Goal: Task Accomplishment & Management: Manage account settings

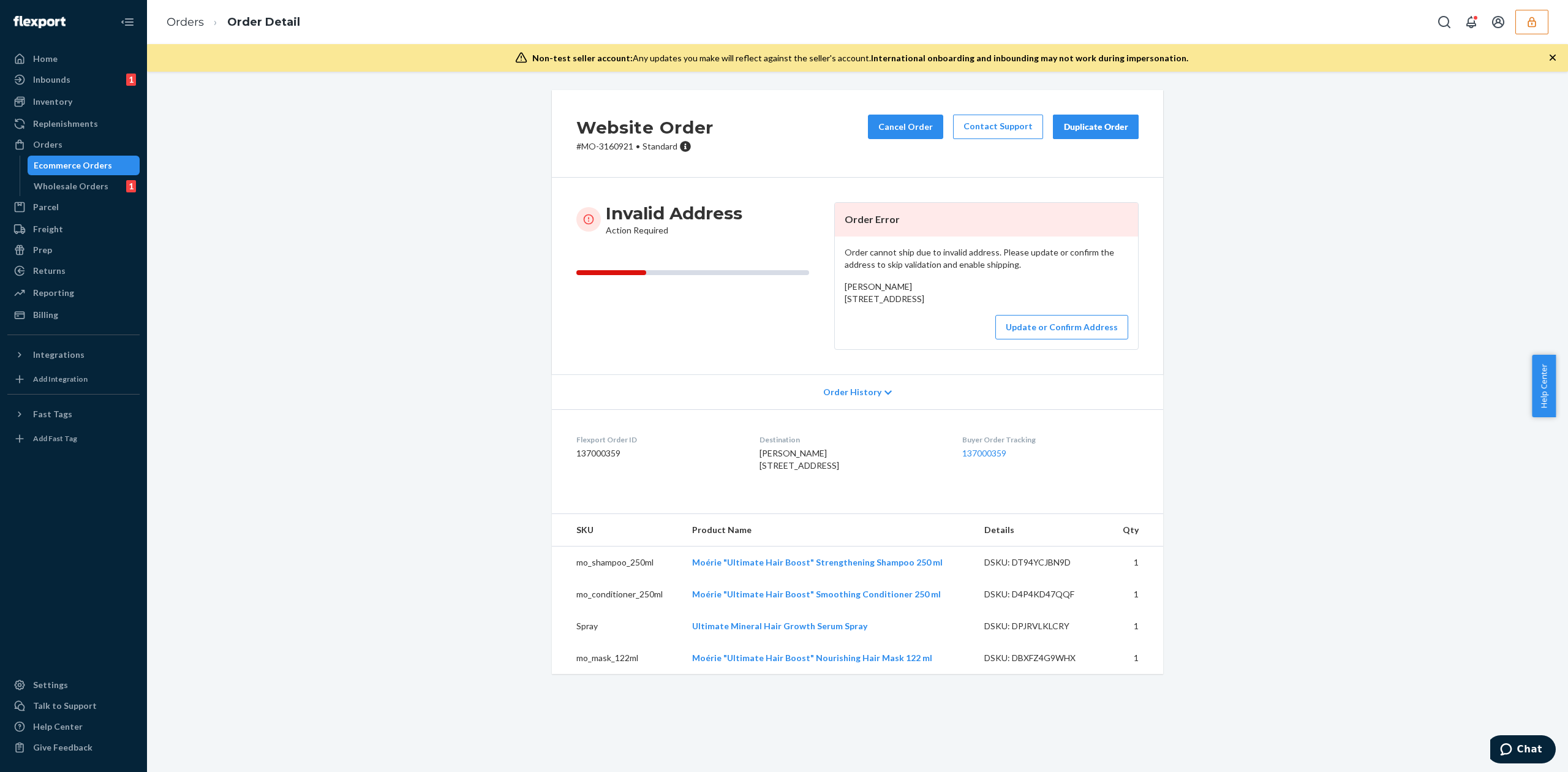
drag, startPoint x: 839, startPoint y: 299, endPoint x: 924, endPoint y: 312, distance: 86.0
click at [924, 305] on div "Nichole Taylor 318S Tremont Kewanee, IL 61443 US" at bounding box center [986, 293] width 283 height 25
copy span "318S Tremont Kewanee, IL 61443"
click at [1074, 340] on button "Update or Confirm Address" at bounding box center [1061, 327] width 133 height 25
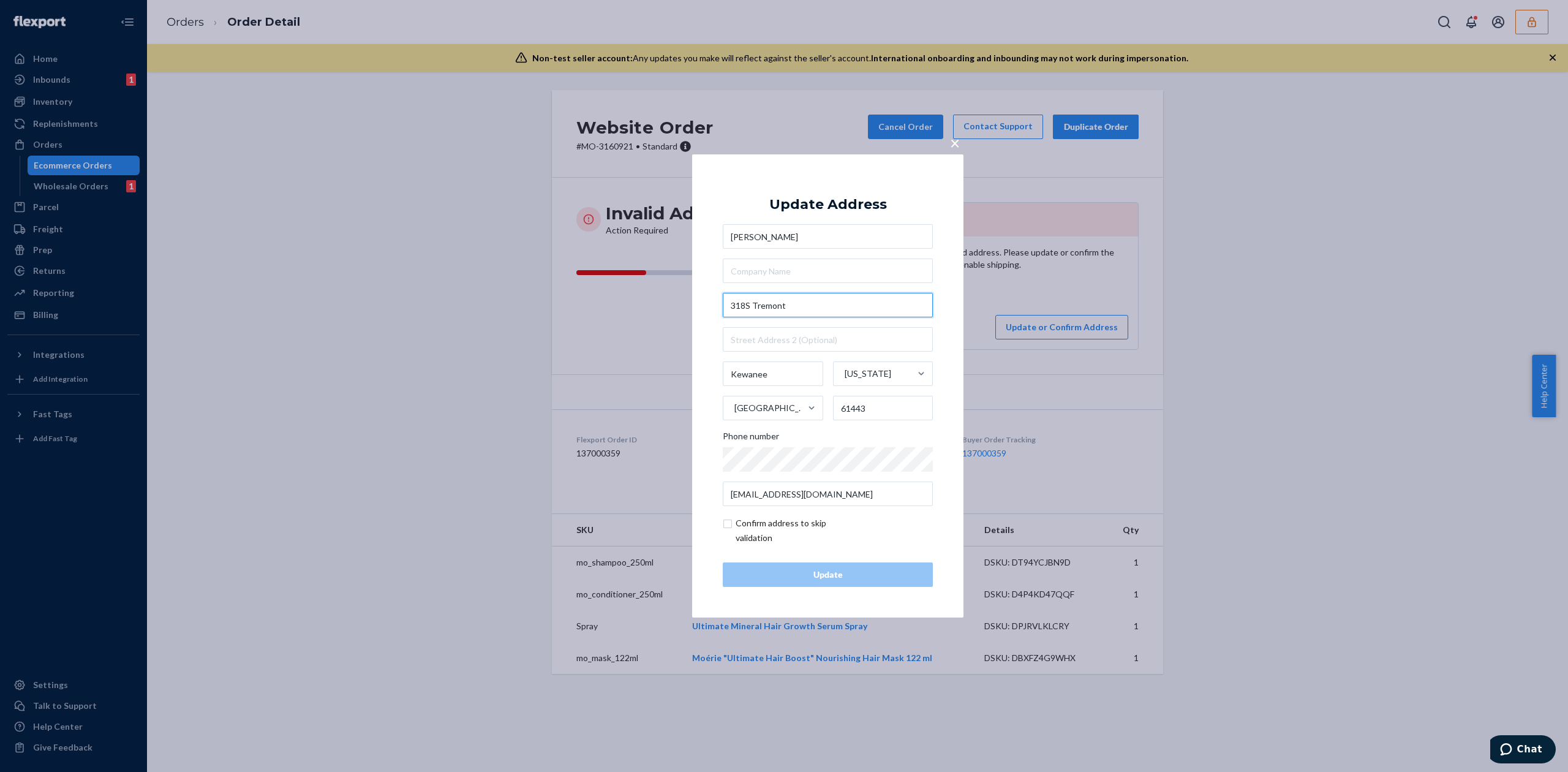
click at [748, 302] on input "318S Tremont" at bounding box center [828, 305] width 210 height 25
click at [745, 304] on input "318S Tremont" at bounding box center [828, 305] width 210 height 25
click at [795, 302] on input "318 S Tremont" at bounding box center [828, 305] width 210 height 25
type input "318 S Tremont St"
click at [827, 148] on div "× Update Address Nichole Taylor 318 S Tremont St Kewanee Illinois United States…" at bounding box center [784, 386] width 1568 height 772
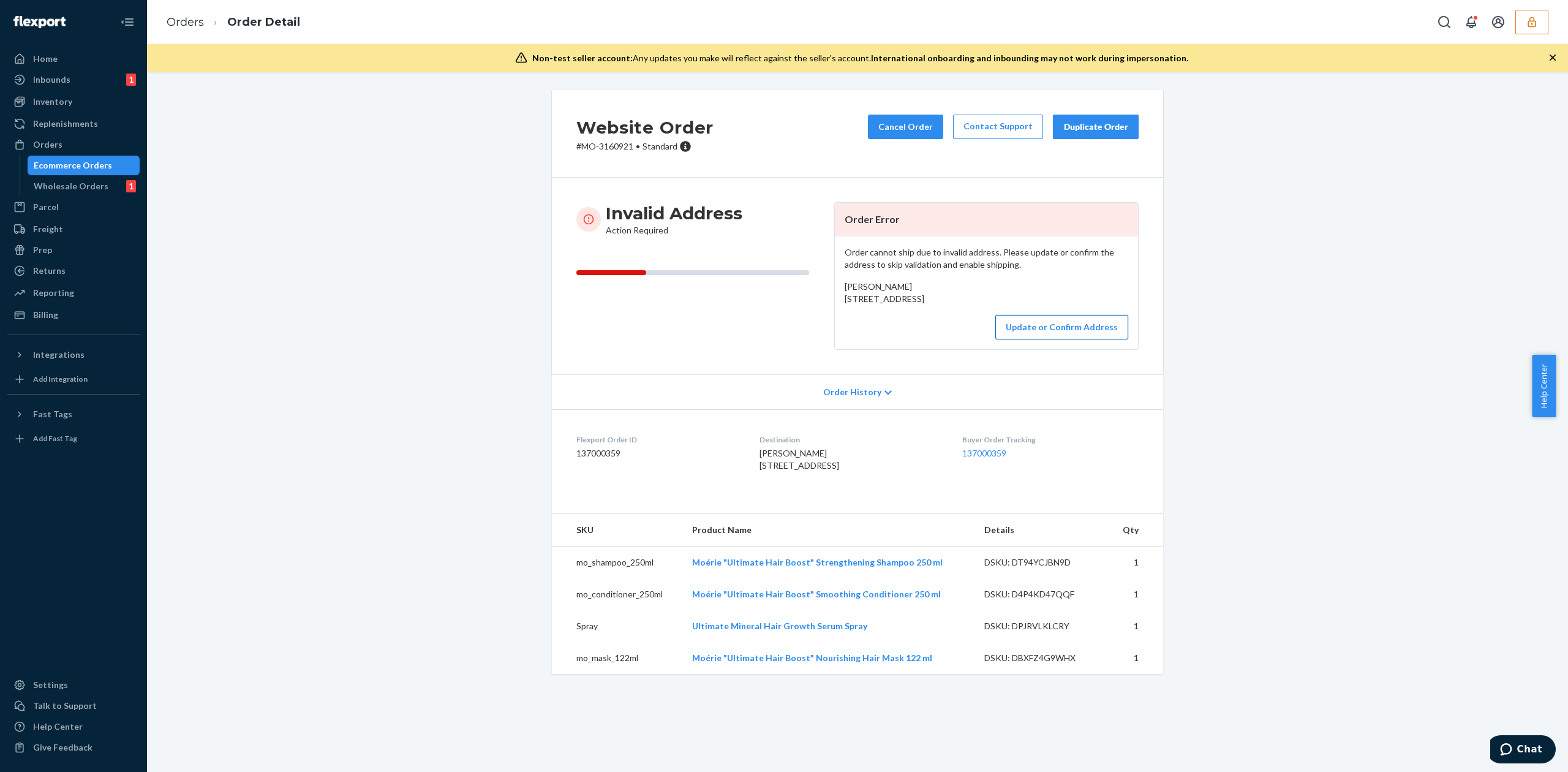
click at [1101, 340] on button "Update or Confirm Address" at bounding box center [1061, 327] width 133 height 25
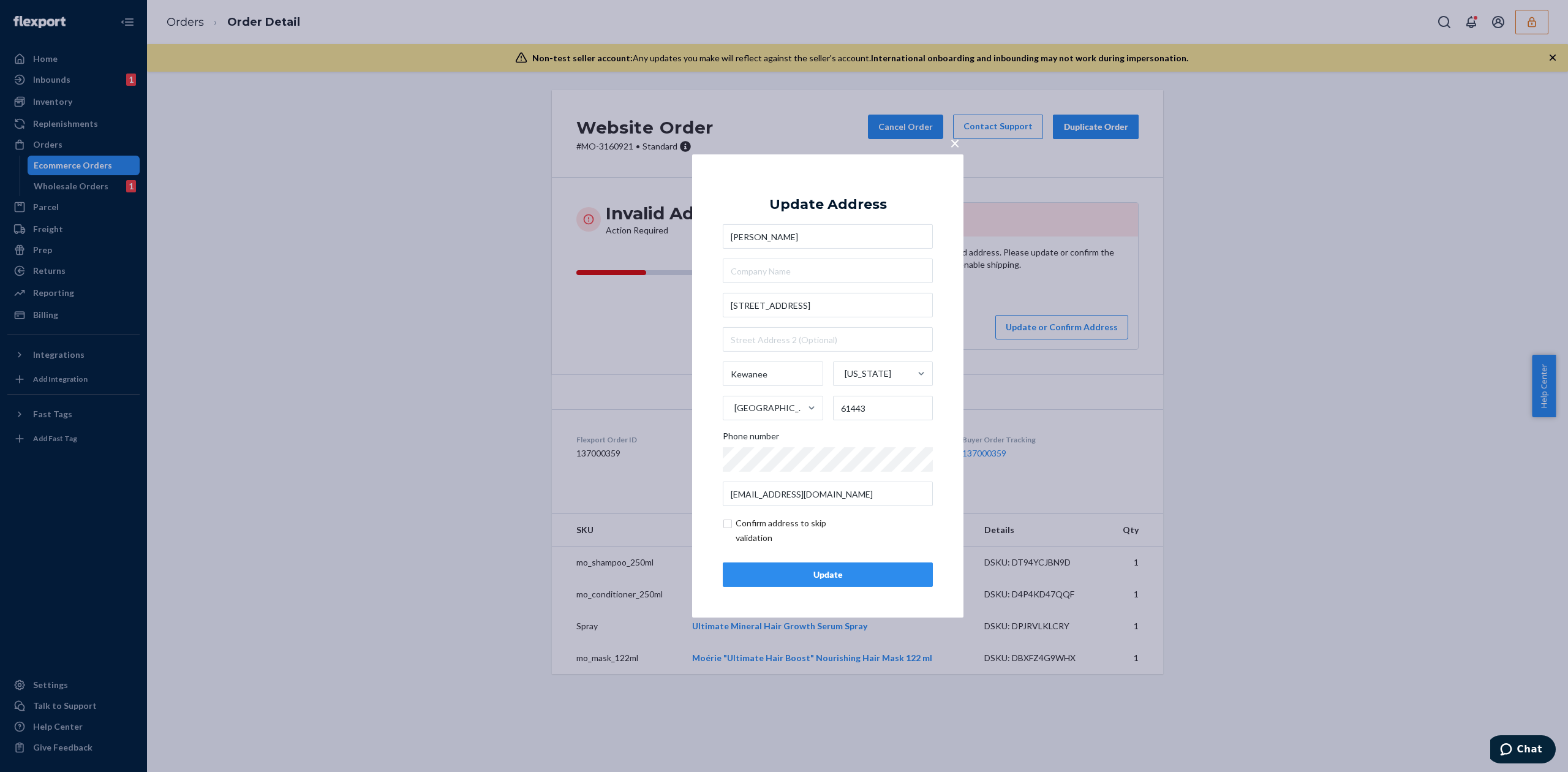
click at [729, 528] on input "checkbox" at bounding box center [793, 530] width 142 height 29
checkbox input "true"
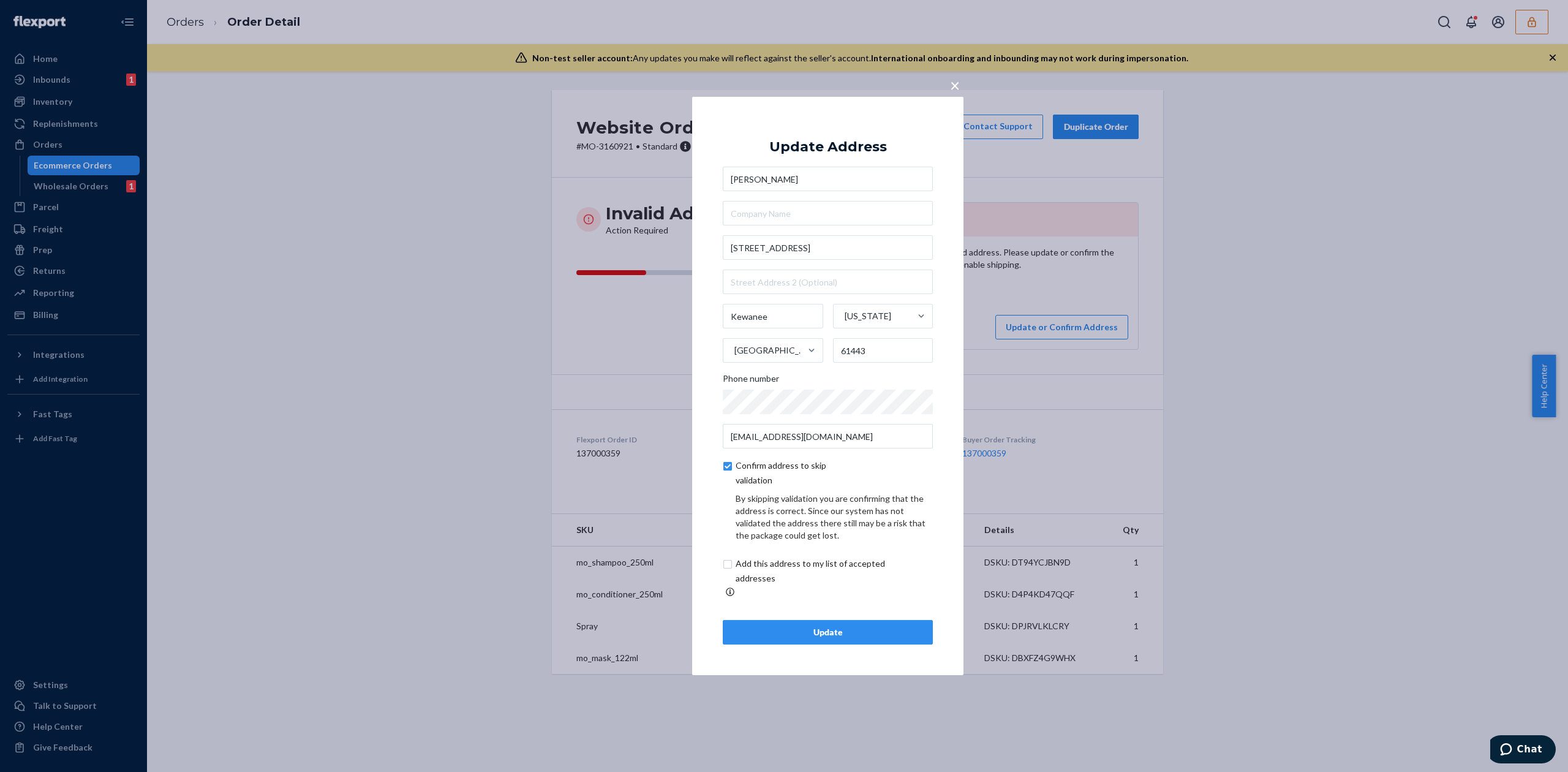
click at [878, 630] on div "Update" at bounding box center [827, 632] width 189 height 12
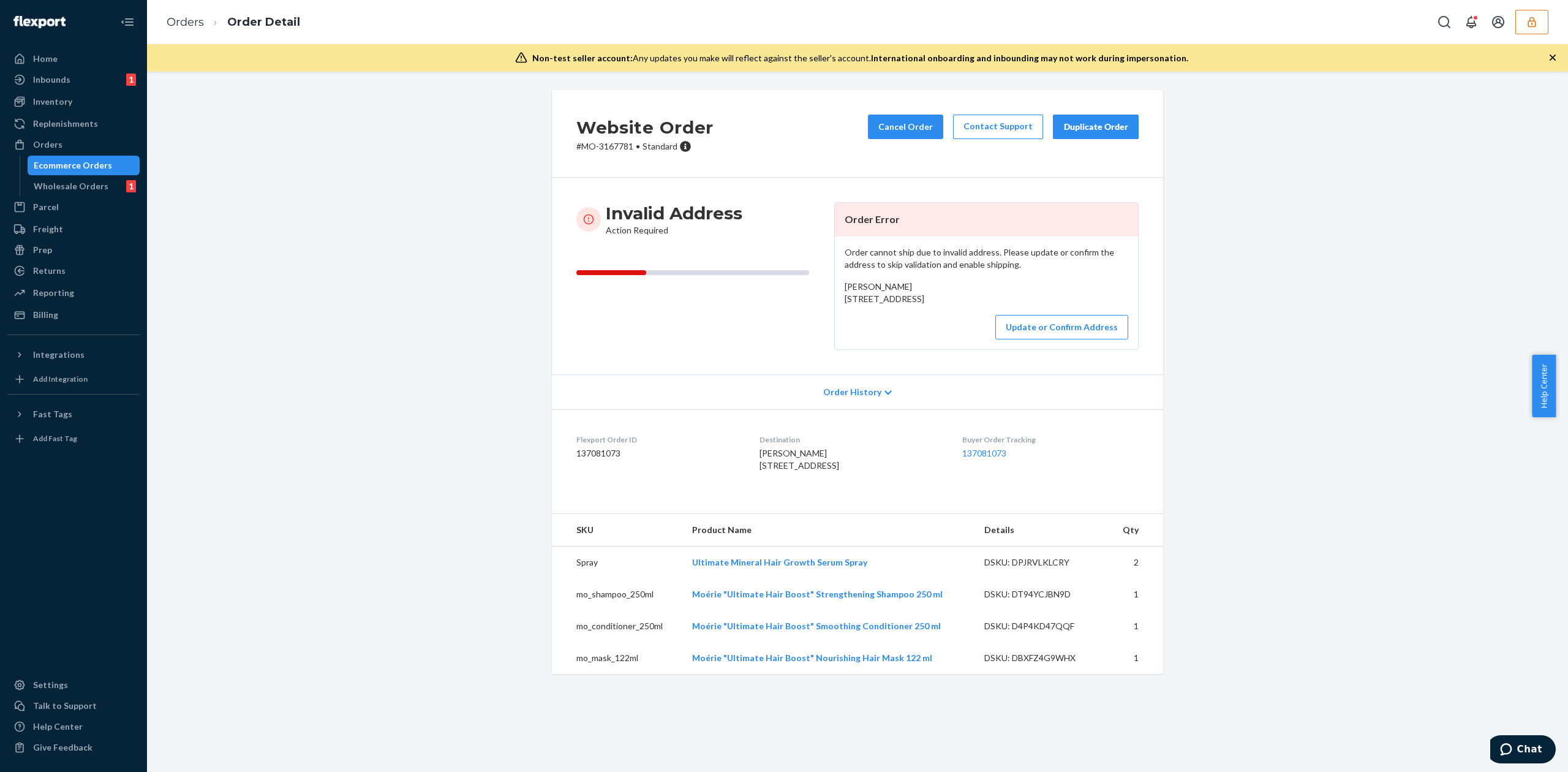
click at [865, 287] on span "[PERSON_NAME] [STREET_ADDRESS]" at bounding box center [884, 292] width 80 height 23
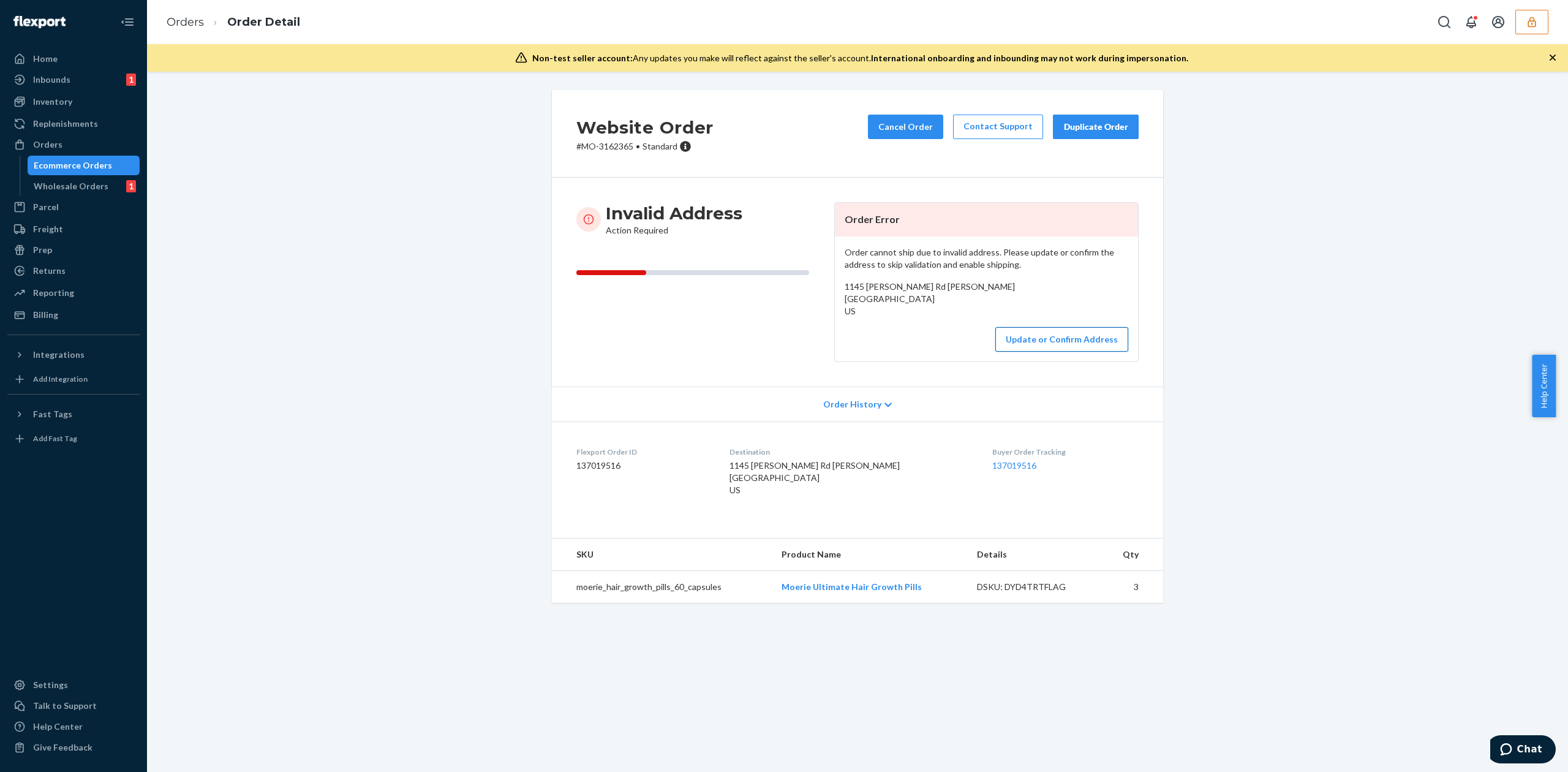
click at [1064, 352] on button "Update or Confirm Address" at bounding box center [1061, 340] width 133 height 25
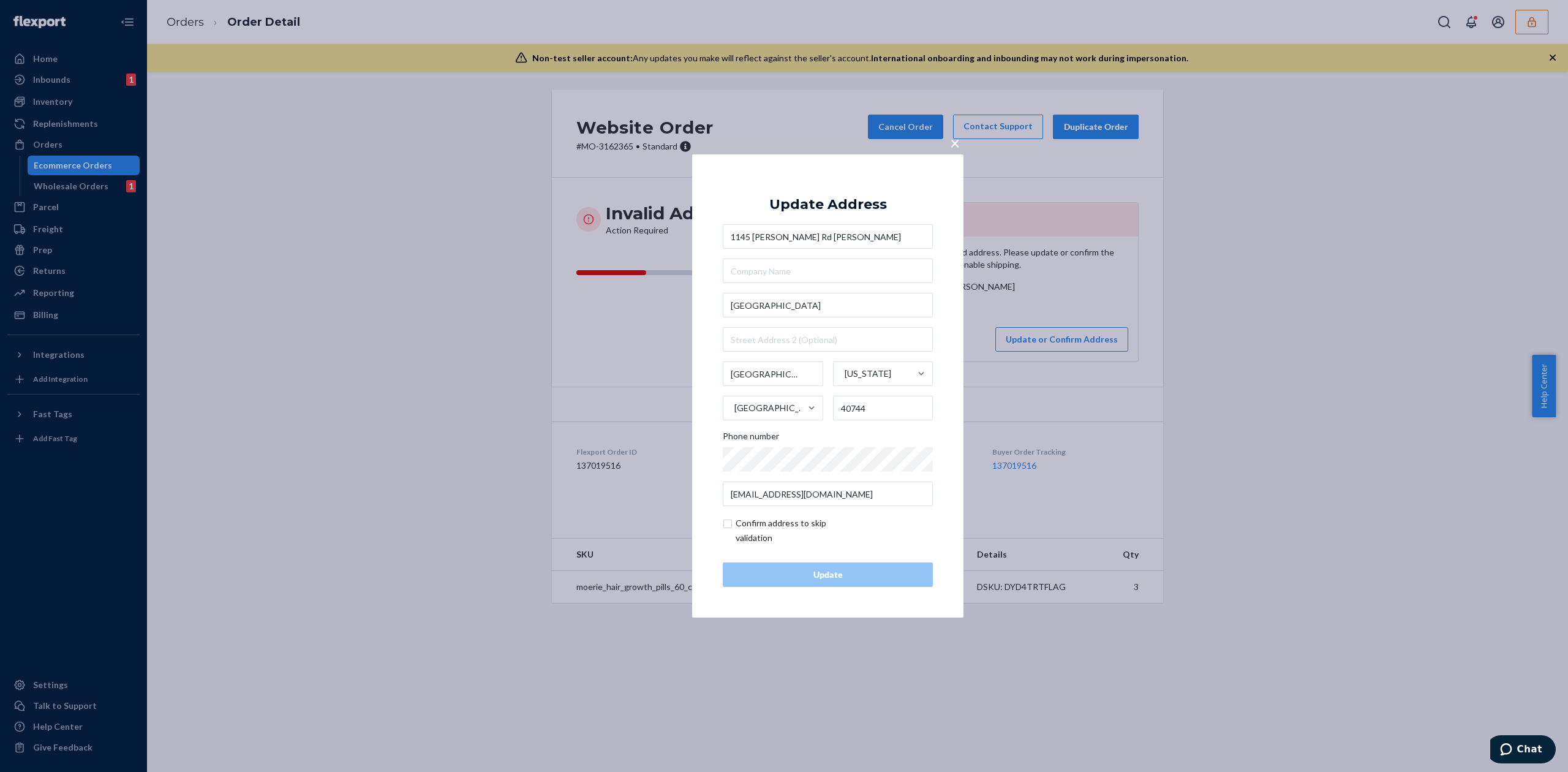
drag, startPoint x: 815, startPoint y: 236, endPoint x: 719, endPoint y: 234, distance: 96.0
click at [719, 234] on div "× Update Address 1145 Elisha Feltner Rd Rella Senter London London Kentucky Uni…" at bounding box center [828, 386] width 272 height 463
type input "Rella Senter"
click at [745, 314] on input "London" at bounding box center [828, 305] width 210 height 25
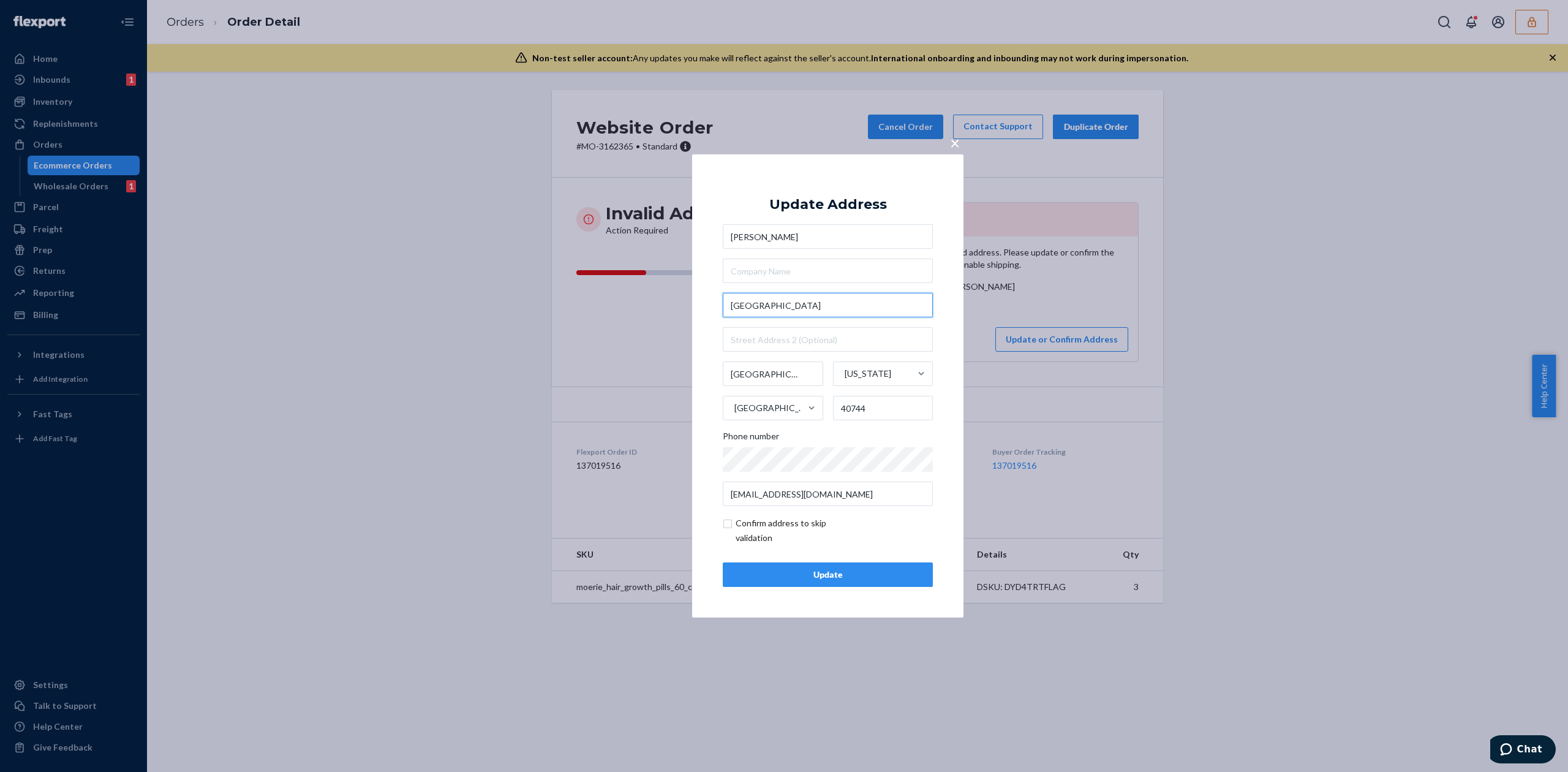
click at [745, 314] on input "London" at bounding box center [828, 305] width 210 height 25
paste input "1145 Elisha Feltner Rd"
type input "1145 Elisha Feltner Rd"
click at [856, 572] on div "Update" at bounding box center [827, 575] width 189 height 12
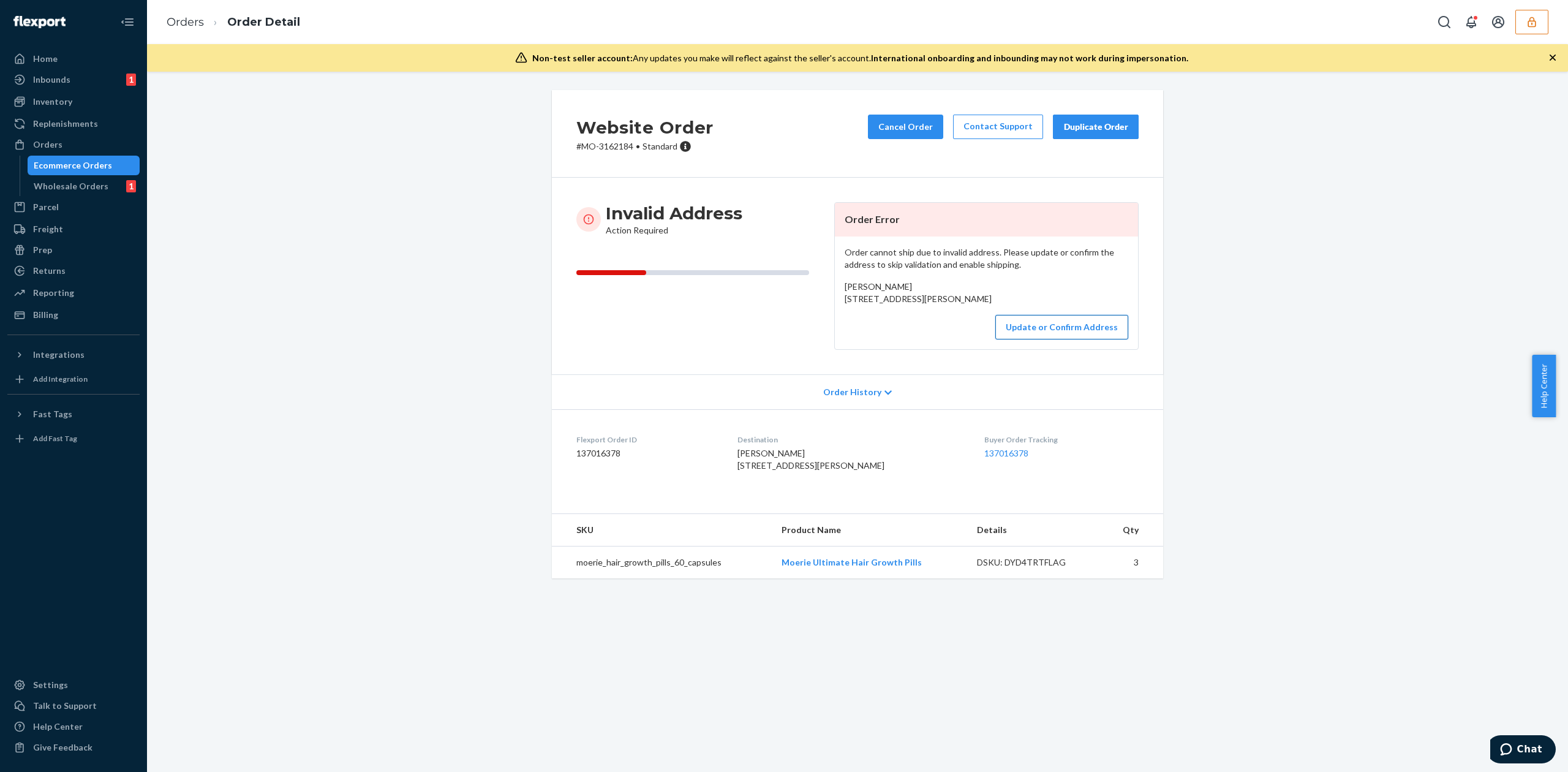
click at [1052, 340] on button "Update or Confirm Address" at bounding box center [1061, 327] width 133 height 25
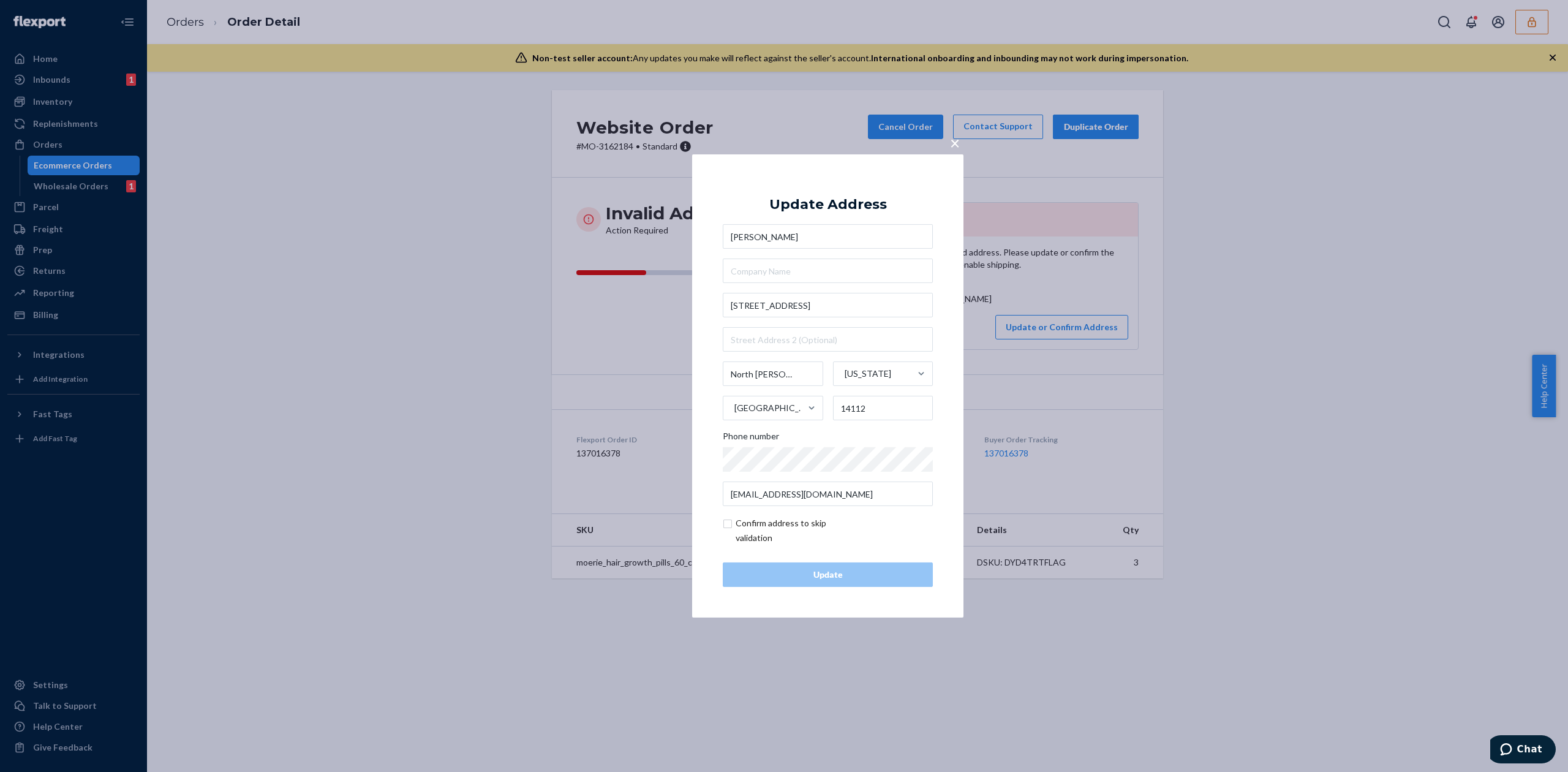
click at [952, 142] on span "×" at bounding box center [954, 142] width 9 height 21
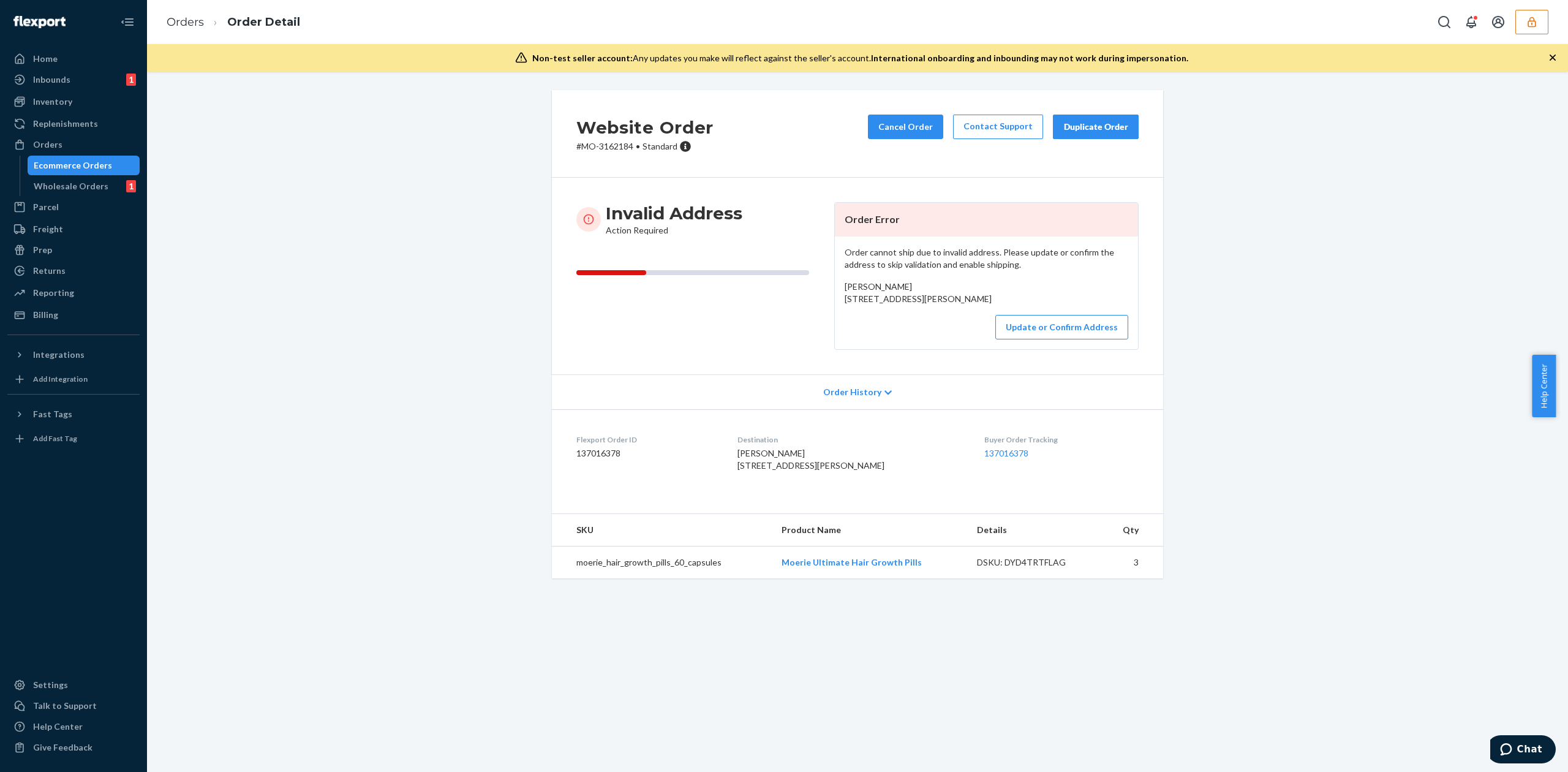
drag, startPoint x: 838, startPoint y: 298, endPoint x: 934, endPoint y: 312, distance: 97.0
click at [934, 305] on div "Donna Manges 6863 Versailles Road North Evans, NY 14112 US" at bounding box center [986, 293] width 283 height 25
copy span "6863 Versailles Road North Evans, NY 14112"
click at [1083, 340] on button "Update or Confirm Address" at bounding box center [1061, 327] width 133 height 25
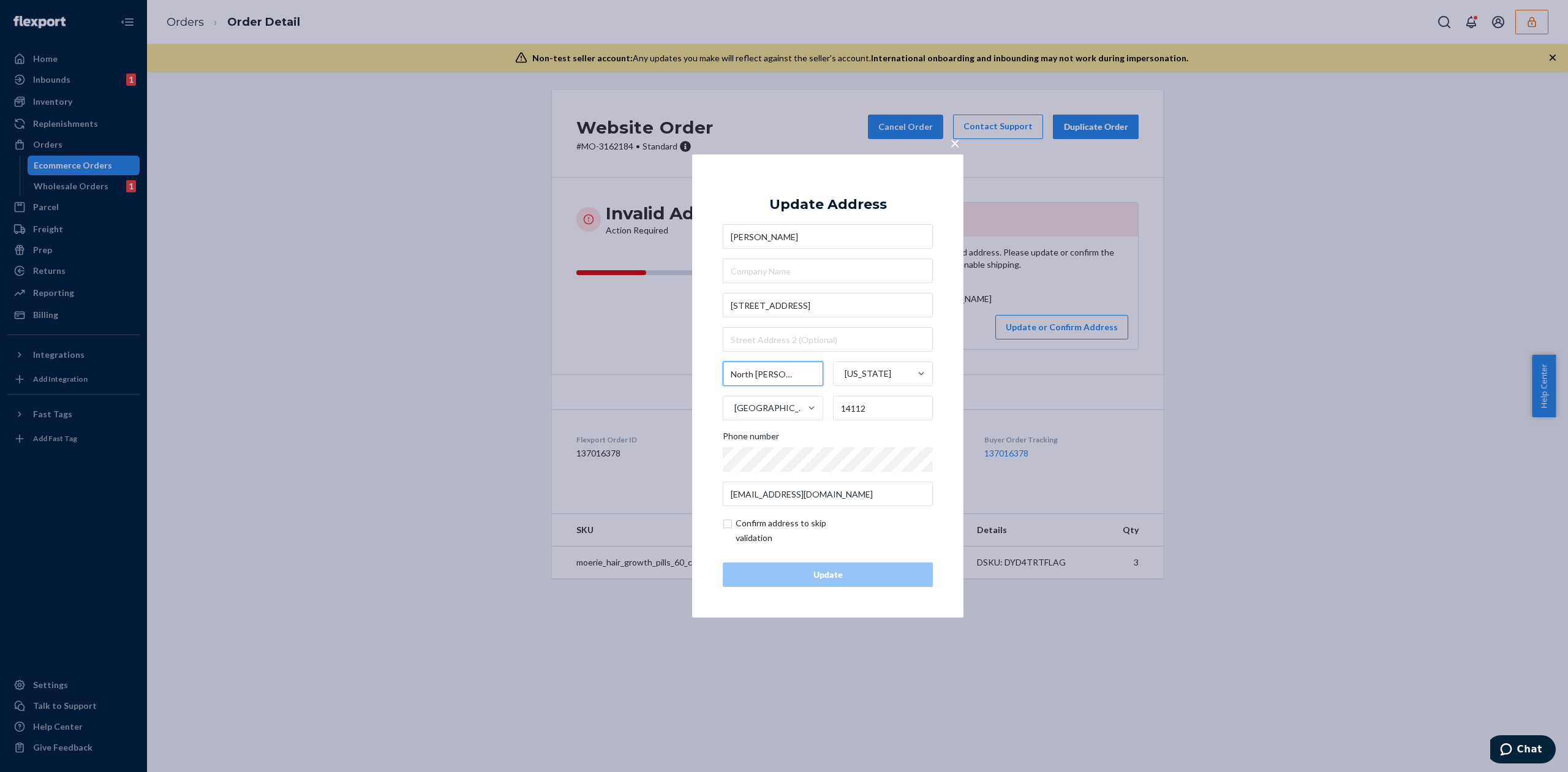
click at [757, 374] on input "North Evans" at bounding box center [773, 374] width 101 height 25
type input "Derby"
drag, startPoint x: 853, startPoint y: 413, endPoint x: 899, endPoint y: 413, distance: 46.0
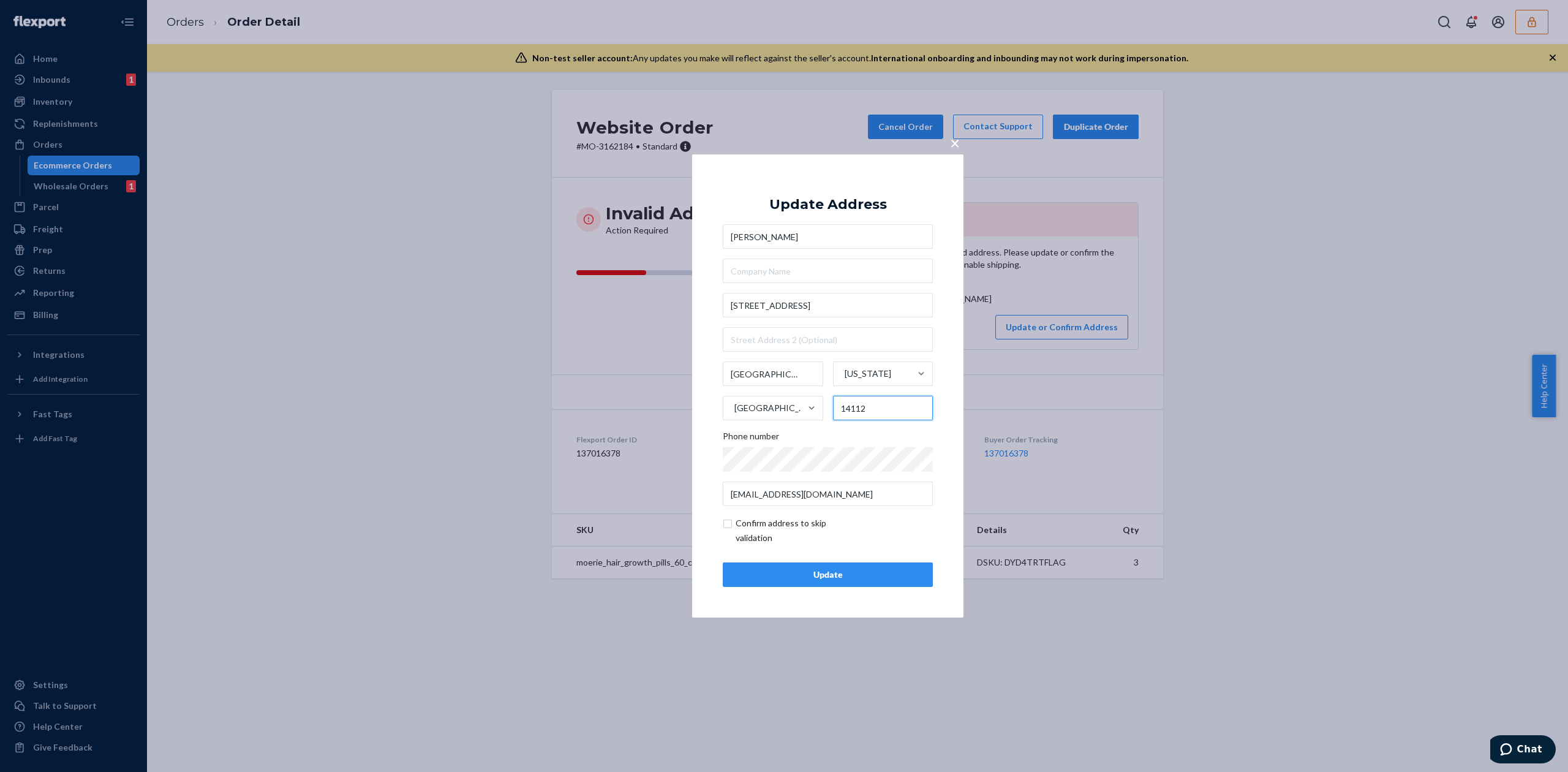
click at [899, 413] on input "14112" at bounding box center [883, 408] width 101 height 25
type input "14047"
click at [804, 304] on input "6863 Versailles Road" at bounding box center [828, 305] width 210 height 25
type input "6863 Versailles Rd"
click at [880, 206] on div "Update Address" at bounding box center [828, 205] width 118 height 15
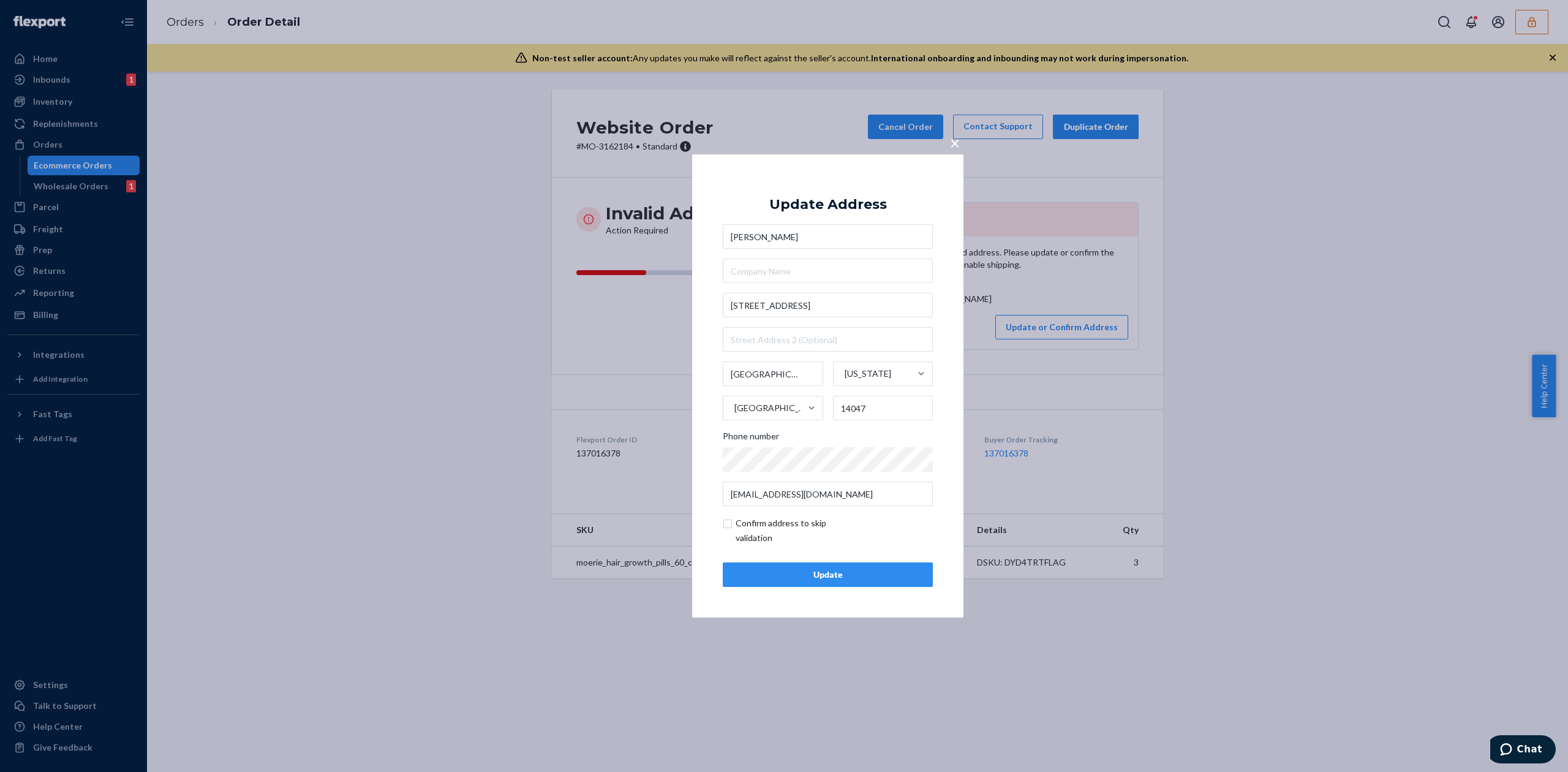
click at [840, 580] on div "Update" at bounding box center [827, 575] width 189 height 12
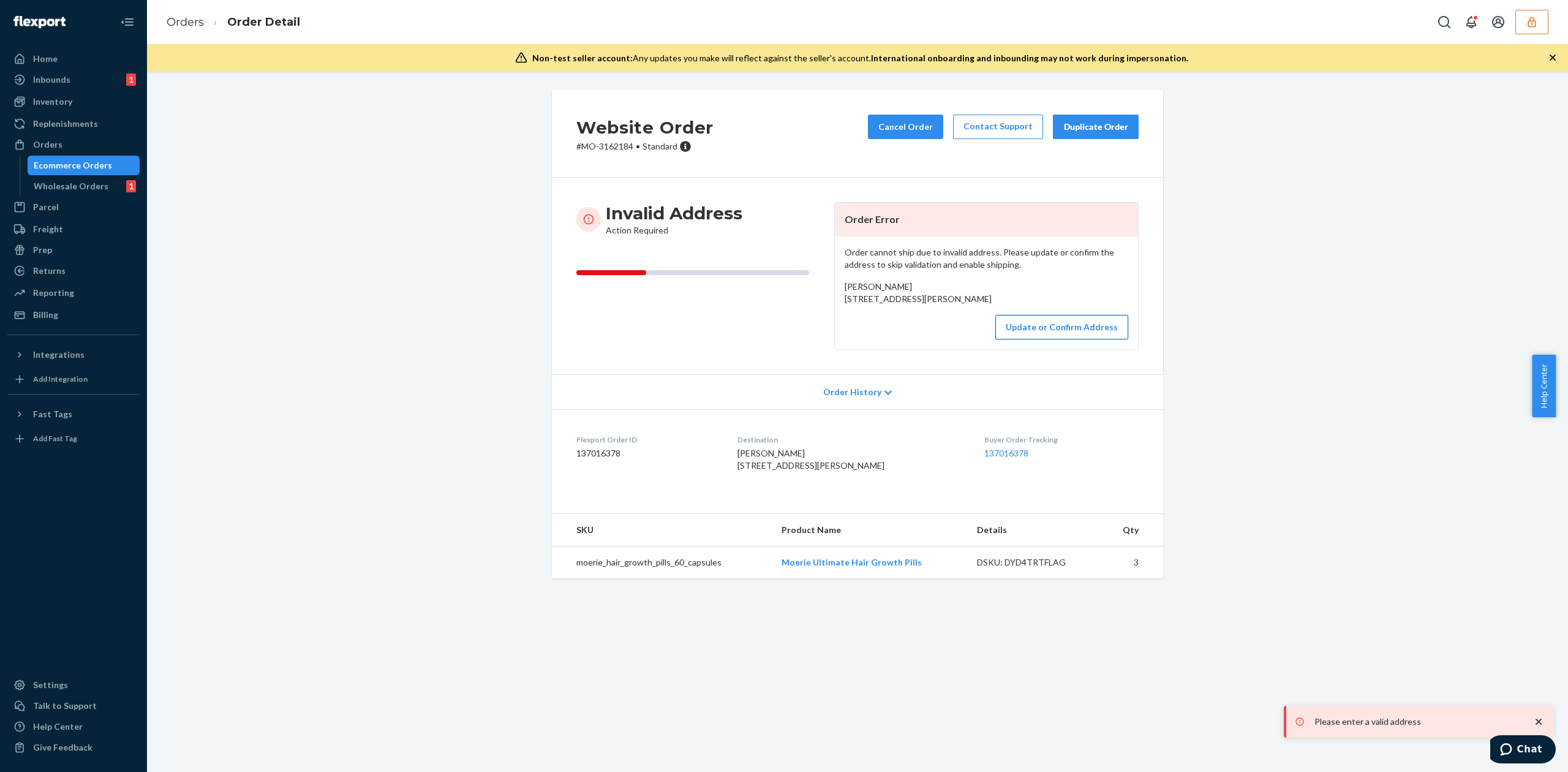
click at [1048, 340] on button "Update or Confirm Address" at bounding box center [1061, 327] width 133 height 25
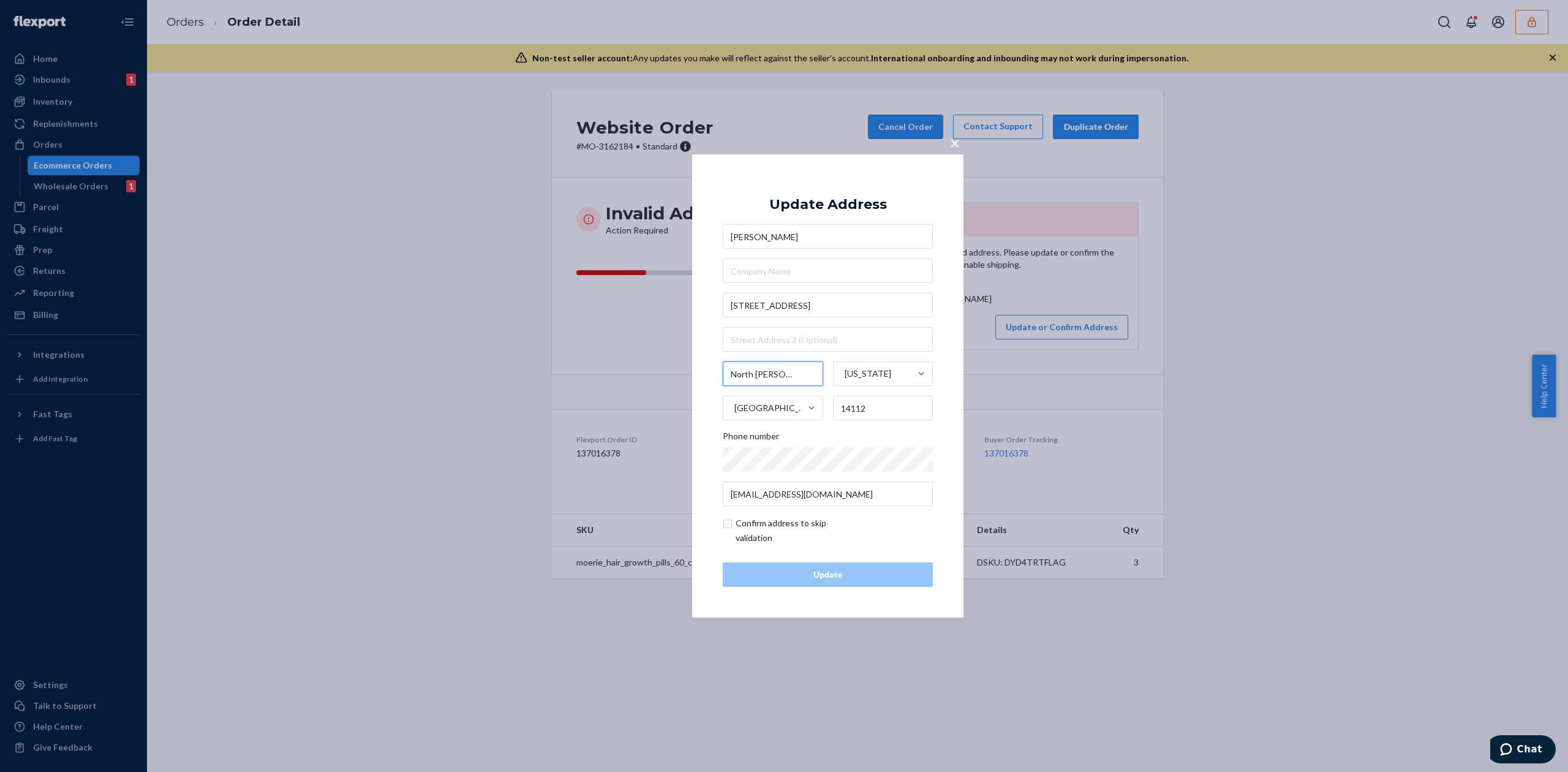
click at [777, 367] on input "North Evans" at bounding box center [773, 374] width 101 height 25
type input "Derby"
drag, startPoint x: 851, startPoint y: 410, endPoint x: 885, endPoint y: 413, distance: 34.1
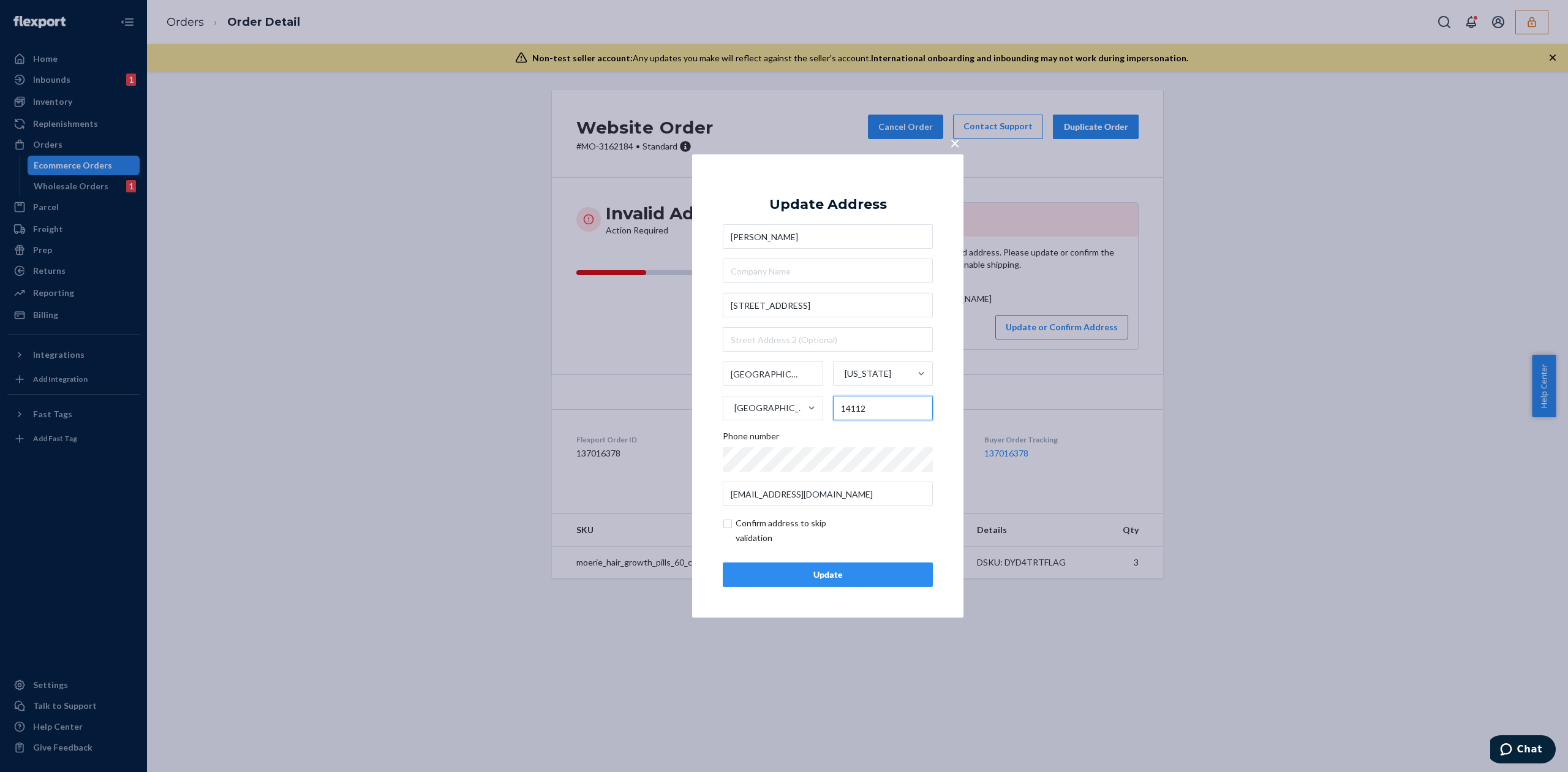
click at [885, 413] on input "14112" at bounding box center [883, 408] width 101 height 25
type input "14047"
click at [739, 519] on input "checkbox" at bounding box center [793, 530] width 142 height 29
checkbox input "true"
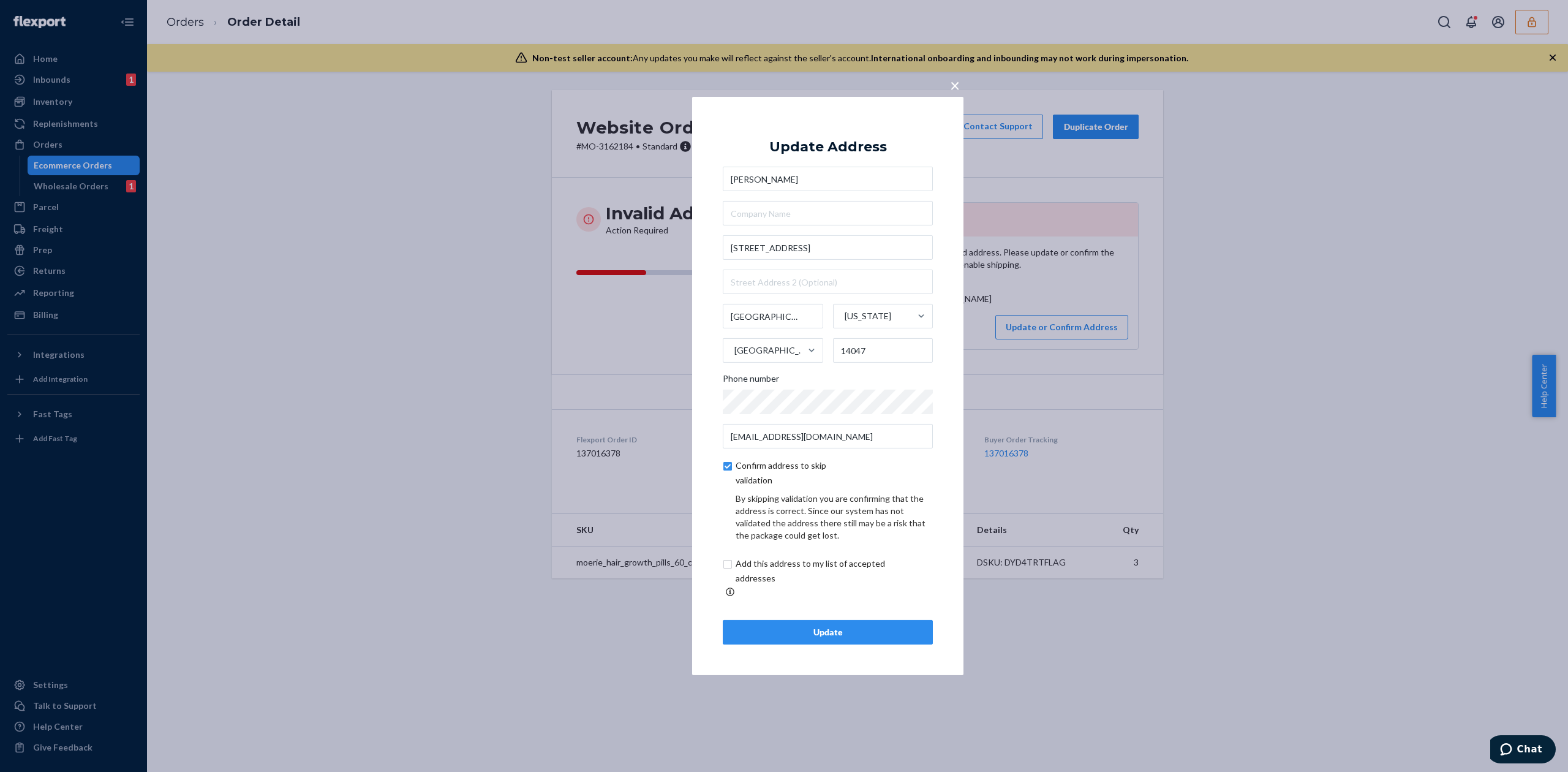
click at [872, 626] on div "Update" at bounding box center [827, 632] width 189 height 12
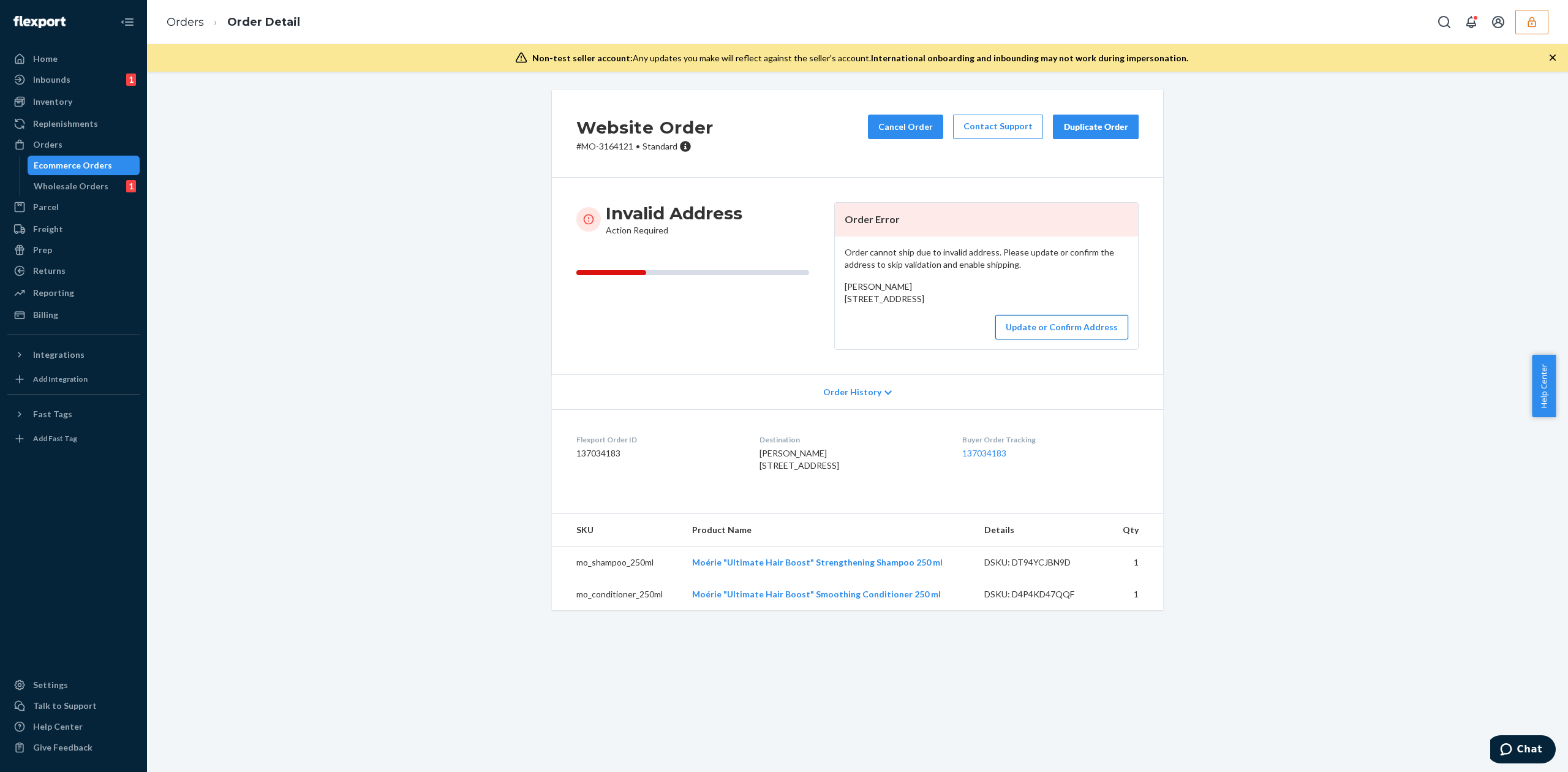
click at [1083, 340] on button "Update or Confirm Address" at bounding box center [1061, 327] width 133 height 25
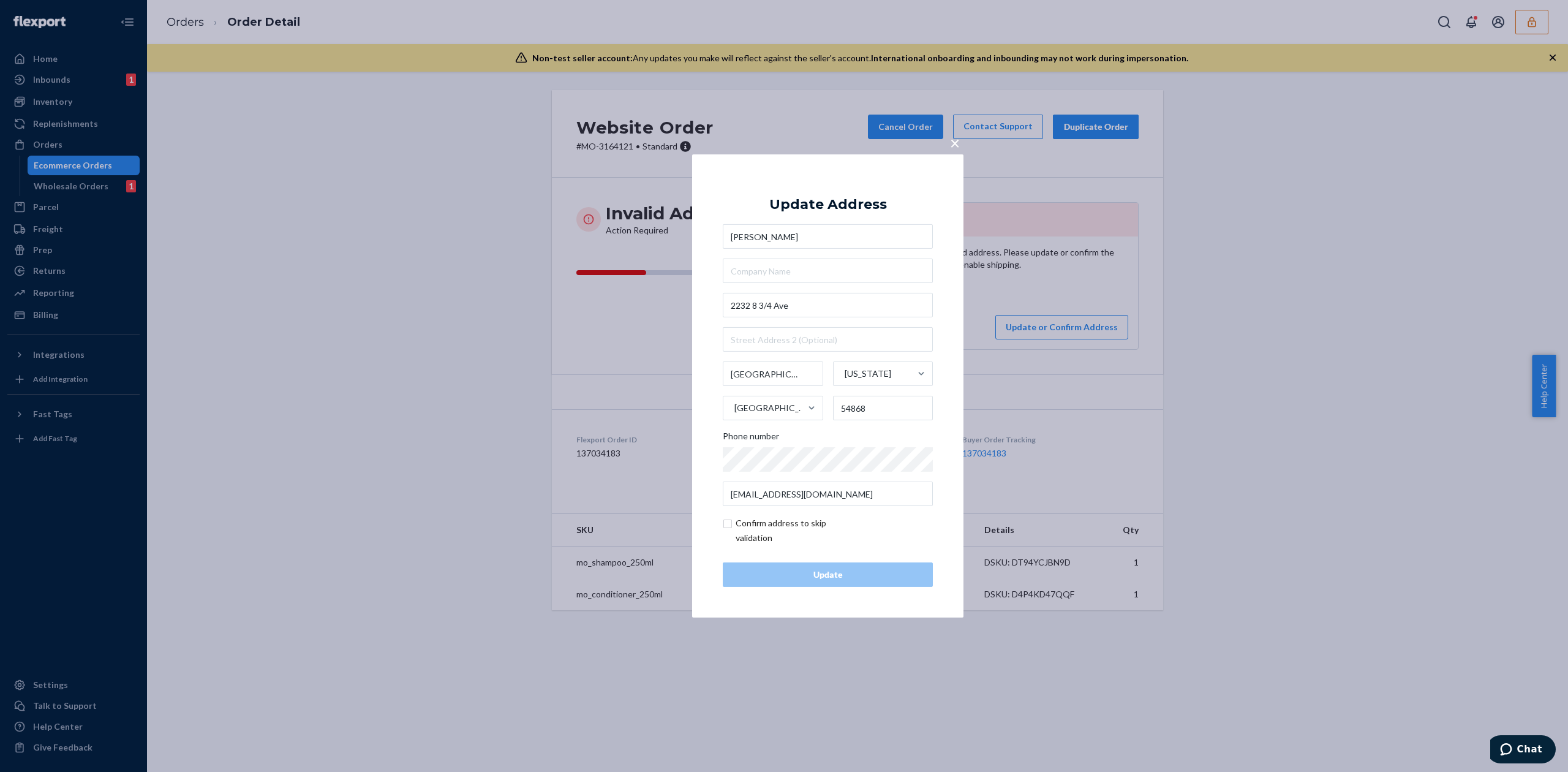
click at [796, 231] on input "[PERSON_NAME]" at bounding box center [828, 237] width 210 height 25
click at [796, 231] on input "Julie Anderson" at bounding box center [828, 237] width 210 height 25
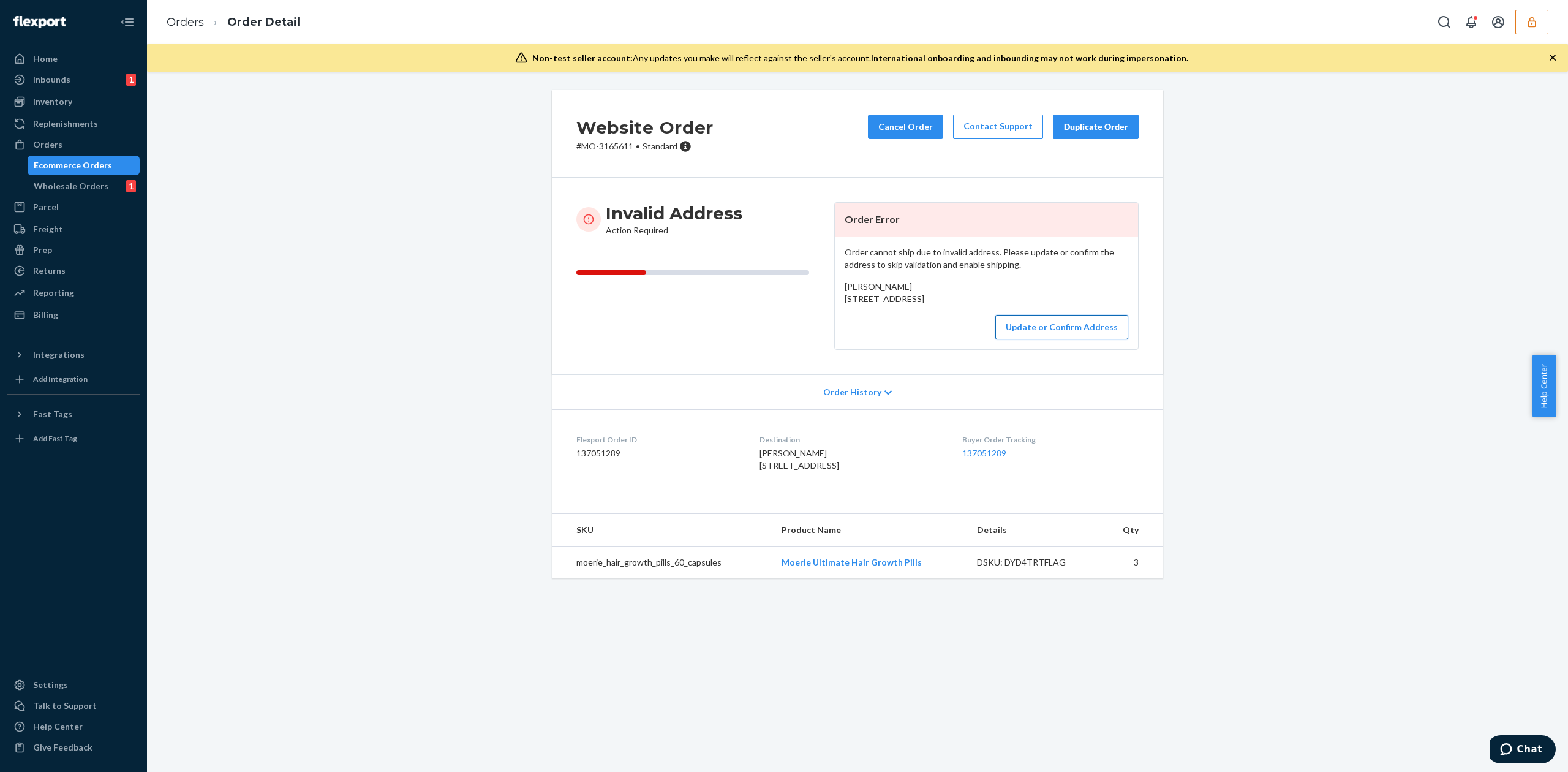
click at [1055, 340] on button "Update or Confirm Address" at bounding box center [1061, 327] width 133 height 25
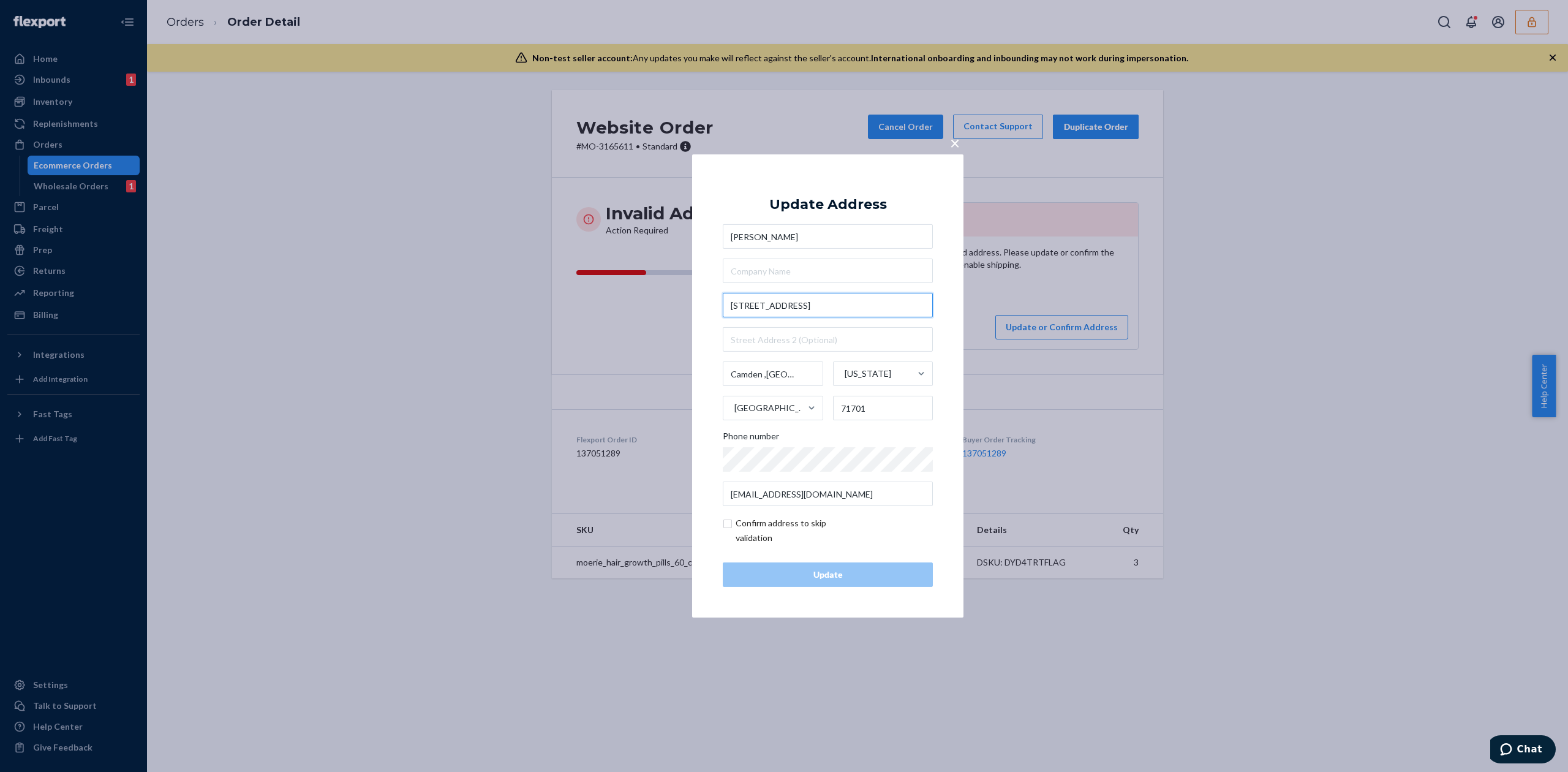
click at [747, 302] on input "116carter st.nw" at bounding box center [828, 305] width 210 height 25
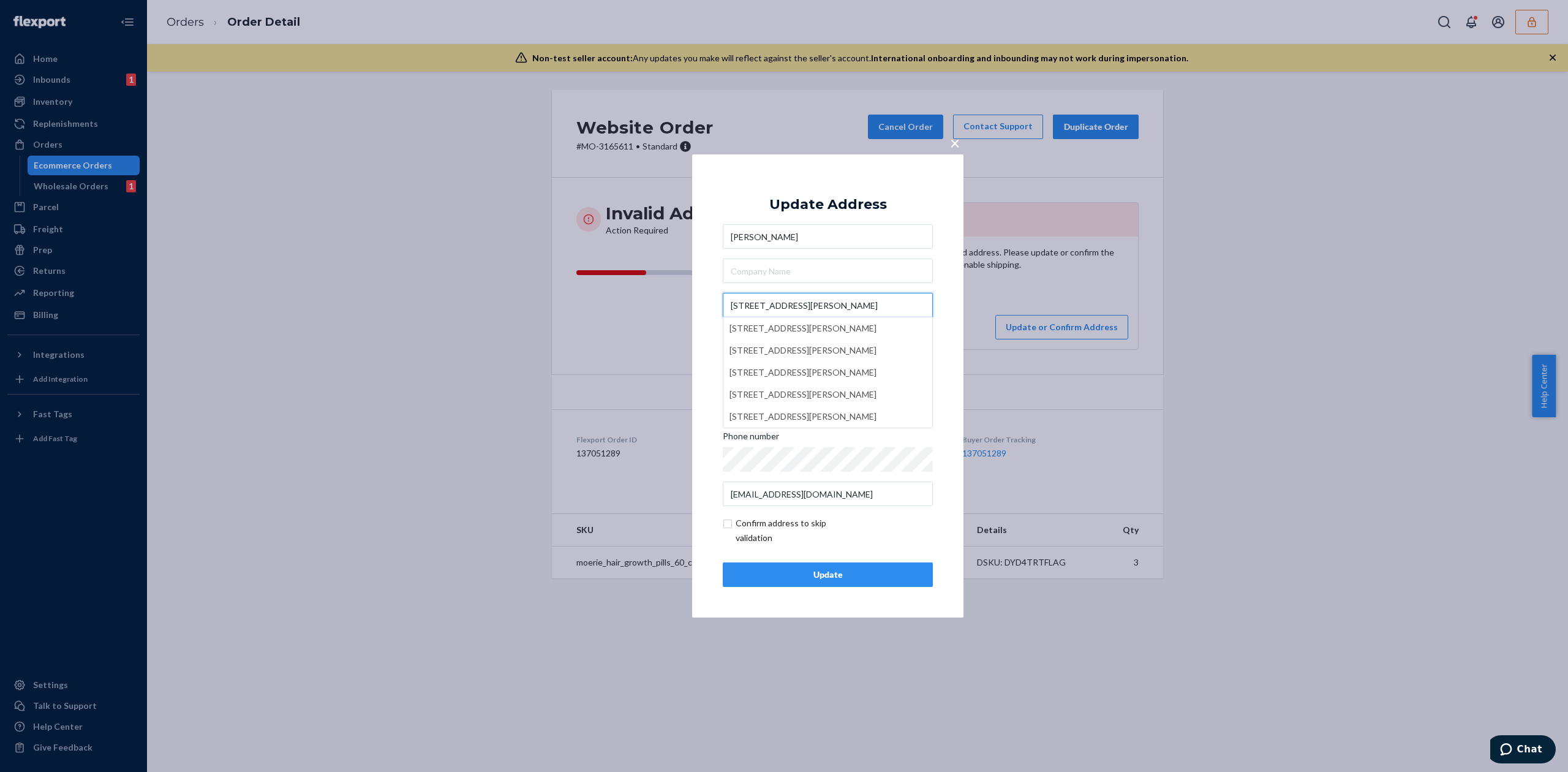
click at [783, 310] on input "116 carter st.nw" at bounding box center [828, 305] width 210 height 25
click at [774, 305] on input "116 carter st NW" at bounding box center [828, 305] width 210 height 25
type input "116 carter St NW"
click at [869, 202] on div "Update Address" at bounding box center [828, 205] width 118 height 15
click at [871, 586] on button "Update" at bounding box center [828, 575] width 210 height 25
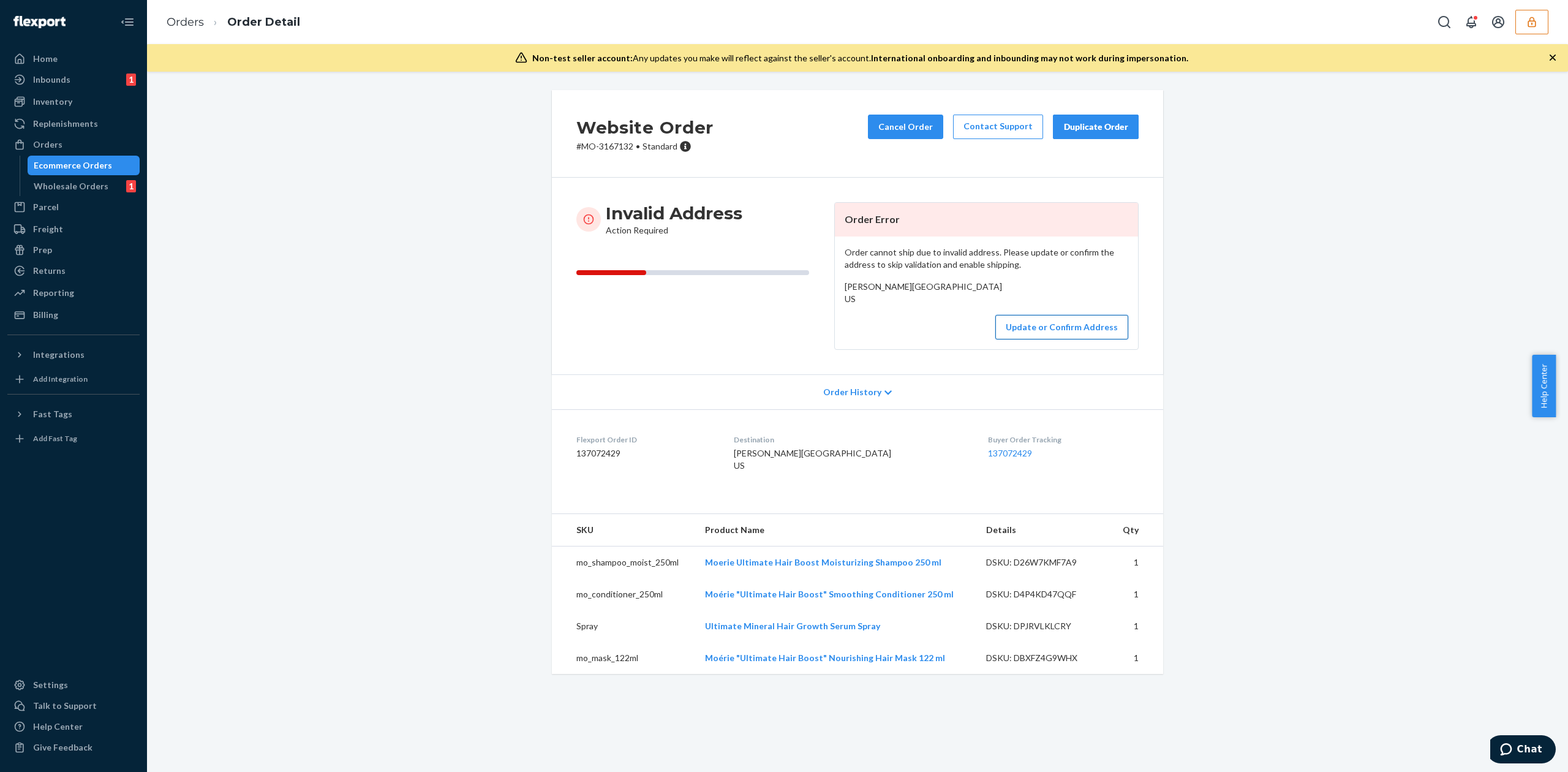
click at [1070, 340] on button "Update or Confirm Address" at bounding box center [1061, 327] width 133 height 25
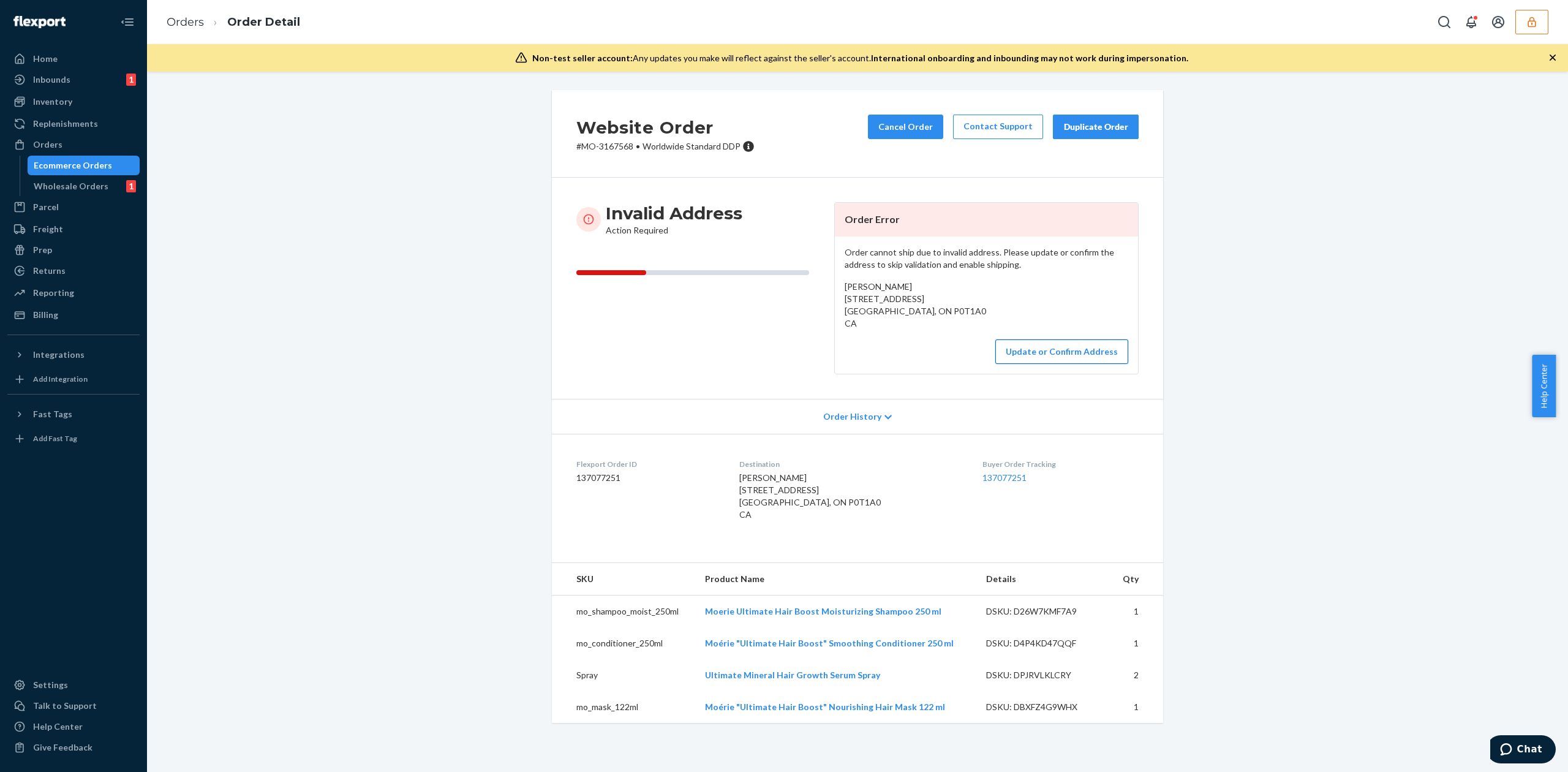
click at [1025, 356] on button "Update or Confirm Address" at bounding box center [1061, 352] width 133 height 25
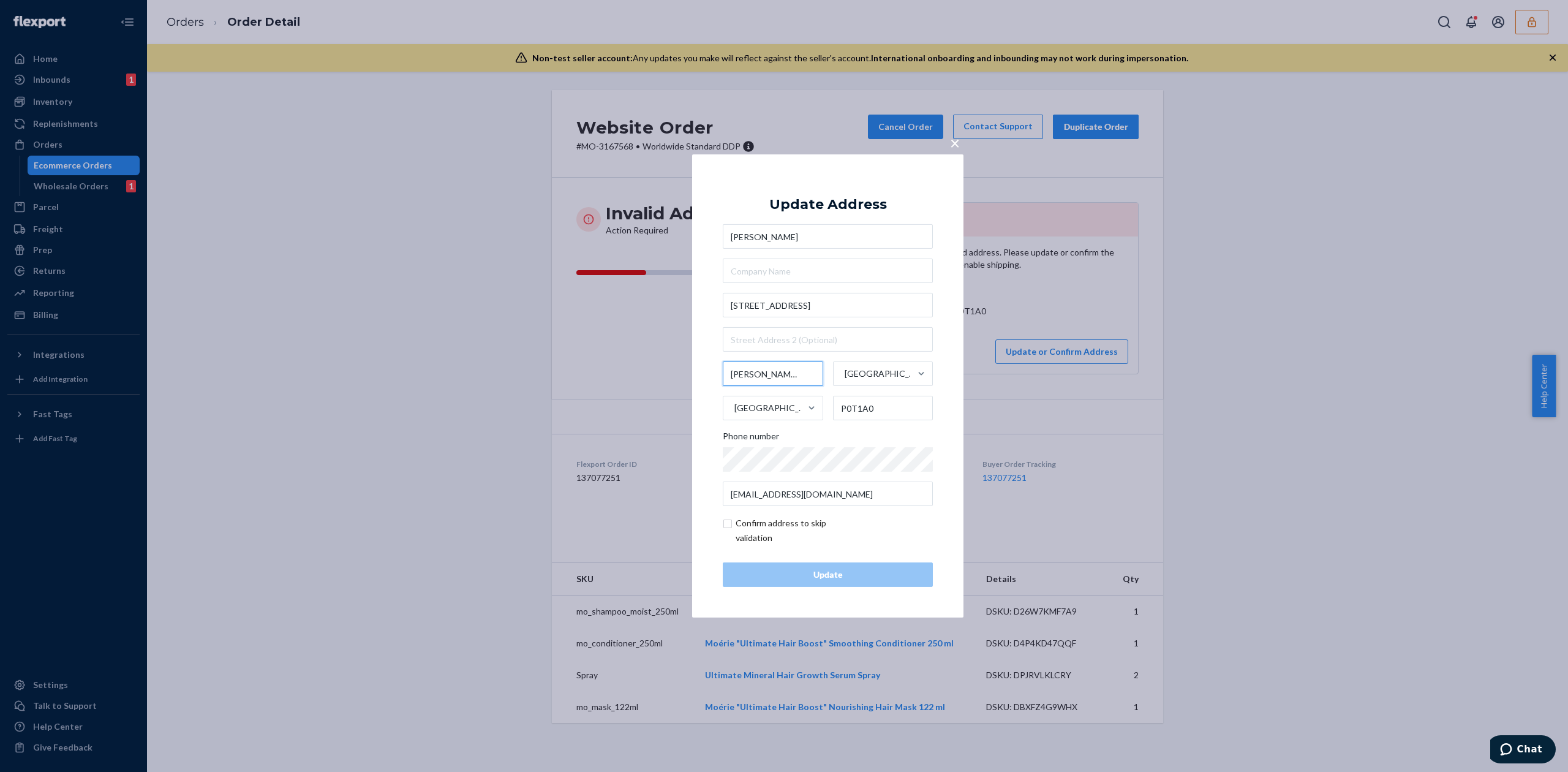
click at [775, 374] on input "Armstrong Station" at bounding box center [773, 374] width 101 height 25
click at [759, 248] on input "Chantal Shapwaykeesic" at bounding box center [828, 237] width 210 height 25
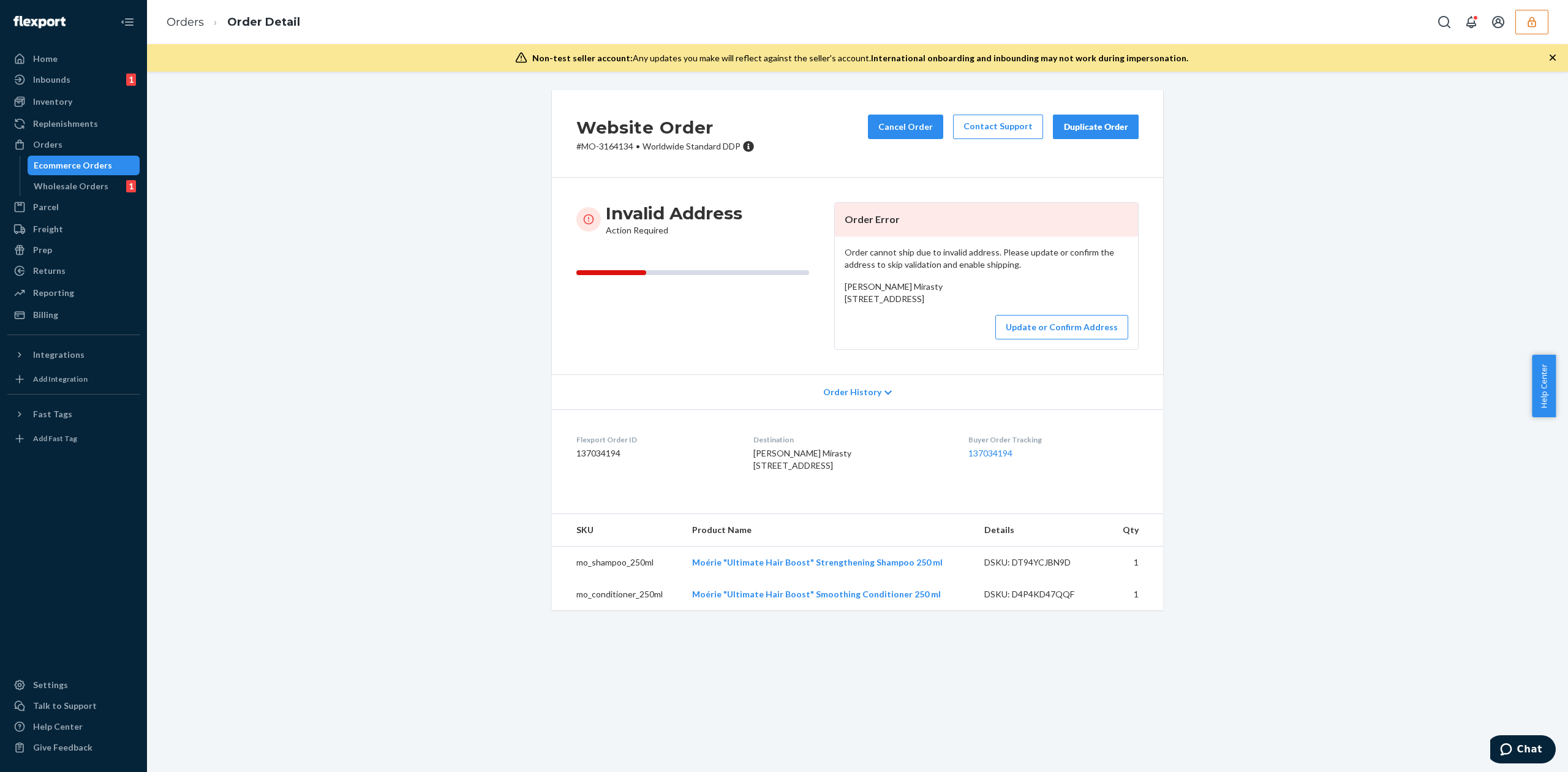
click at [845, 299] on span "[PERSON_NAME] Mirasty [STREET_ADDRESS]" at bounding box center [893, 292] width 98 height 23
drag, startPoint x: 842, startPoint y: 297, endPoint x: 876, endPoint y: 300, distance: 34.1
click at [876, 300] on span "[PERSON_NAME] Mirasty [STREET_ADDRESS]" at bounding box center [893, 292] width 98 height 23
click at [867, 304] on span "[PERSON_NAME] Mirasty [STREET_ADDRESS]" at bounding box center [893, 292] width 98 height 23
click at [845, 302] on span "[PERSON_NAME] Mirasty [STREET_ADDRESS]" at bounding box center [893, 292] width 98 height 23
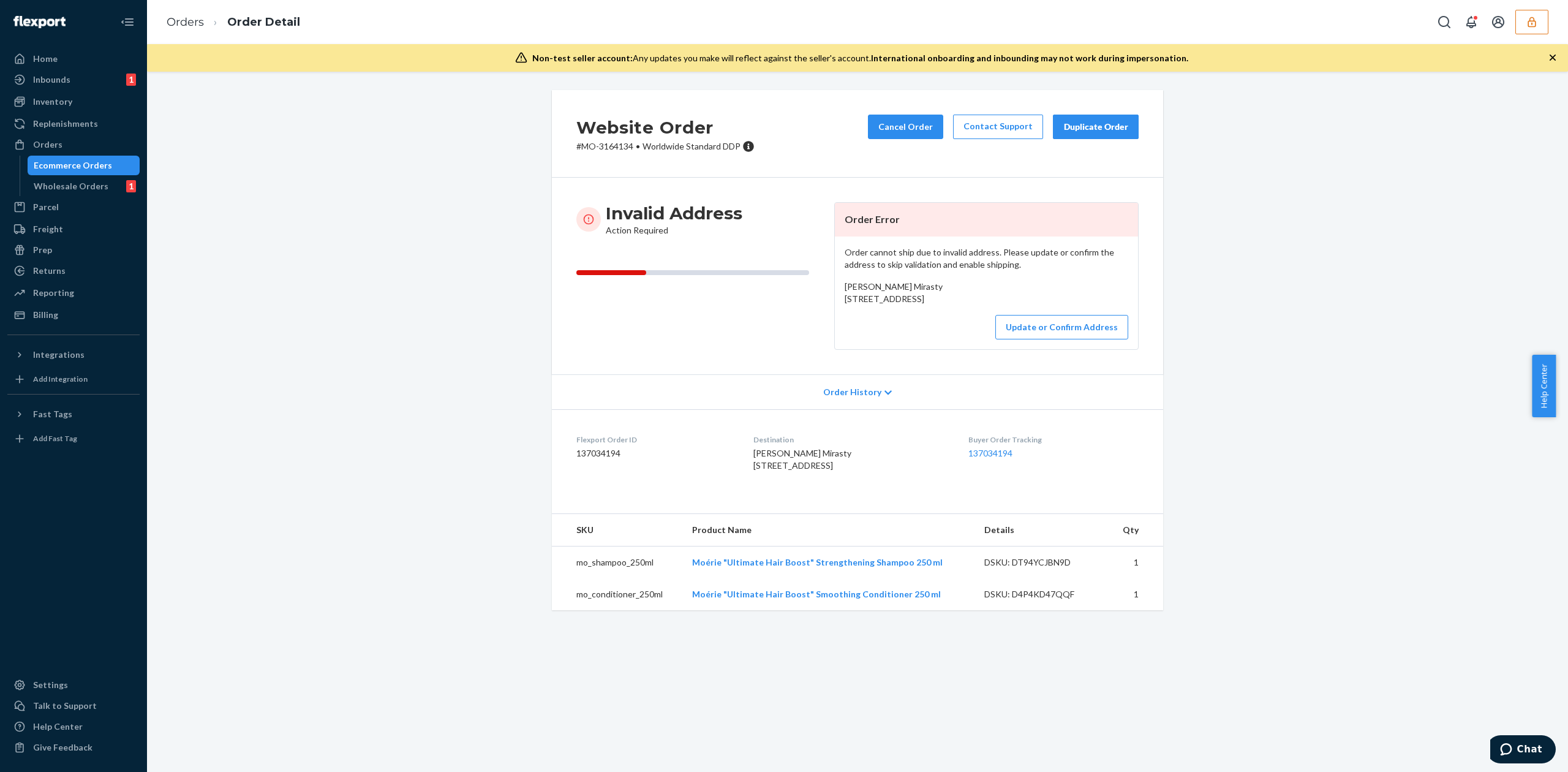
drag, startPoint x: 838, startPoint y: 298, endPoint x: 944, endPoint y: 314, distance: 107.2
click at [944, 305] on div "[PERSON_NAME] Mirasty [STREET_ADDRESS]" at bounding box center [986, 293] width 283 height 25
copy span "[STREET_ADDRESS]"
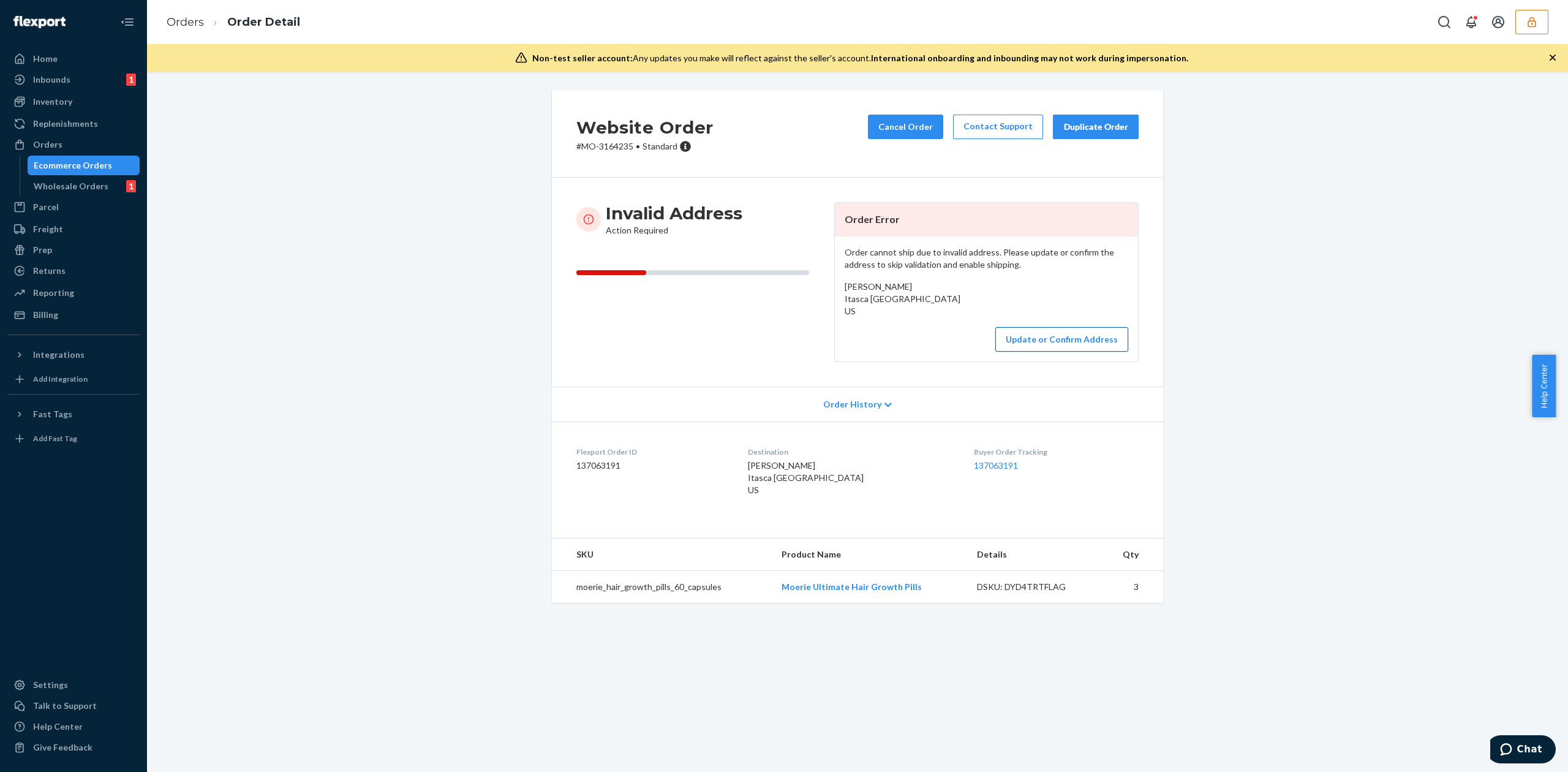
click at [1086, 352] on button "Update or Confirm Address" at bounding box center [1061, 340] width 133 height 25
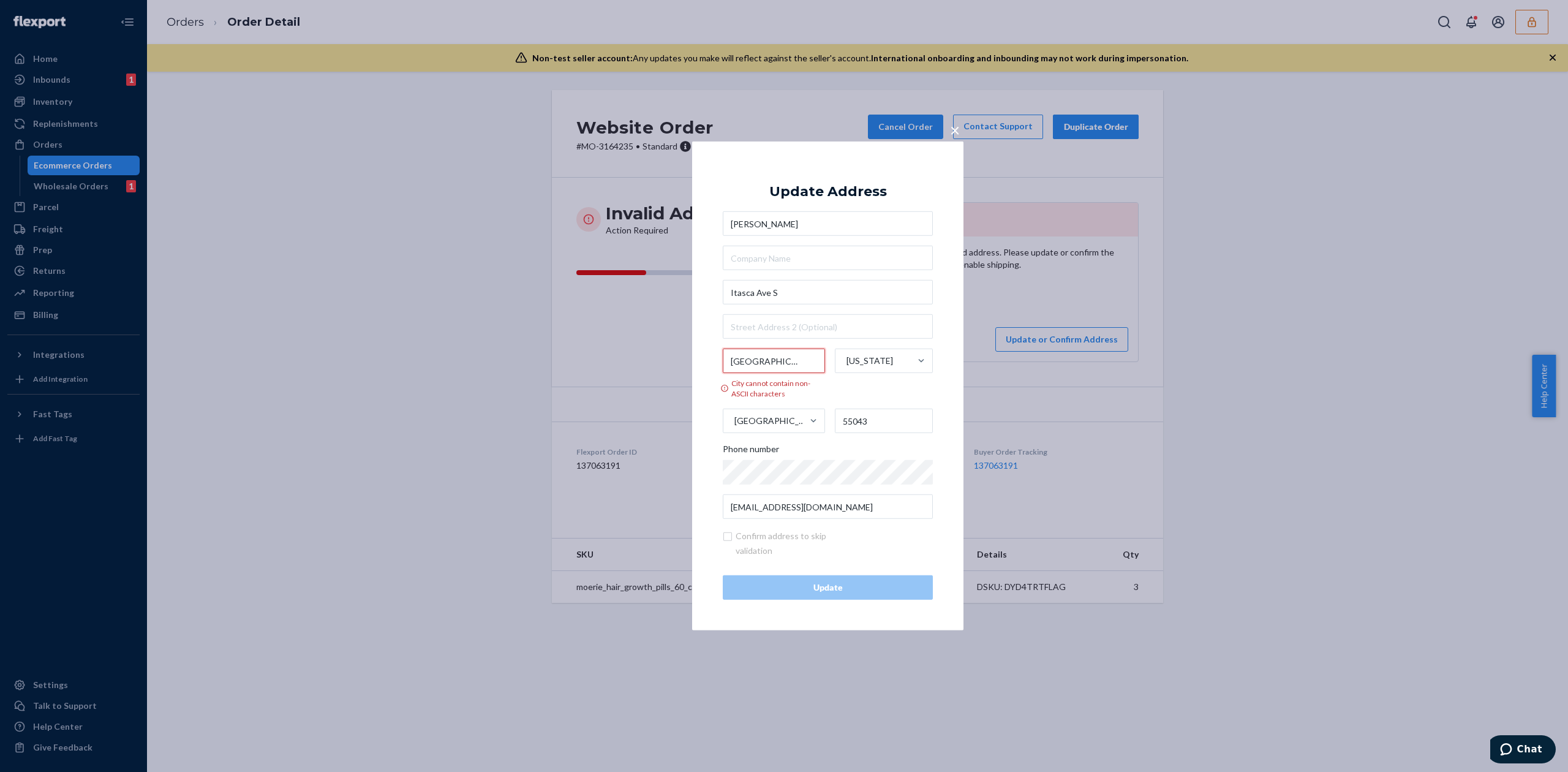
click at [764, 360] on input "[GEOGRAPHIC_DATA]" at bounding box center [774, 361] width 102 height 25
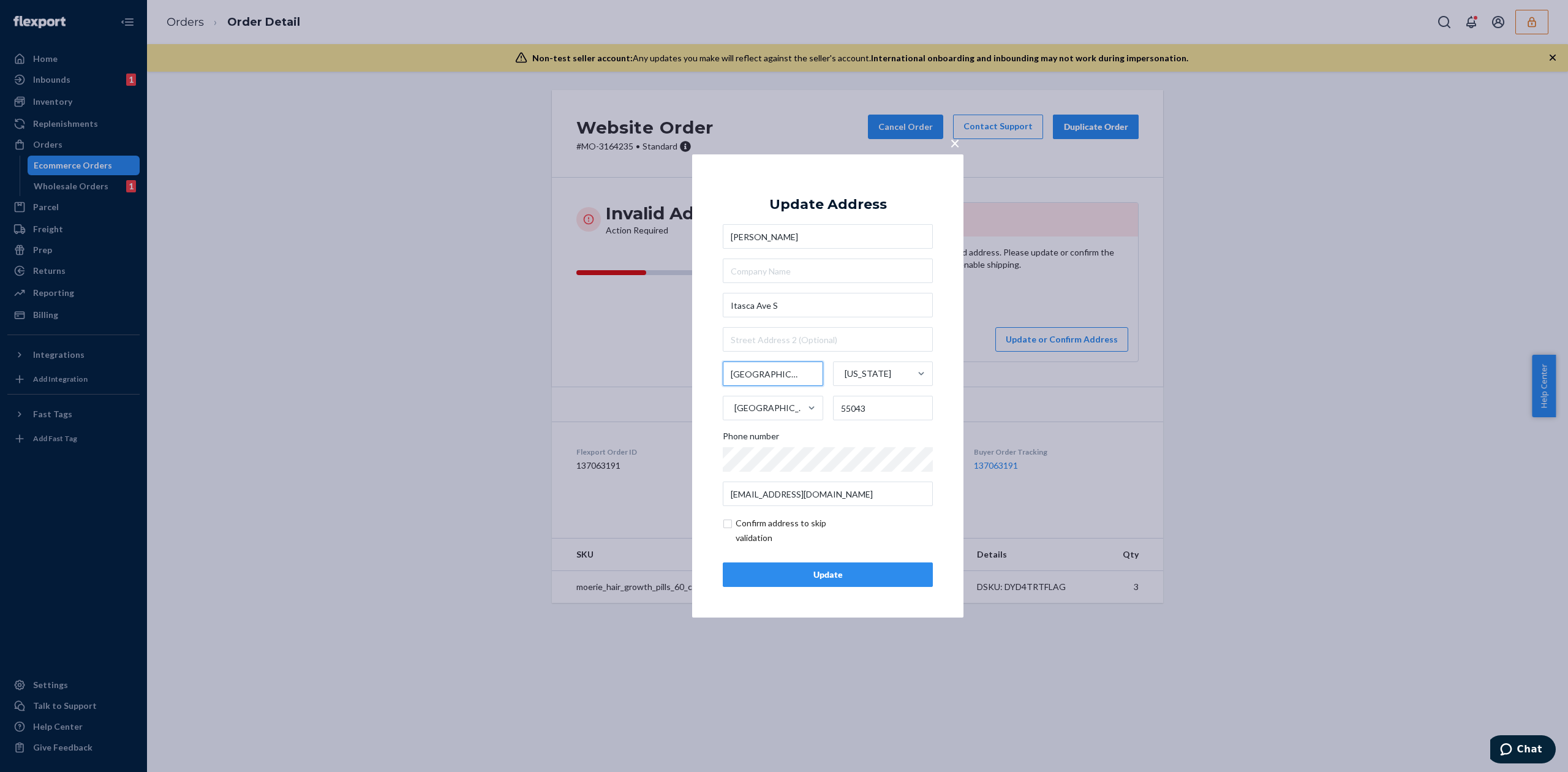
type input "[GEOGRAPHIC_DATA]"
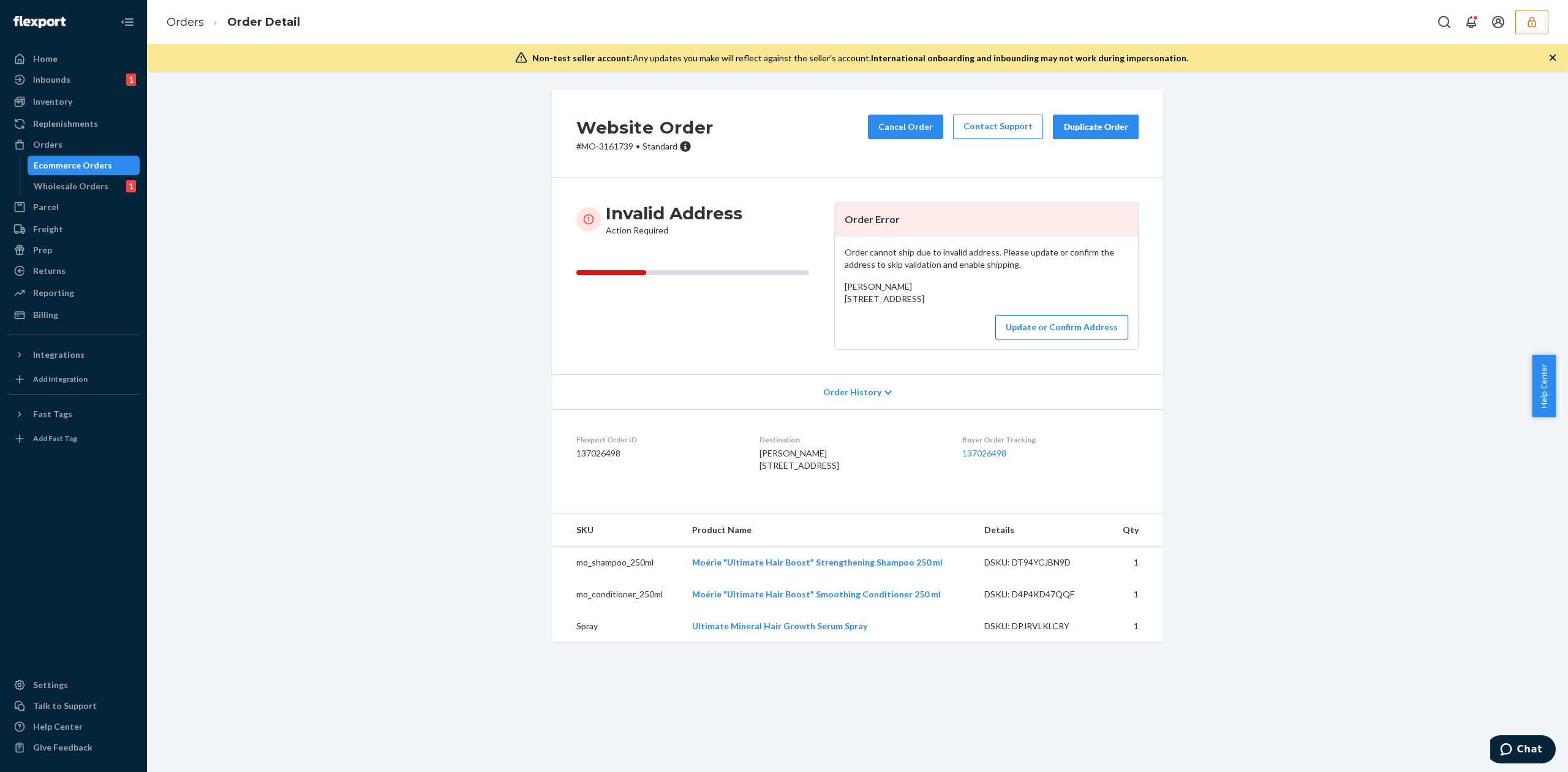
click at [1057, 340] on button "Update or Confirm Address" at bounding box center [1061, 327] width 133 height 25
click at [888, 280] on div "Order cannot ship due to invalid address. Please update or confirm the address …" at bounding box center [985, 293] width 303 height 112
copy span "Deborah McCulloch"
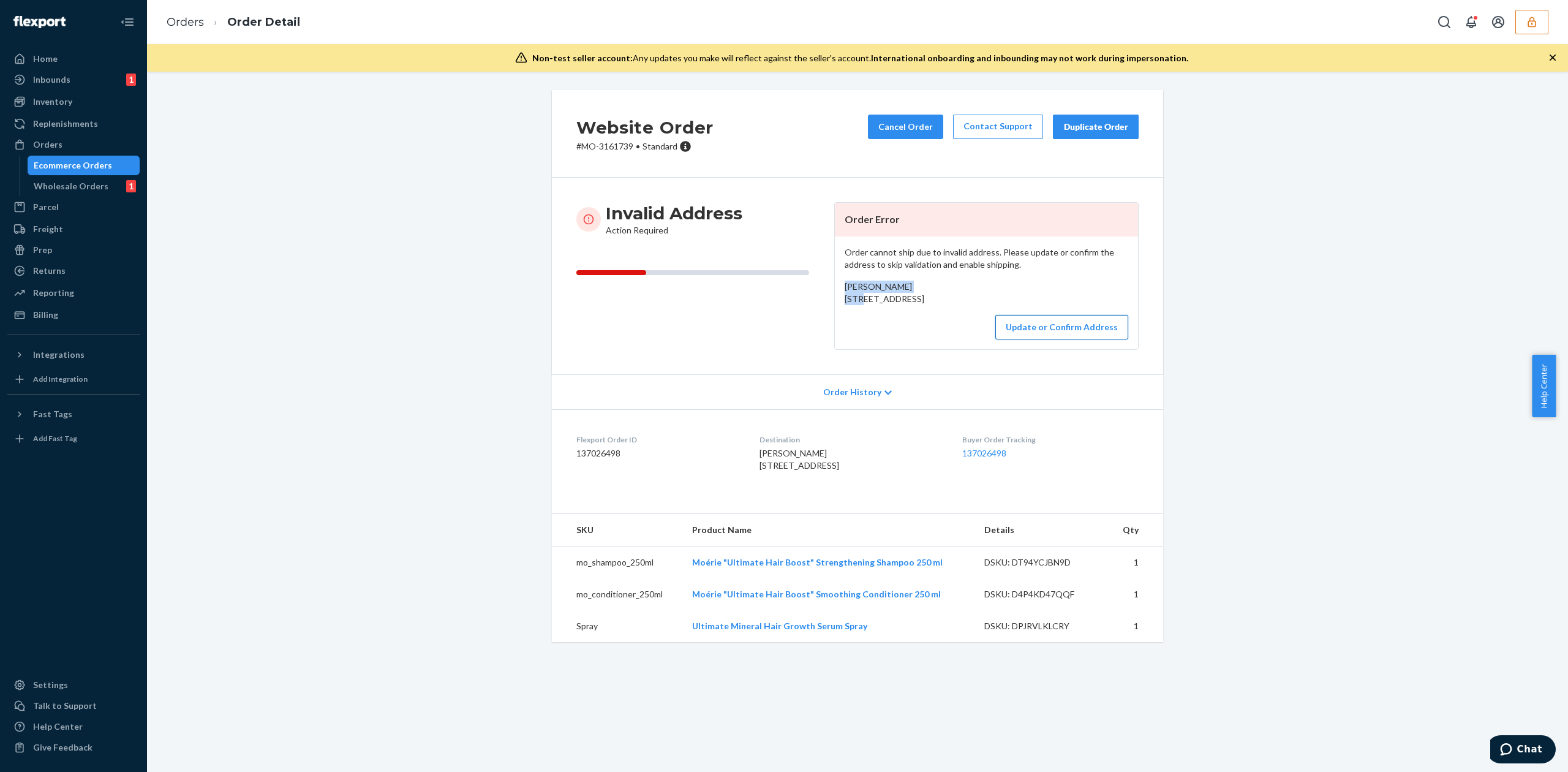
click at [1029, 340] on button "Update or Confirm Address" at bounding box center [1061, 327] width 133 height 25
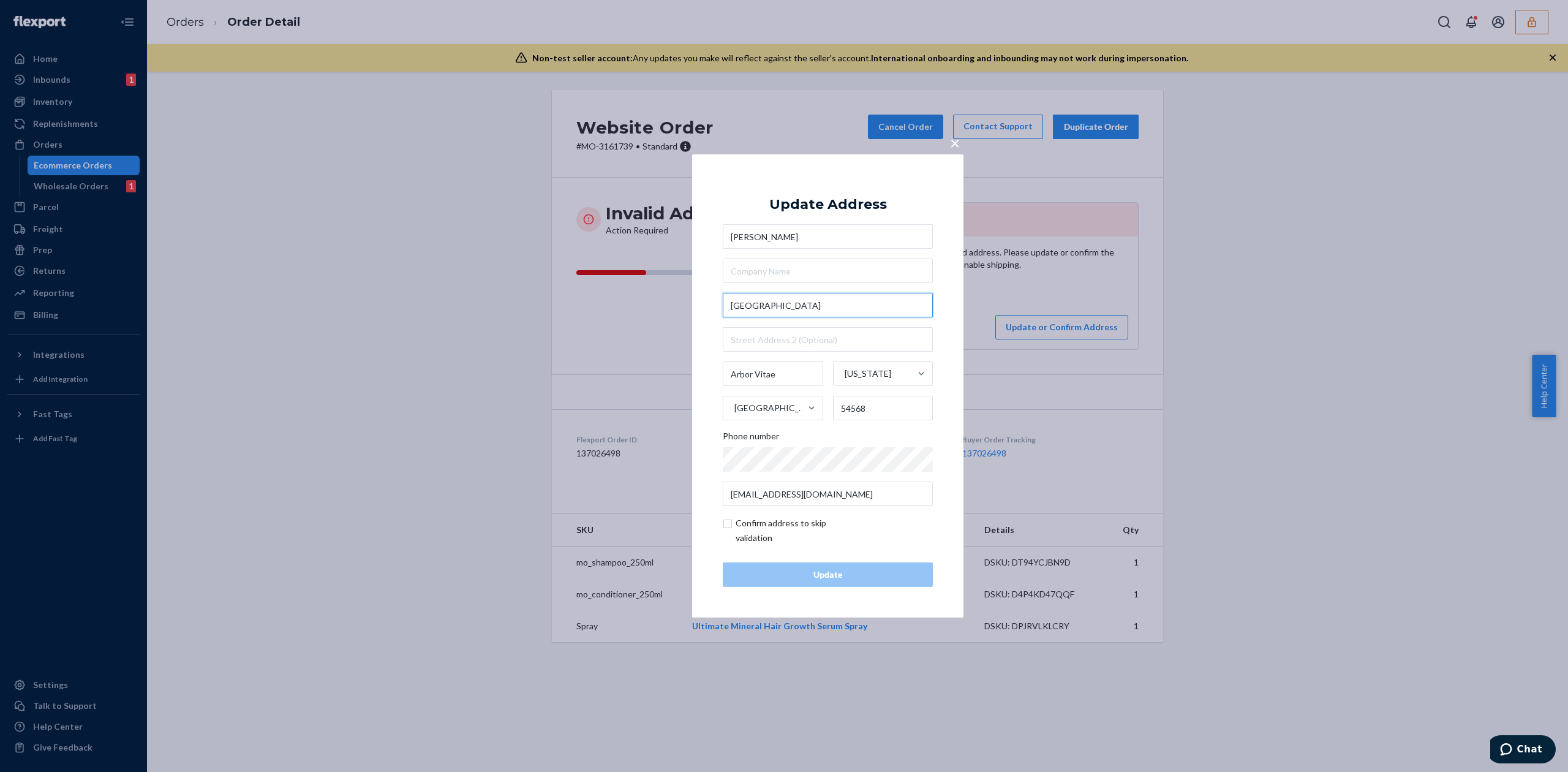
click at [743, 304] on input "101610 Pine Arbor Dr" at bounding box center [828, 305] width 210 height 25
click at [747, 304] on input "101610 Pine Arbor Dr" at bounding box center [828, 305] width 210 height 25
type input "10610 Pine Arbor Dr"
click at [866, 175] on div "× Update Address Deborah McCulloch 10610 Pine Arbor Dr 10610 Pine Arbor Dr, Arb…" at bounding box center [828, 386] width 272 height 463
click at [861, 562] on button "Update" at bounding box center [828, 575] width 210 height 25
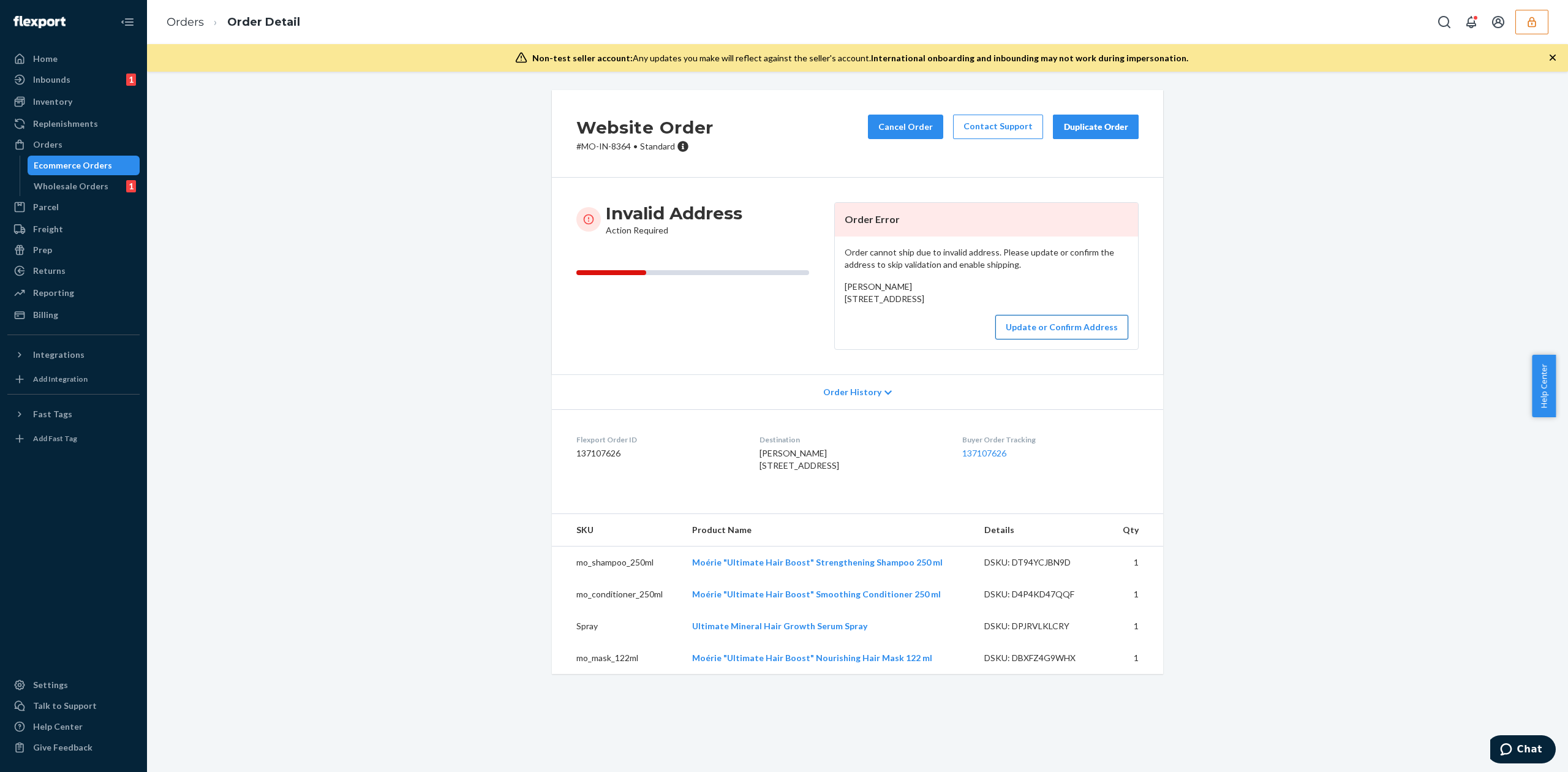
click at [1056, 340] on button "Update or Confirm Address" at bounding box center [1061, 327] width 133 height 25
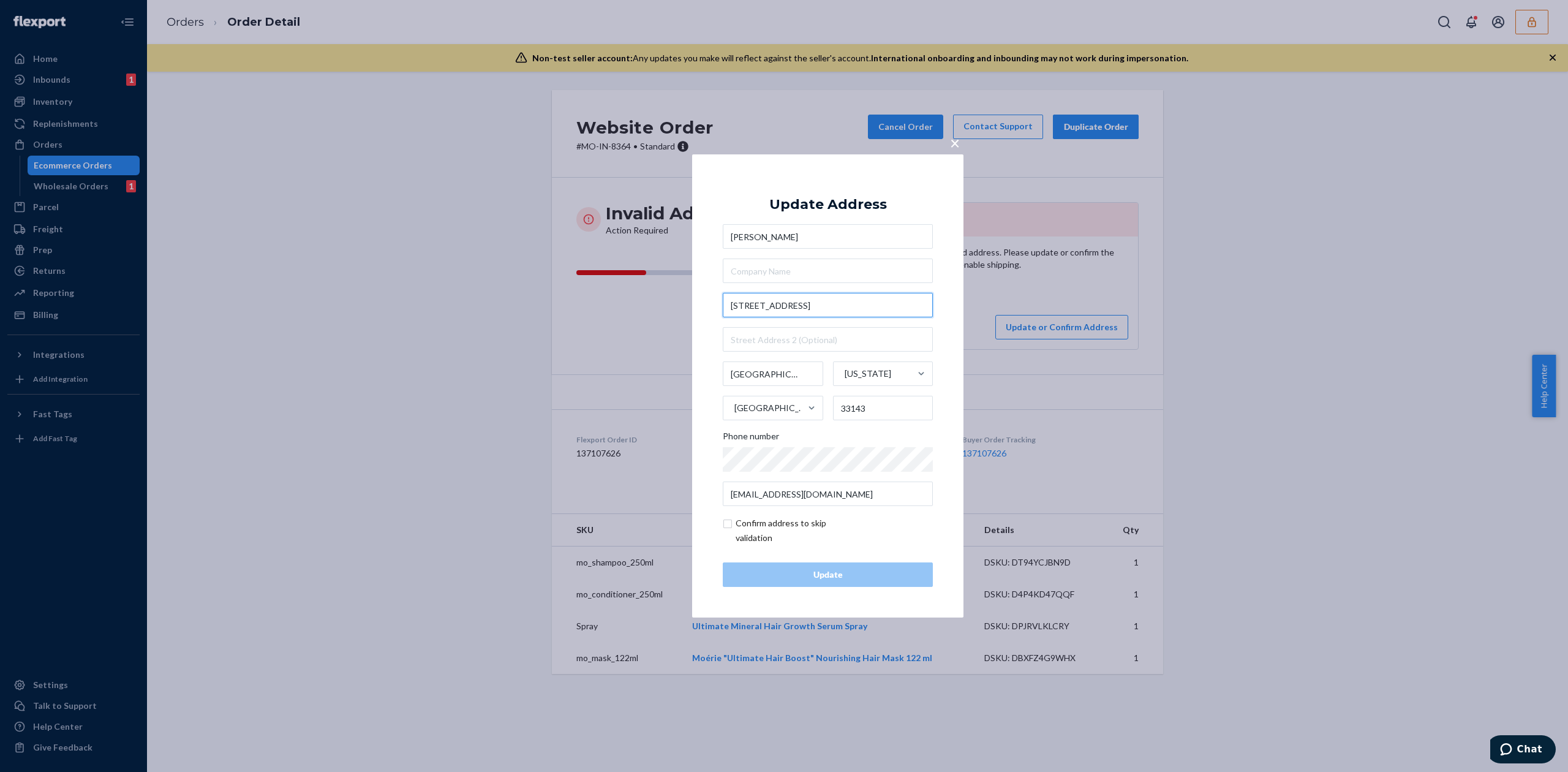
drag, startPoint x: 801, startPoint y: 306, endPoint x: 872, endPoint y: 306, distance: 71.0
click at [872, 306] on input "8217 SW 57th Ave apt 2212" at bounding box center [828, 305] width 210 height 25
type input "8217 SW 57th Ave"
click at [842, 206] on div "Update Address" at bounding box center [828, 205] width 118 height 15
click at [775, 343] on input "text" at bounding box center [828, 340] width 210 height 25
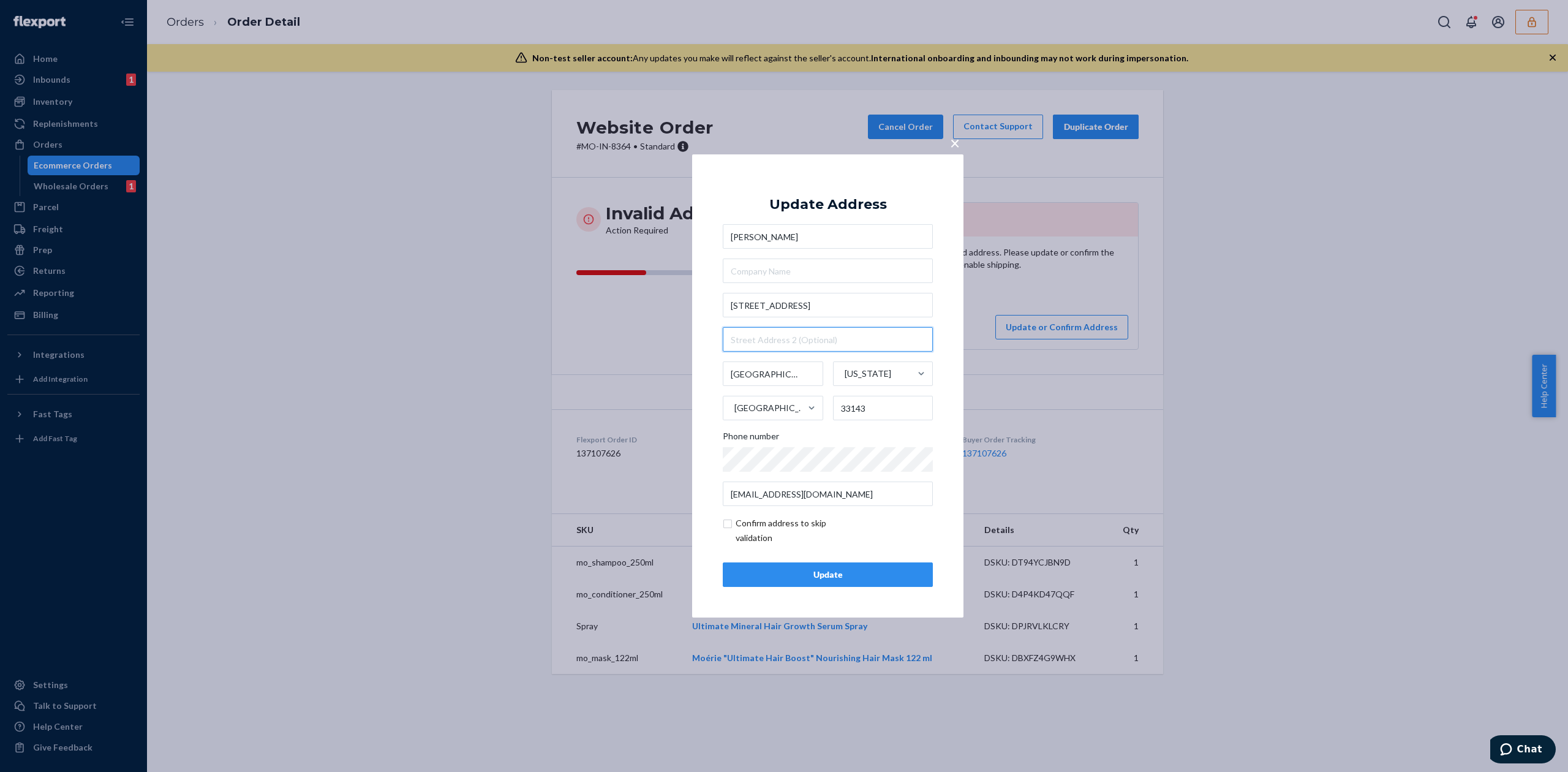
paste input "apt 2212"
type input "apt 2212"
click at [867, 584] on button "Update" at bounding box center [828, 575] width 210 height 25
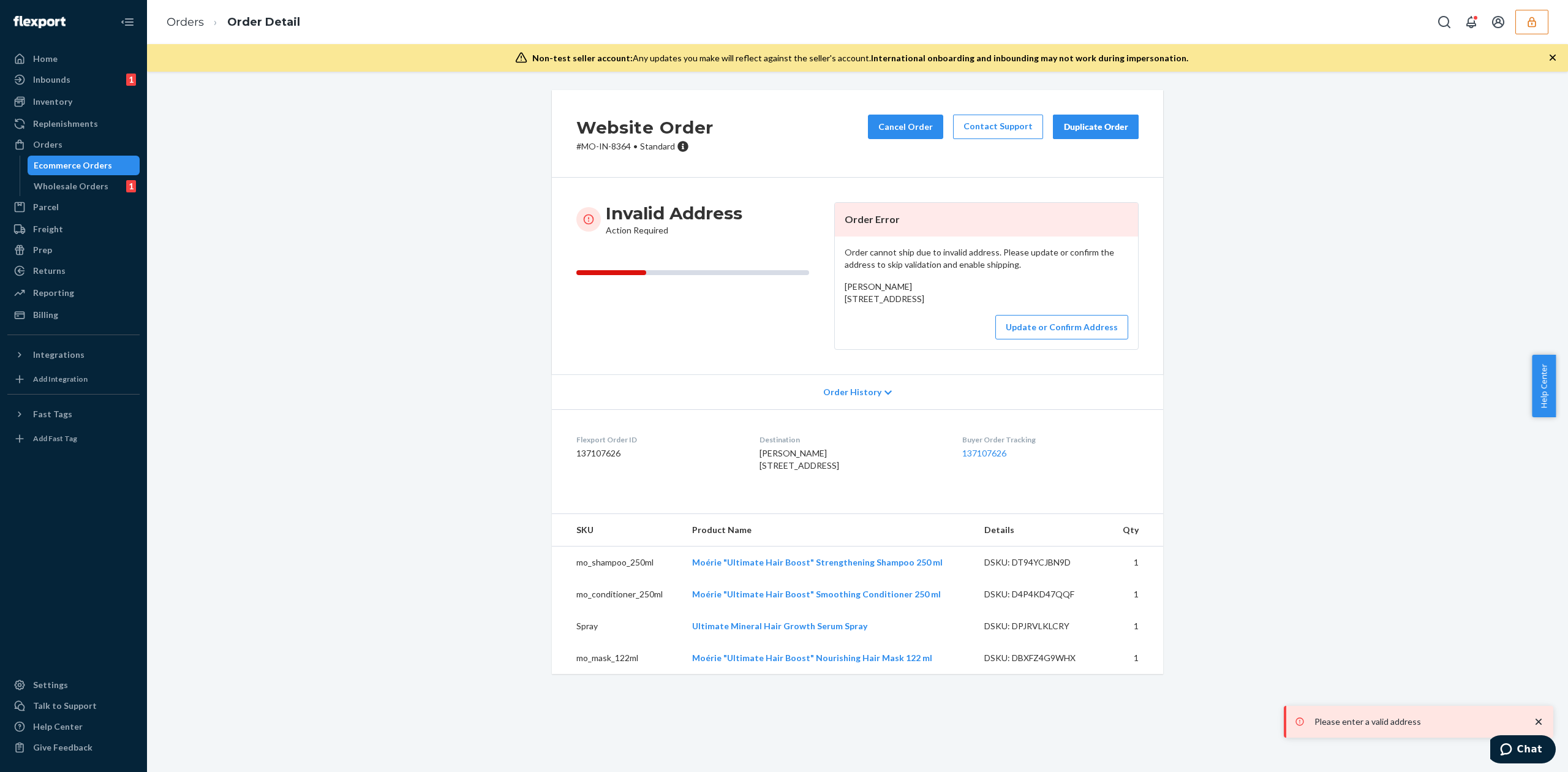
drag, startPoint x: 838, startPoint y: 299, endPoint x: 918, endPoint y: 315, distance: 81.6
click at [918, 305] on div "Daniella Padilla 8217 SW 57th Ave apt 2212 Miami, FL 33143 US" at bounding box center [986, 293] width 283 height 25
copy span "8217 SW 57th Ave apt 2212 Miami, FL 33143"
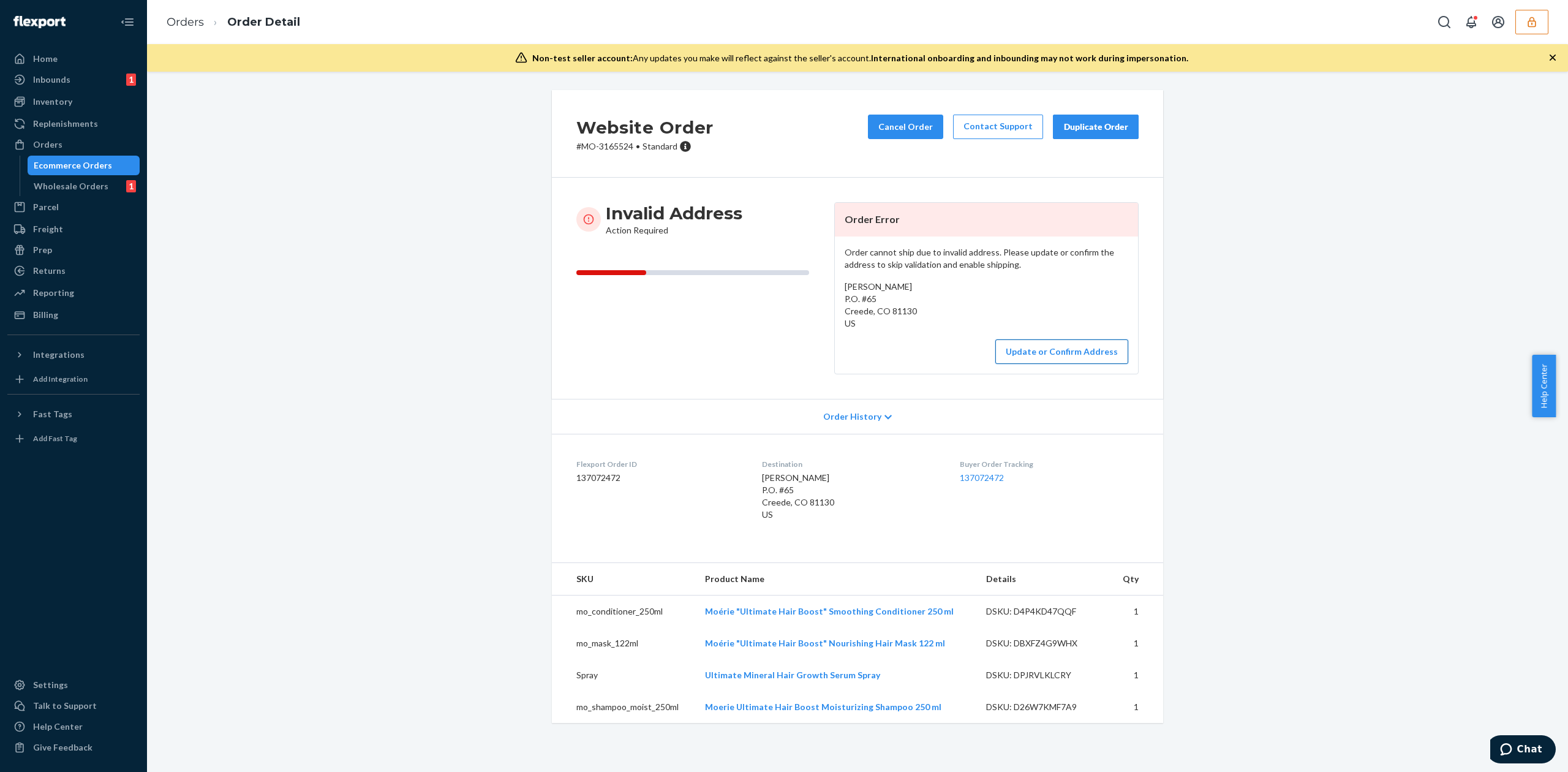
click at [1034, 348] on button "Update or Confirm Address" at bounding box center [1061, 352] width 133 height 25
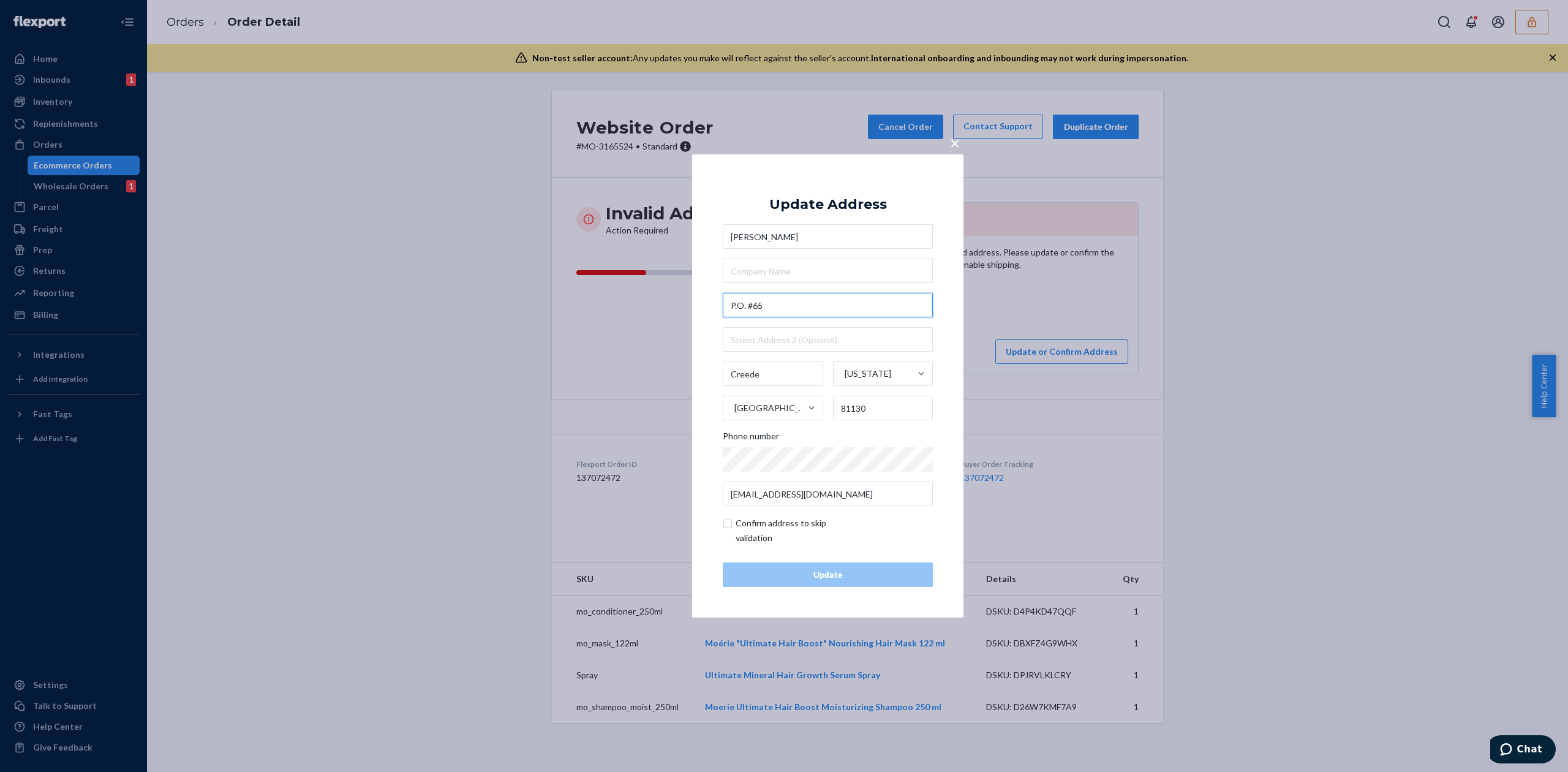
click at [736, 306] on input "P.O. #65" at bounding box center [828, 305] width 210 height 25
type input "PO Box 65"
click at [848, 202] on div "Update Address" at bounding box center [828, 205] width 118 height 15
click at [802, 577] on div "Update" at bounding box center [827, 575] width 189 height 12
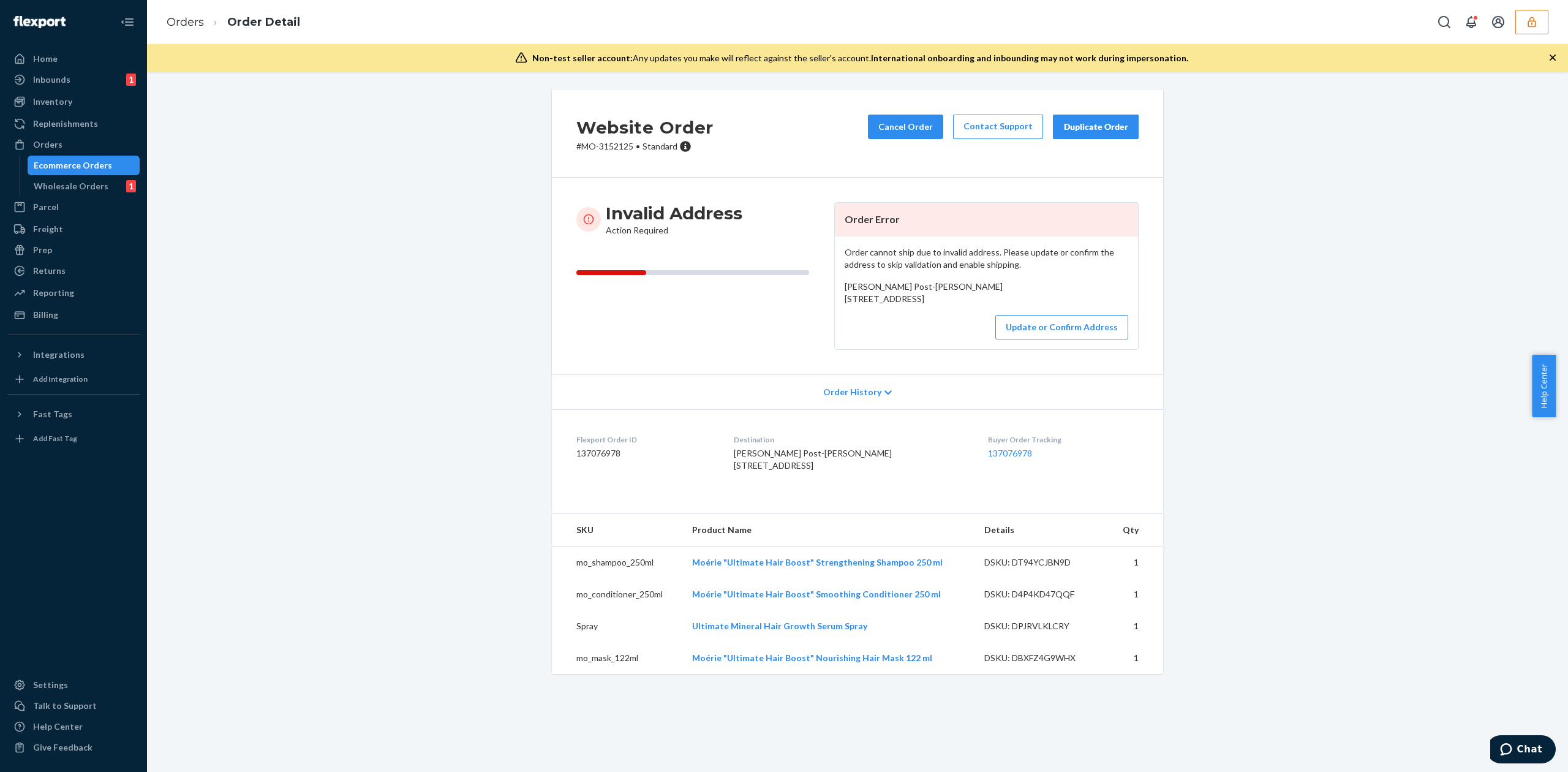
drag, startPoint x: 838, startPoint y: 302, endPoint x: 912, endPoint y: 315, distance: 75.1
click at [912, 305] on div "[PERSON_NAME] Post-[PERSON_NAME] [STREET_ADDRESS]" at bounding box center [986, 293] width 283 height 25
copy span "[STREET_ADDRESS]"
click at [916, 287] on span "[PERSON_NAME] Post-[PERSON_NAME] [STREET_ADDRESS]" at bounding box center [923, 292] width 158 height 23
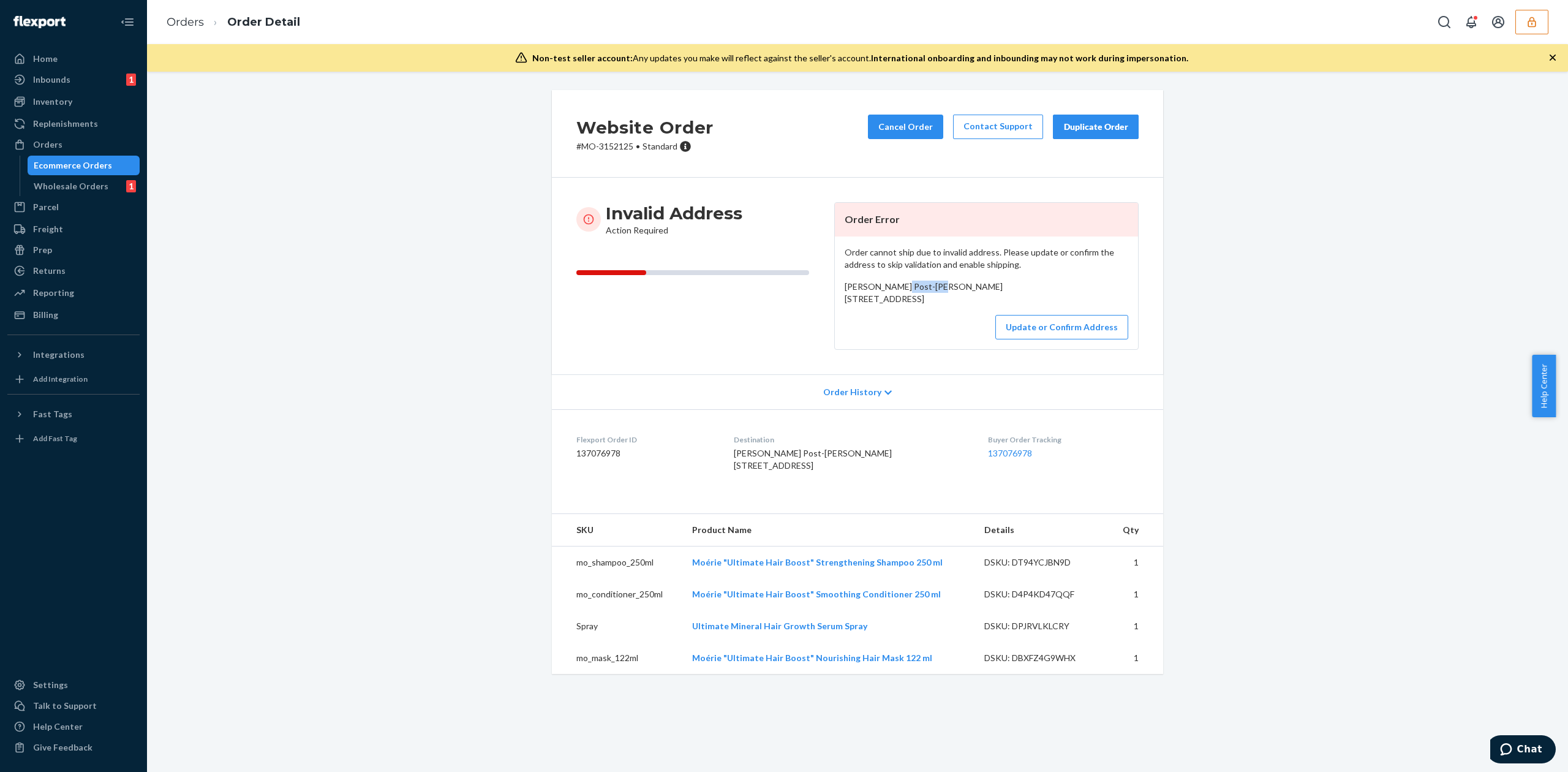
click at [916, 287] on span "[PERSON_NAME] Post-[PERSON_NAME] [STREET_ADDRESS]" at bounding box center [923, 292] width 158 height 23
copy span "[PERSON_NAME] Post-[PERSON_NAME]"
click at [1042, 340] on button "Update or Confirm Address" at bounding box center [1061, 327] width 133 height 25
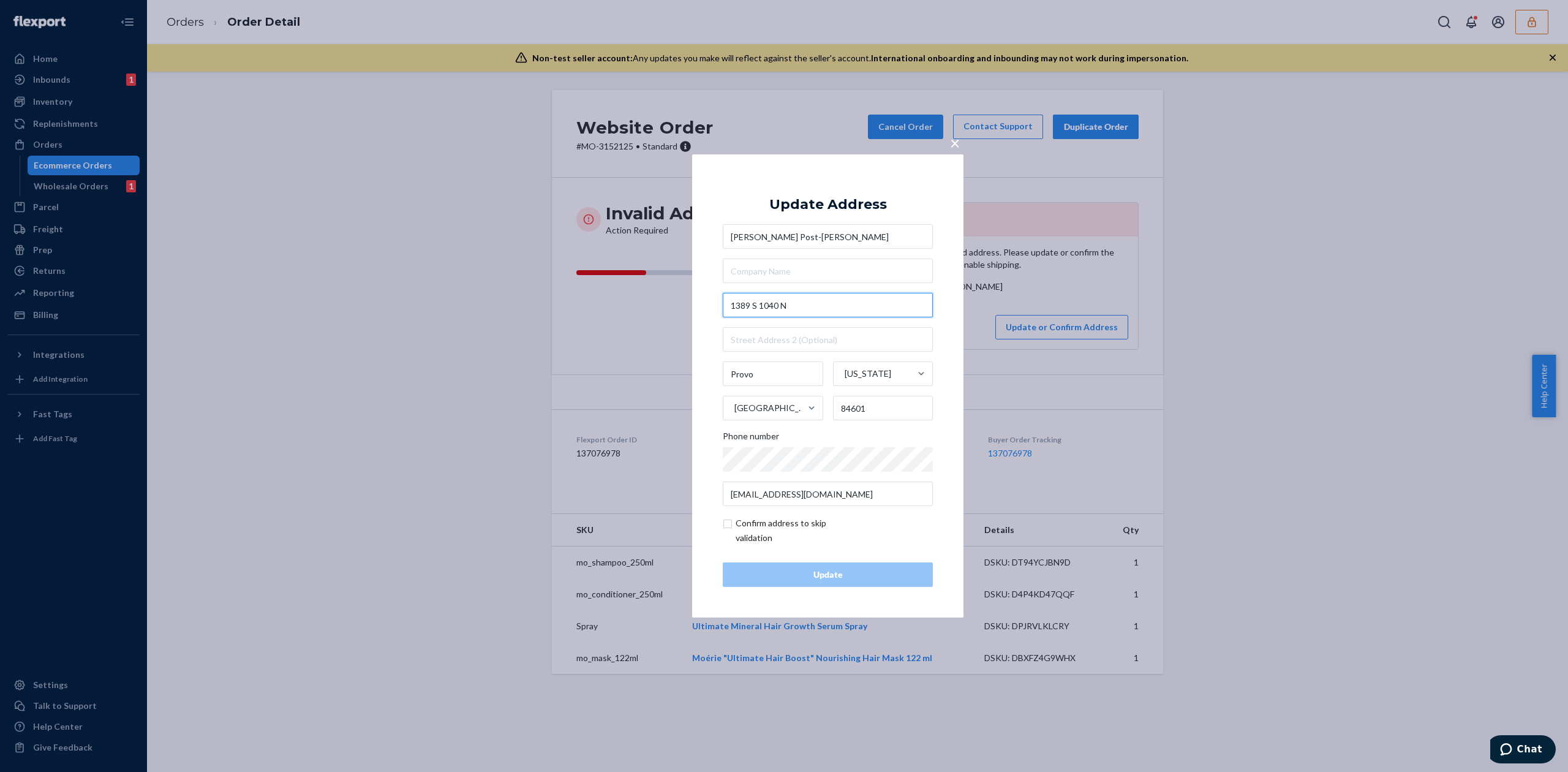
click at [786, 302] on input "1389 S 1040 N" at bounding box center [828, 305] width 210 height 25
type input "1389 S 1040 W"
click at [828, 199] on div "Update Address" at bounding box center [828, 205] width 118 height 15
click at [758, 523] on input "checkbox" at bounding box center [793, 530] width 142 height 29
checkbox input "true"
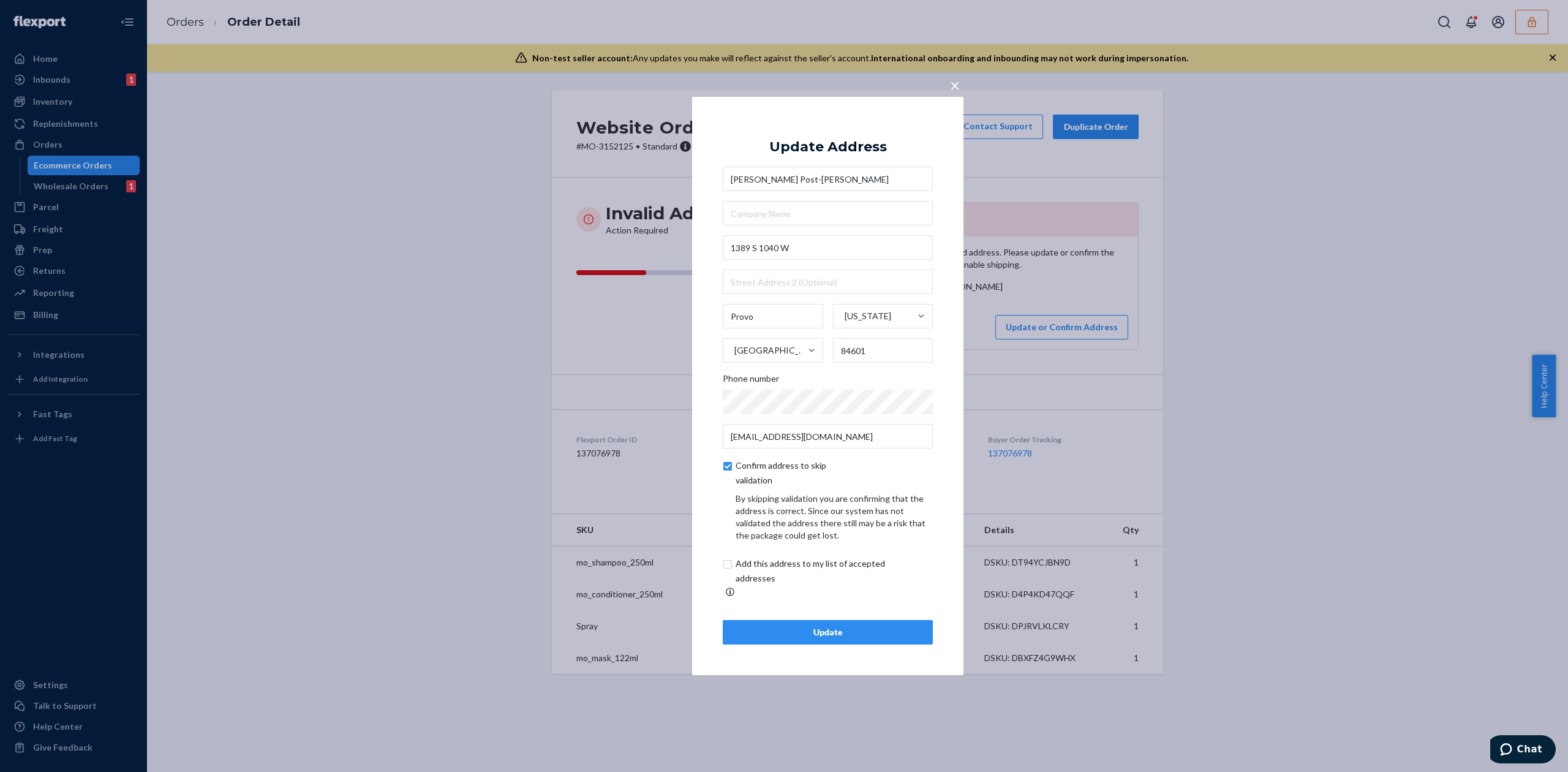
click at [800, 586] on input "checkbox" at bounding box center [824, 571] width 204 height 29
checkbox input "true"
click at [861, 620] on button "Update" at bounding box center [828, 632] width 210 height 25
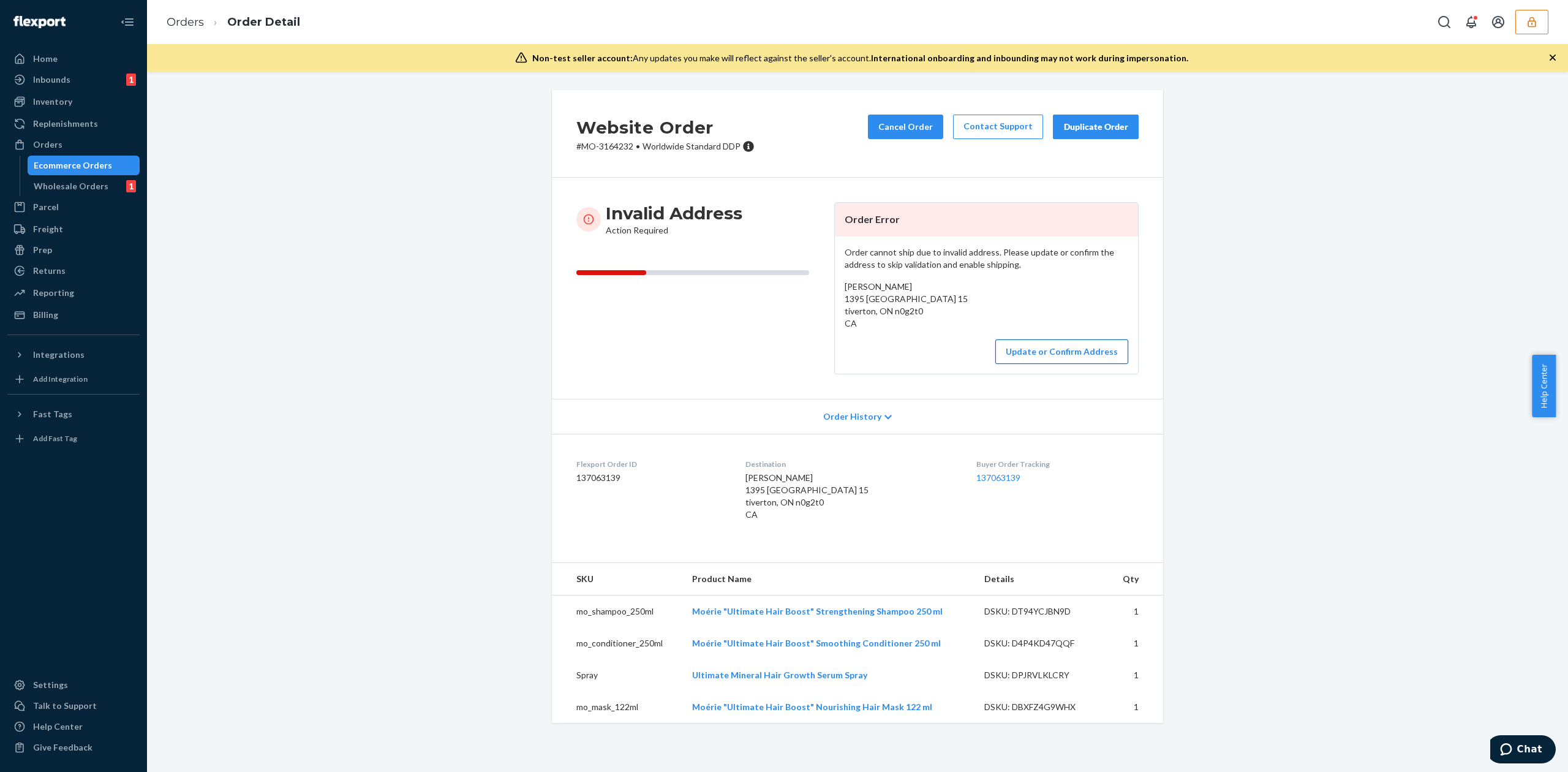
click at [1069, 363] on button "Update or Confirm Address" at bounding box center [1061, 352] width 133 height 25
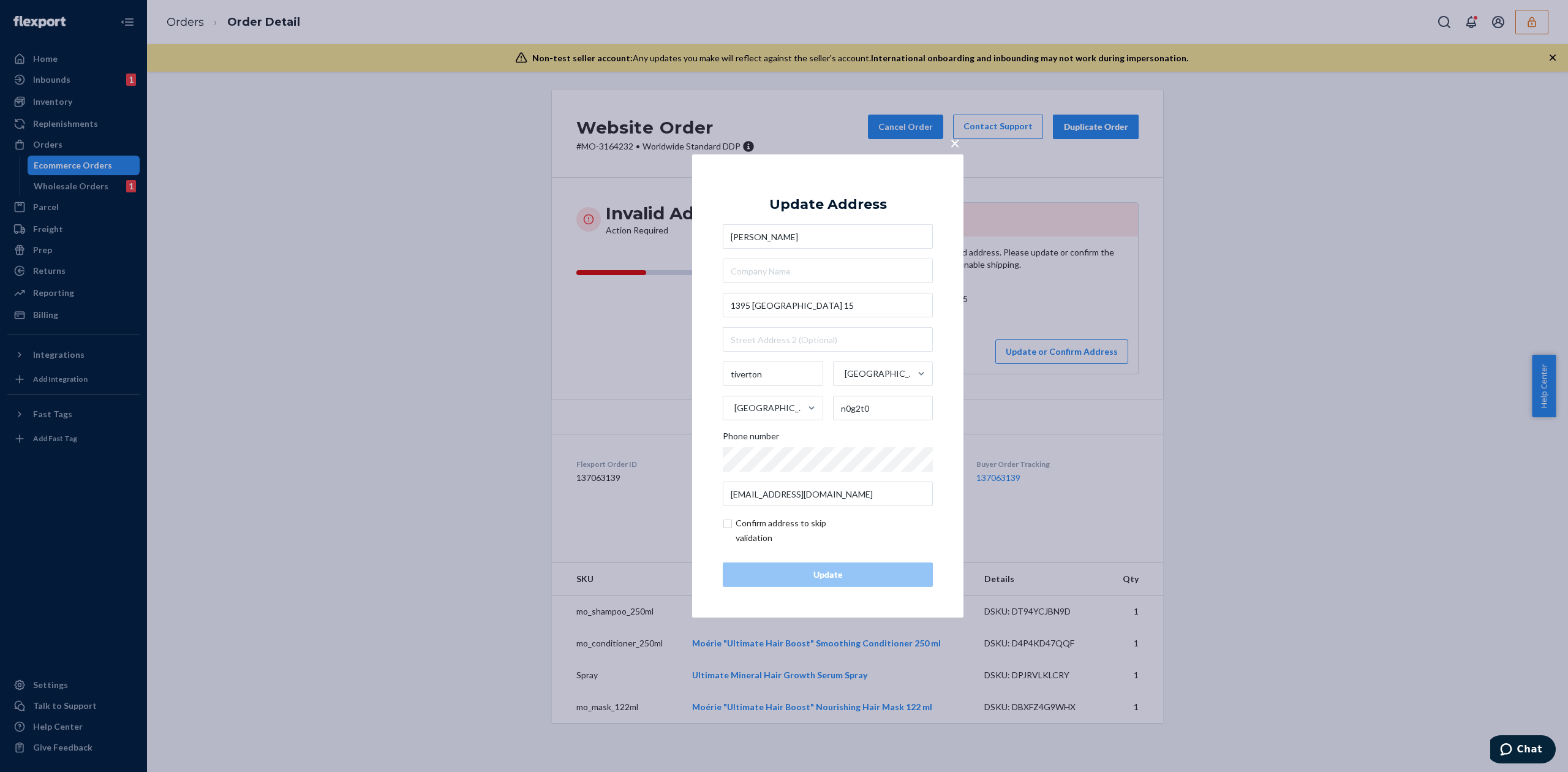
click at [769, 238] on input "[PERSON_NAME]" at bounding box center [828, 237] width 210 height 25
click at [952, 145] on span "×" at bounding box center [954, 142] width 9 height 21
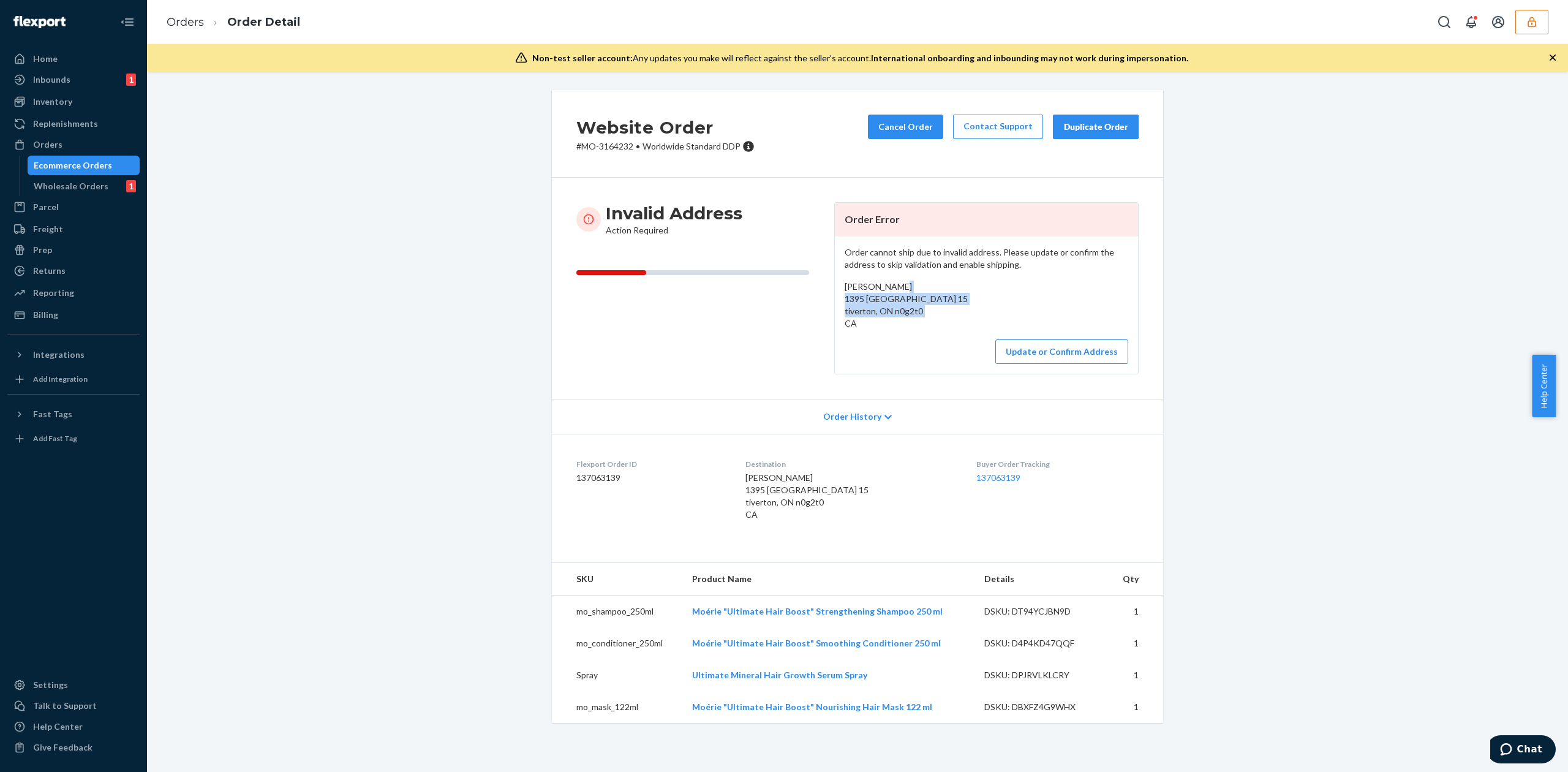
drag, startPoint x: 839, startPoint y: 300, endPoint x: 920, endPoint y: 325, distance: 84.8
click at [920, 325] on div "[PERSON_NAME] 1395 [GEOGRAPHIC_DATA] 15 tiverton, ON n0g2t0 CA" at bounding box center [986, 305] width 283 height 49
copy span "1395 [GEOGRAPHIC_DATA] [STREET_ADDRESS]"
click at [1029, 354] on button "Update or Confirm Address" at bounding box center [1061, 352] width 133 height 25
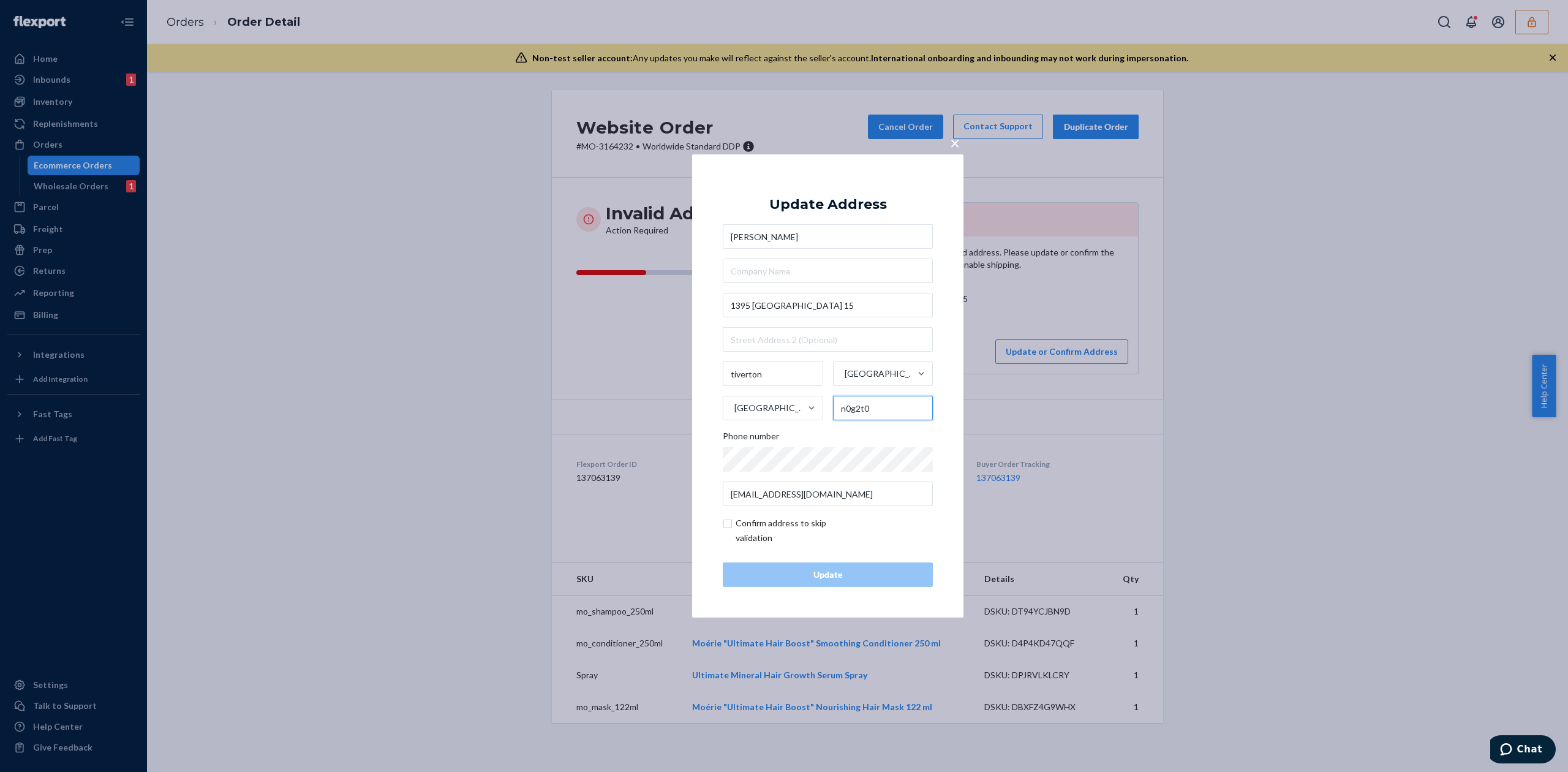
click at [855, 410] on input "n0g2t0" at bounding box center [883, 408] width 101 height 25
type input "n0g 2t0"
click at [816, 302] on input "1395 [GEOGRAPHIC_DATA] 15" at bounding box center [828, 305] width 210 height 25
type input "[STREET_ADDRESS]"
click at [866, 199] on div "Update Address" at bounding box center [828, 205] width 118 height 15
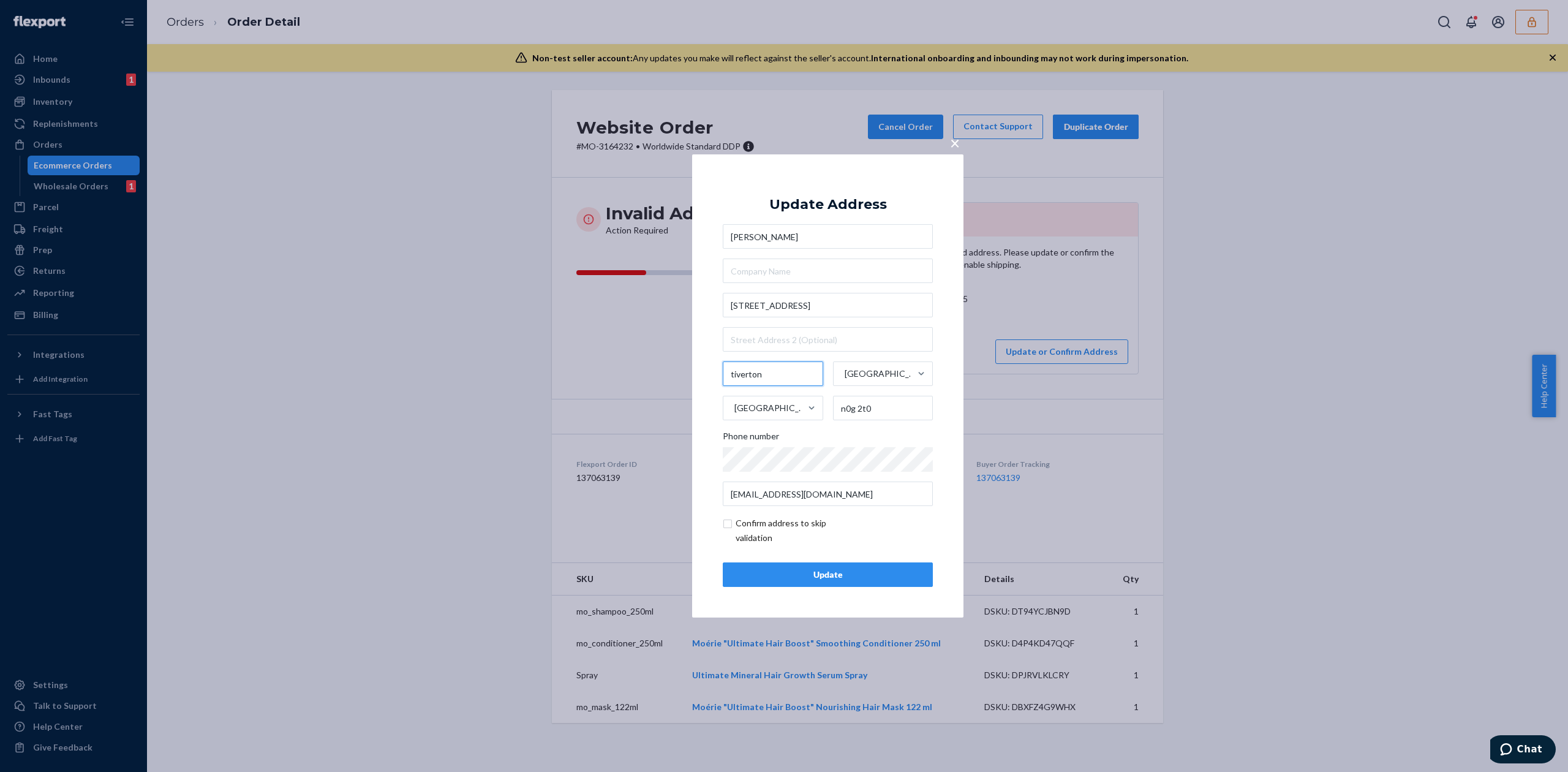
click at [732, 374] on input "tiverton" at bounding box center [773, 374] width 101 height 25
type input "Tiverton"
click at [834, 195] on div "Update Address sandy coles 1395 bruce county rd 15 Tiverton Ontario Canada n0g …" at bounding box center [828, 386] width 210 height 402
click at [757, 530] on input "checkbox" at bounding box center [793, 530] width 142 height 29
checkbox input "true"
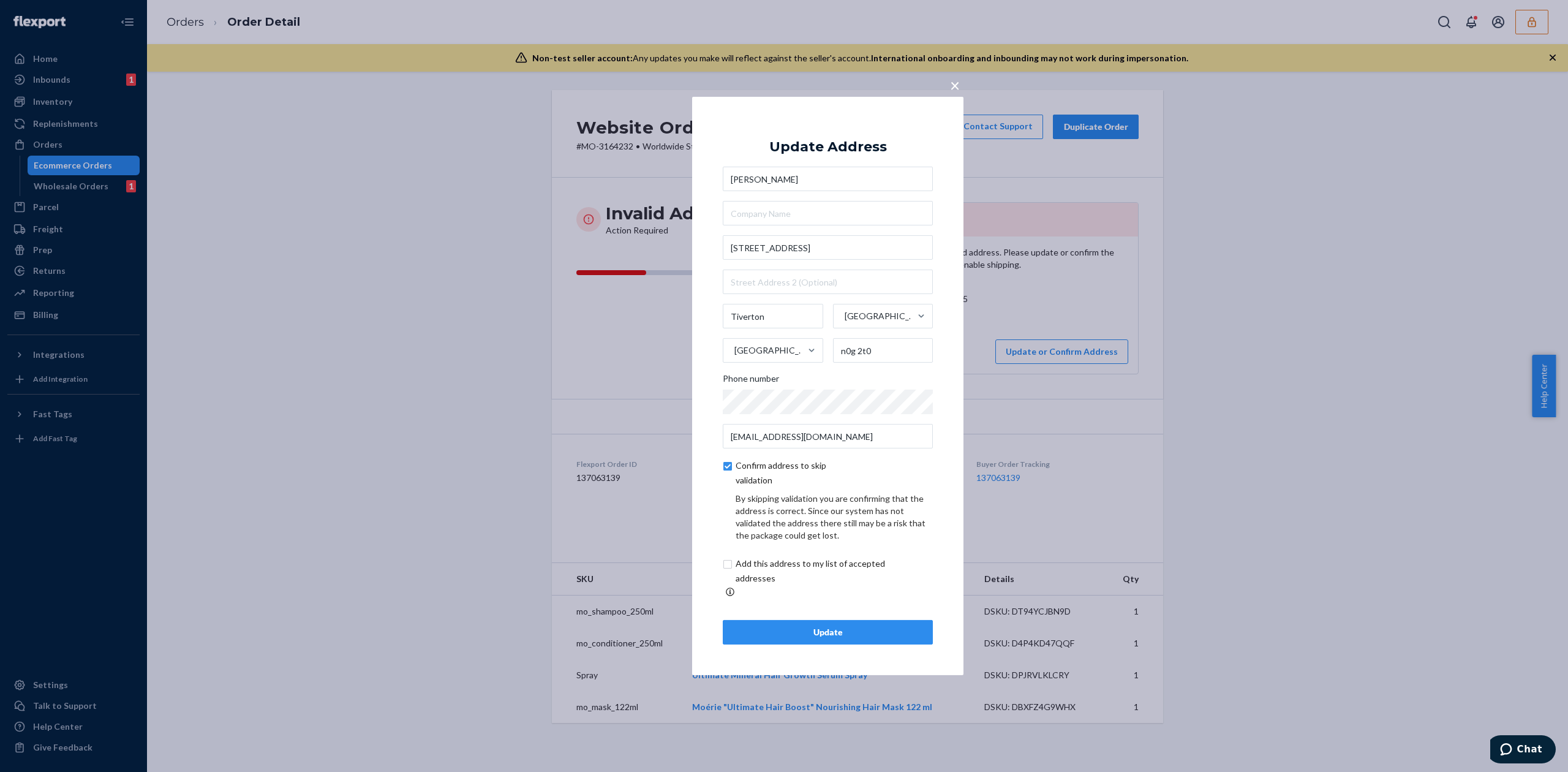
click at [804, 571] on input "checkbox" at bounding box center [824, 571] width 204 height 29
checkbox input "true"
click at [869, 631] on div "Update" at bounding box center [827, 632] width 189 height 12
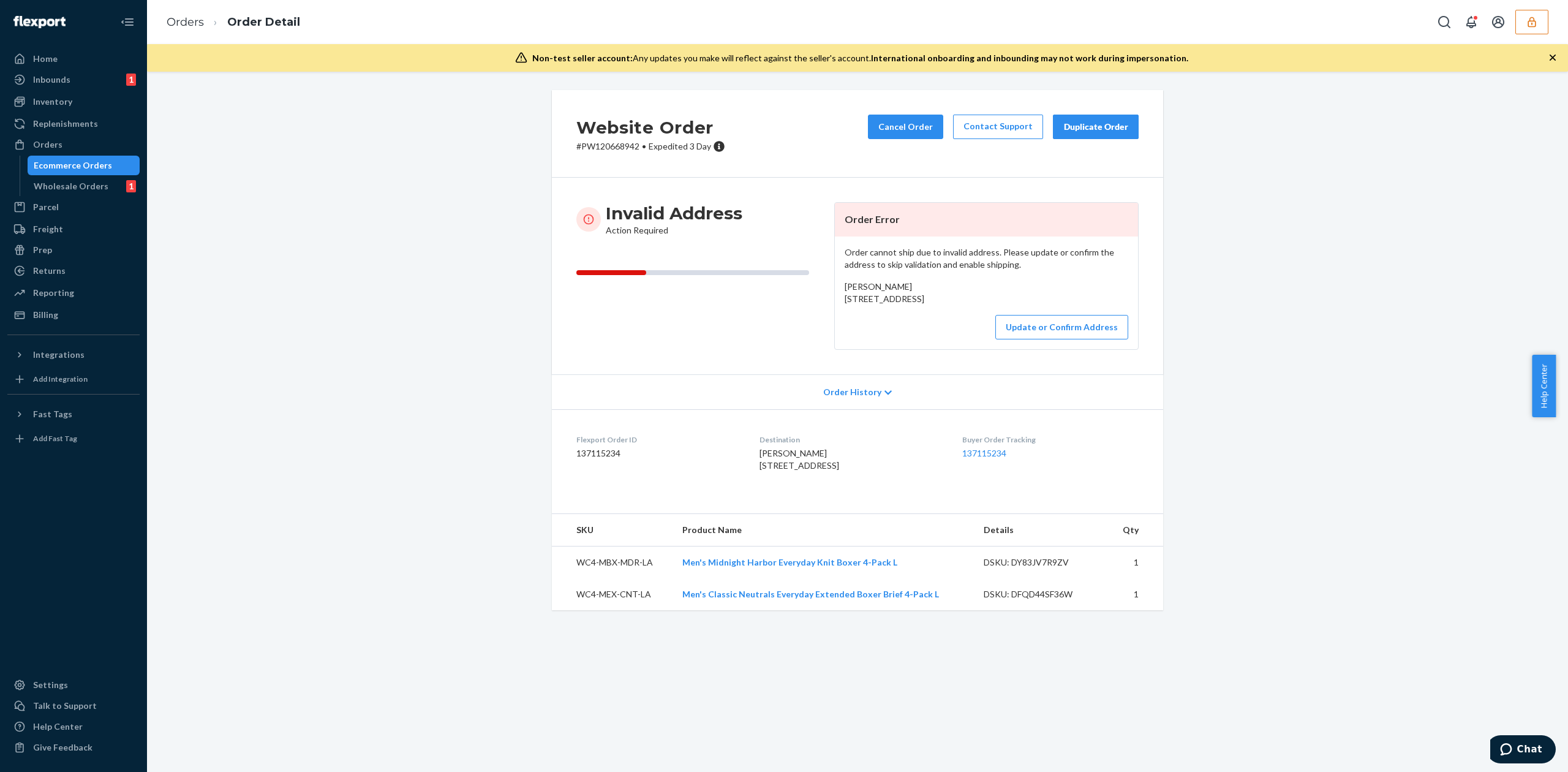
drag, startPoint x: 838, startPoint y: 300, endPoint x: 909, endPoint y: 315, distance: 72.6
click at [909, 315] on div "Order cannot ship due to invalid address. Please update or confirm the address …" at bounding box center [985, 293] width 303 height 112
copy span "[STREET_ADDRESS]"
click at [877, 285] on span "[PERSON_NAME] [STREET_ADDRESS]" at bounding box center [884, 292] width 80 height 23
click at [877, 285] on span "Tom Abraham 63300 S Station Square Davie, FL 33314 US" at bounding box center [884, 292] width 80 height 23
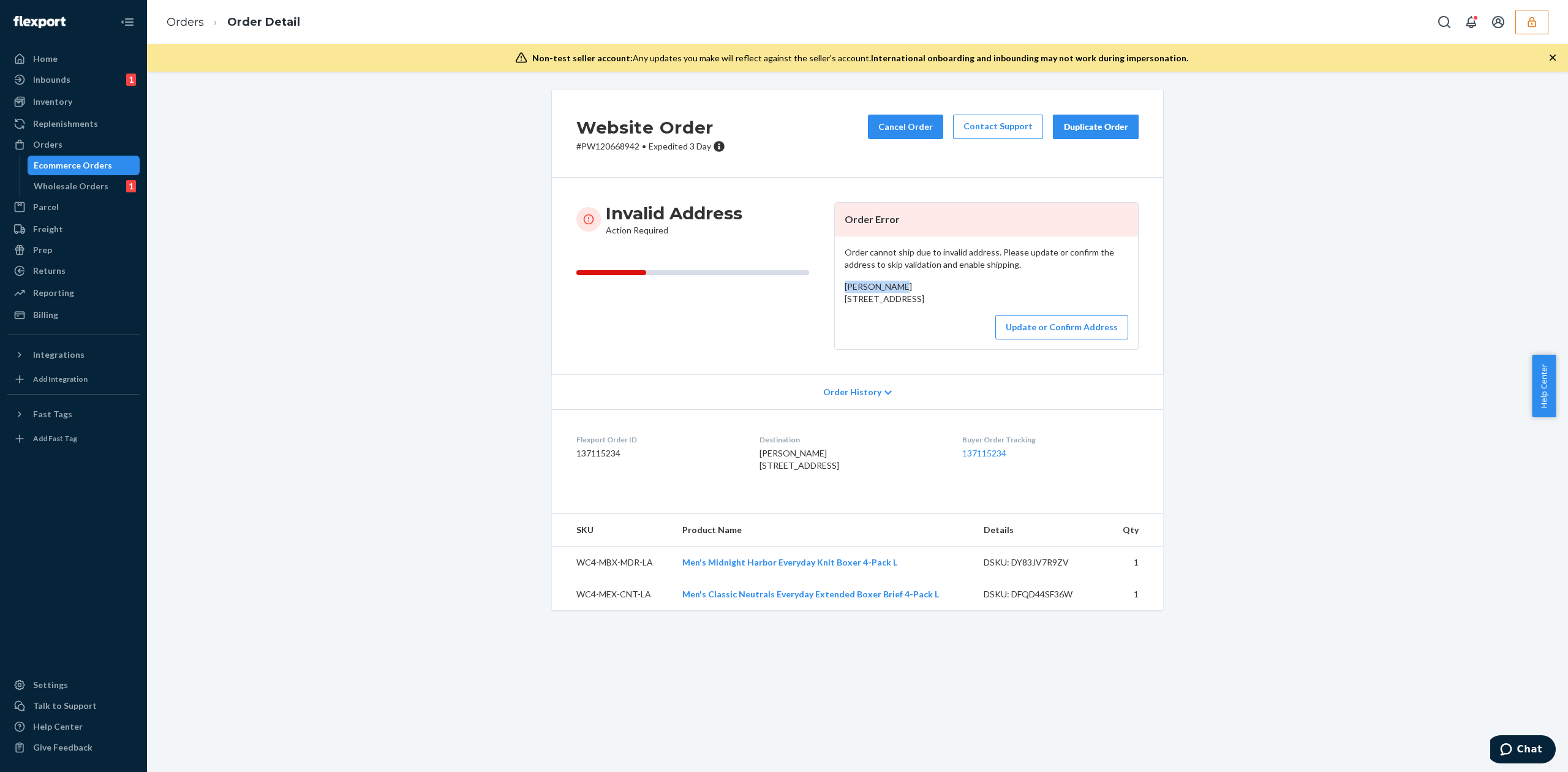
click at [877, 285] on span "Tom Abraham 63300 S Station Square Davie, FL 33314 US" at bounding box center [884, 292] width 80 height 23
copy span "Tom Abraham"
click at [1025, 340] on button "Update or Confirm Address" at bounding box center [1061, 327] width 133 height 25
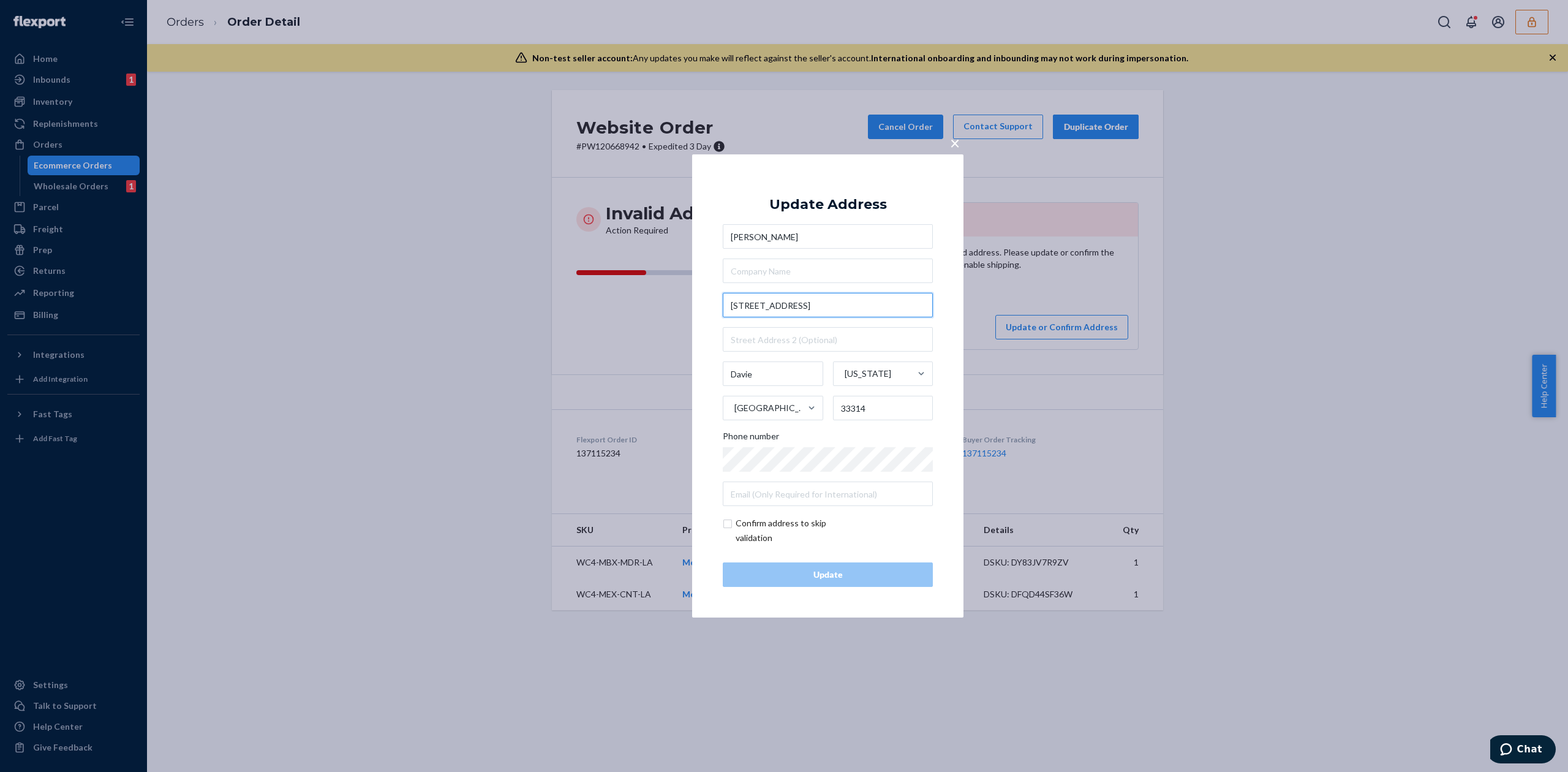
click at [755, 306] on input "63300 S Station Square" at bounding box center [828, 305] width 210 height 25
type input "6330 S Station Square"
click at [781, 195] on div "Update Address Tom Abraham 6330 S Station Square 6330 South Station Square, Dav…" at bounding box center [828, 386] width 210 height 402
click at [808, 540] on input "checkbox" at bounding box center [793, 530] width 142 height 29
checkbox input "true"
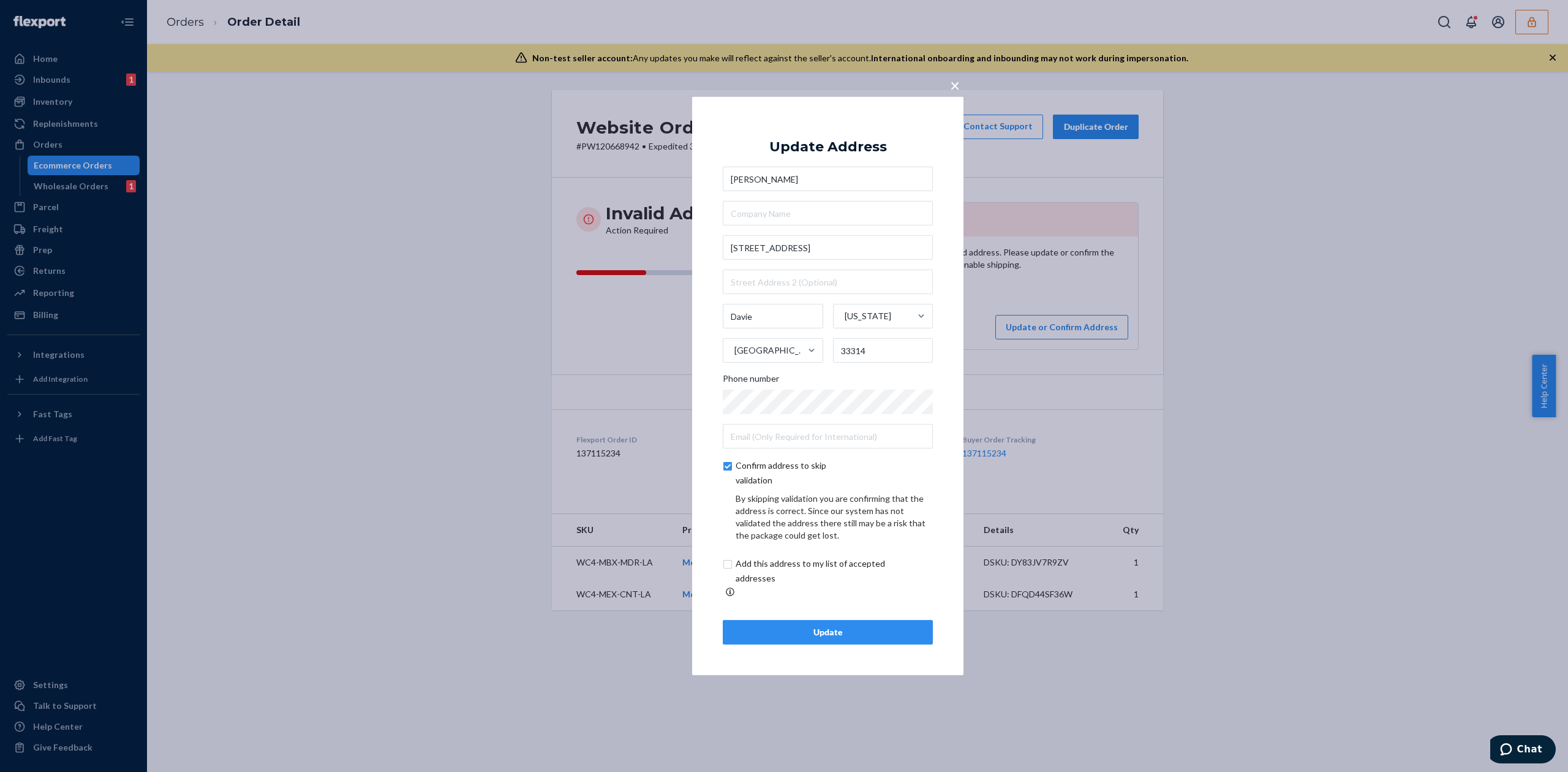
click at [796, 581] on input "checkbox" at bounding box center [824, 571] width 204 height 29
checkbox input "true"
click at [842, 633] on button "Update" at bounding box center [828, 632] width 210 height 25
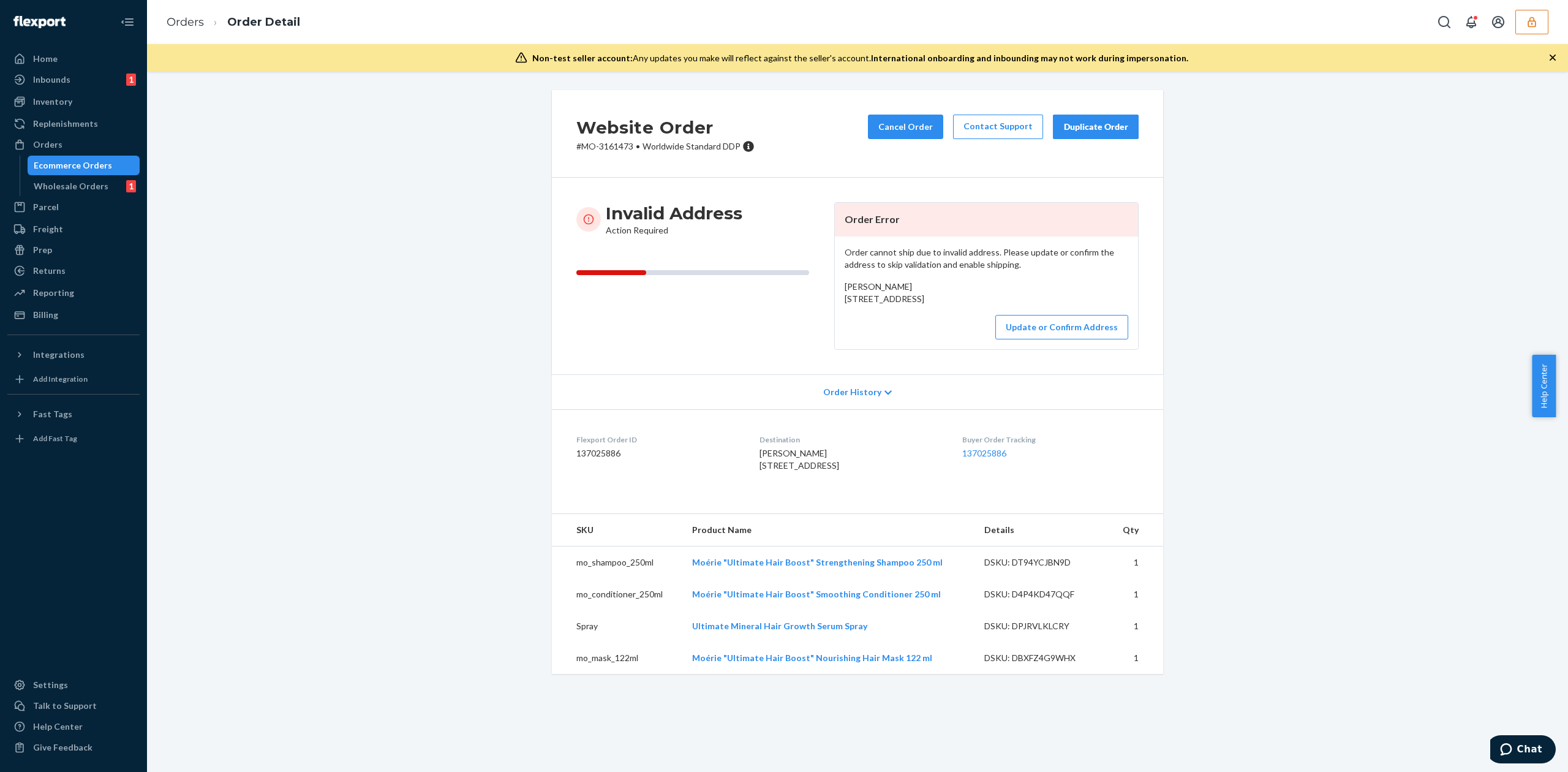
drag, startPoint x: 837, startPoint y: 302, endPoint x: 945, endPoint y: 312, distance: 108.5
click at [945, 312] on div "Order cannot ship due to invalid address. Please update or confirm the address …" at bounding box center [985, 293] width 303 height 112
copy span "[STREET_ADDRESS]"
click at [1057, 340] on button "Update or Confirm Address" at bounding box center [1061, 327] width 133 height 25
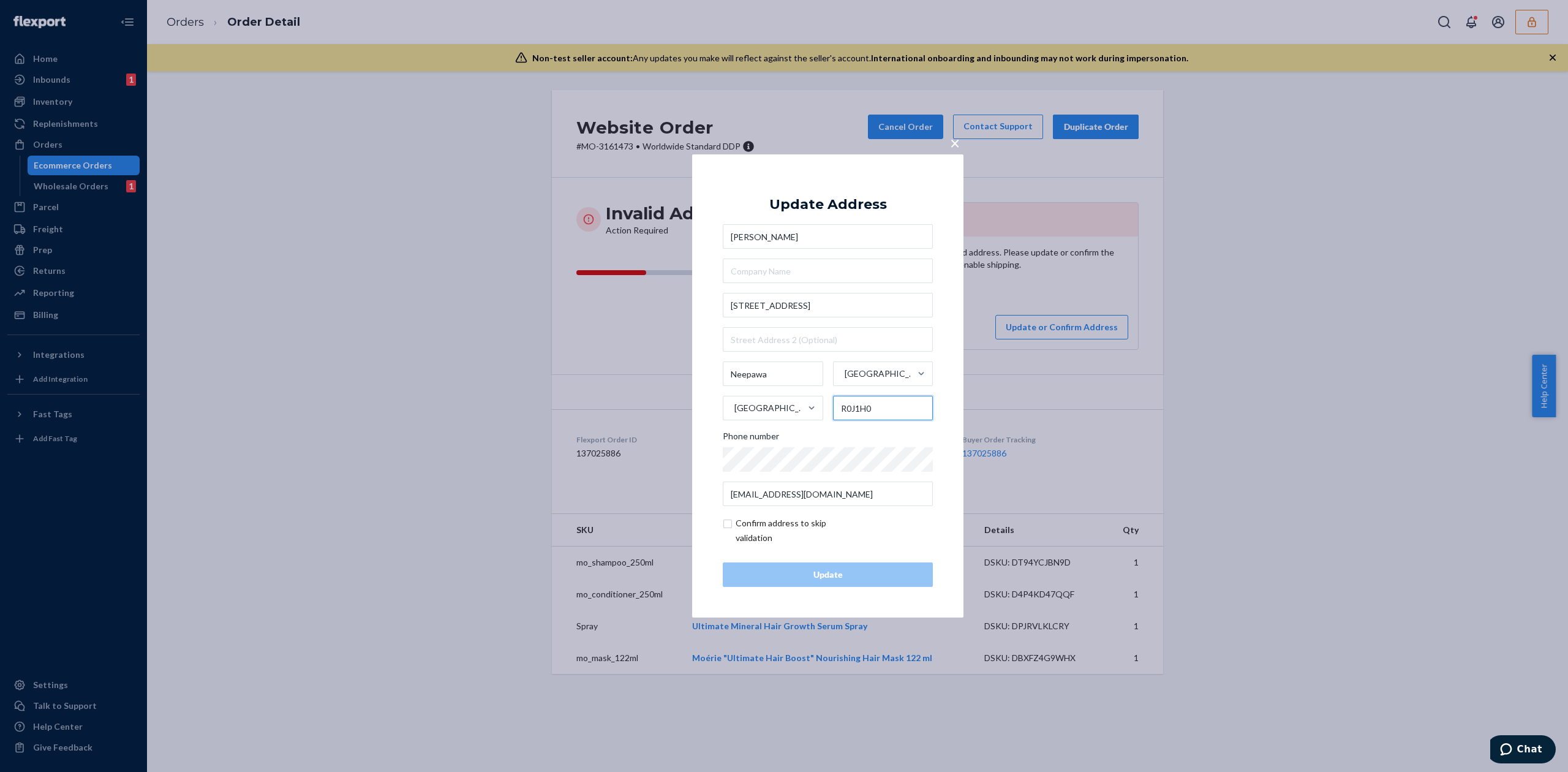
click at [855, 410] on input "R0J1H0" at bounding box center [883, 408] width 101 height 25
type input "R0J 1H0"
click at [777, 528] on input "checkbox" at bounding box center [793, 530] width 142 height 29
checkbox input "true"
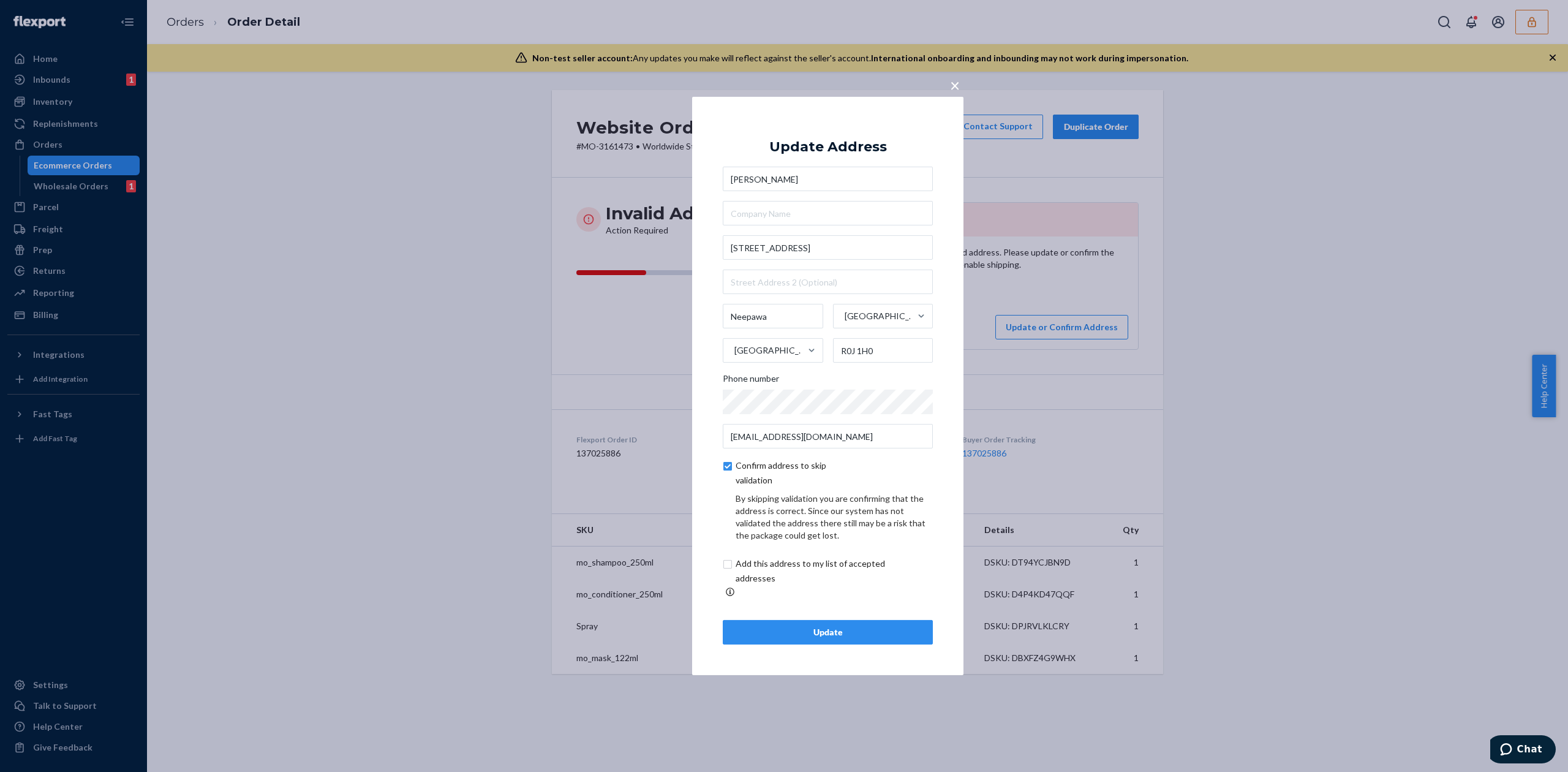
click at [808, 584] on input "checkbox" at bounding box center [824, 571] width 204 height 29
checkbox input "true"
click at [843, 630] on div "Update" at bounding box center [827, 632] width 189 height 12
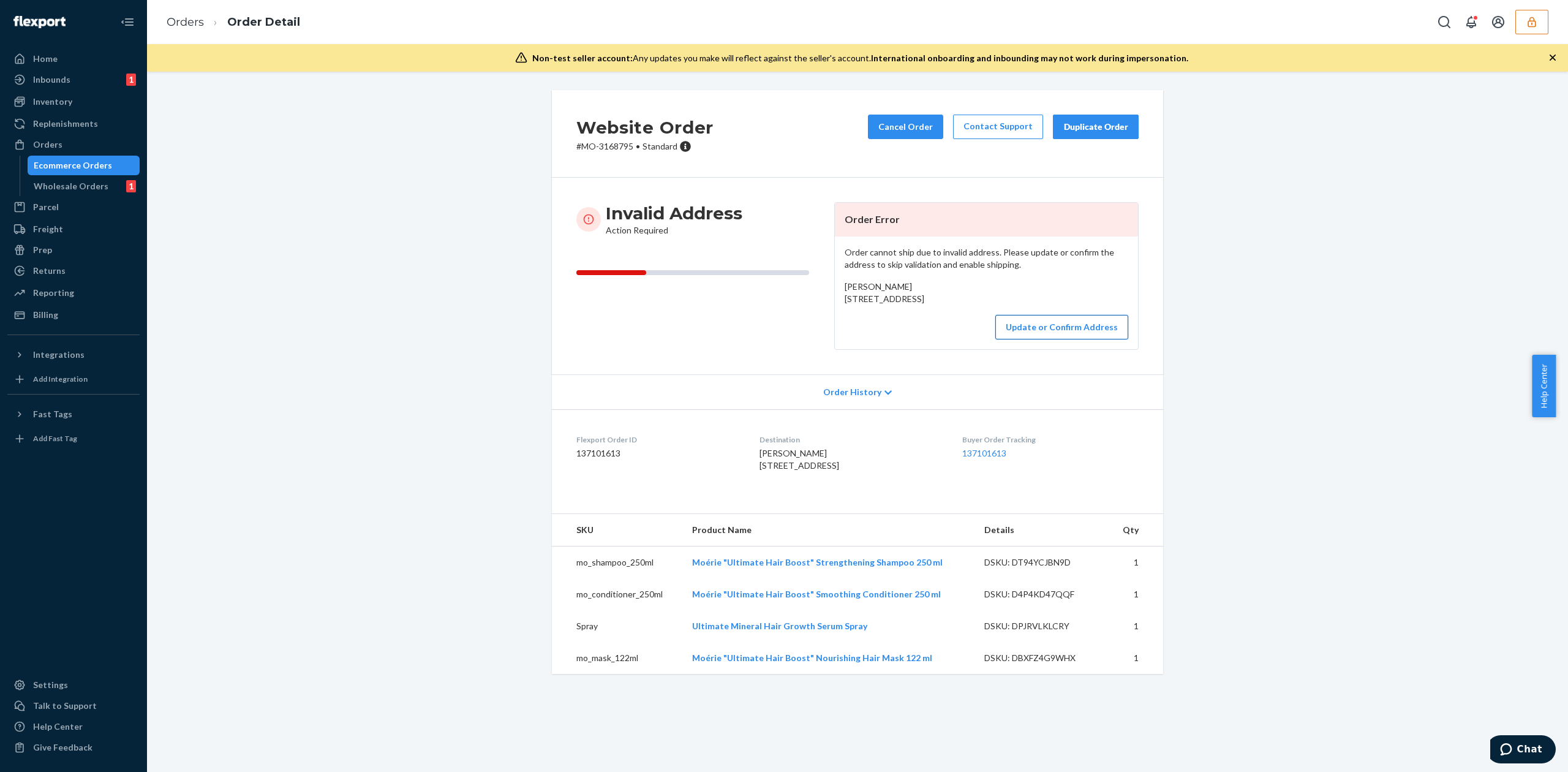
click at [1045, 340] on button "Update or Confirm Address" at bounding box center [1061, 327] width 133 height 25
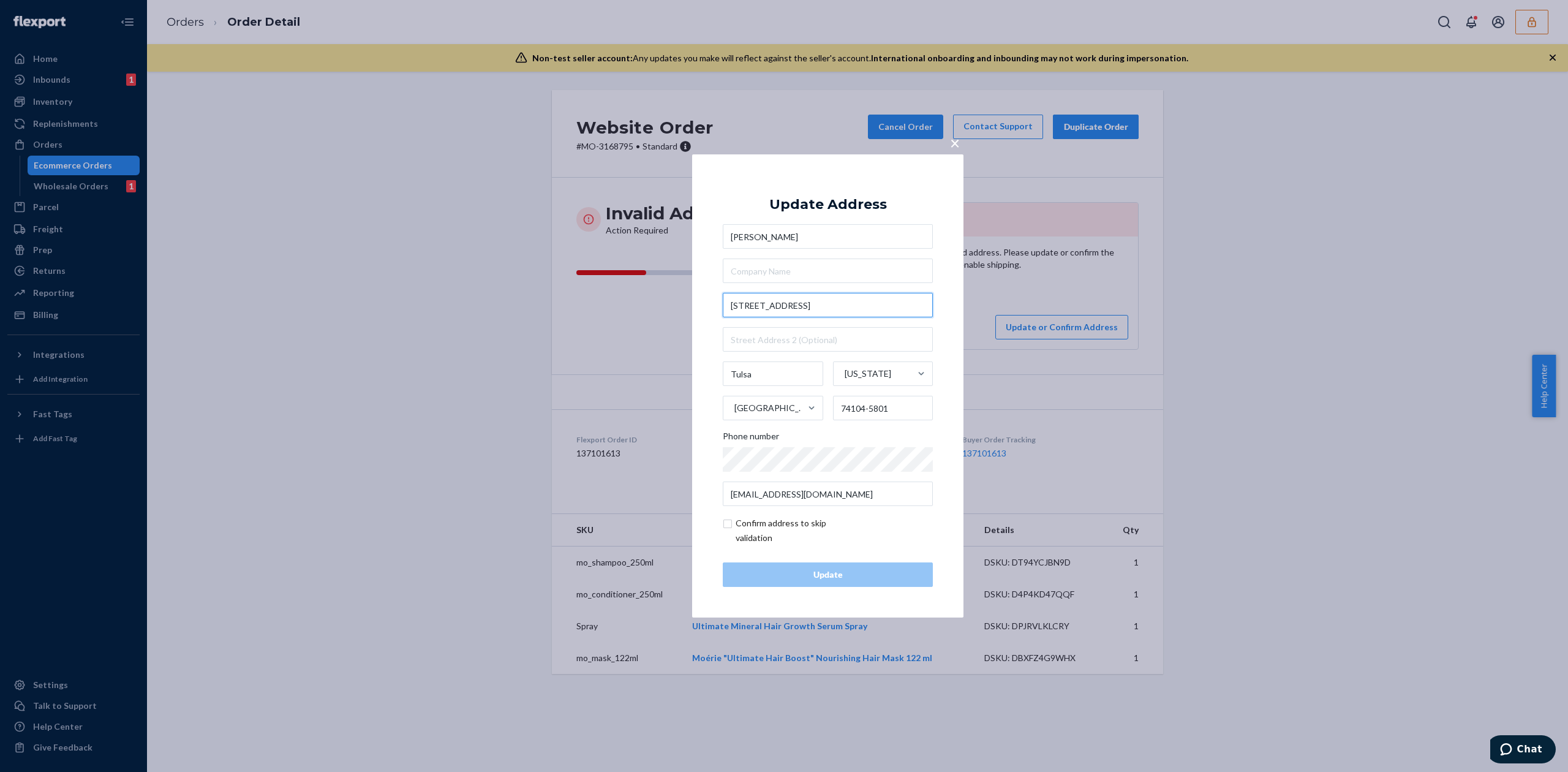
click at [770, 307] on input "2317 E 18 th Street" at bounding box center [828, 305] width 210 height 25
click at [824, 307] on input "2317 E 18th Street" at bounding box center [828, 305] width 210 height 25
type input "2317 E 18th St"
click at [826, 204] on div "Update Address" at bounding box center [828, 205] width 118 height 15
click at [850, 579] on div "Update" at bounding box center [827, 575] width 189 height 12
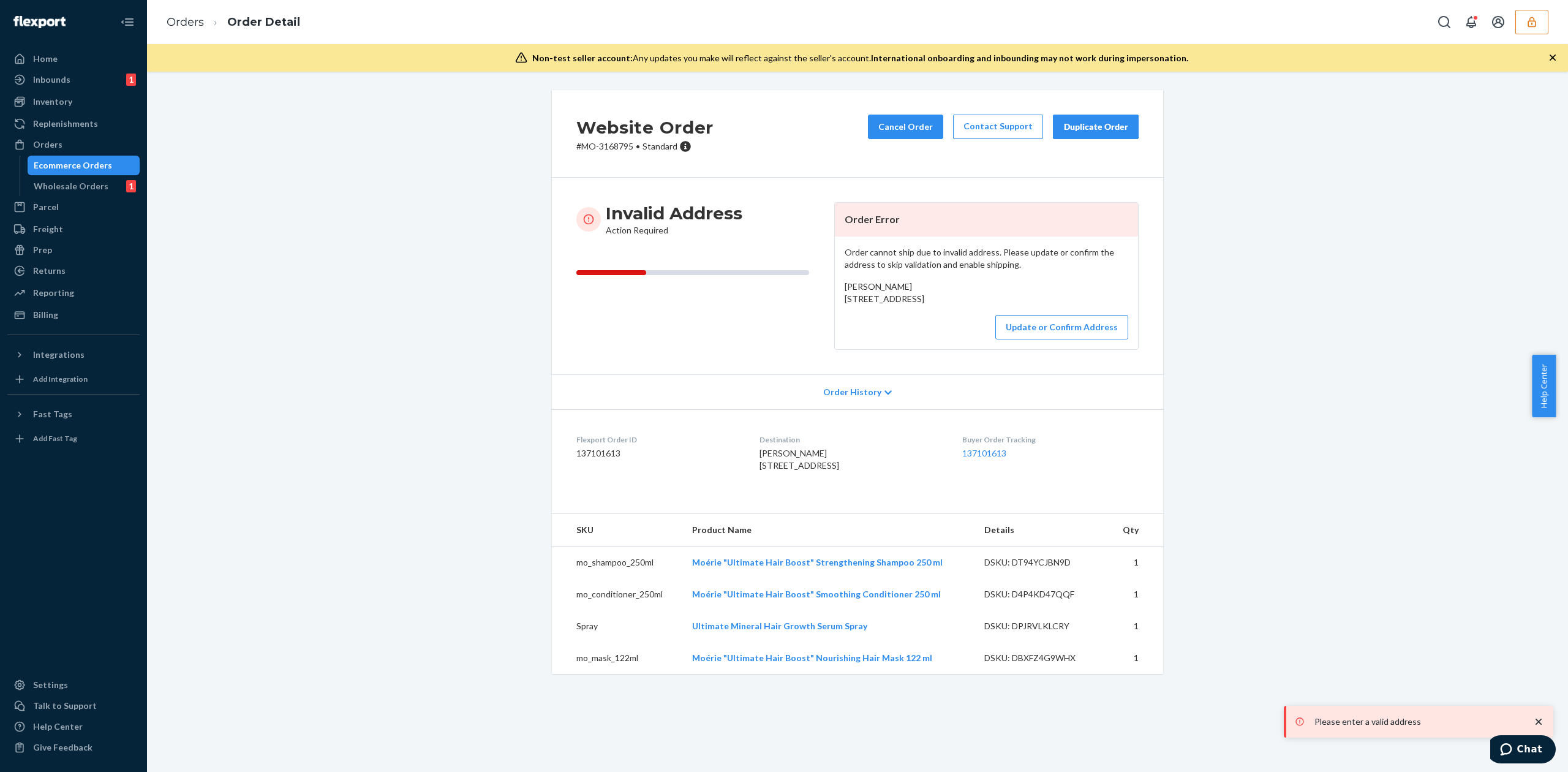
drag, startPoint x: 839, startPoint y: 299, endPoint x: 902, endPoint y: 314, distance: 64.8
click at [902, 304] on span "Tracey Raymond 2317 E 18 th Street Tulsa, OK 74104-5801 US" at bounding box center [884, 292] width 80 height 23
copy span "2317 E 18 th Street Tulsa, OK 74104"
click at [1104, 340] on button "Update or Confirm Address" at bounding box center [1061, 327] width 133 height 25
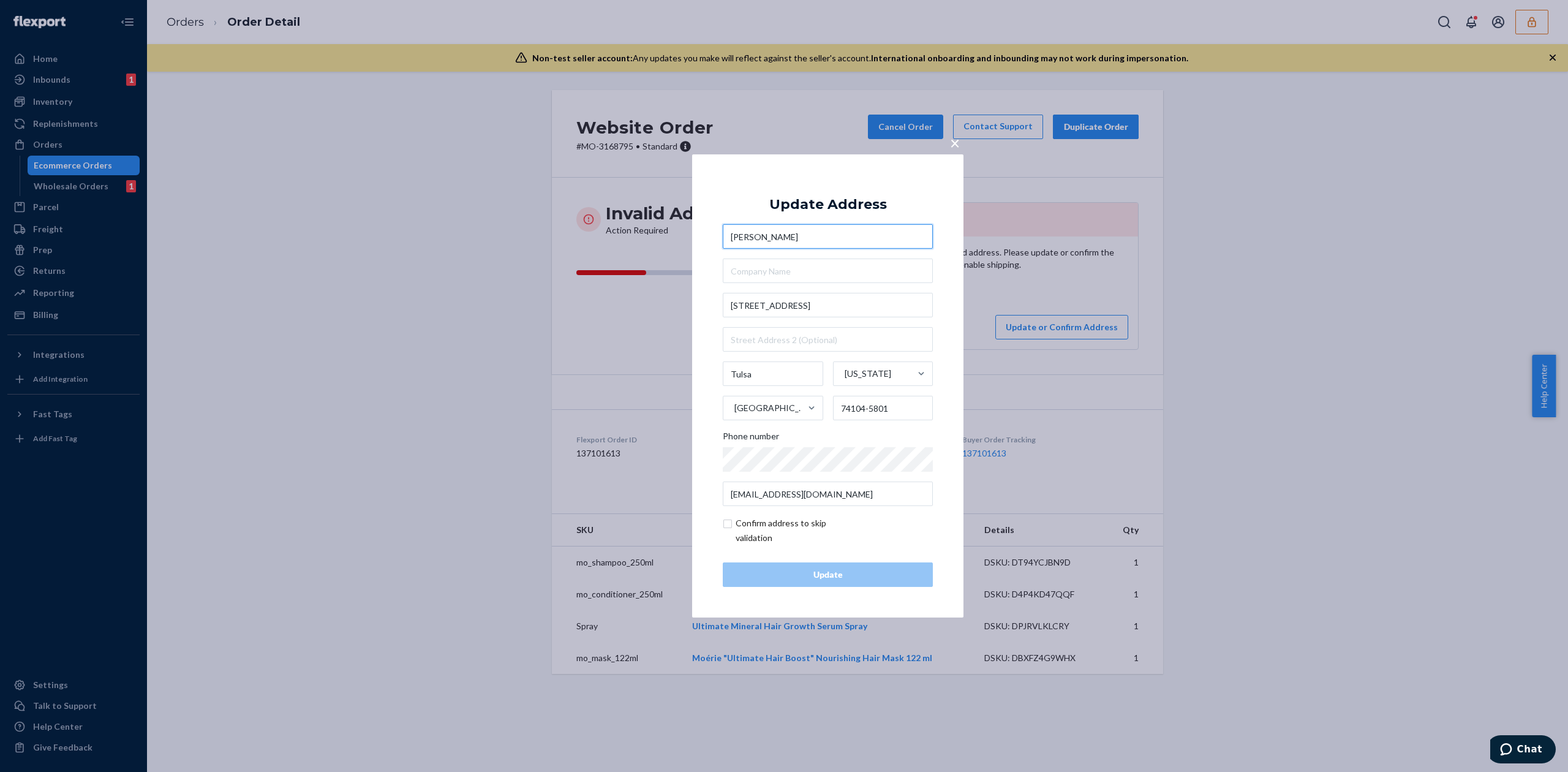
click at [740, 244] on input "Tracey Raymond" at bounding box center [828, 237] width 210 height 25
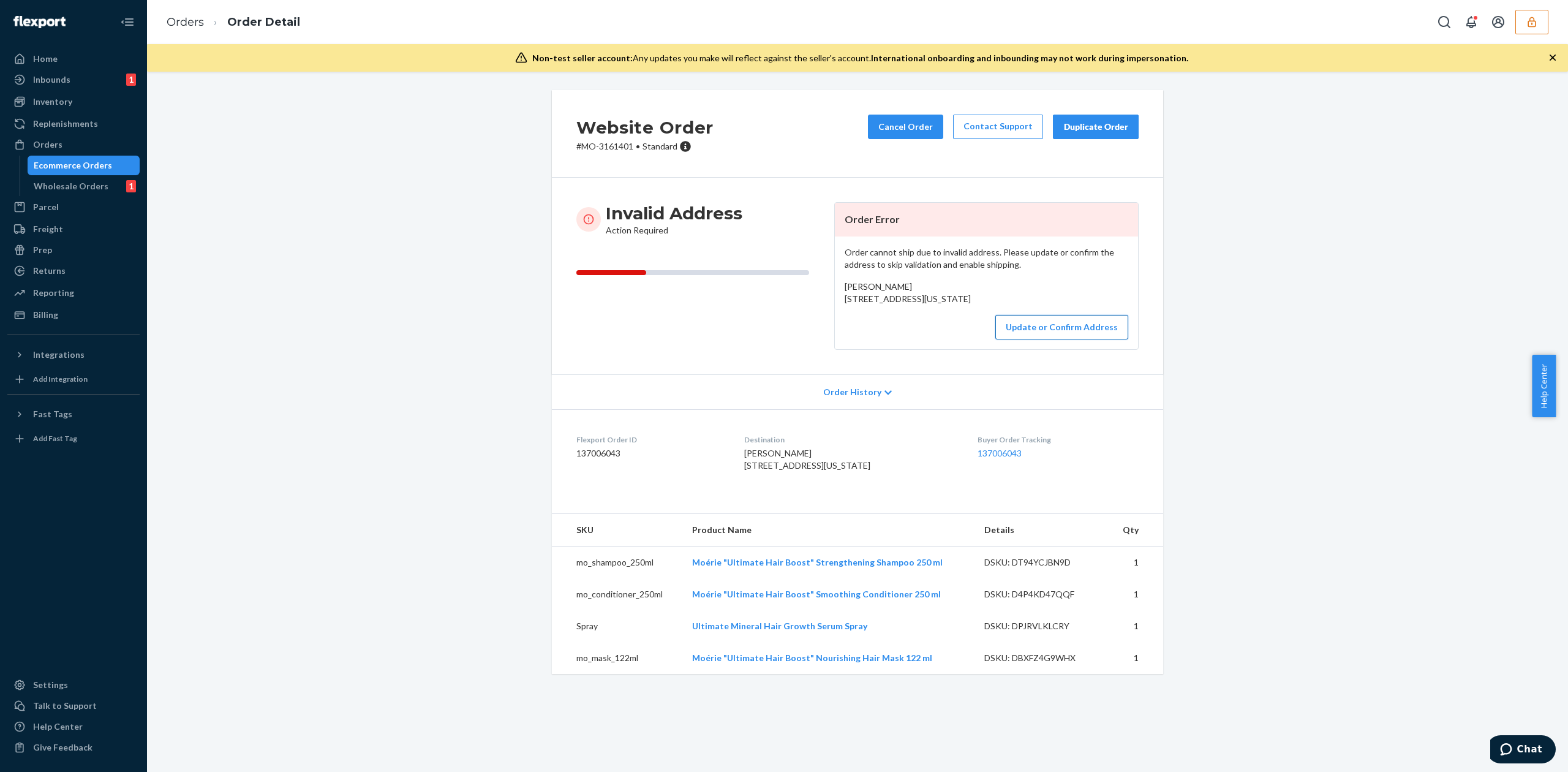
click at [1025, 340] on button "Update or Confirm Address" at bounding box center [1061, 327] width 133 height 25
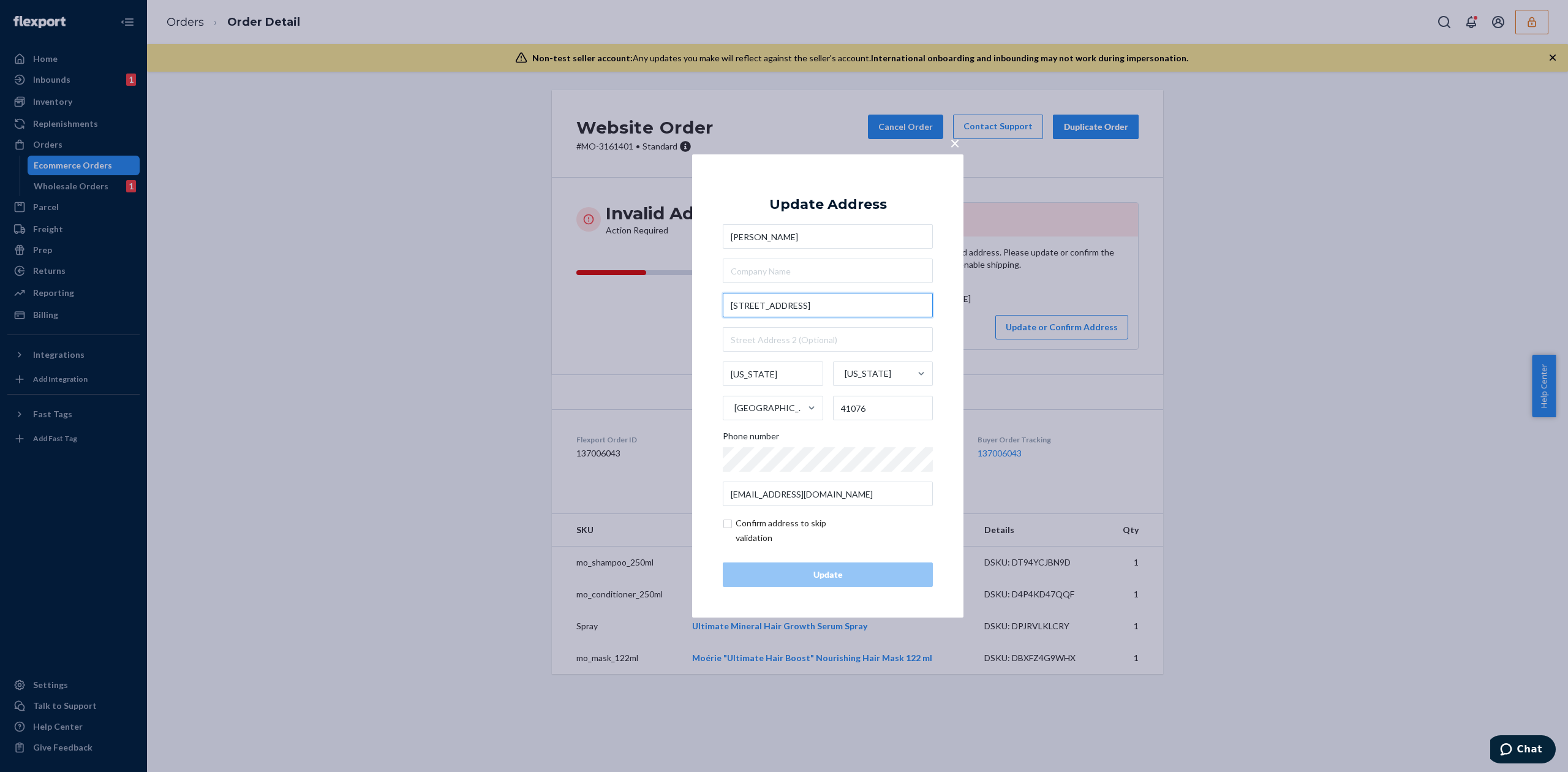
drag, startPoint x: 814, startPoint y: 306, endPoint x: 872, endPoint y: 306, distance: 58.0
click at [872, 306] on input "106 N WTchtower Dr. ste. 202" at bounding box center [828, 305] width 210 height 25
click at [764, 305] on input "106 N WTchtower Dr" at bounding box center [828, 305] width 210 height 25
type input "106 N WTchtower Dr"
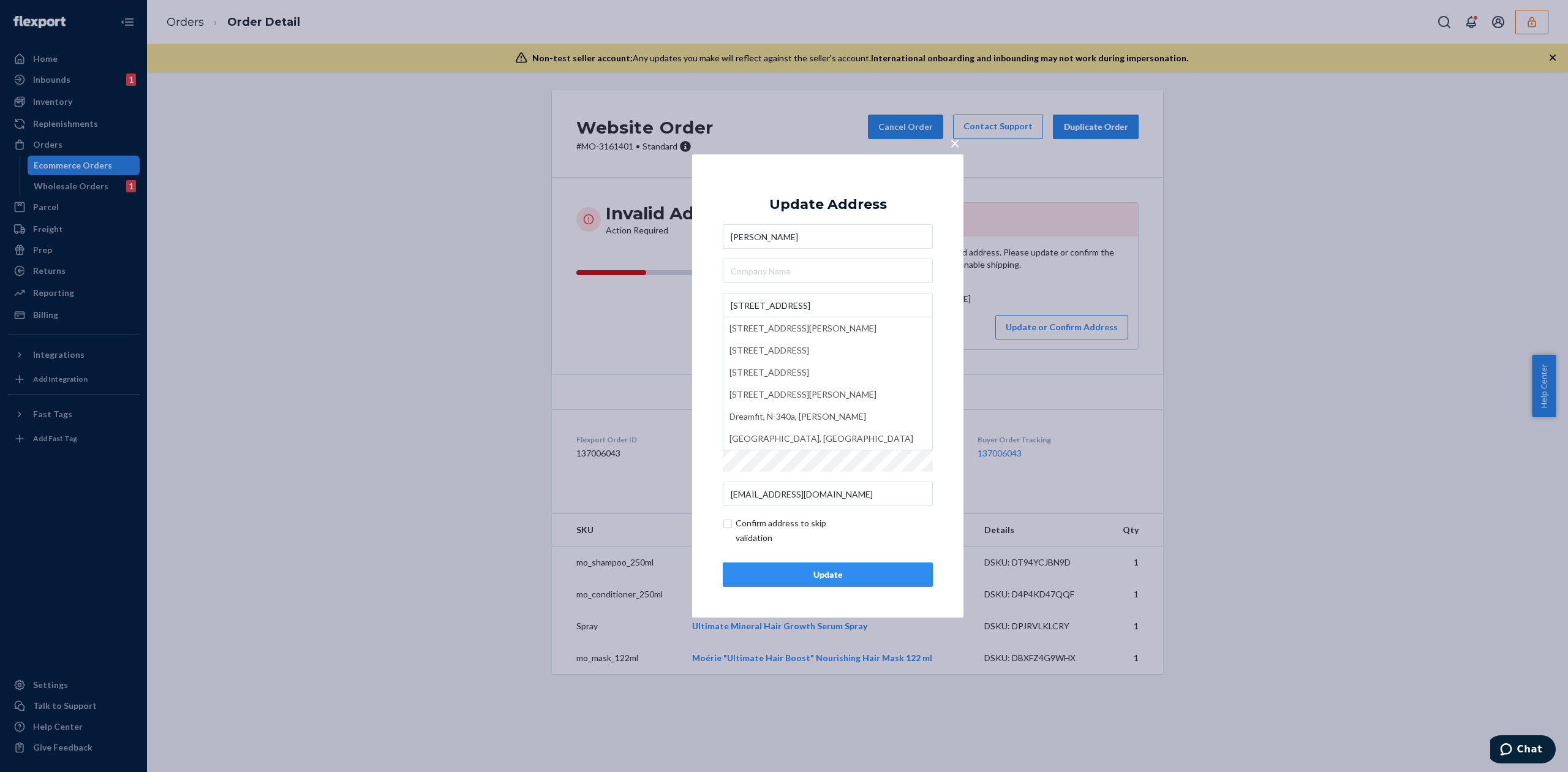
click at [848, 187] on div "Update Address Carolyn Willhoit 106 N WTchtower Dr 106 North Watchtower Drive, …" at bounding box center [828, 386] width 210 height 402
click at [960, 142] on button "×" at bounding box center [954, 140] width 17 height 21
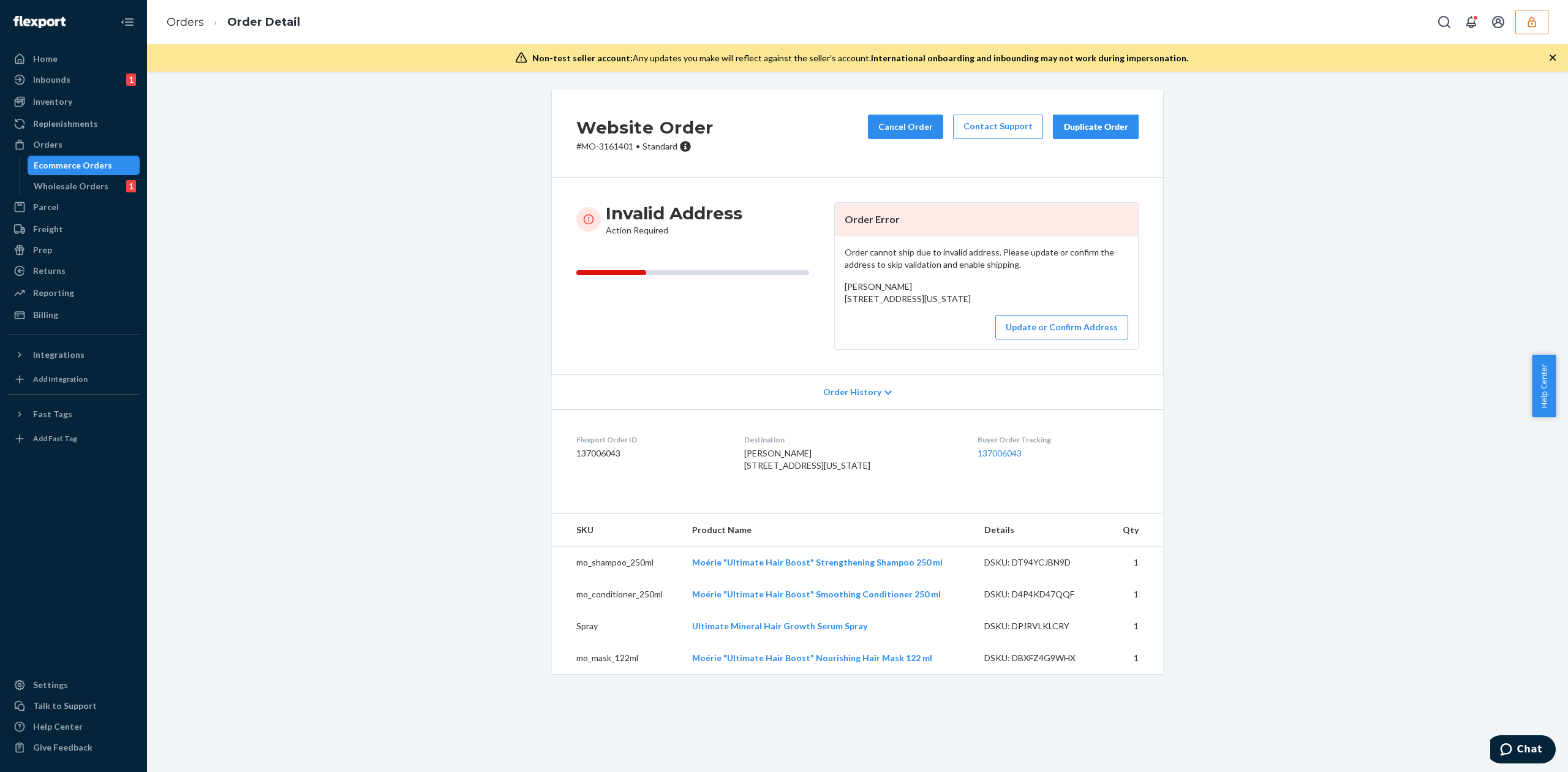
drag, startPoint x: 840, startPoint y: 300, endPoint x: 931, endPoint y: 315, distance: 92.2
click at [931, 305] on div "Carolyn Willhoit 106 N WTchtower Dr. ste. 202 Washington, DC 41076 US" at bounding box center [986, 293] width 283 height 25
copy span "106 N WTchtower Dr. ste. 202 Washington, DC 41076"
click at [1056, 340] on button "Update or Confirm Address" at bounding box center [1061, 327] width 133 height 25
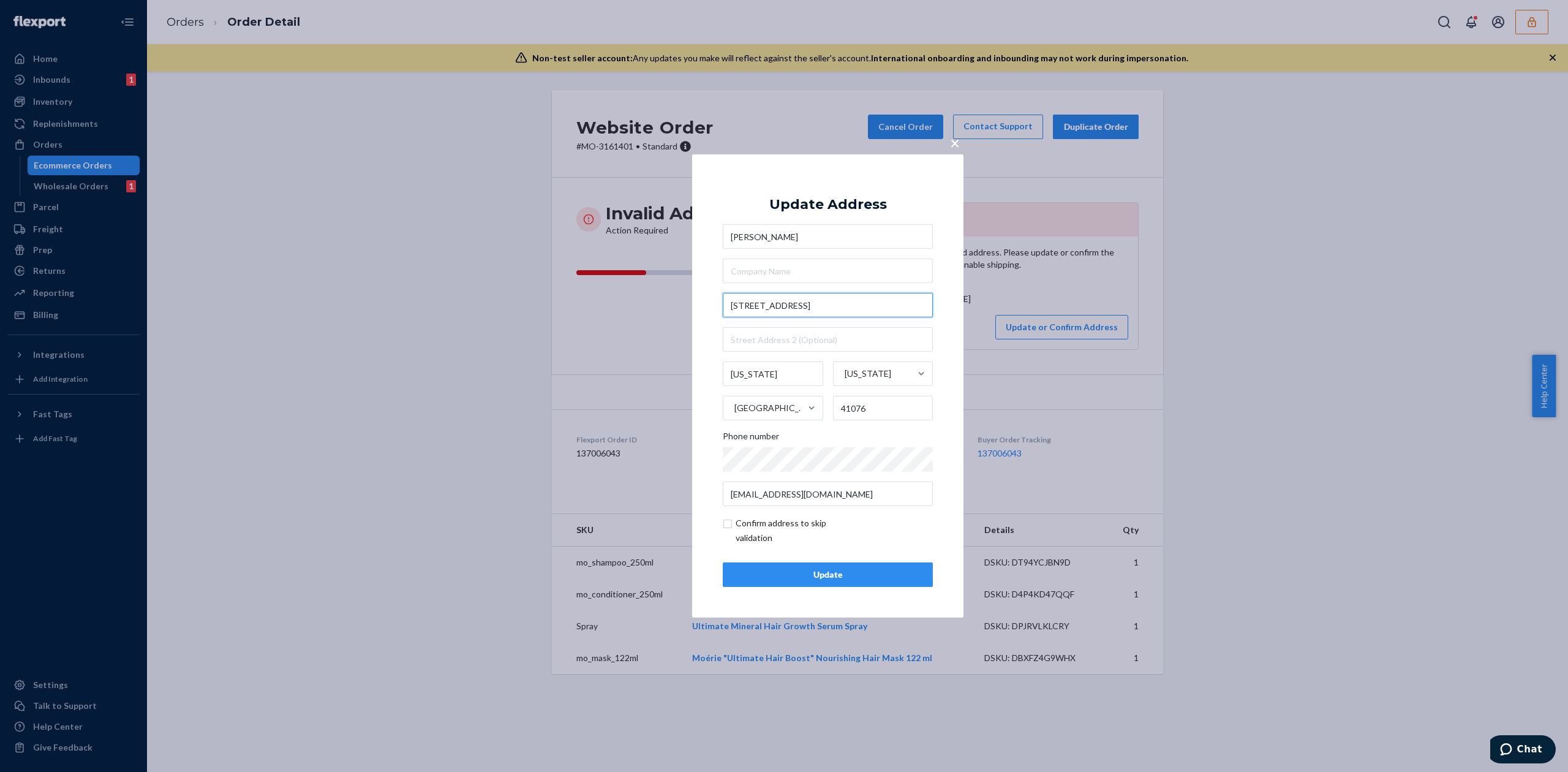
click at [763, 304] on input "106 N WTchtower Dr" at bounding box center [828, 305] width 210 height 25
type input "106 N Watchtower Dr"
click at [843, 210] on div "Update Address" at bounding box center [828, 205] width 118 height 15
click at [757, 344] on input "text" at bounding box center [828, 340] width 210 height 25
type input "Ste 202"
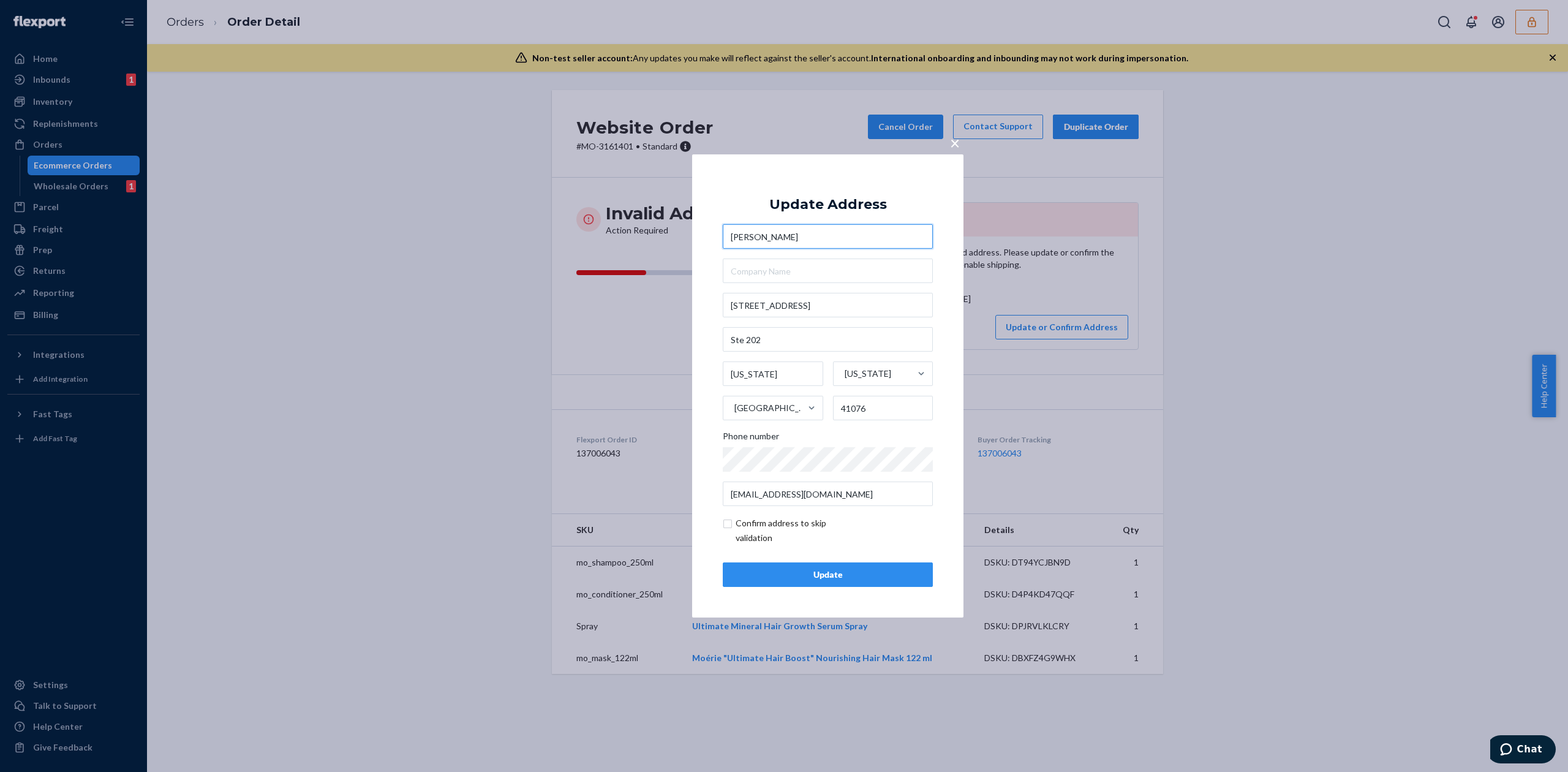
click at [783, 246] on input "Carolyn Willhoit" at bounding box center [828, 237] width 210 height 25
click at [736, 381] on input "Washington" at bounding box center [773, 374] width 101 height 25
click at [736, 380] on input "Washington" at bounding box center [773, 374] width 101 height 25
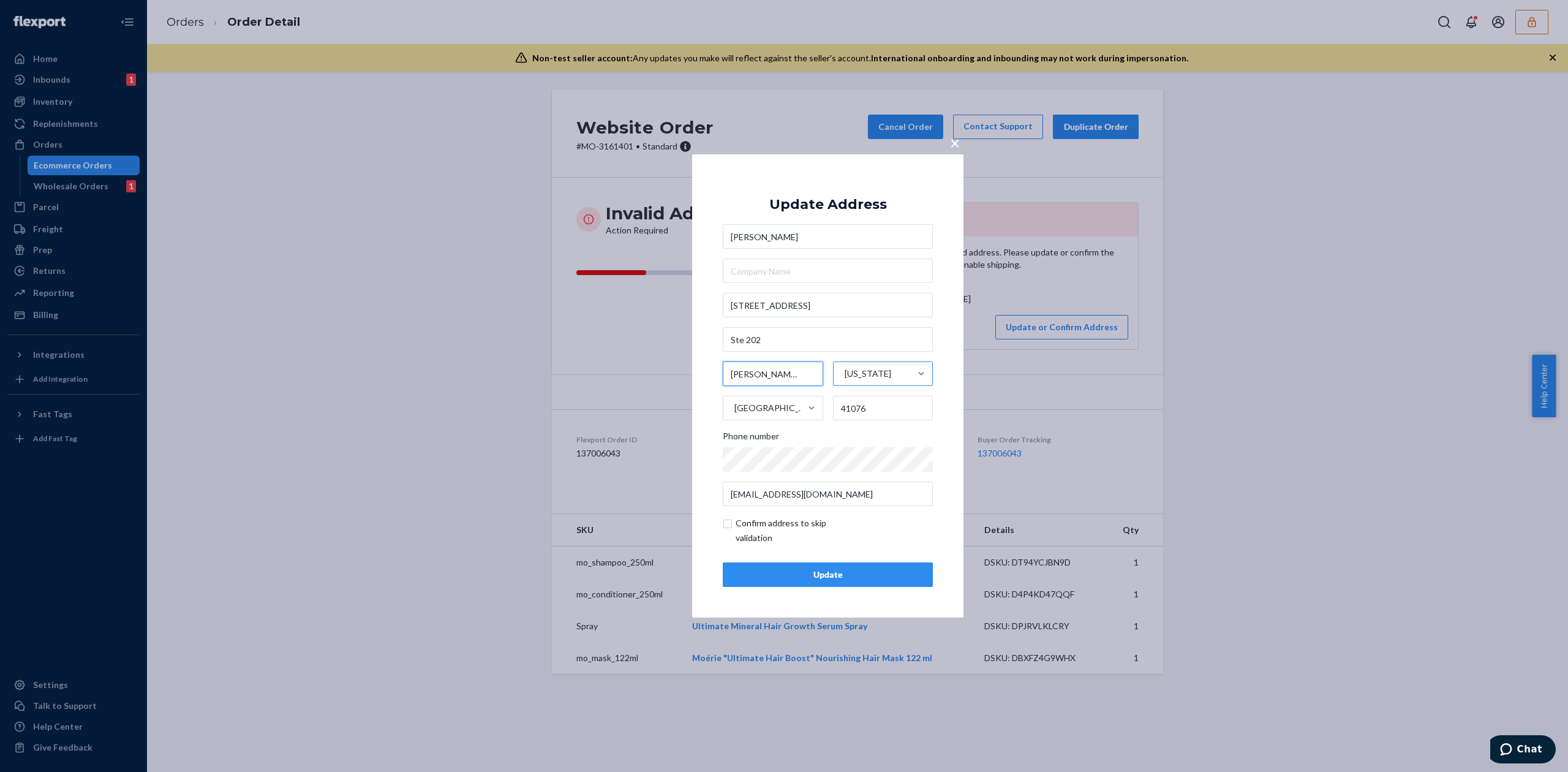
type input "Wilder"
click at [856, 372] on div "District Of Columbia" at bounding box center [868, 373] width 47 height 12
click at [845, 372] on input "option District Of Columbia focused, 10 of 59. 59 results available. Use Up and…" at bounding box center [844, 374] width 1 height 25
type input "ke"
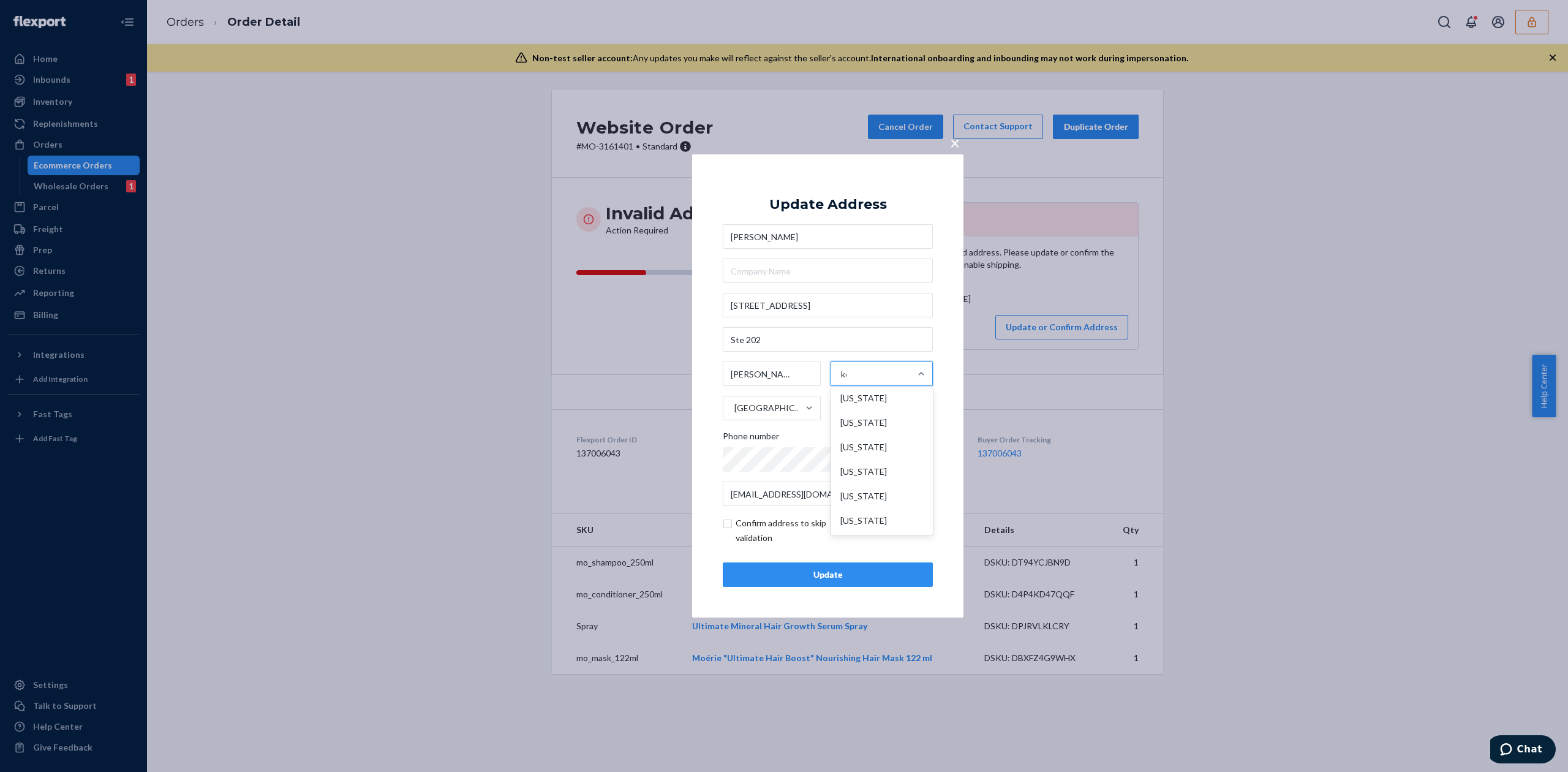
scroll to position [0, 0]
click at [860, 407] on div "Kentucky" at bounding box center [880, 403] width 100 height 25
click at [849, 386] on input "ke" at bounding box center [843, 374] width 9 height 25
click at [757, 525] on input "checkbox" at bounding box center [793, 530] width 142 height 29
checkbox input "true"
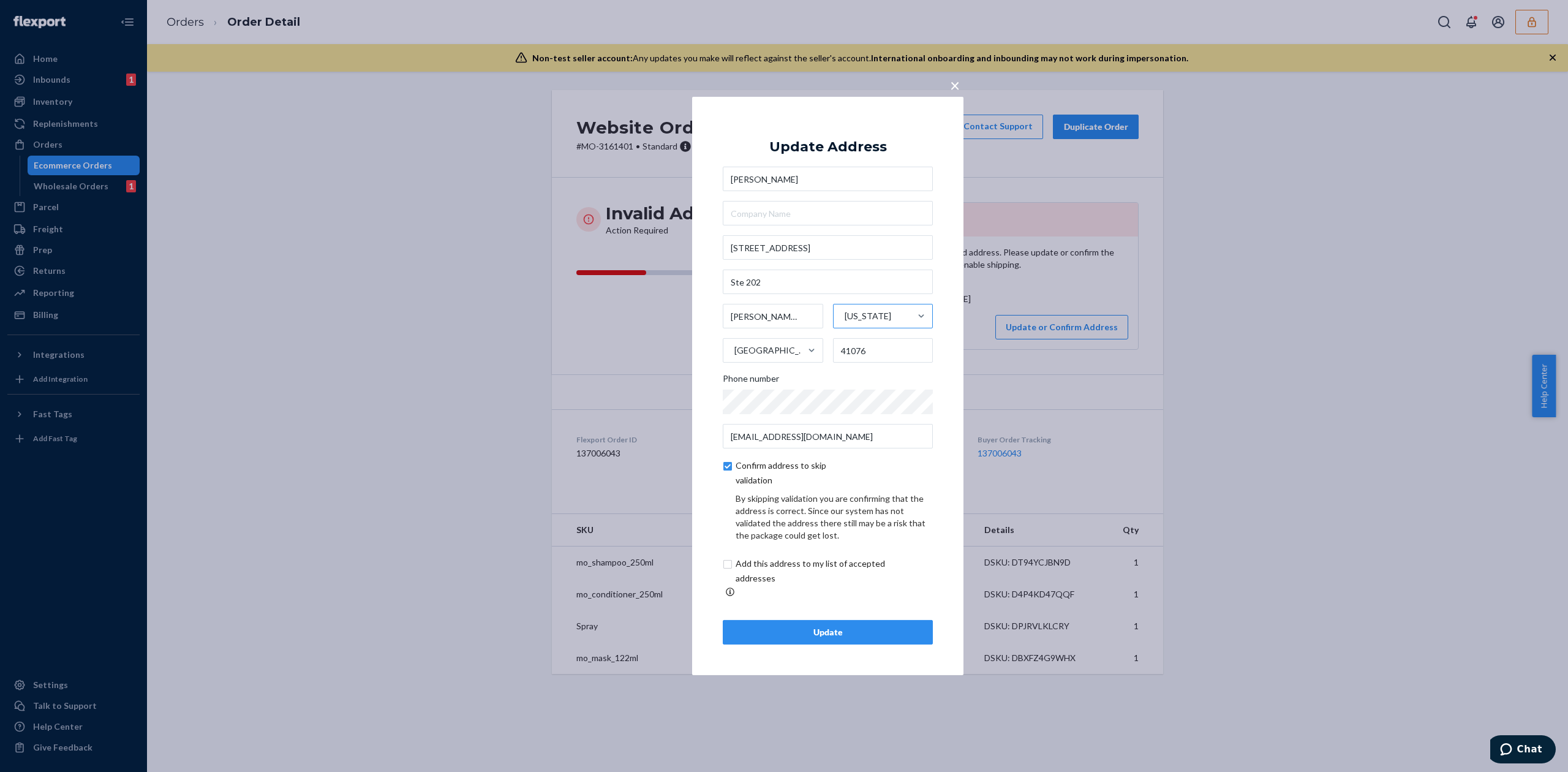
click at [853, 580] on input "checkbox" at bounding box center [824, 571] width 204 height 29
checkbox input "true"
click at [888, 626] on div "Update" at bounding box center [827, 632] width 189 height 12
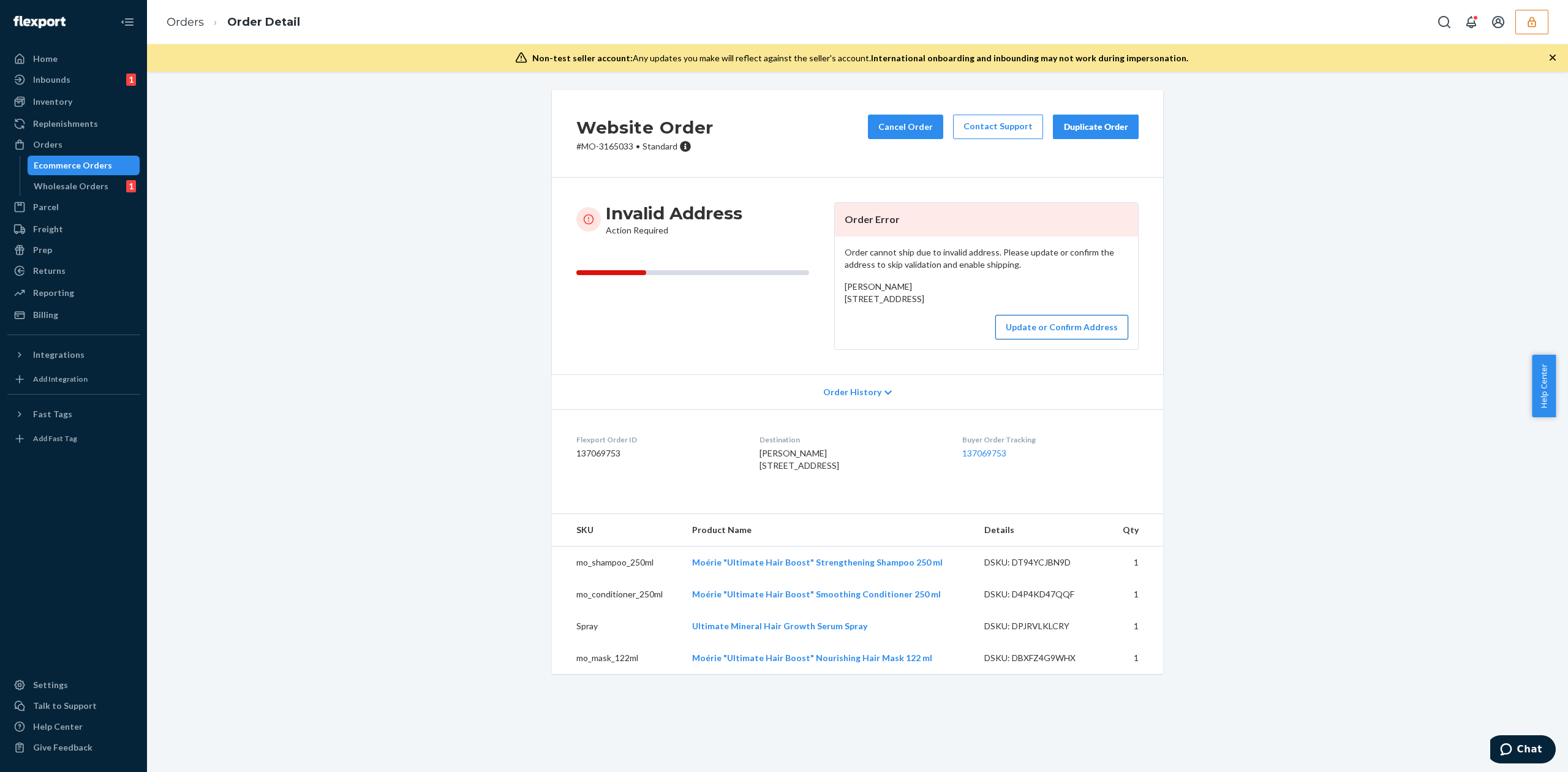
click at [1042, 340] on button "Update or Confirm Address" at bounding box center [1061, 327] width 133 height 25
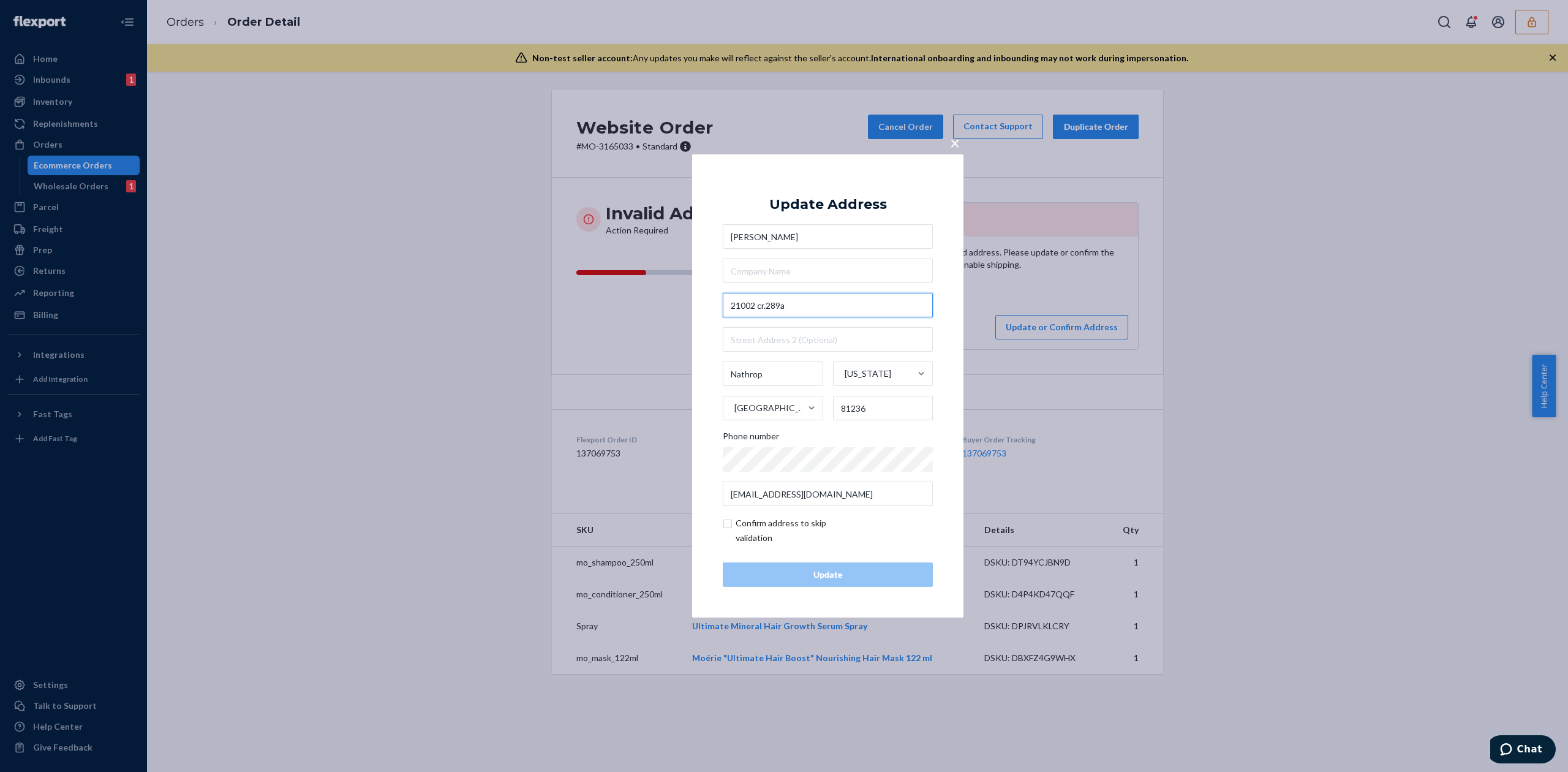
click at [767, 306] on input "21002 cr.289a" at bounding box center [828, 305] width 210 height 25
type input "[STREET_ADDRESS]"
click at [858, 208] on div "Update Address" at bounding box center [828, 205] width 118 height 15
click at [867, 576] on div "Update" at bounding box center [827, 575] width 189 height 12
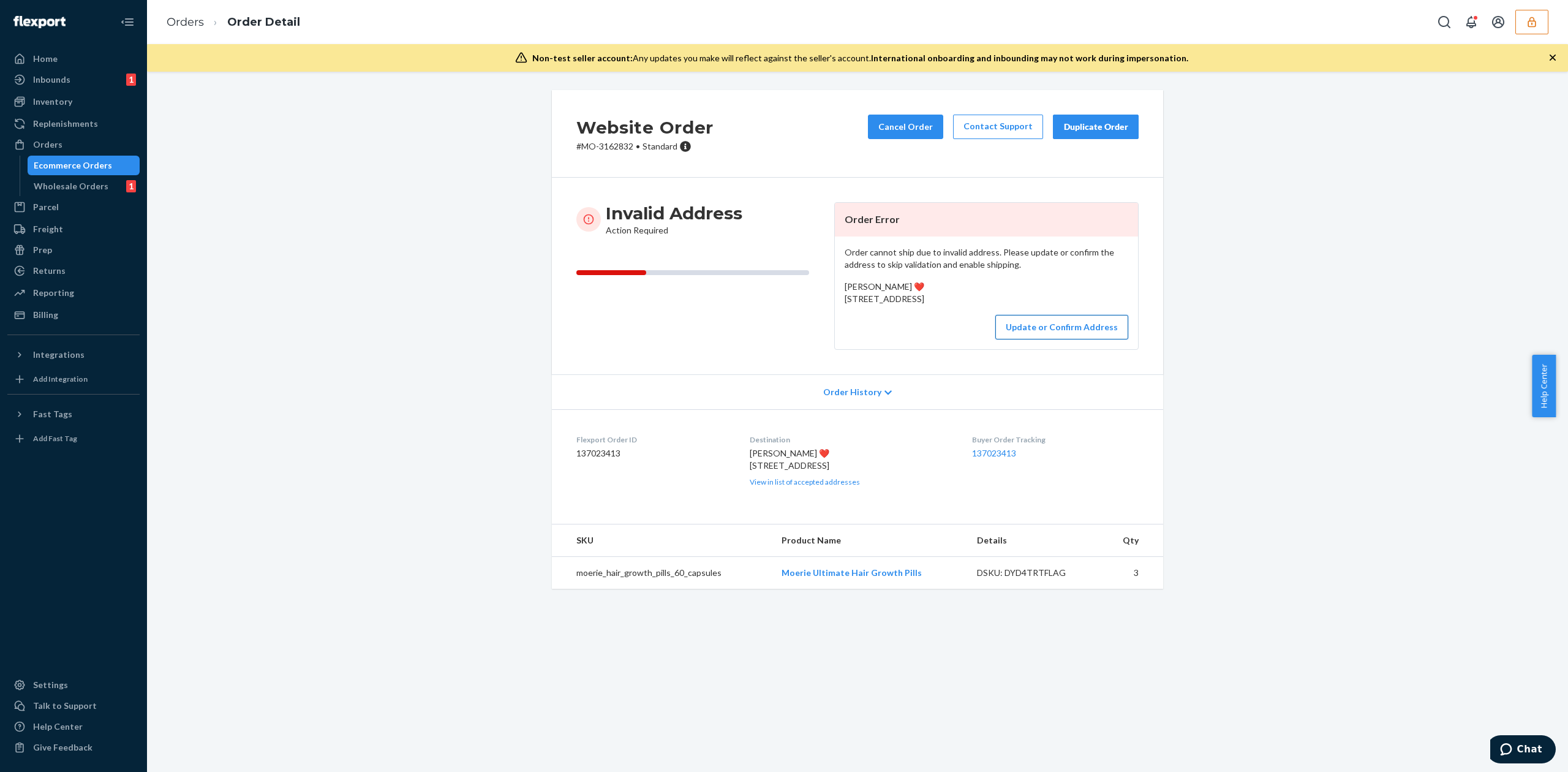
click at [1042, 340] on button "Update or Confirm Address" at bounding box center [1061, 327] width 133 height 25
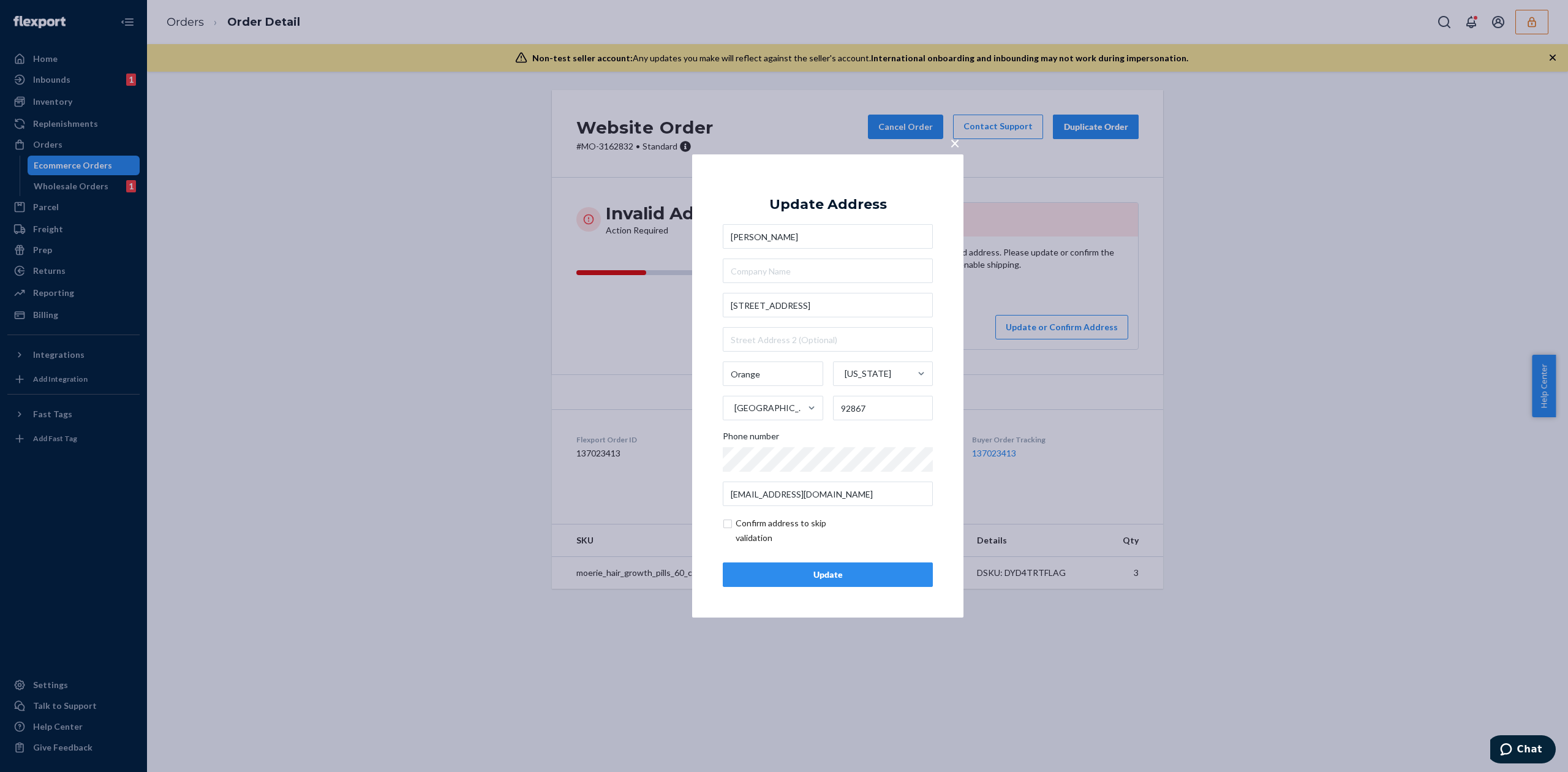
type input "Donna Elliott"
click at [842, 297] on input "1962 N Isle Royale Circle" at bounding box center [828, 305] width 210 height 25
type input "1962 N Isle Royale Cir"
click at [858, 211] on div "Update Address" at bounding box center [828, 205] width 118 height 15
click at [875, 569] on div "Update" at bounding box center [827, 575] width 189 height 12
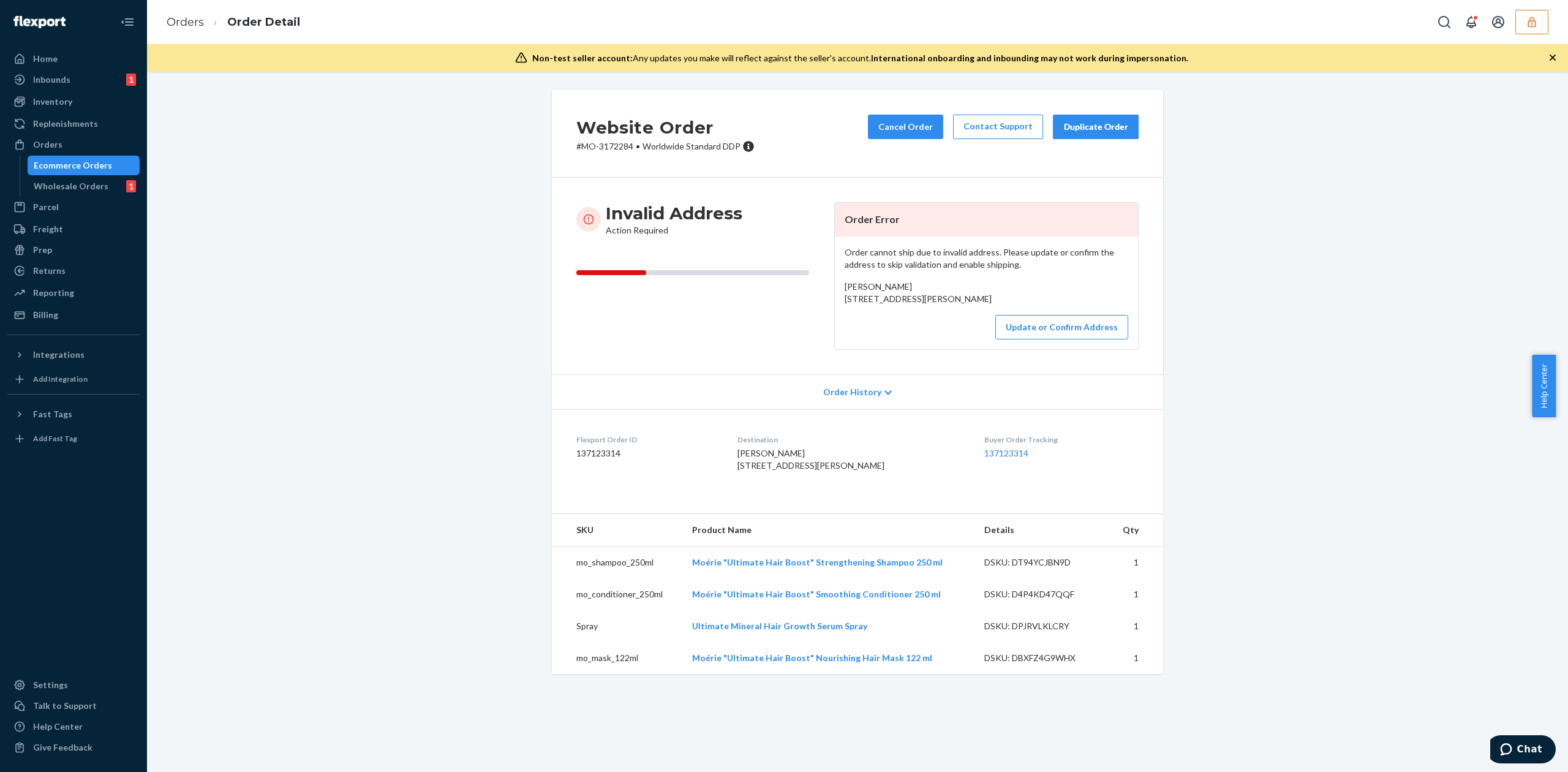
drag, startPoint x: 839, startPoint y: 298, endPoint x: 927, endPoint y: 311, distance: 89.0
click at [927, 305] on div "[PERSON_NAME] [STREET_ADDRESS][PERSON_NAME]" at bounding box center [986, 293] width 283 height 25
copy span "[STREET_ADDRESS][PERSON_NAME]"
drag, startPoint x: 836, startPoint y: 297, endPoint x: 929, endPoint y: 313, distance: 94.4
click at [929, 313] on div "Order cannot ship due to invalid address. Please update or confirm the address …" at bounding box center [985, 293] width 303 height 112
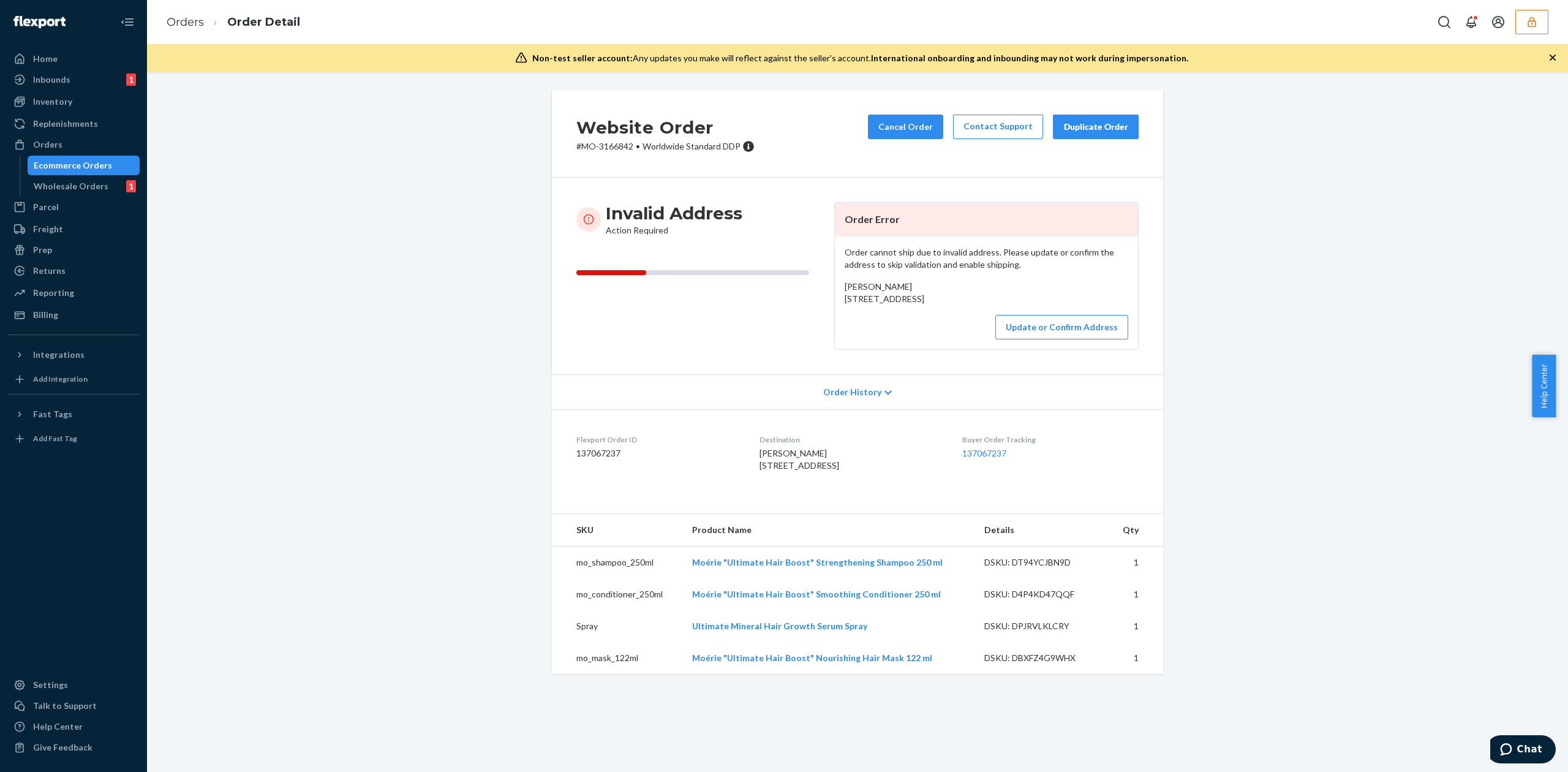
copy span "[STREET_ADDRESS]"
click at [1022, 340] on button "Update or Confirm Address" at bounding box center [1061, 327] width 133 height 25
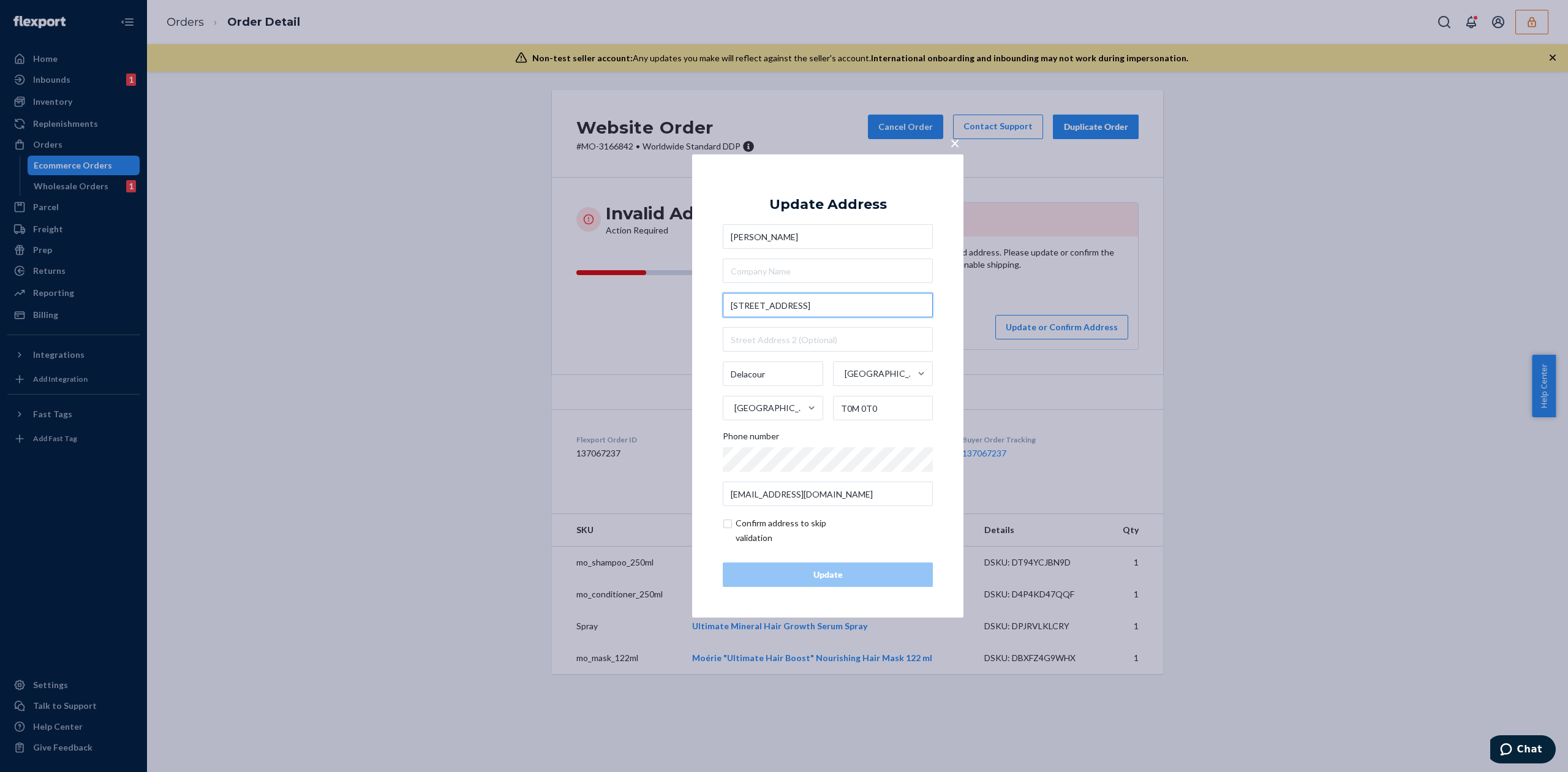
click at [763, 307] on input "[STREET_ADDRESS]" at bounding box center [828, 305] width 210 height 25
click at [793, 305] on input "[STREET_ADDRESS]" at bounding box center [828, 305] width 210 height 25
type input "[STREET_ADDRESS]"
click at [851, 187] on div "Update Address [PERSON_NAME] [STREET_ADDRESS][PERSON_NAME] Phone number [EMAIL_…" at bounding box center [828, 386] width 210 height 402
click at [861, 408] on input "T0M 0T0" at bounding box center [883, 408] width 101 height 25
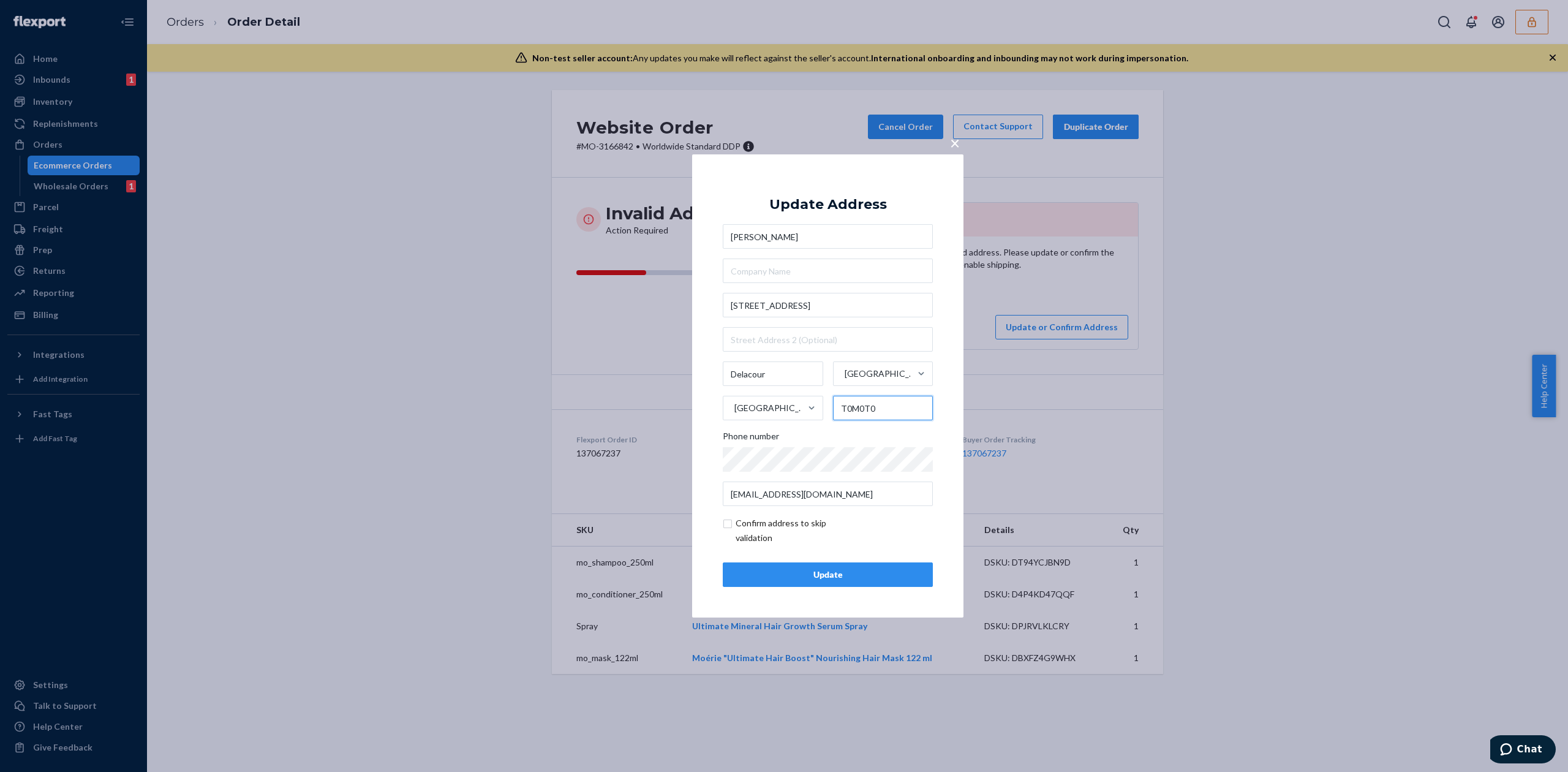
type input "T0M 0T0"
click at [880, 207] on div "Update Address" at bounding box center [828, 205] width 118 height 15
click at [765, 530] on input "checkbox" at bounding box center [793, 530] width 142 height 29
checkbox input "true"
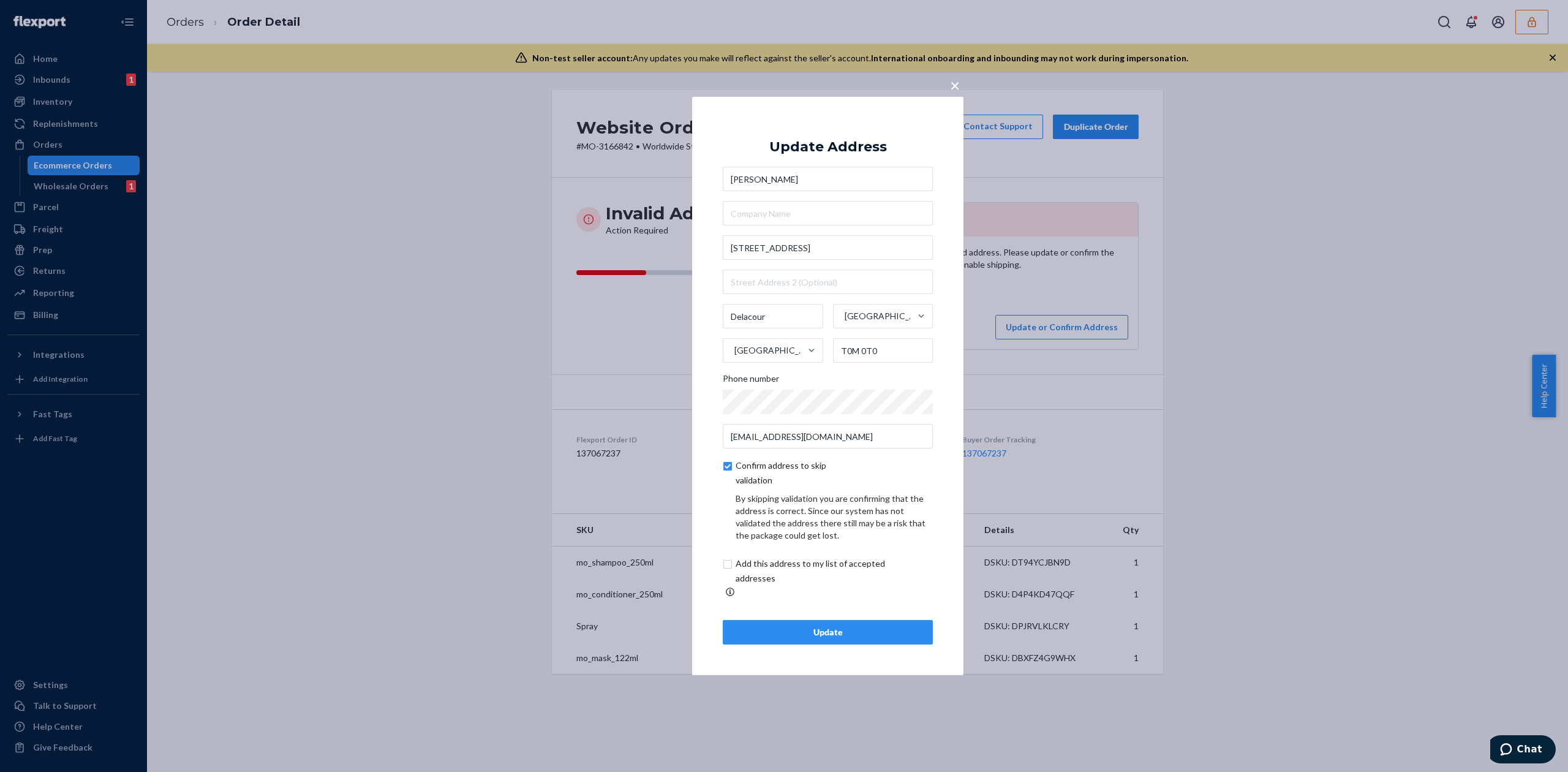
click at [779, 566] on input "checkbox" at bounding box center [824, 571] width 204 height 29
checkbox input "true"
click at [884, 626] on div "Update" at bounding box center [827, 632] width 189 height 12
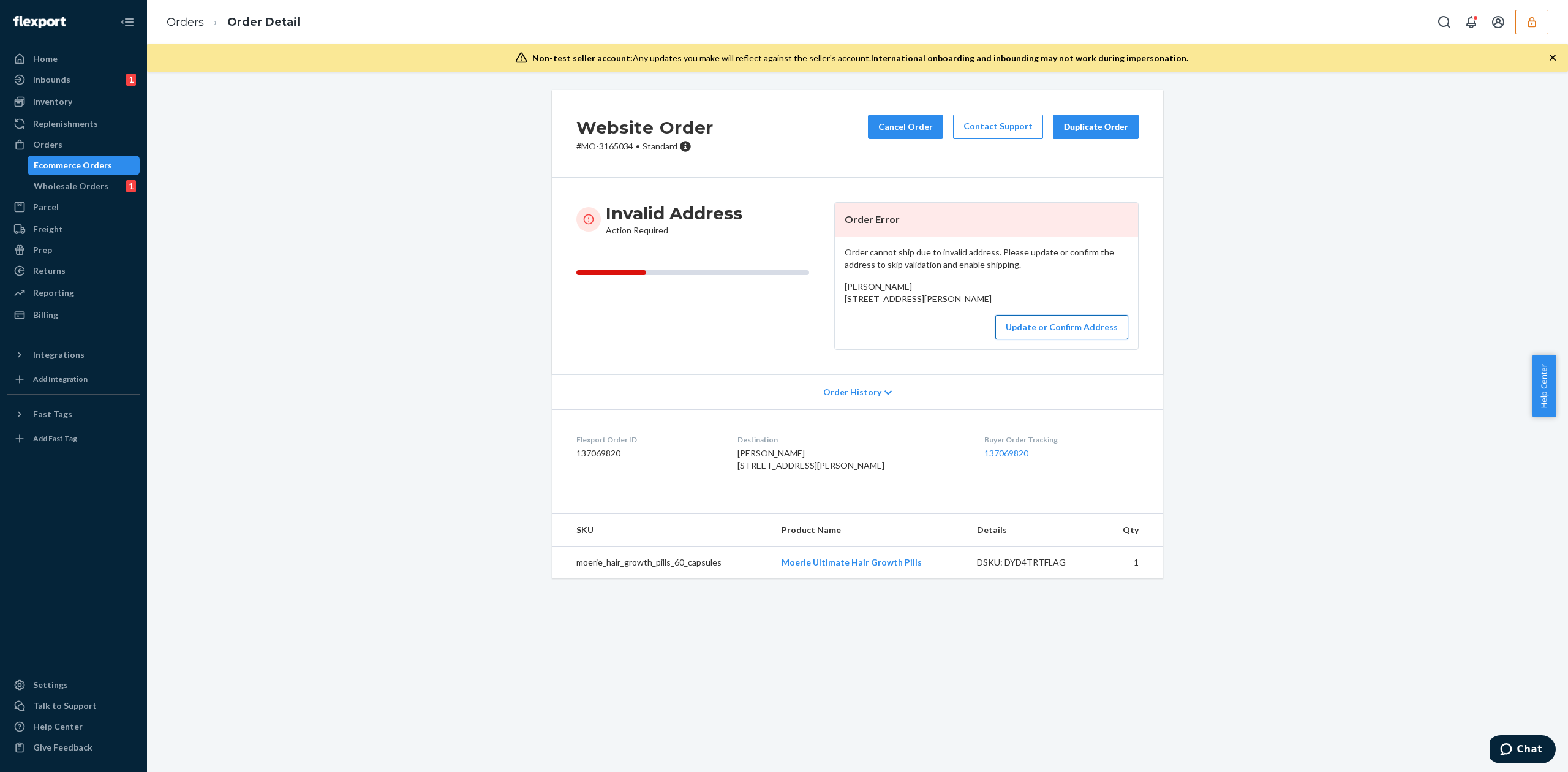
click at [1044, 340] on button "Update or Confirm Address" at bounding box center [1061, 327] width 133 height 25
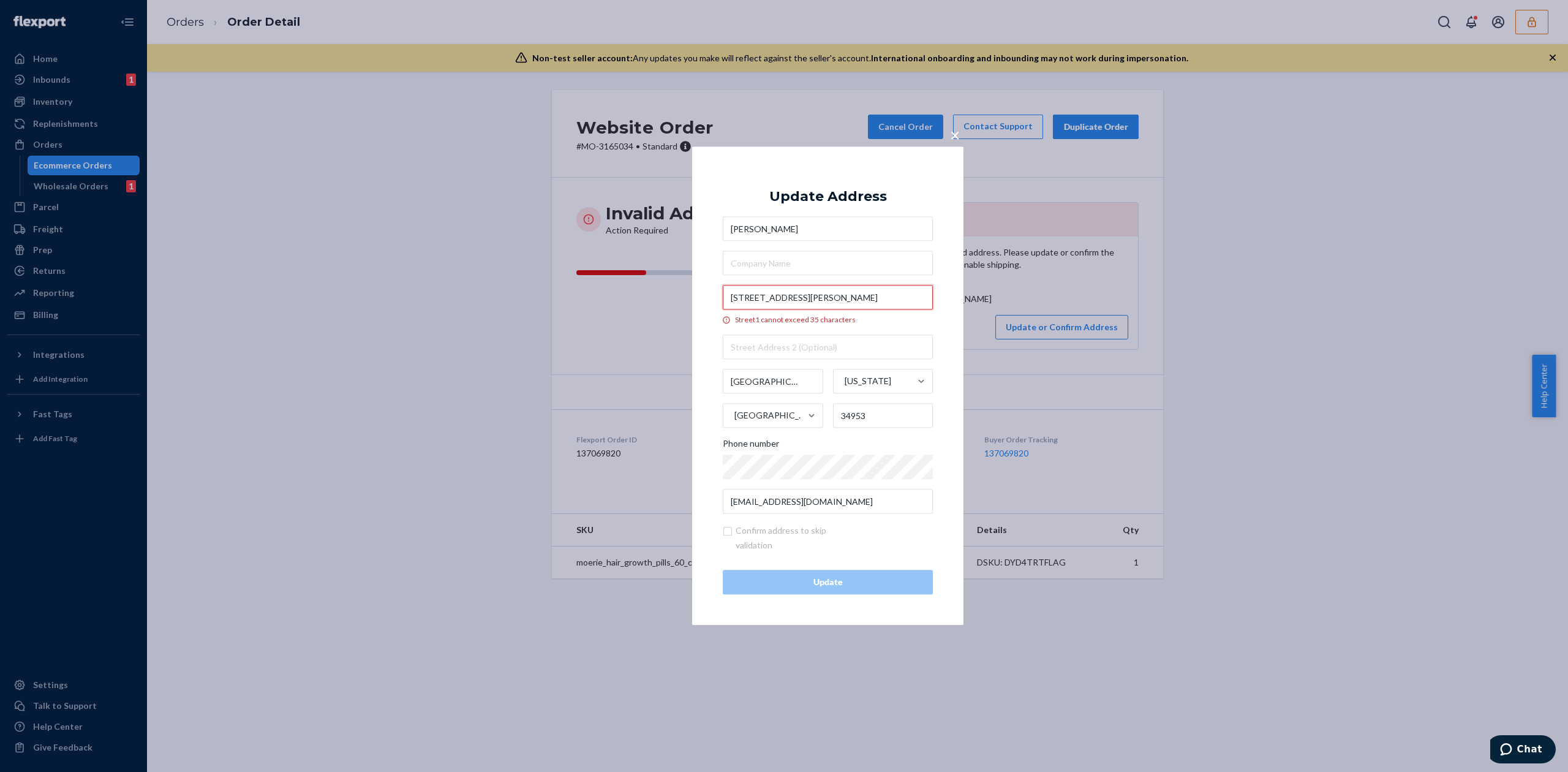
drag, startPoint x: 824, startPoint y: 300, endPoint x: 916, endPoint y: 304, distance: 92.1
click at [916, 304] on input "35853 SW Ronald Street Port Saint Lucie" at bounding box center [828, 298] width 210 height 25
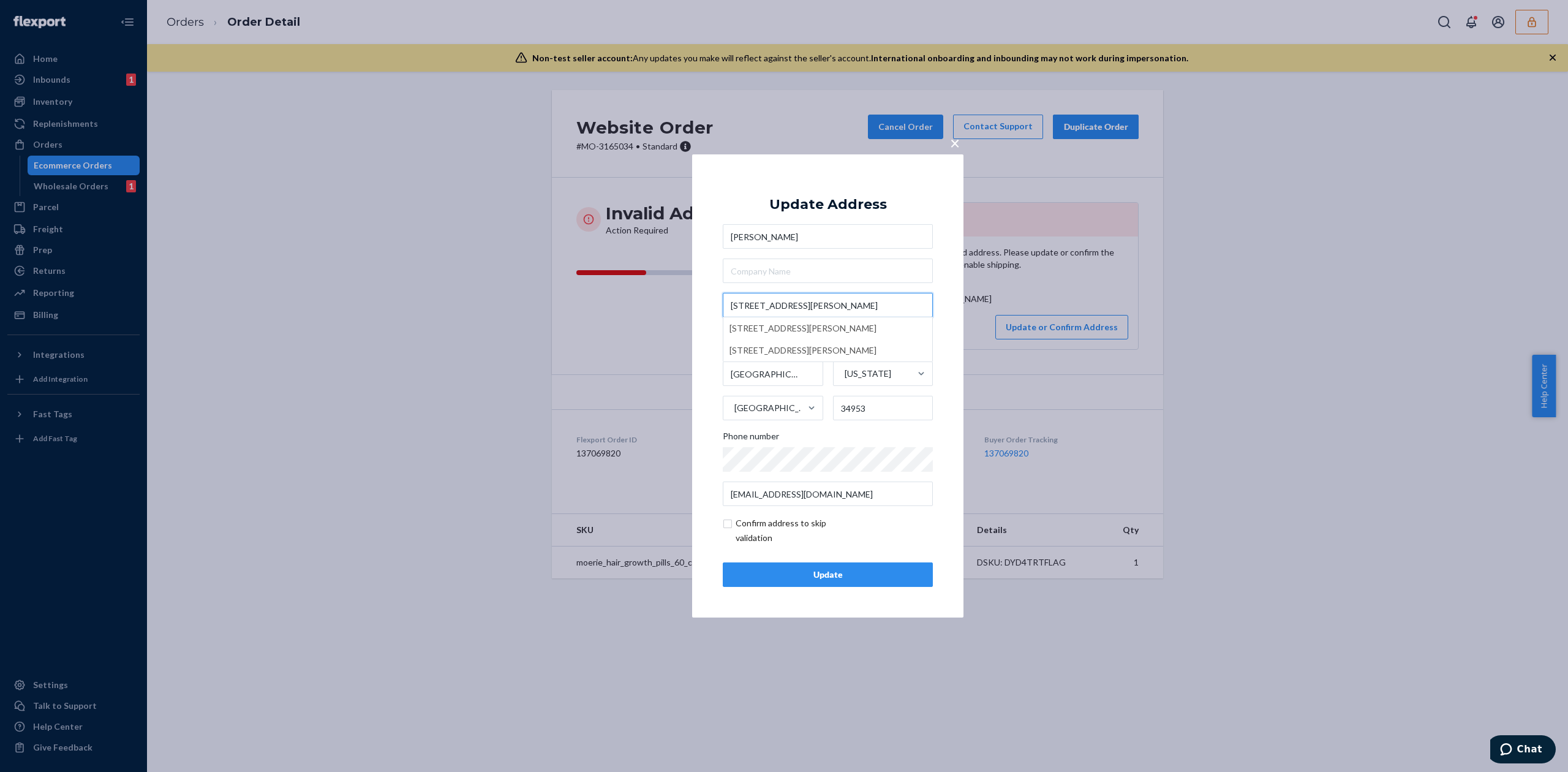
type input "35853 SW Ronald St"
click at [865, 185] on div "Update Address Rosetta Murray 35853 SW Ronald St Port Saint Lucie Florida Unite…" at bounding box center [828, 386] width 210 height 402
click at [885, 582] on button "Update" at bounding box center [828, 575] width 210 height 25
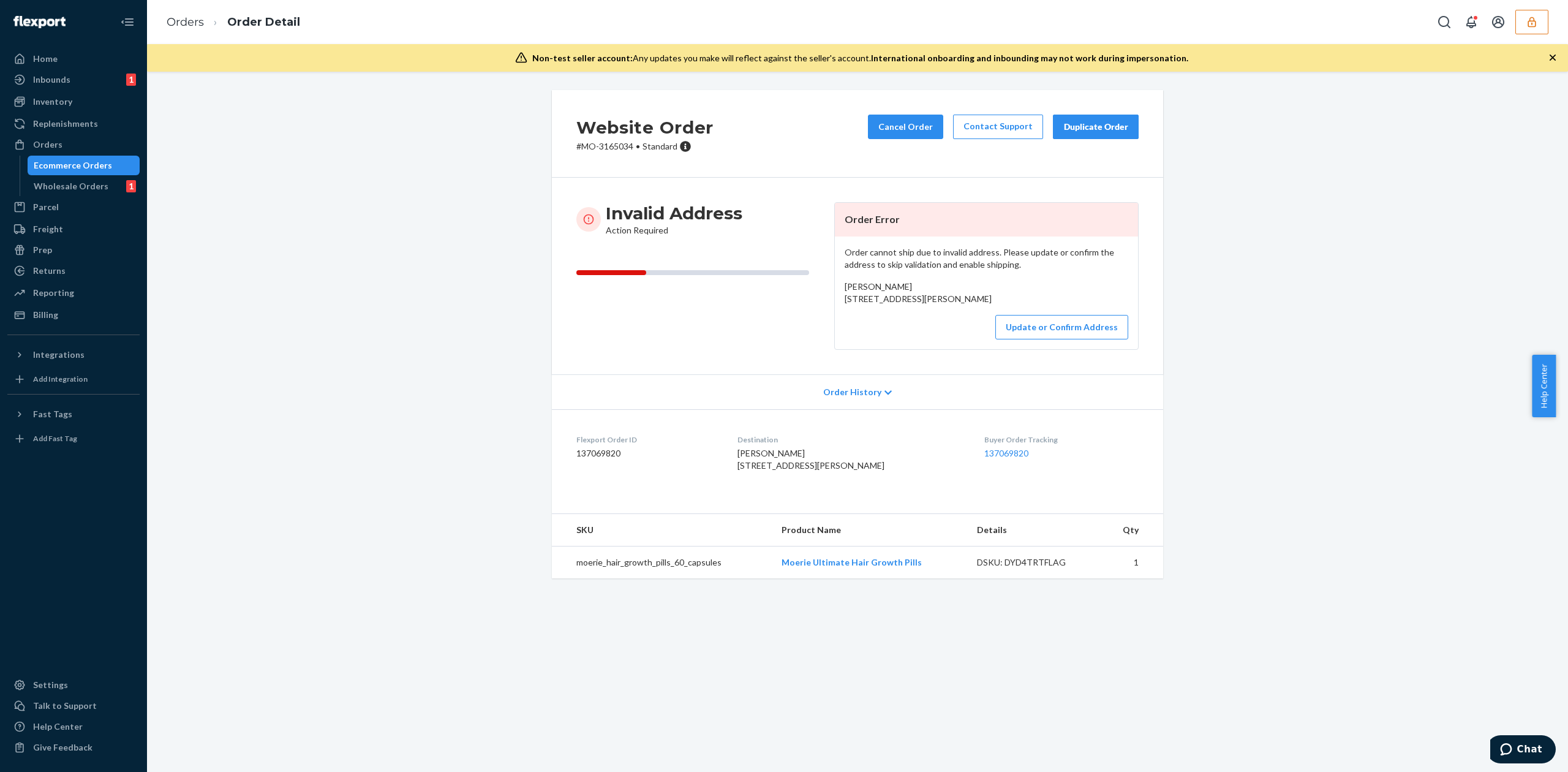
drag, startPoint x: 840, startPoint y: 302, endPoint x: 939, endPoint y: 313, distance: 99.6
click at [939, 305] on div "Rosetta Murray 35853 SW Ronald Street Port Saint Lucie Port Saint Lucie, FL 349…" at bounding box center [986, 293] width 283 height 25
copy span "35853 SW Ronald Street Port Saint Lucie Port Saint Lucie, FL 34953"
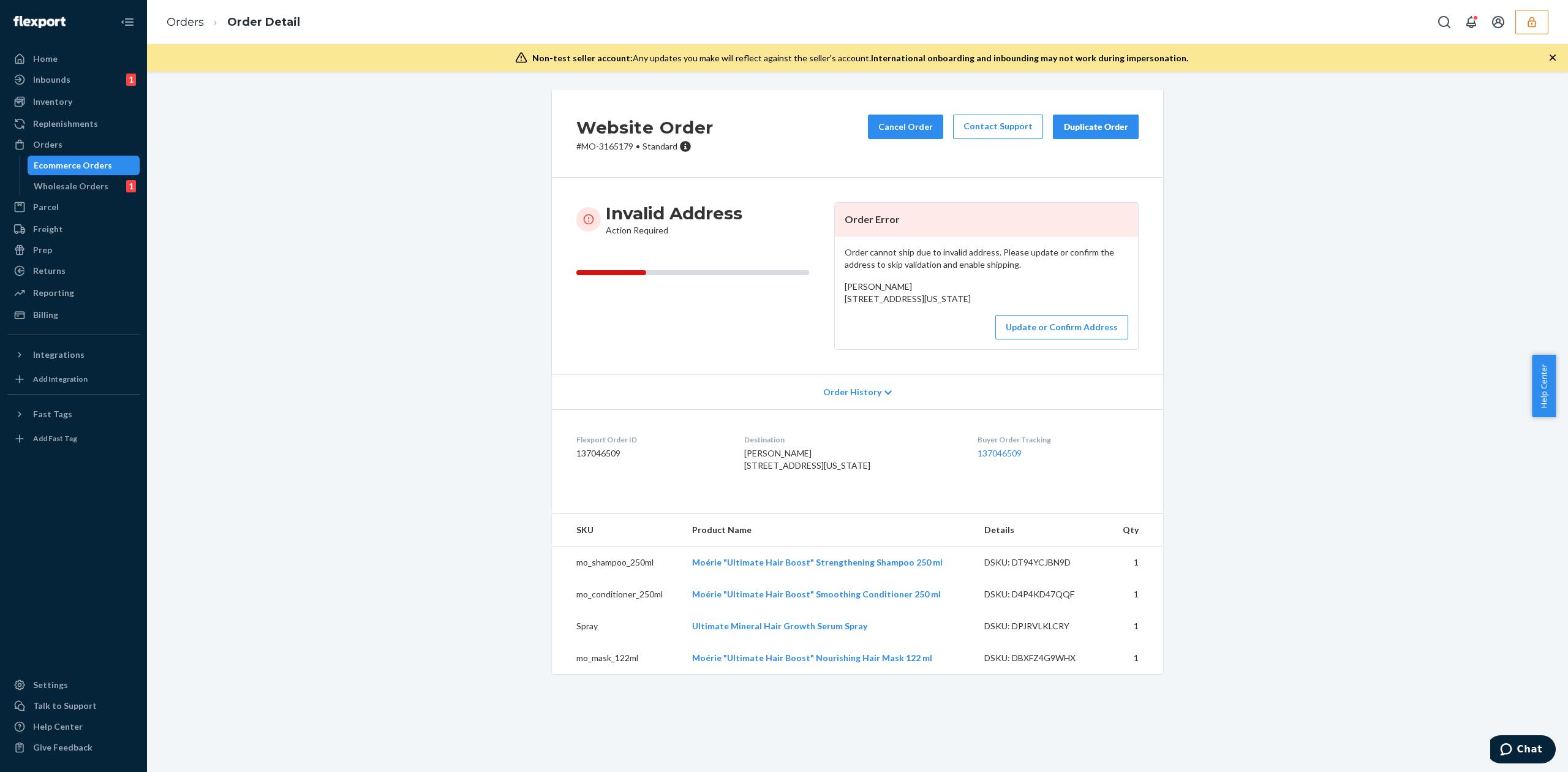
drag, startPoint x: 838, startPoint y: 302, endPoint x: 937, endPoint y: 315, distance: 99.8
click at [937, 315] on div "Order cannot ship due to invalid address. Please update or confirm the address …" at bounding box center [985, 293] width 303 height 112
copy span "[STREET_ADDRESS][US_STATE]"
click at [1091, 340] on button "Update or Confirm Address" at bounding box center [1061, 327] width 133 height 25
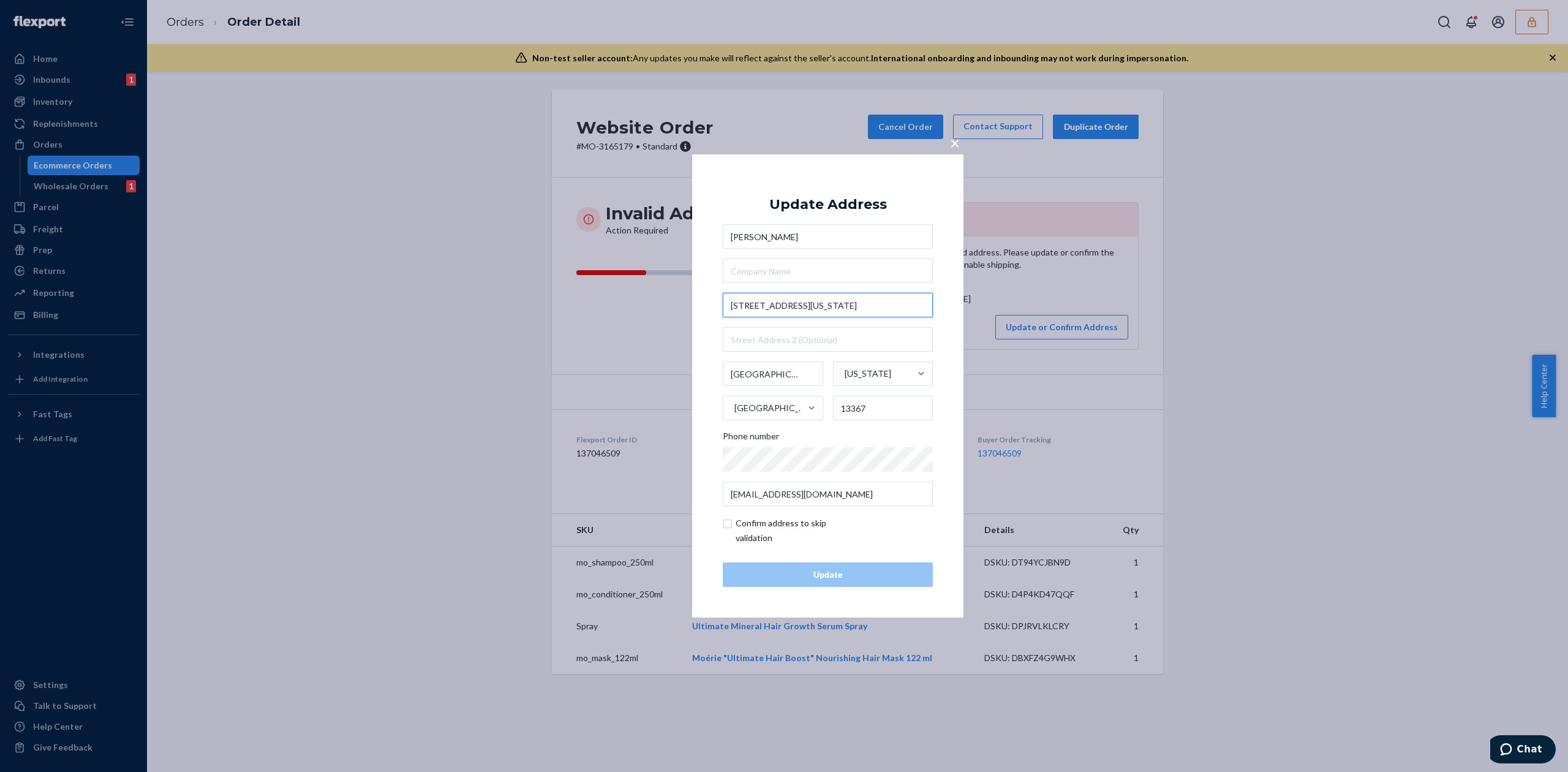
drag, startPoint x: 752, startPoint y: 304, endPoint x: 790, endPoint y: 307, distance: 38.1
click at [790, 307] on input "[STREET_ADDRESS][US_STATE]" at bounding box center [828, 305] width 210 height 25
type input "5708 NY-12"
click at [756, 204] on div "Update Address [PERSON_NAME][GEOGRAPHIC_DATA][STREET_ADDRESS][US_STATE] Phone n…" at bounding box center [828, 386] width 210 height 402
click at [734, 376] on input "[GEOGRAPHIC_DATA]" at bounding box center [773, 374] width 101 height 25
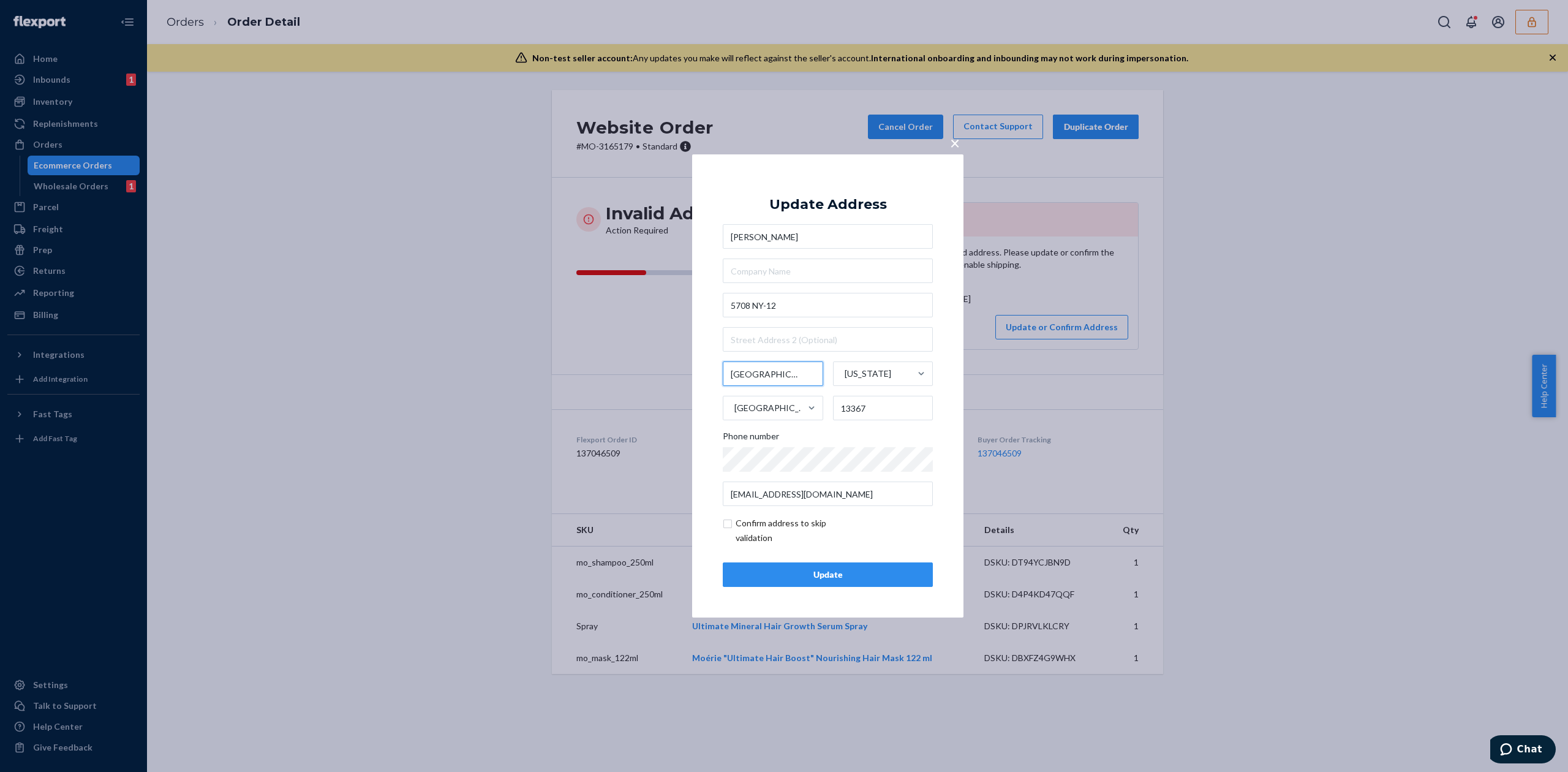
click at [734, 376] on input "[GEOGRAPHIC_DATA]" at bounding box center [773, 374] width 101 height 25
type input "Glenfield"
drag, startPoint x: 855, startPoint y: 408, endPoint x: 899, endPoint y: 410, distance: 44.0
click at [899, 410] on input "13367" at bounding box center [883, 408] width 101 height 25
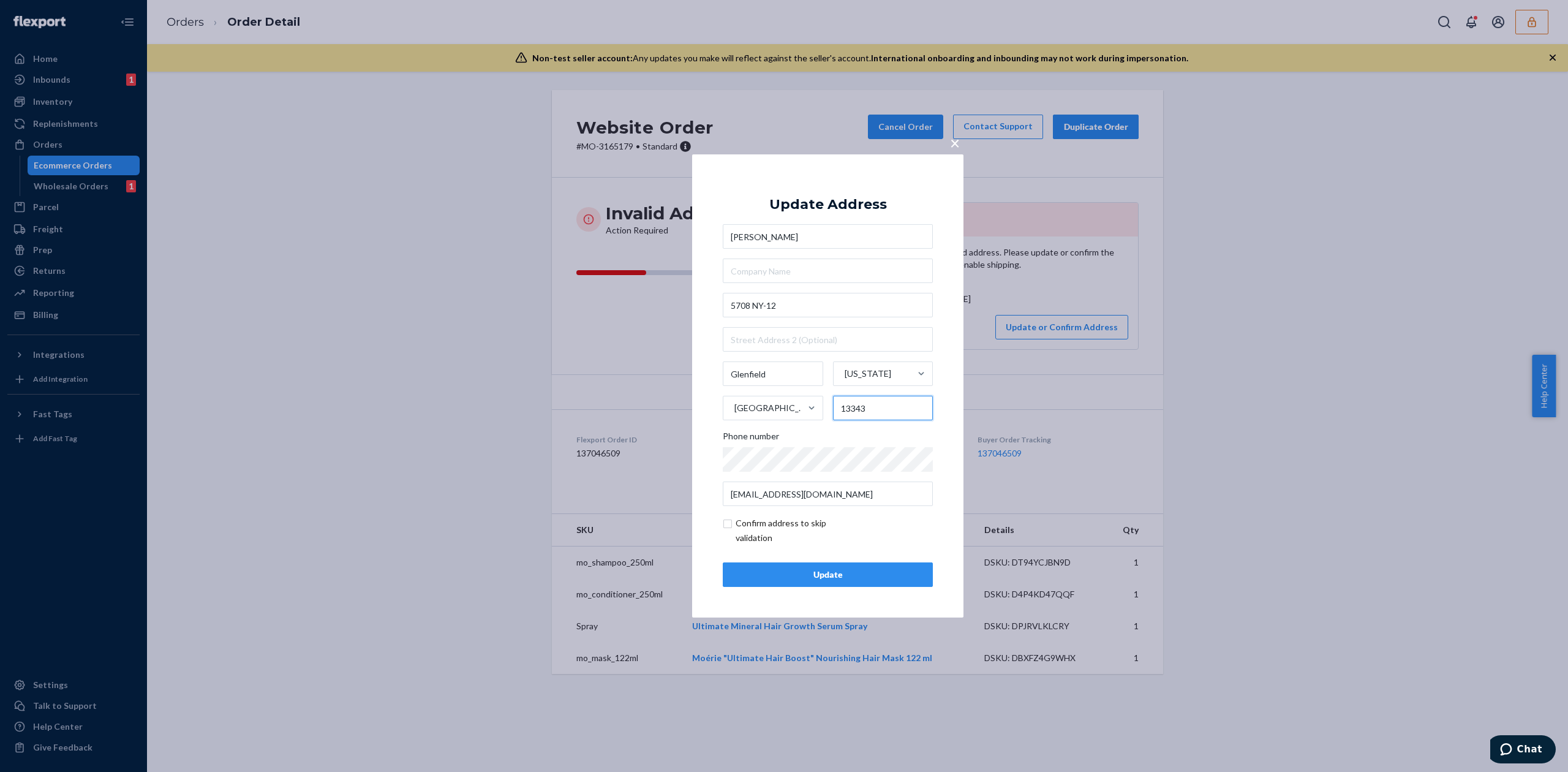
type input "13343"
click at [876, 567] on button "Update" at bounding box center [828, 575] width 210 height 25
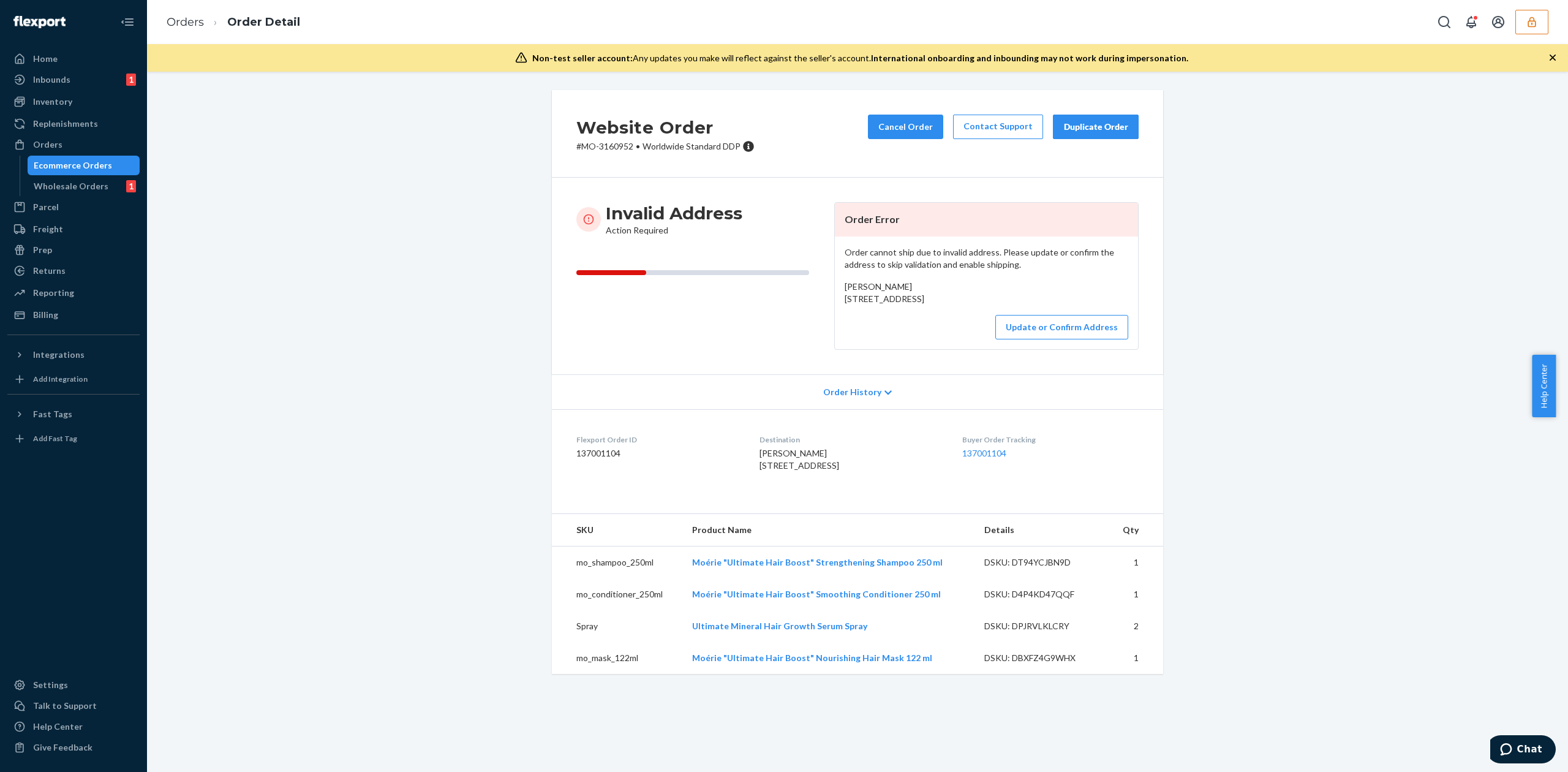
drag, startPoint x: 836, startPoint y: 300, endPoint x: 934, endPoint y: 313, distance: 98.9
click at [934, 313] on div "Order cannot ship due to invalid address. Please update or confirm the address …" at bounding box center [985, 293] width 303 height 112
copy span "2218 Concession 2 Road Brockville, ON K6V 5T1"
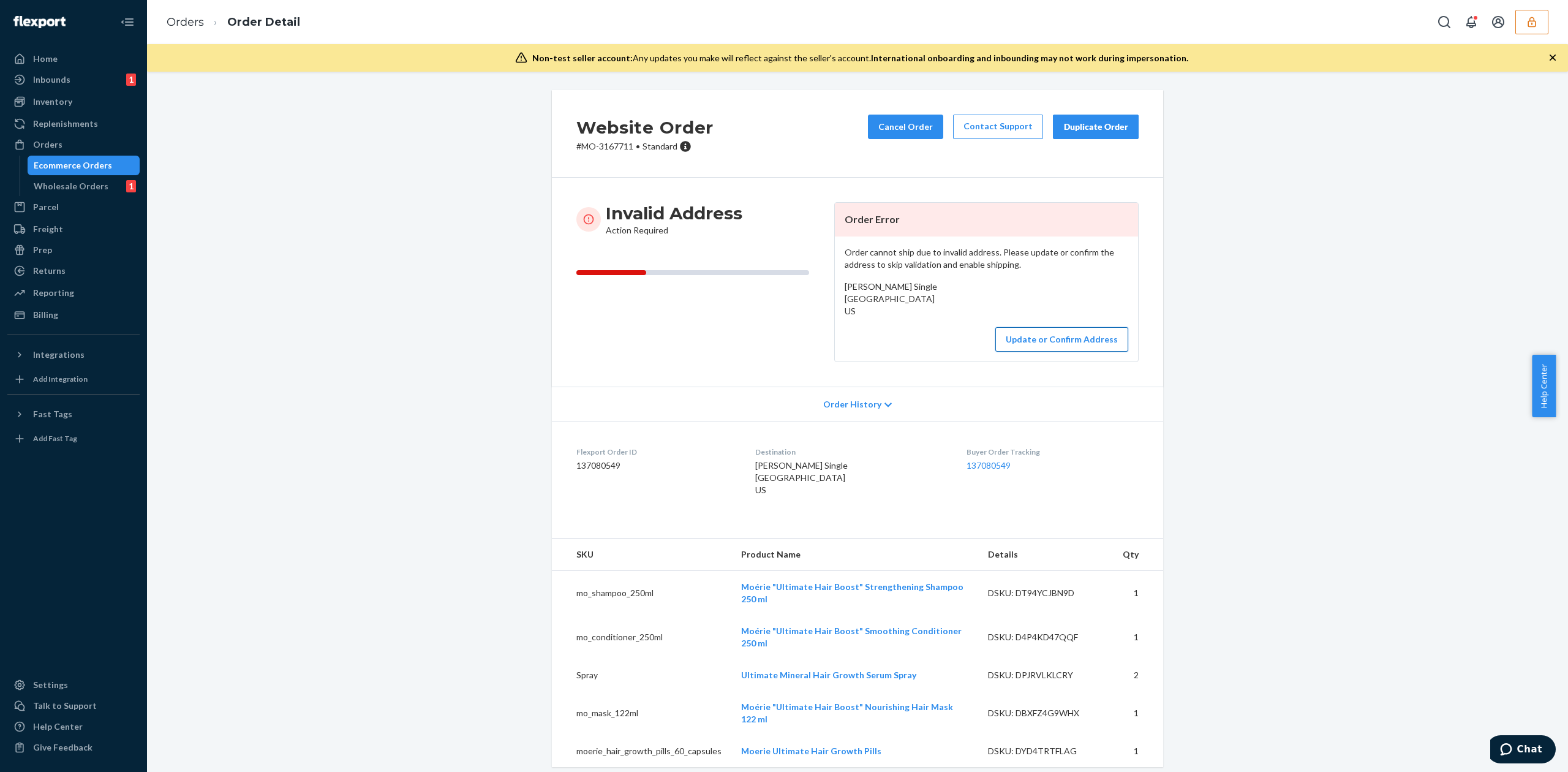
click at [1063, 352] on button "Update or Confirm Address" at bounding box center [1061, 340] width 133 height 25
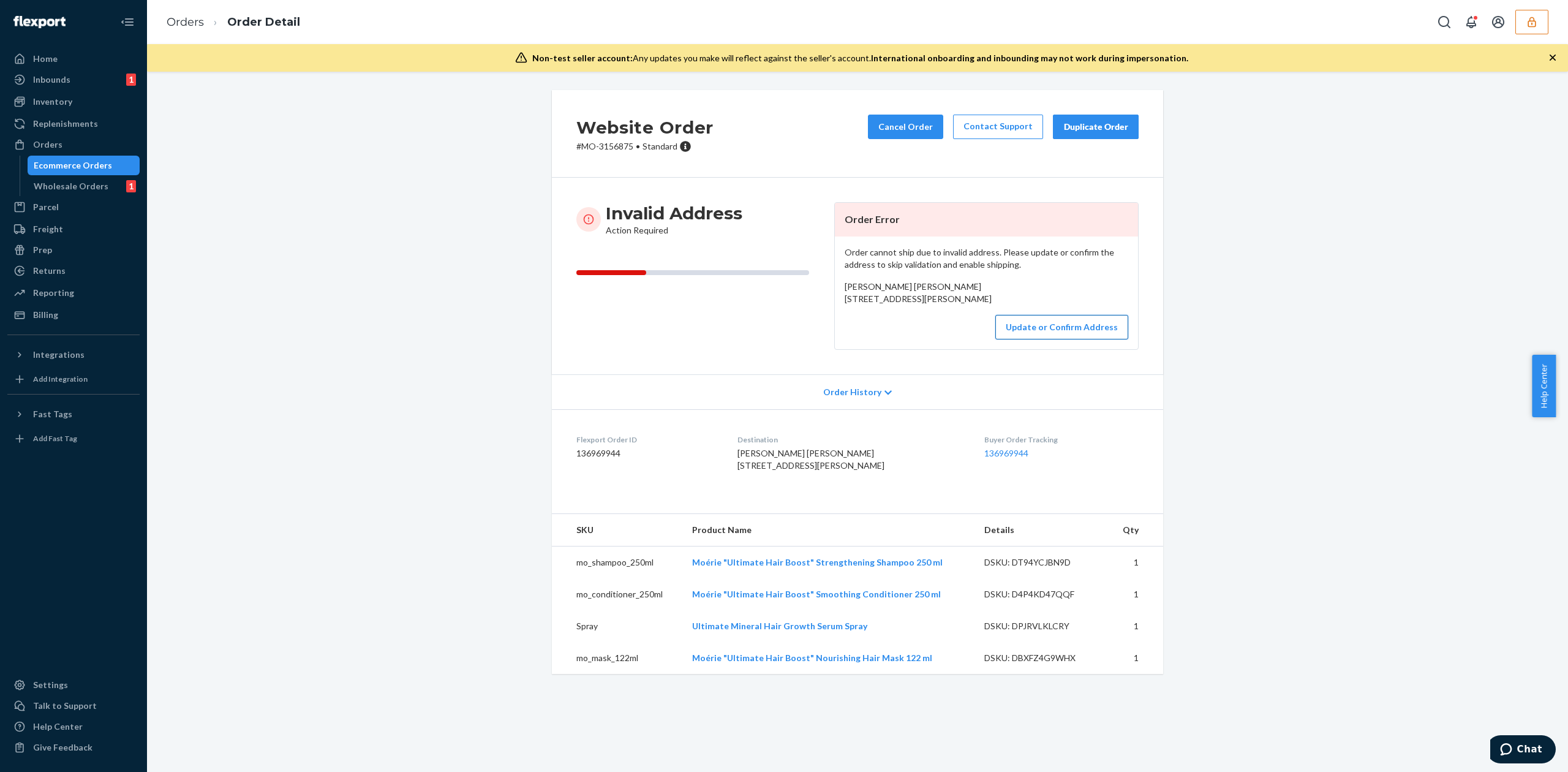
click at [1029, 340] on button "Update or Confirm Address" at bounding box center [1061, 327] width 133 height 25
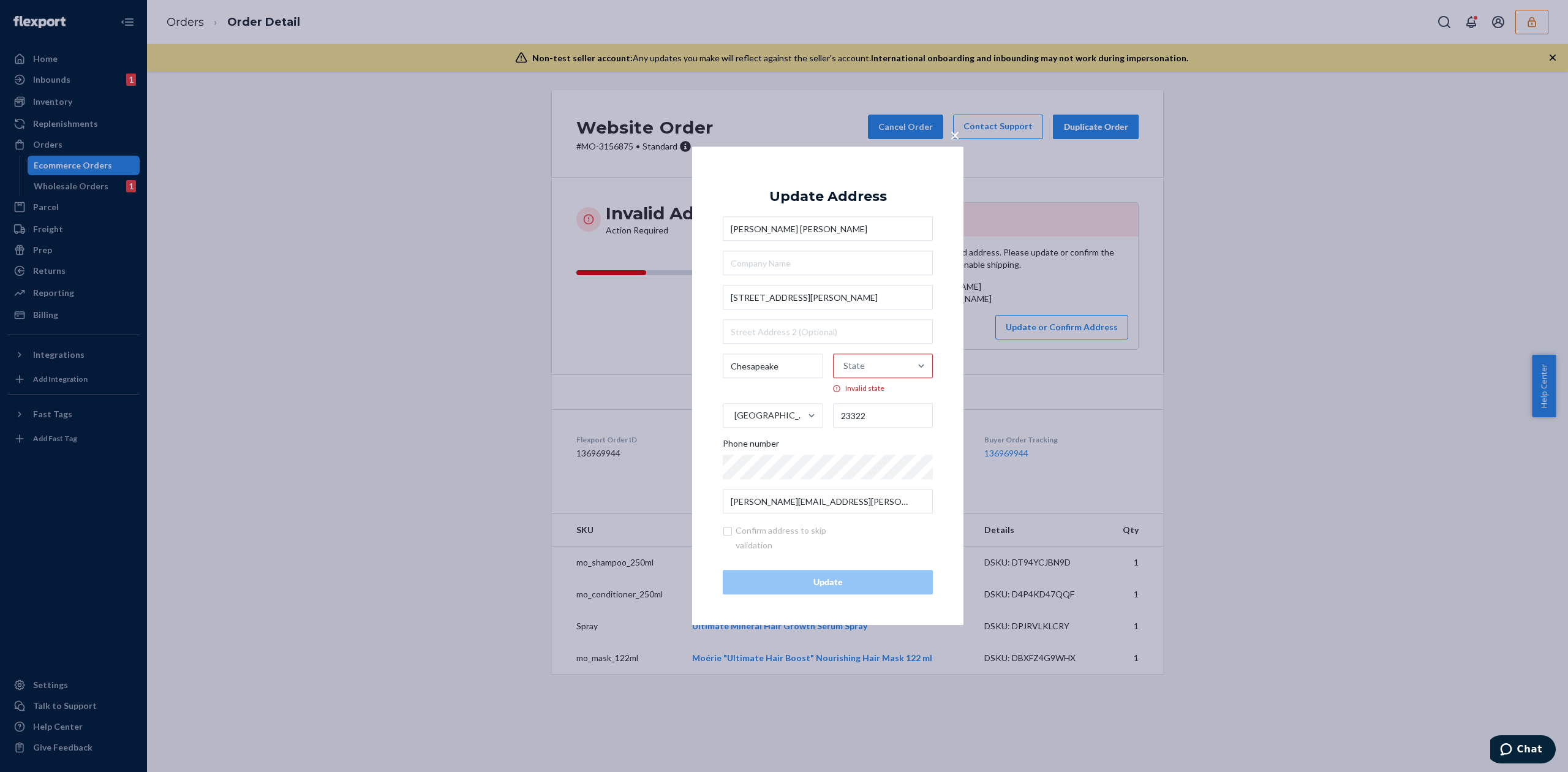
click at [872, 369] on div "State" at bounding box center [872, 367] width 77 height 37
click at [845, 369] on input "State Invalid state" at bounding box center [844, 367] width 1 height 25
type input "nor"
click at [870, 392] on div "North Carolina" at bounding box center [879, 396] width 101 height 25
click at [850, 378] on input "nor" at bounding box center [843, 367] width 14 height 25
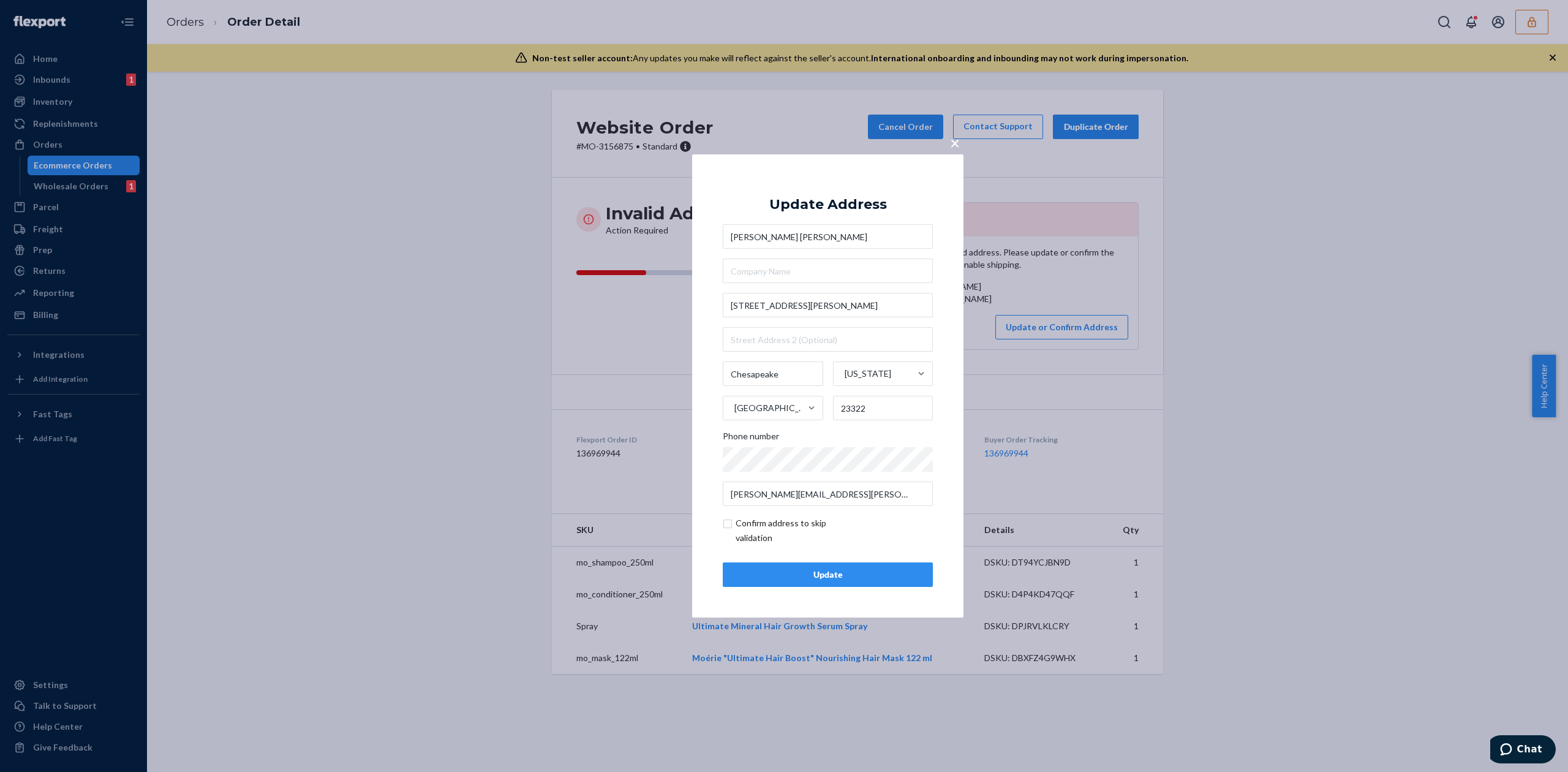
click at [891, 587] on div "× Update Address Jill Martlock Jill Martlock 204 Winborne Loop Chesapeake North…" at bounding box center [828, 386] width 272 height 463
click at [897, 567] on button "Update" at bounding box center [828, 575] width 210 height 25
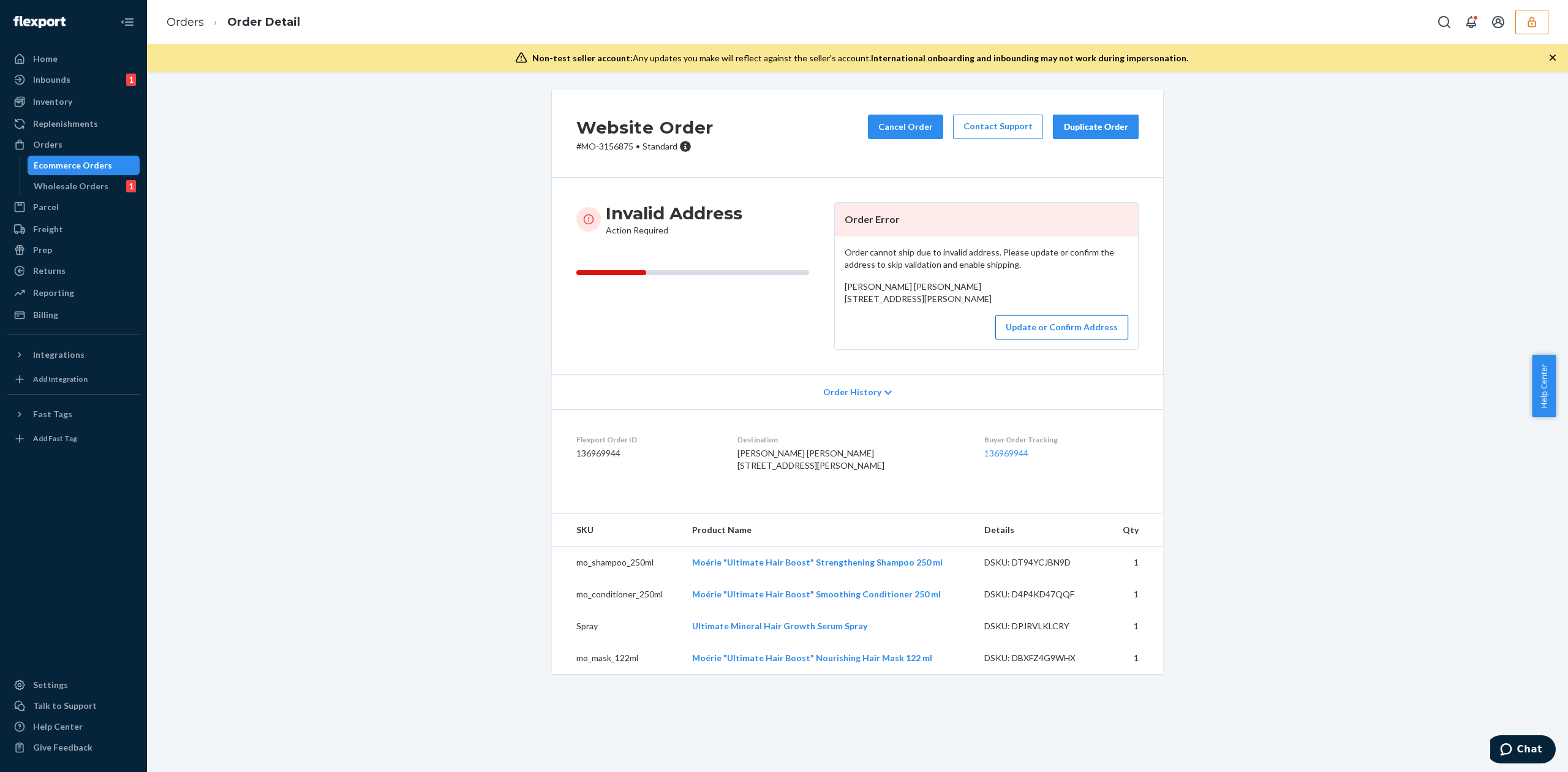
click at [1107, 340] on button "Update or Confirm Address" at bounding box center [1061, 327] width 133 height 25
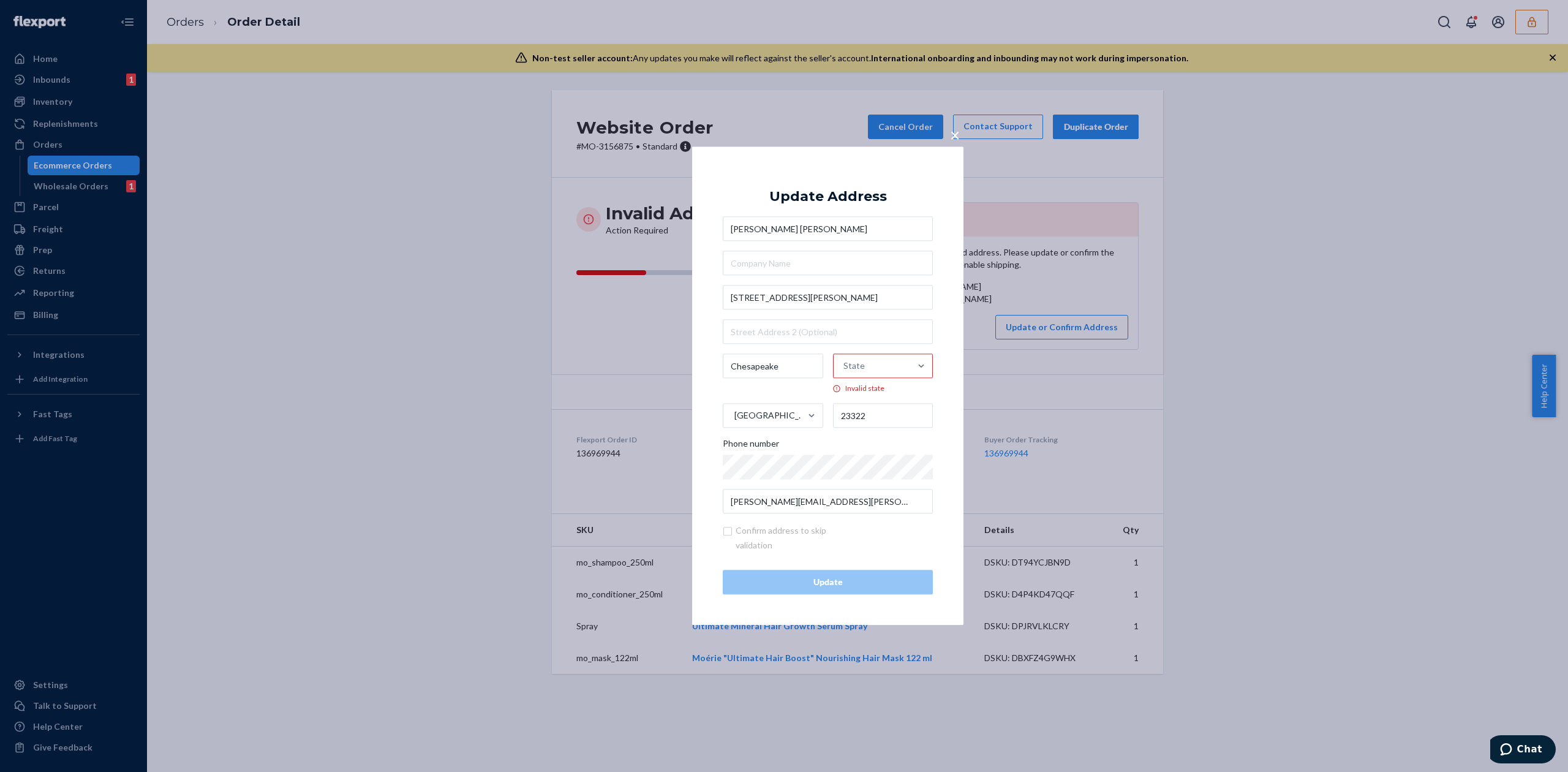
click at [848, 374] on div "State" at bounding box center [872, 367] width 77 height 37
click at [845, 374] on input "State Invalid state" at bounding box center [844, 367] width 1 height 25
type input "no"
click at [861, 424] on div "North Carolina" at bounding box center [881, 421] width 101 height 25
click at [850, 378] on input "no" at bounding box center [843, 367] width 11 height 25
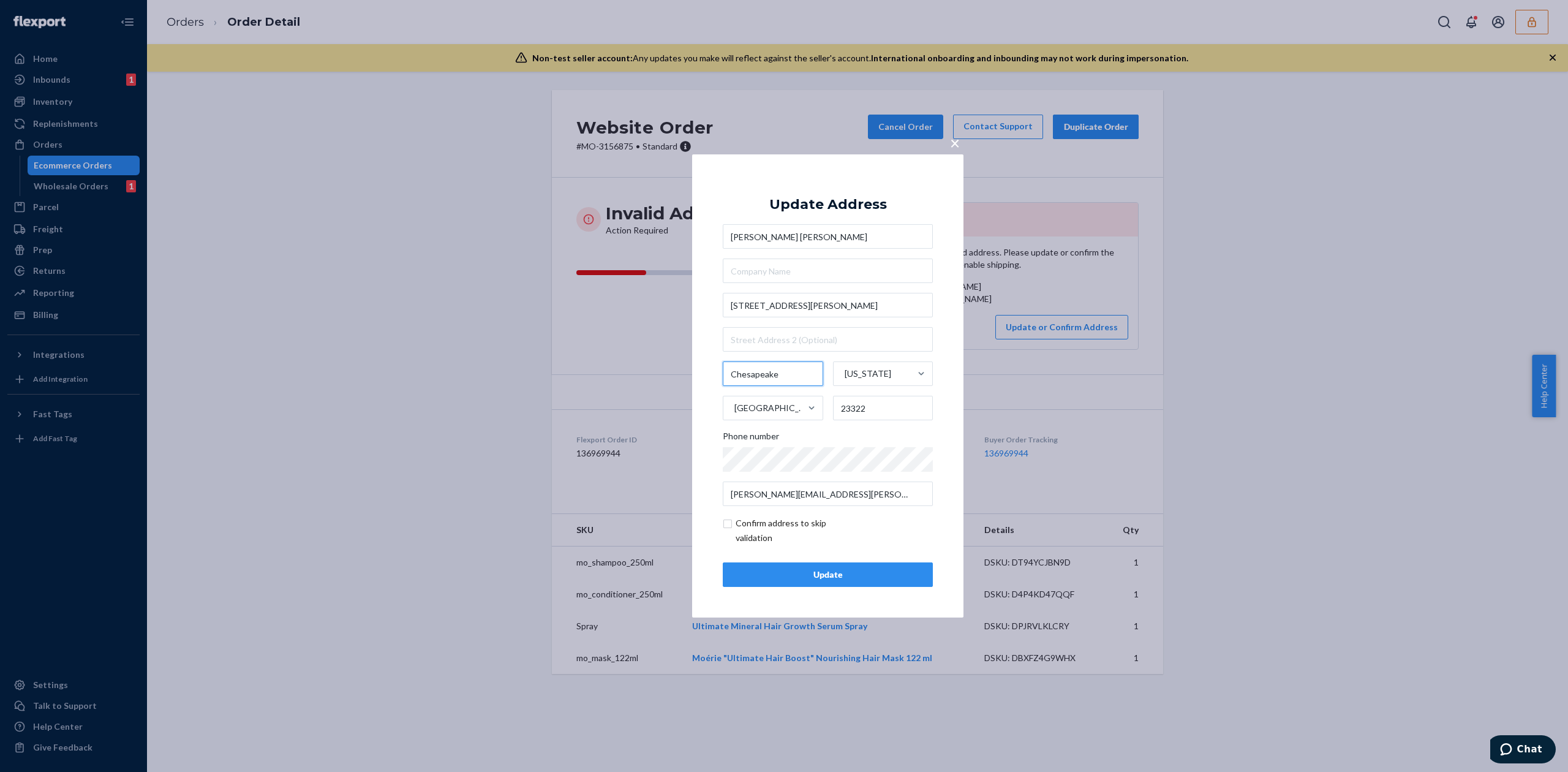
click at [777, 375] on input "Chesapeake" at bounding box center [773, 374] width 101 height 25
type input "Elizabeth City"
drag, startPoint x: 848, startPoint y: 407, endPoint x: 884, endPoint y: 407, distance: 36.0
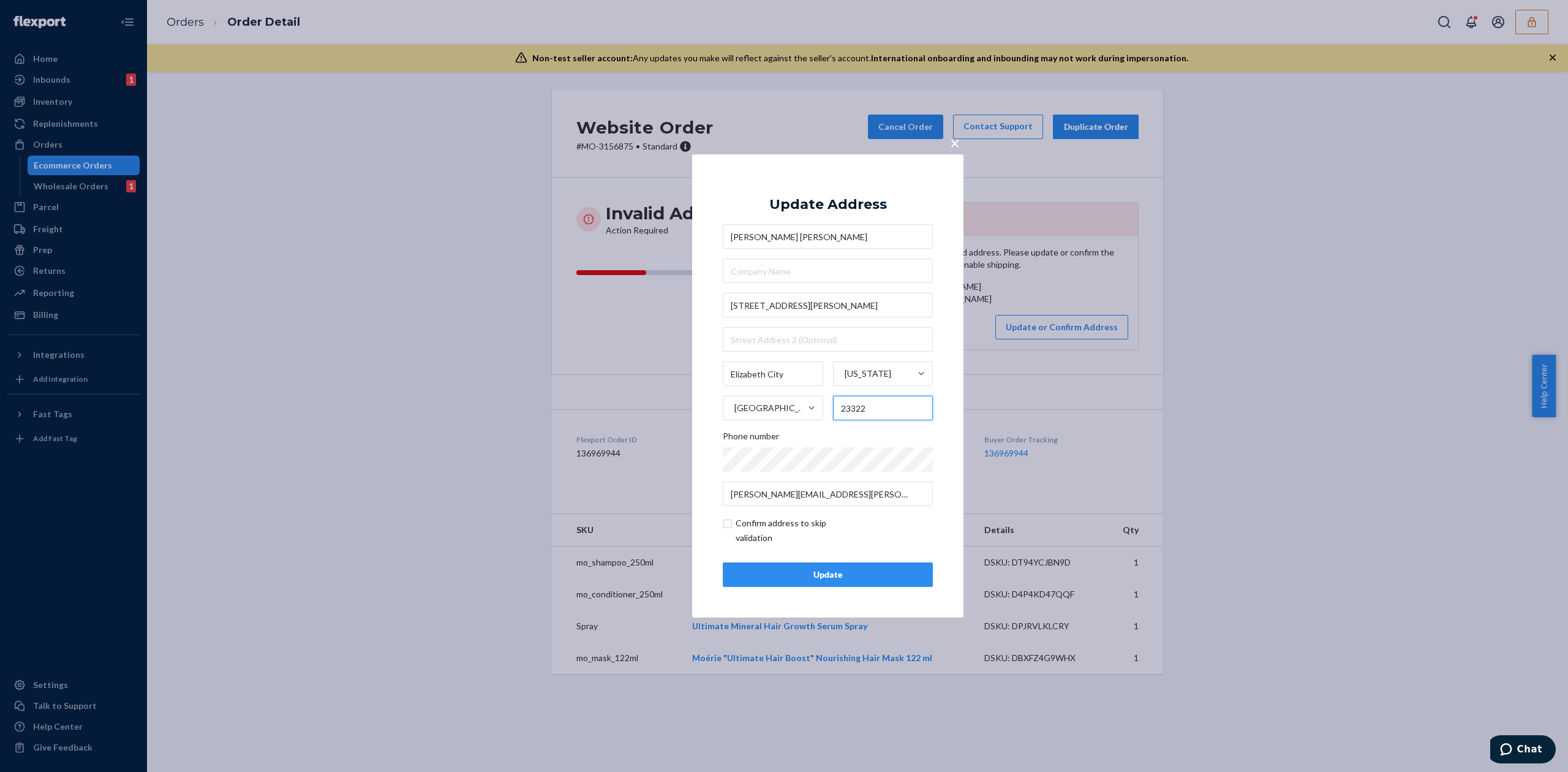
click at [884, 407] on input "23322" at bounding box center [883, 408] width 101 height 25
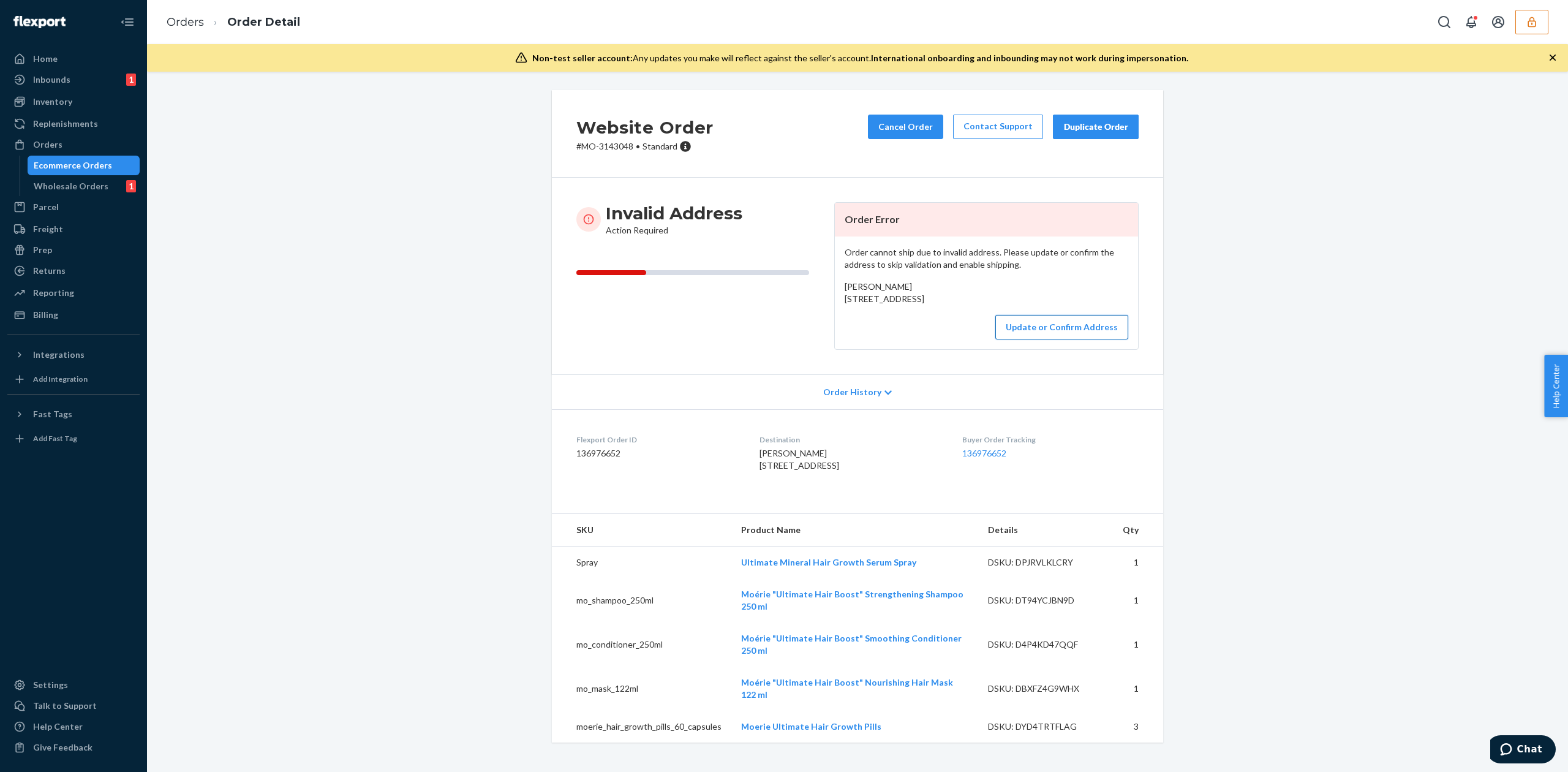
click at [1025, 340] on button "Update or Confirm Address" at bounding box center [1061, 327] width 133 height 25
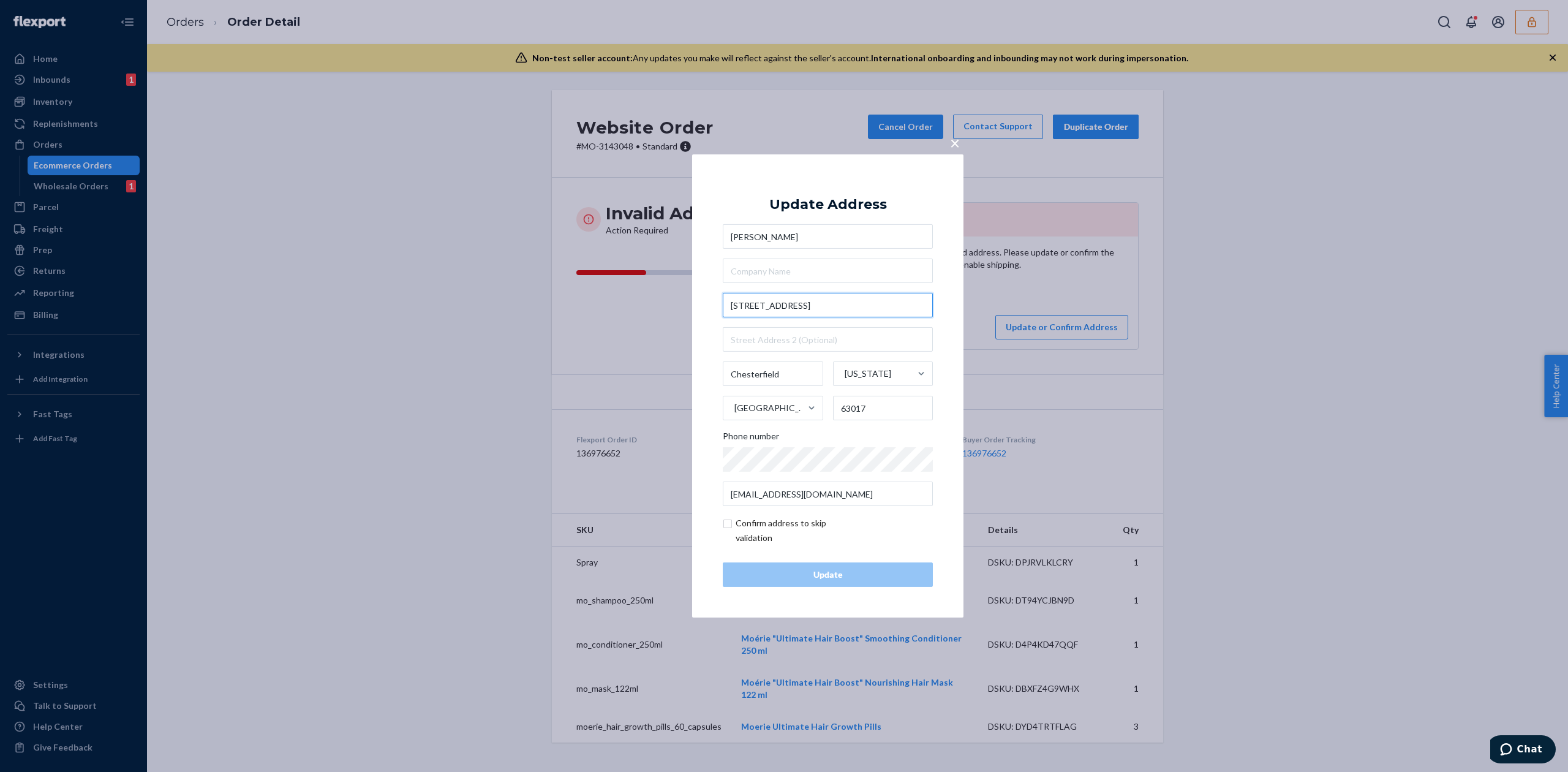
drag, startPoint x: 799, startPoint y: 305, endPoint x: 869, endPoint y: 305, distance: 70.0
click at [869, 305] on input "12501 Olive Blvd Apt 215" at bounding box center [828, 305] width 210 height 25
click at [809, 194] on div "Update Address Kathleen A Stopsky 12501 Olive Blvd 12501 Olive Blvd, St. Louis,…" at bounding box center [828, 386] width 210 height 402
click at [885, 191] on div "Update Address Kathleen A Stopsky 12501 Olive Blvd 12501 Olive Blvd, St. Louis,…" at bounding box center [828, 386] width 210 height 402
click at [817, 304] on input "12501 Olive Blvd" at bounding box center [828, 305] width 210 height 25
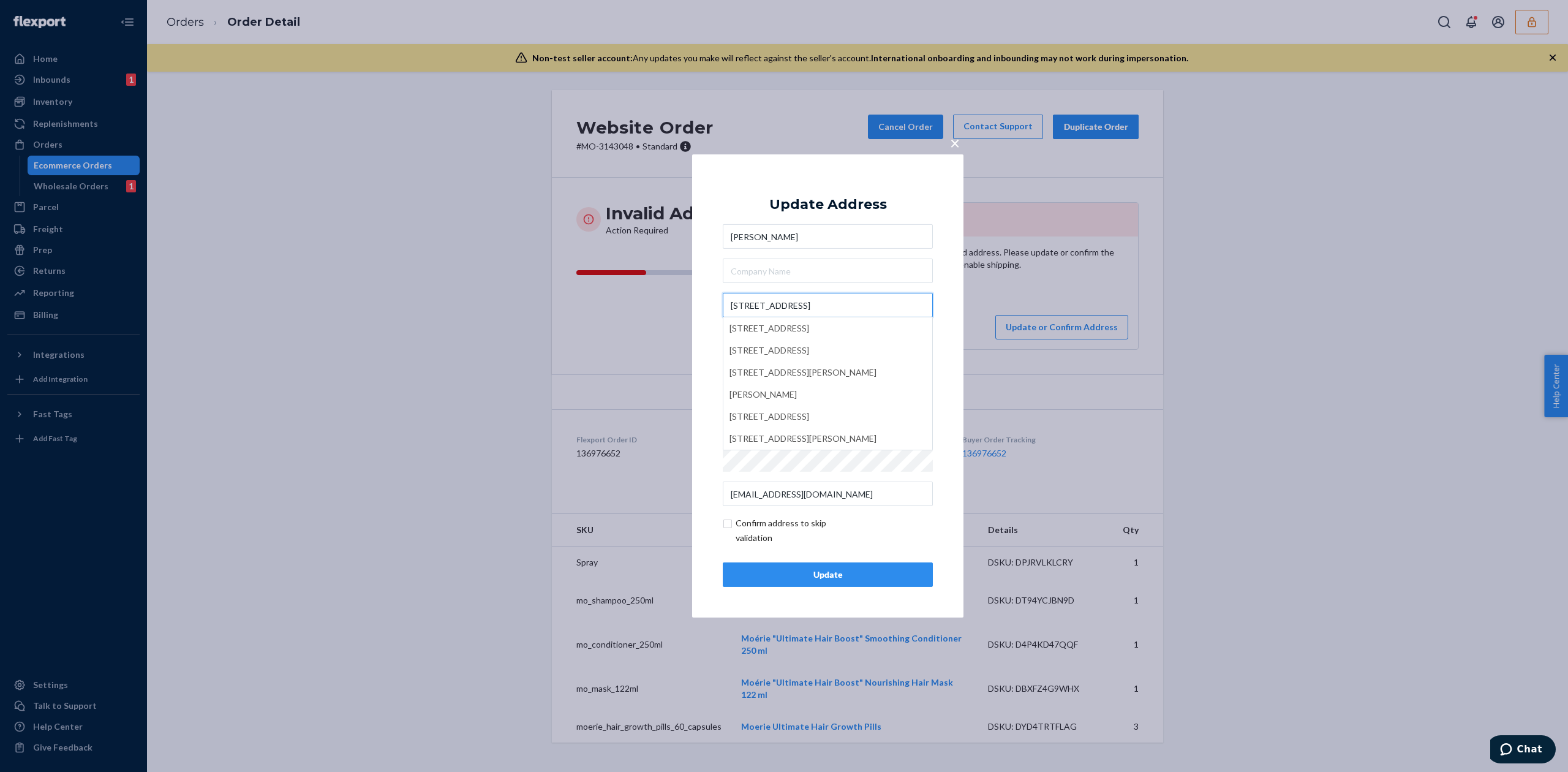
type input "12501 Olive Blvd"
click at [818, 208] on div "Update Address" at bounding box center [828, 205] width 118 height 15
click at [777, 348] on input "text" at bounding box center [828, 340] width 210 height 25
paste input "Apt 215"
type input "Apt 215"
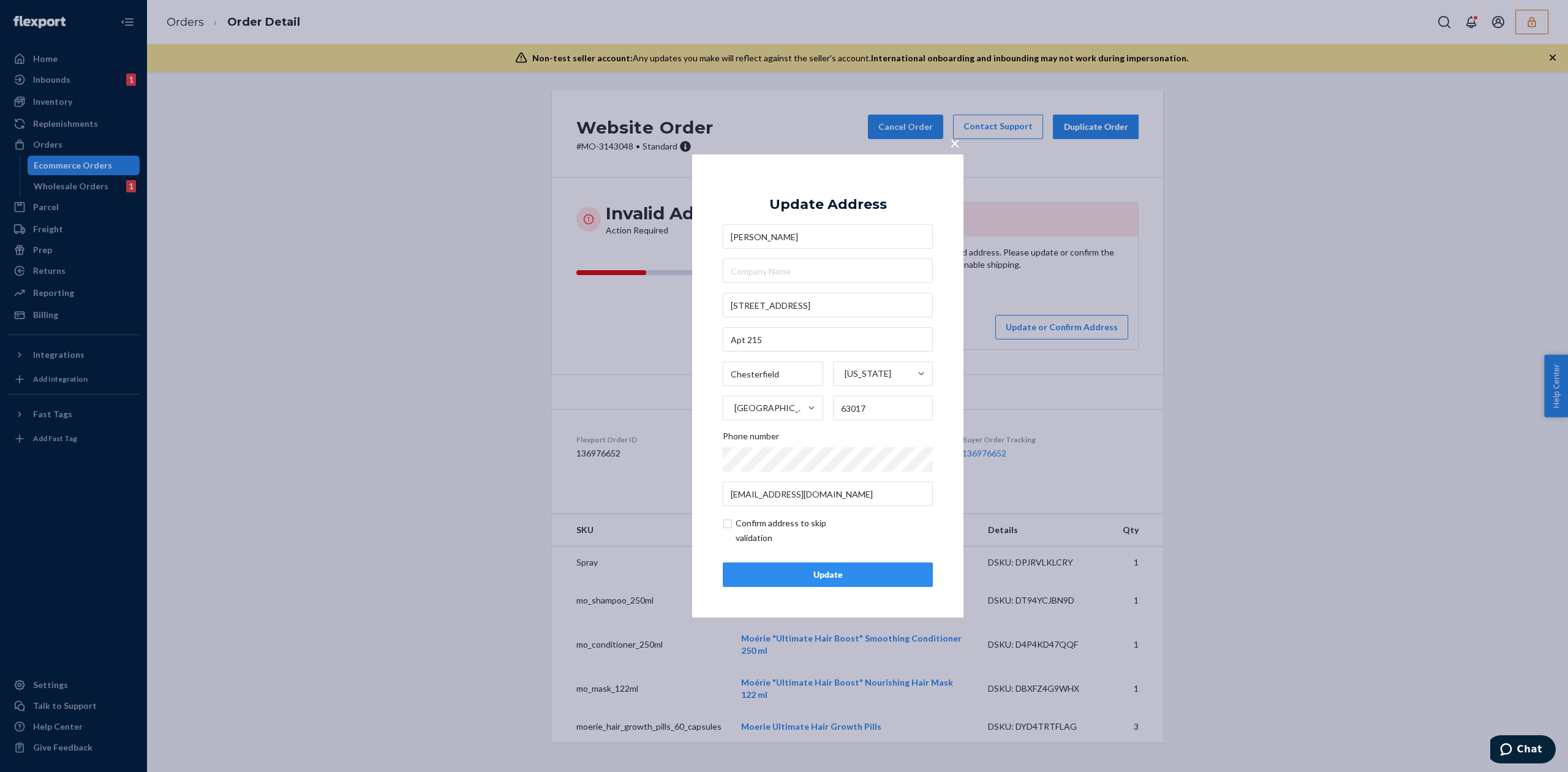
click at [822, 573] on div "Update" at bounding box center [827, 575] width 189 height 12
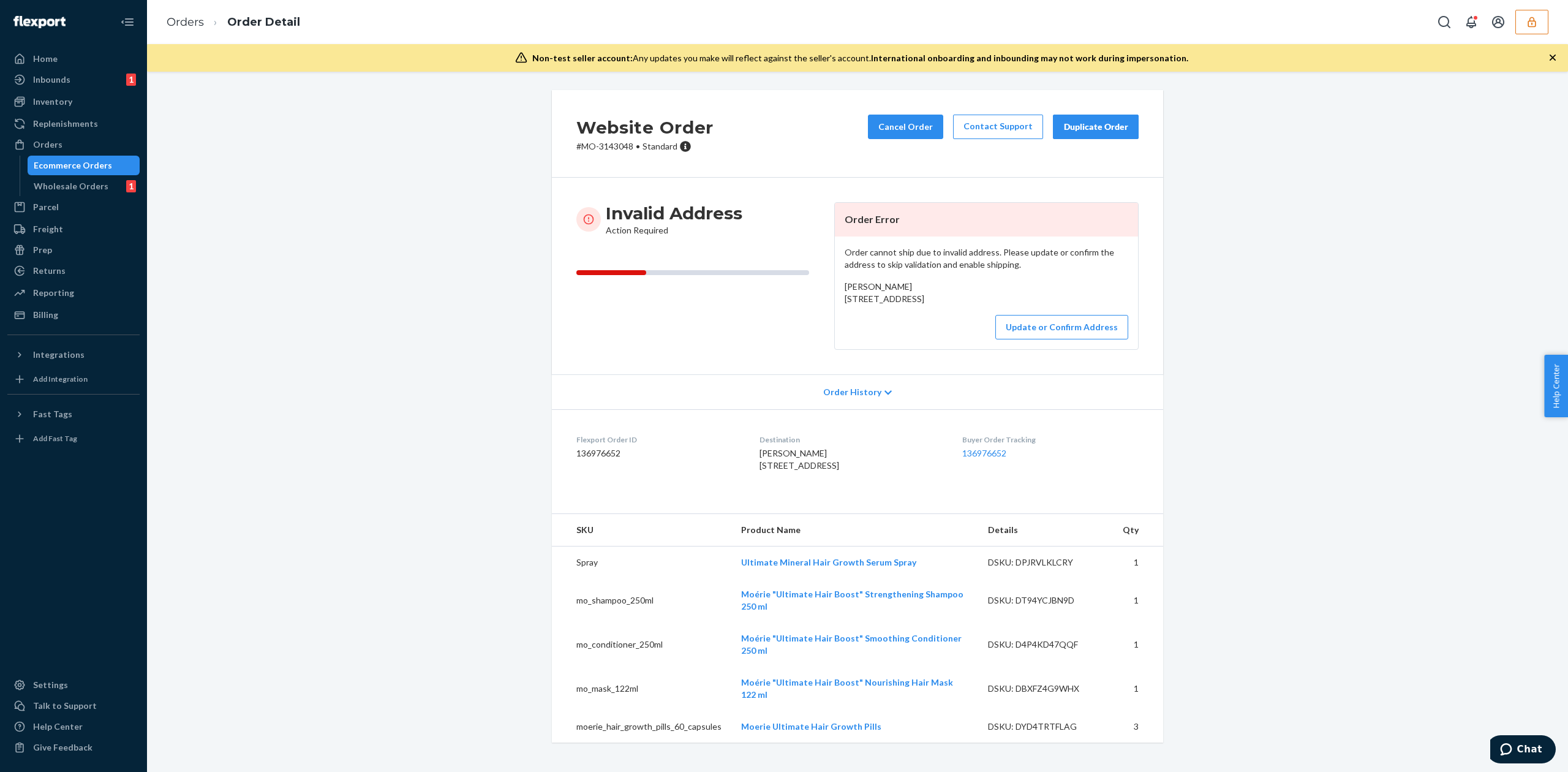
drag, startPoint x: 836, startPoint y: 298, endPoint x: 939, endPoint y: 317, distance: 104.7
click at [939, 317] on div "Order cannot ship due to invalid address. Please update or confirm the address …" at bounding box center [985, 293] width 303 height 112
copy span "12501 Olive Blvd Apt 215 Chesterfield, MO 63017"
click at [1071, 340] on button "Update or Confirm Address" at bounding box center [1061, 327] width 133 height 25
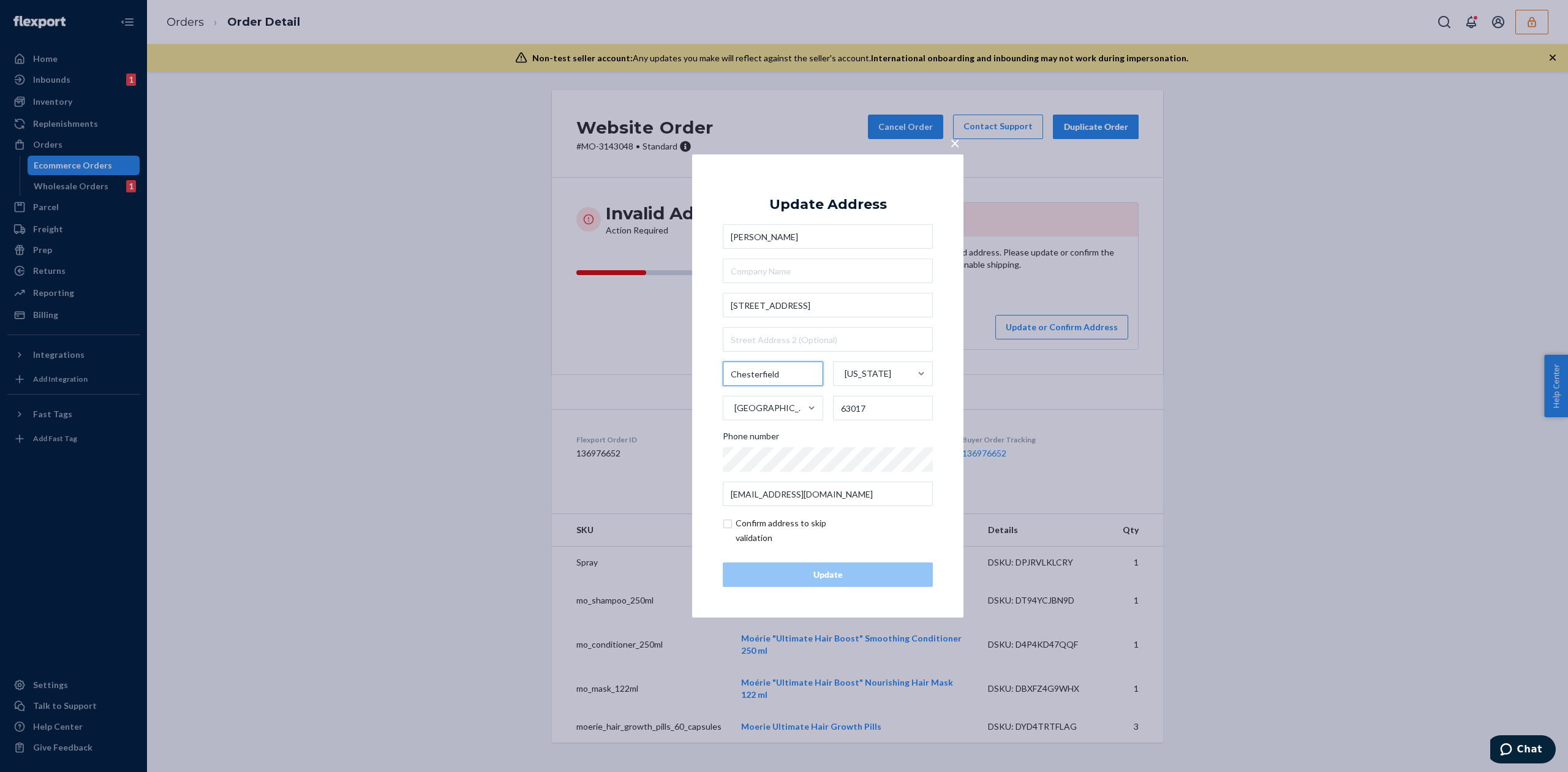
click at [756, 371] on input "Chesterfield" at bounding box center [773, 374] width 101 height 25
type input "Louis"
drag, startPoint x: 797, startPoint y: 305, endPoint x: 869, endPoint y: 310, distance: 72.2
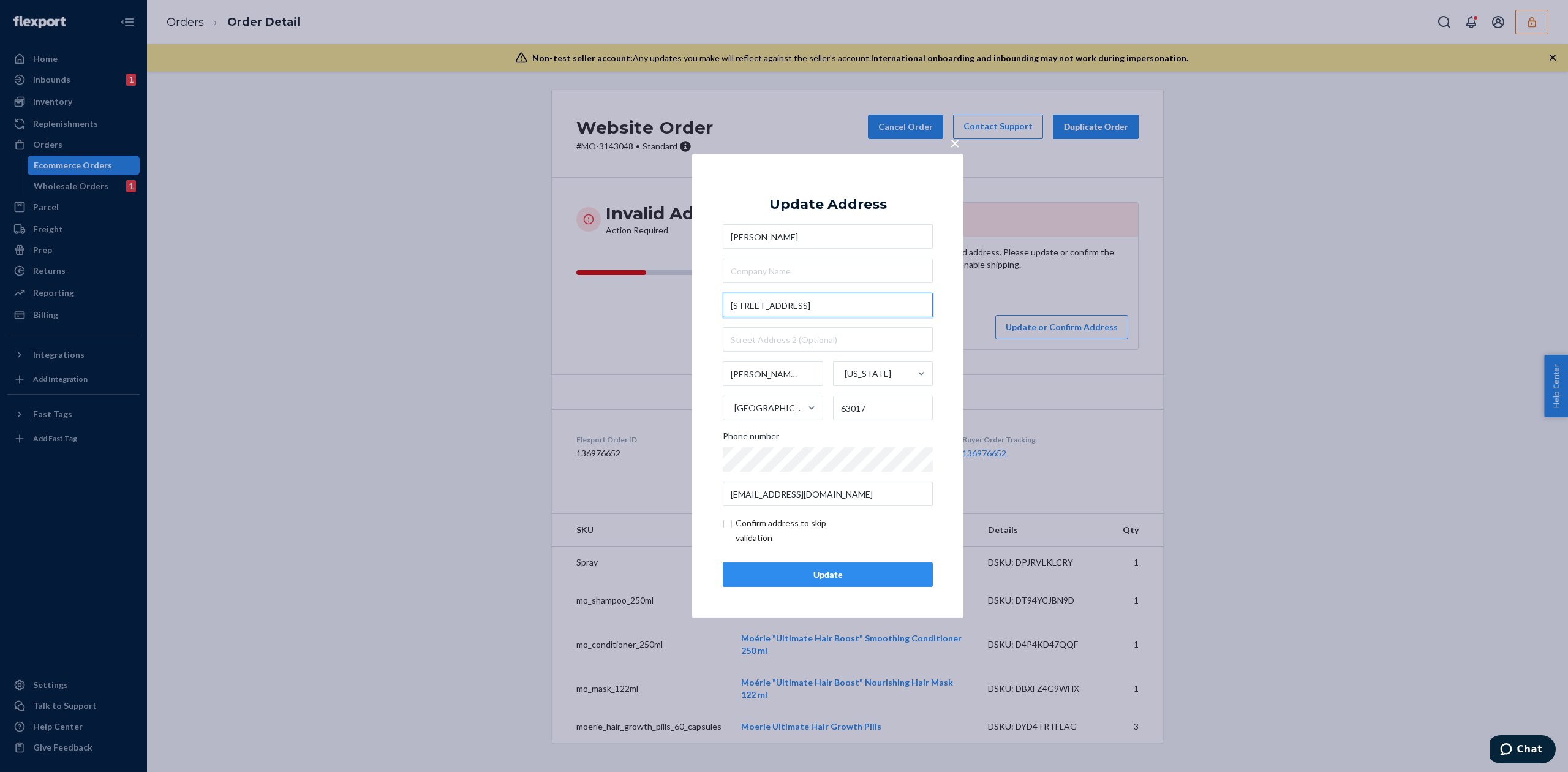
click at [869, 310] on input "12501 Olive Blvd Apt 215" at bounding box center [828, 305] width 210 height 25
type input "12501 Olive Blvd"
click at [858, 212] on div "Update Address Kathleen A Stopsky 12501 Olive Blvd Louis Missouri United States…" at bounding box center [828, 386] width 210 height 402
click at [813, 341] on input "text" at bounding box center [828, 340] width 210 height 25
paste input "Apt 215"
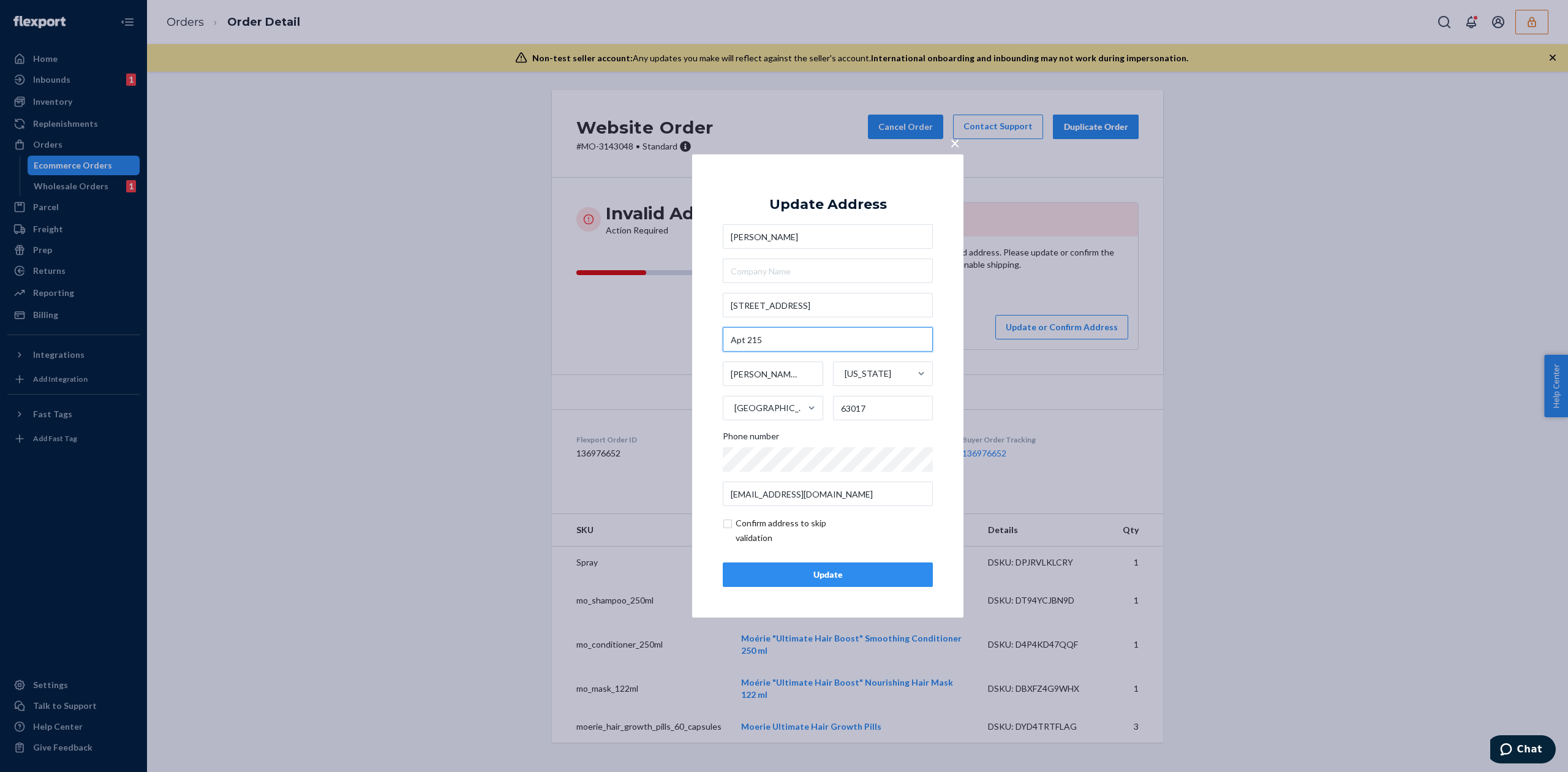
type input "Apt 215"
drag, startPoint x: 850, startPoint y: 412, endPoint x: 896, endPoint y: 408, distance: 46.2
click at [896, 408] on input "63017" at bounding box center [883, 408] width 101 height 25
type input "63141"
click at [850, 577] on div "Update" at bounding box center [827, 575] width 189 height 12
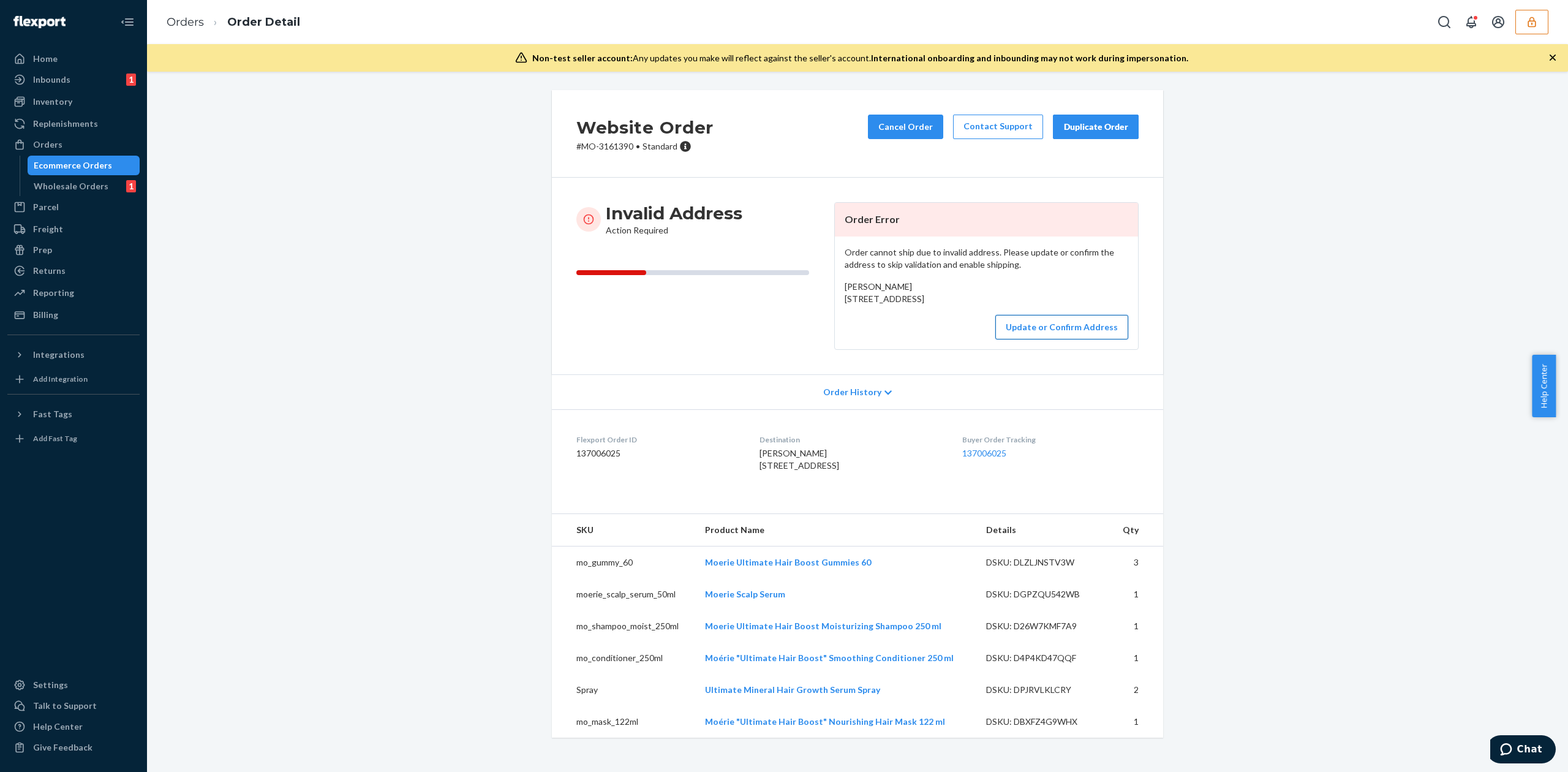
click at [1049, 340] on button "Update or Confirm Address" at bounding box center [1061, 327] width 133 height 25
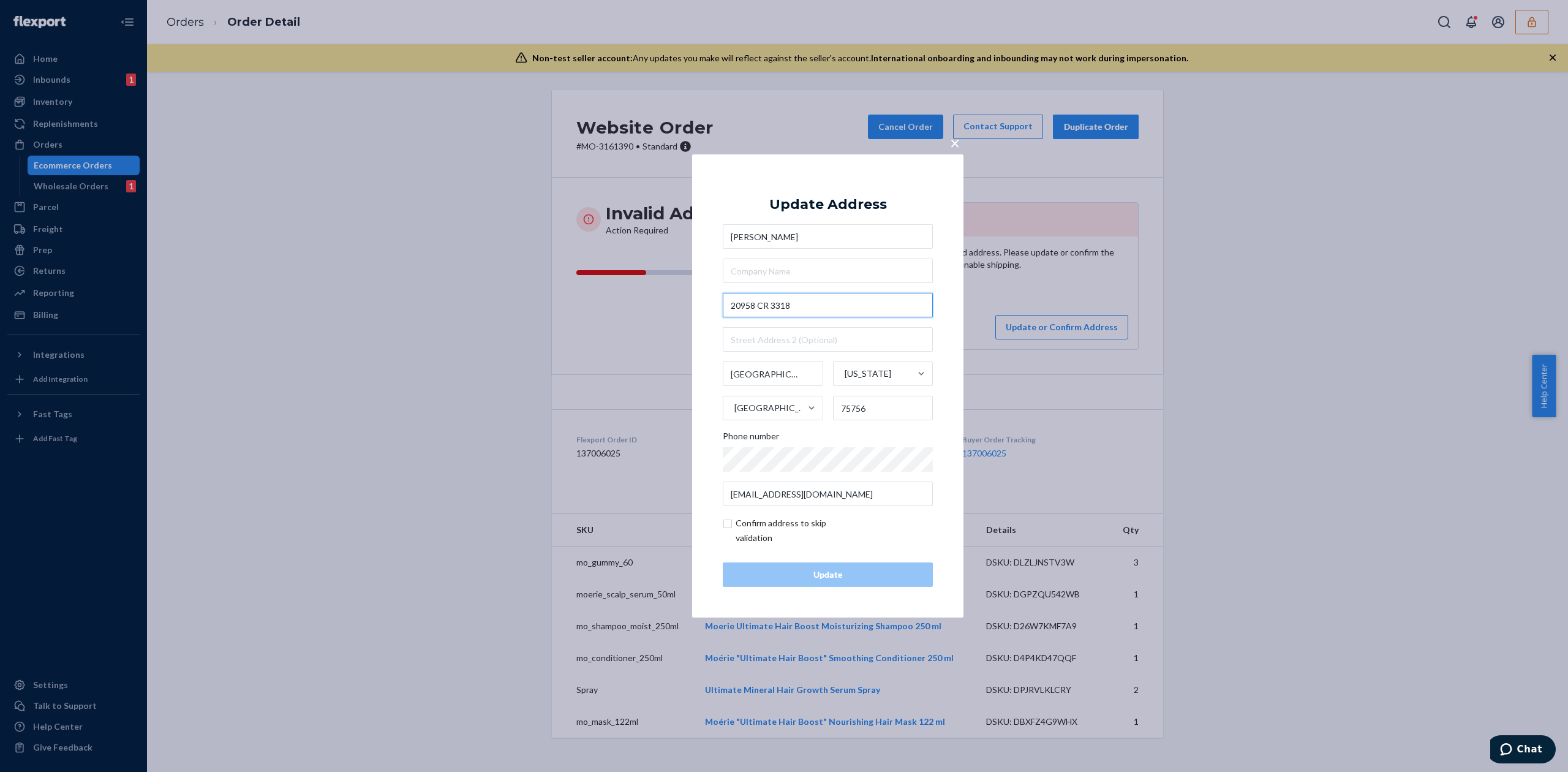
click at [762, 305] on input "20958 CR 3318" at bounding box center [828, 305] width 210 height 25
type input "20958 County Rd 3318"
click at [858, 212] on div "Update Address" at bounding box center [828, 205] width 118 height 15
click at [833, 581] on div "Update" at bounding box center [827, 575] width 189 height 12
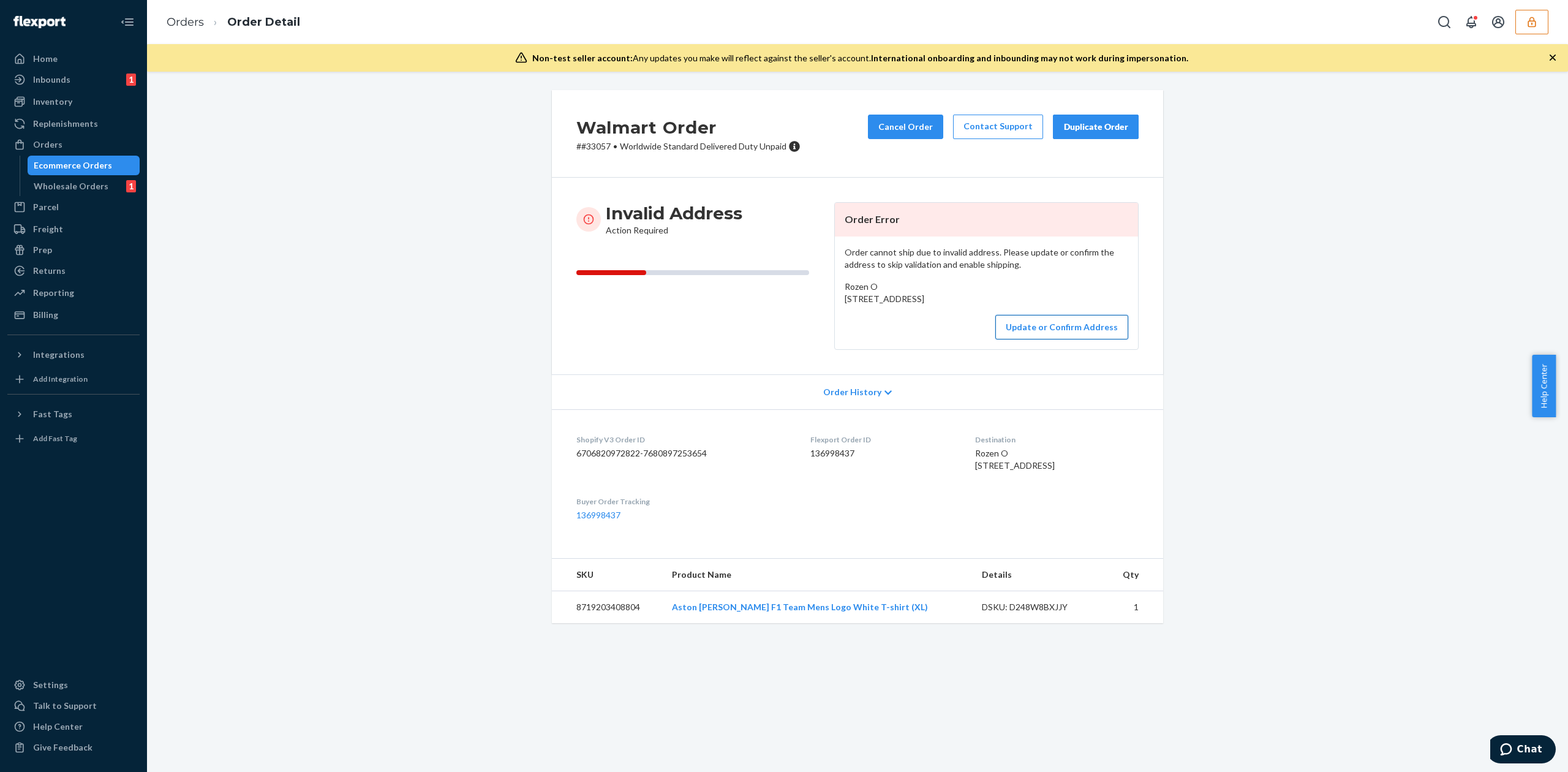
click at [1061, 340] on button "Update or Confirm Address" at bounding box center [1061, 327] width 133 height 25
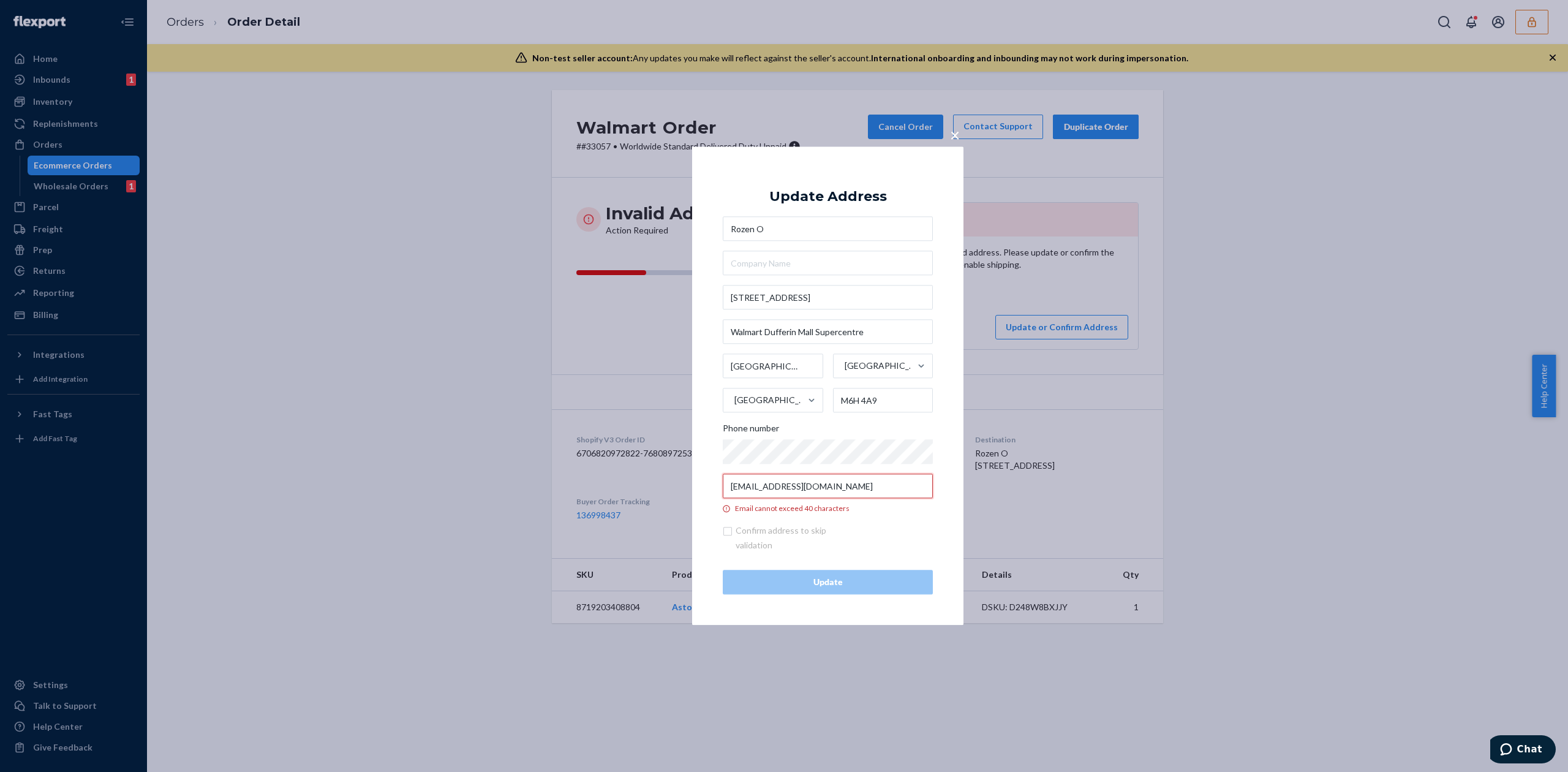
drag, startPoint x: 848, startPoint y: 490, endPoint x: 669, endPoint y: 492, distance: 179.0
click at [669, 492] on div "× Update Address Rozen O [STREET_ADDRESS] Phone number [EMAIL_ADDRESS][DOMAIN_N…" at bounding box center [784, 386] width 1568 height 772
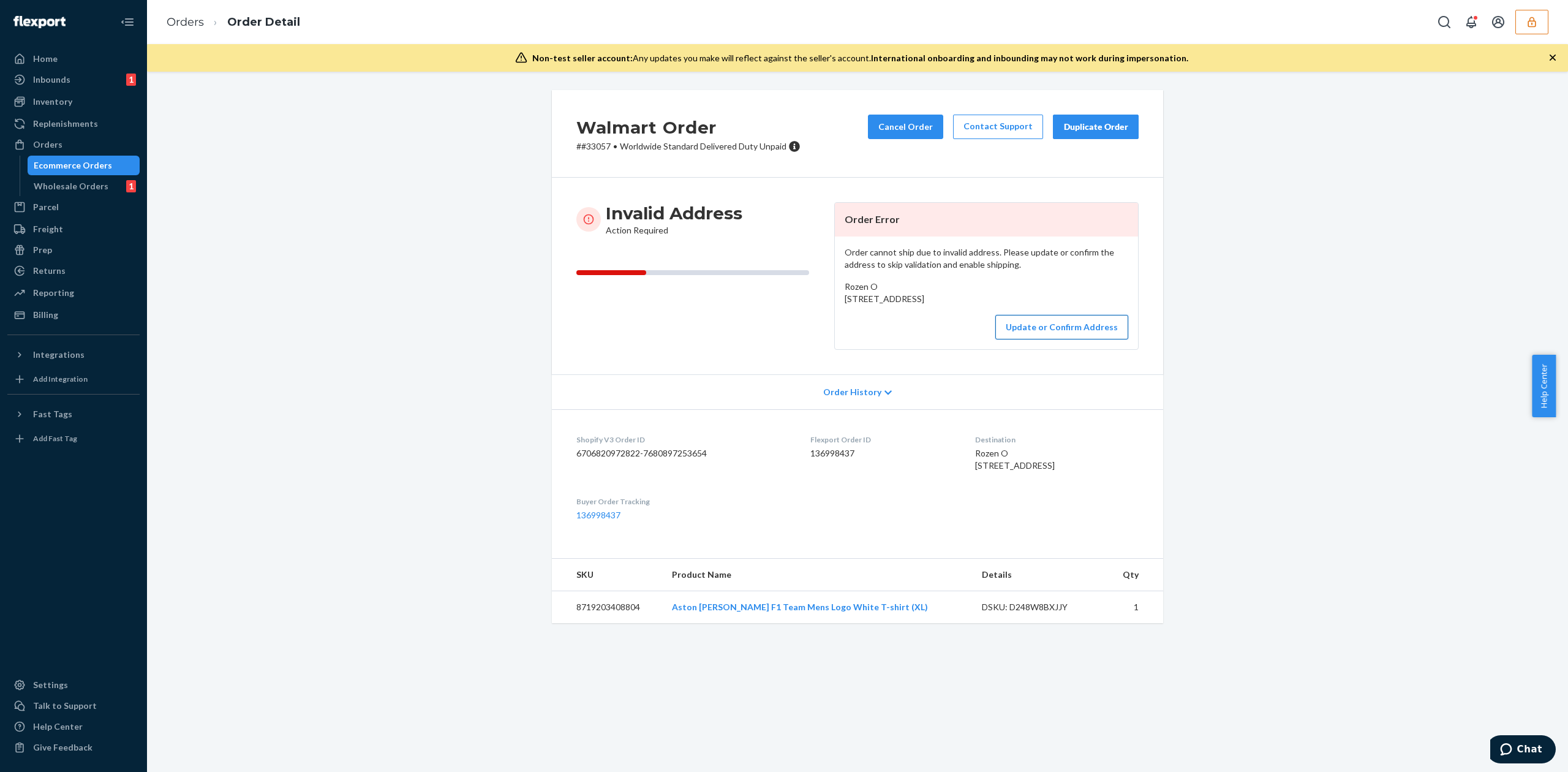
click at [1110, 340] on button "Update or Confirm Address" at bounding box center [1061, 327] width 133 height 25
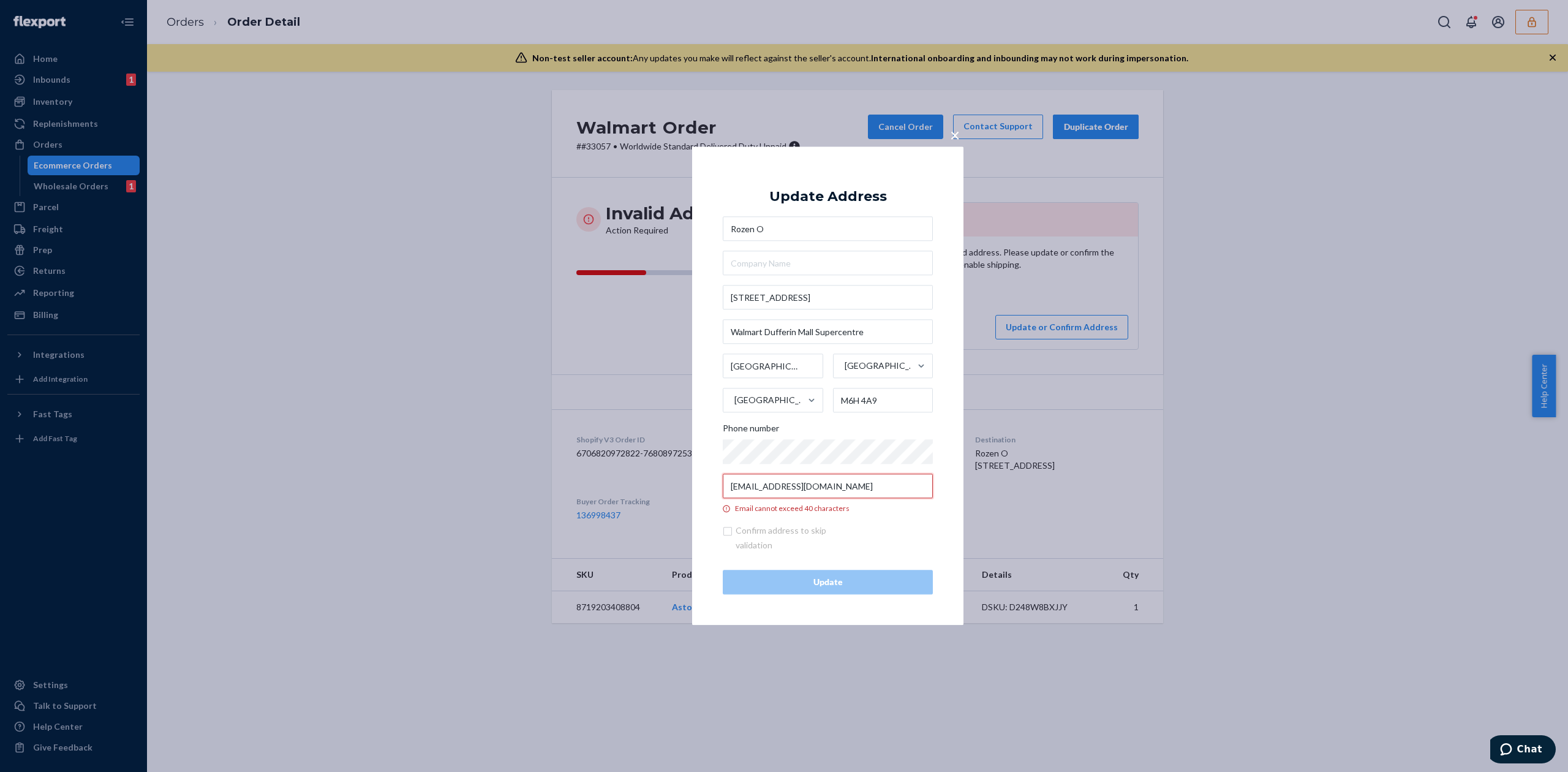
drag, startPoint x: 846, startPoint y: 484, endPoint x: 729, endPoint y: 483, distance: 117.0
click at [729, 483] on input "[EMAIL_ADDRESS][DOMAIN_NAME]" at bounding box center [828, 486] width 210 height 25
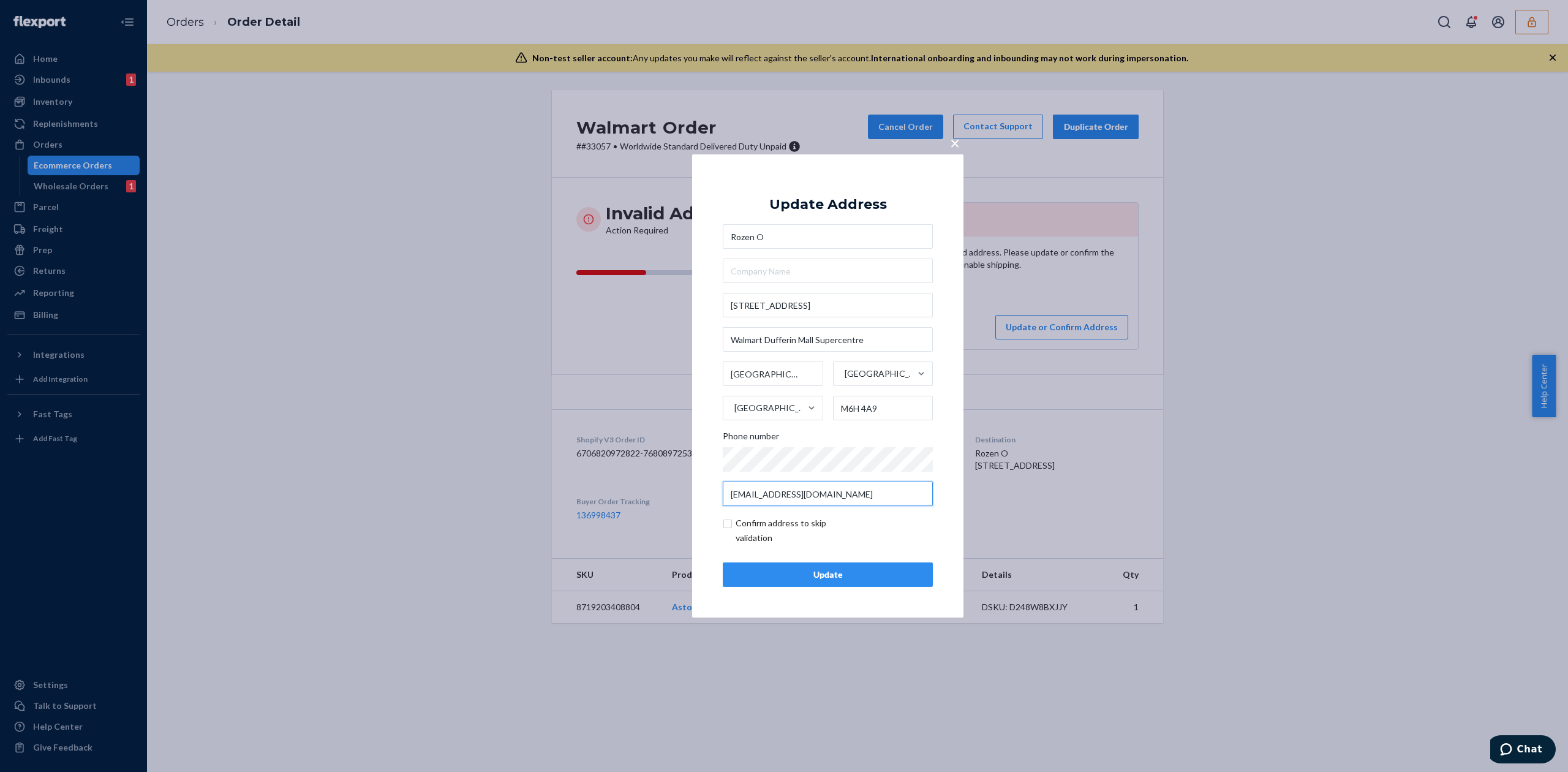
type input "[EMAIL_ADDRESS][DOMAIN_NAME]"
click at [824, 570] on div "Update" at bounding box center [827, 575] width 189 height 12
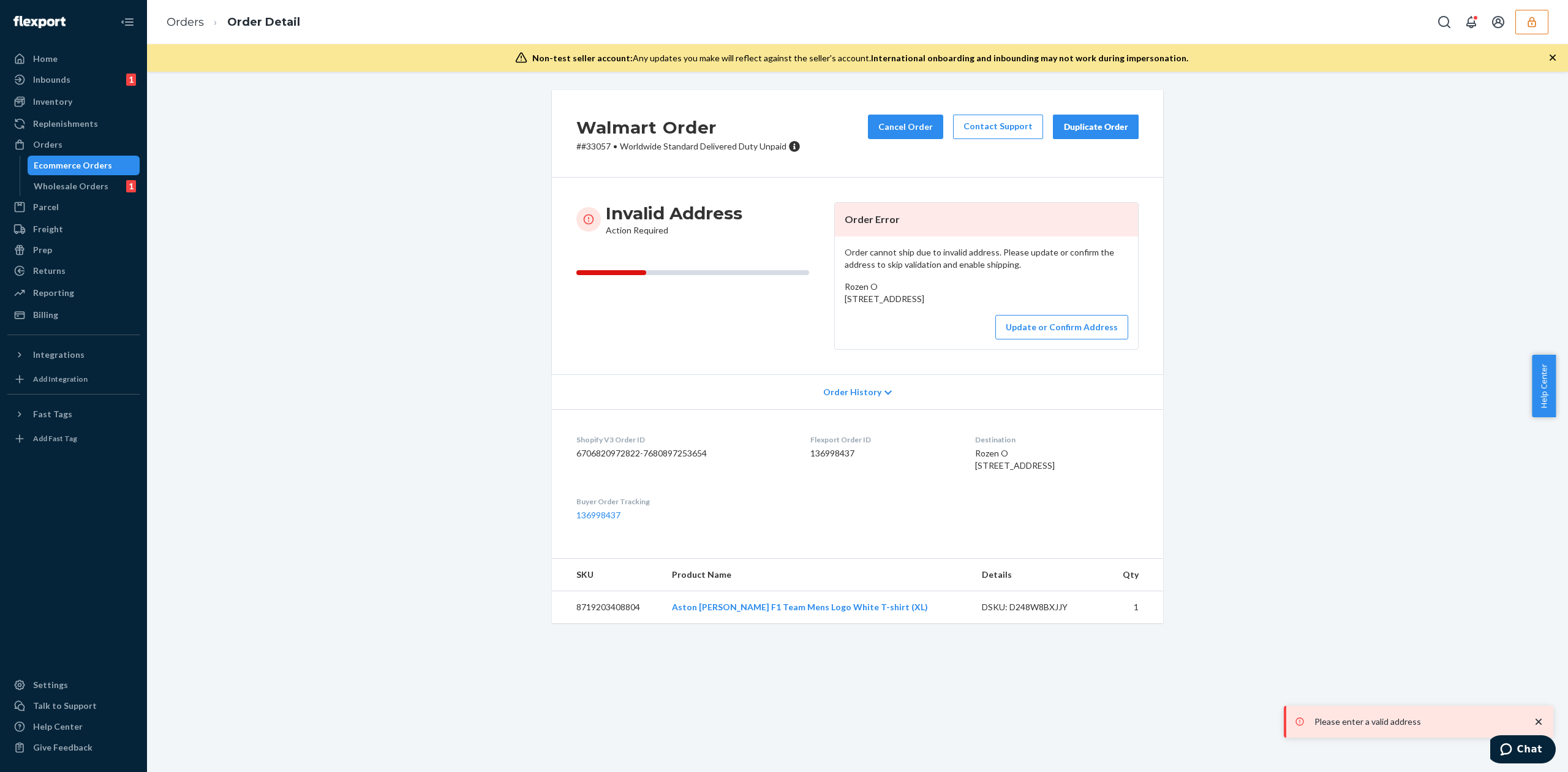
drag, startPoint x: 840, startPoint y: 300, endPoint x: 944, endPoint y: 326, distance: 107.2
click at [944, 305] on div "Rozen O [STREET_ADDRESS]" at bounding box center [986, 293] width 283 height 25
copy span "[STREET_ADDRESS]"
click at [1042, 340] on button "Update or Confirm Address" at bounding box center [1061, 327] width 133 height 25
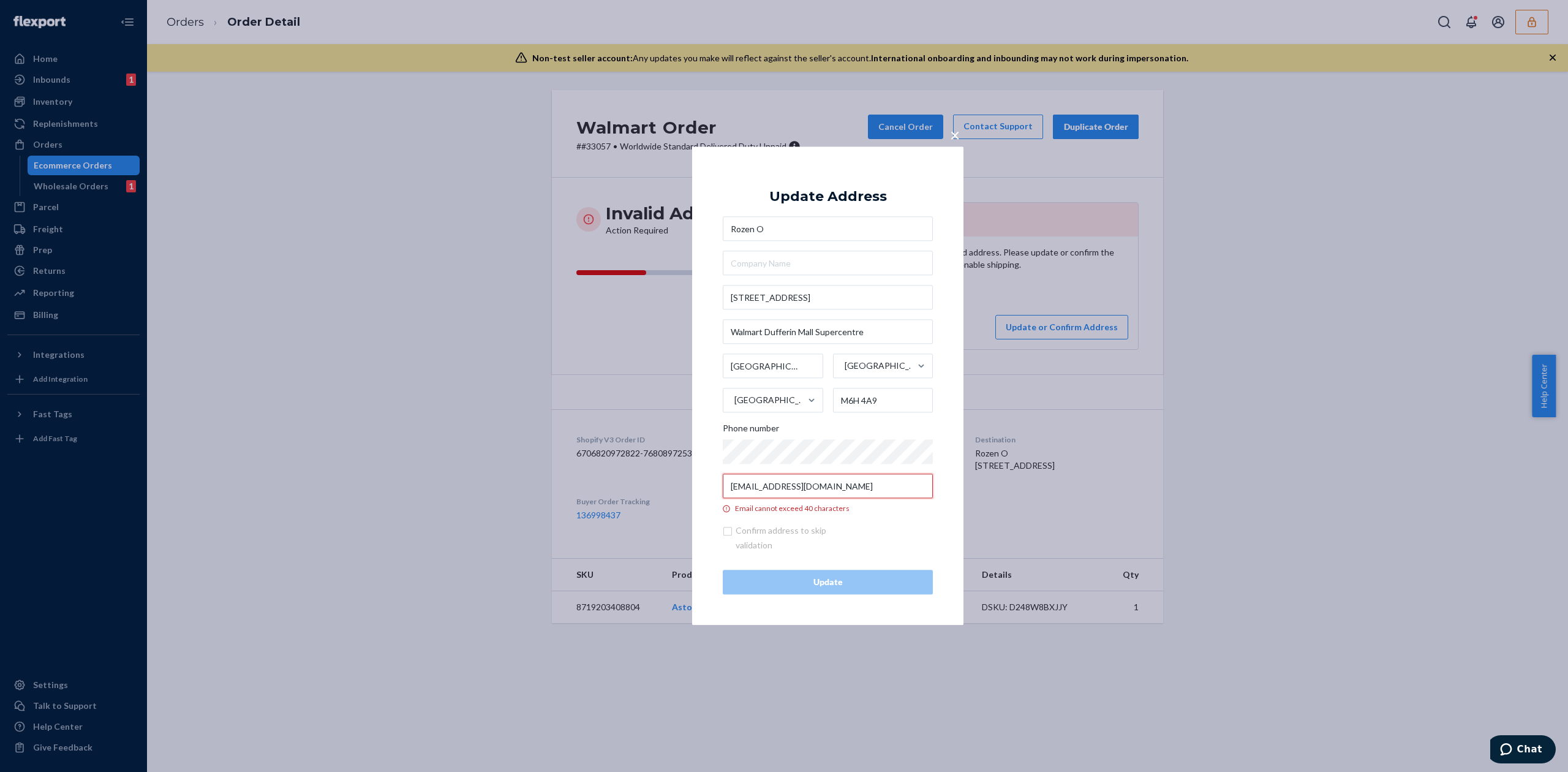
click at [827, 489] on input "[EMAIL_ADDRESS][DOMAIN_NAME]" at bounding box center [828, 486] width 210 height 25
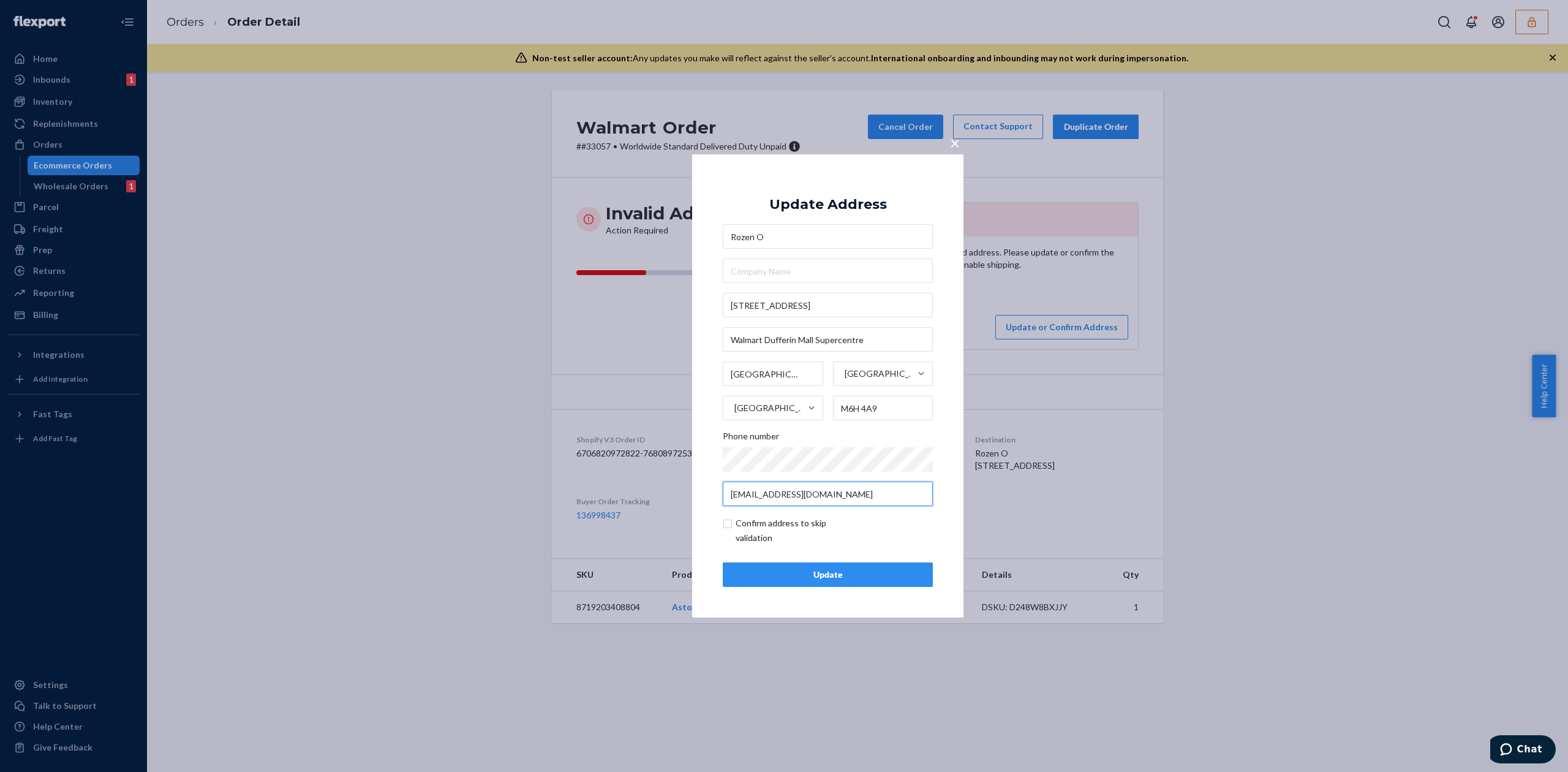
type input "[EMAIL_ADDRESS][DOMAIN_NAME]"
click at [768, 340] on input "Walmart Dufferin Mall Supercentre" at bounding box center [828, 340] width 210 height 25
click at [789, 276] on input "text" at bounding box center [828, 271] width 210 height 25
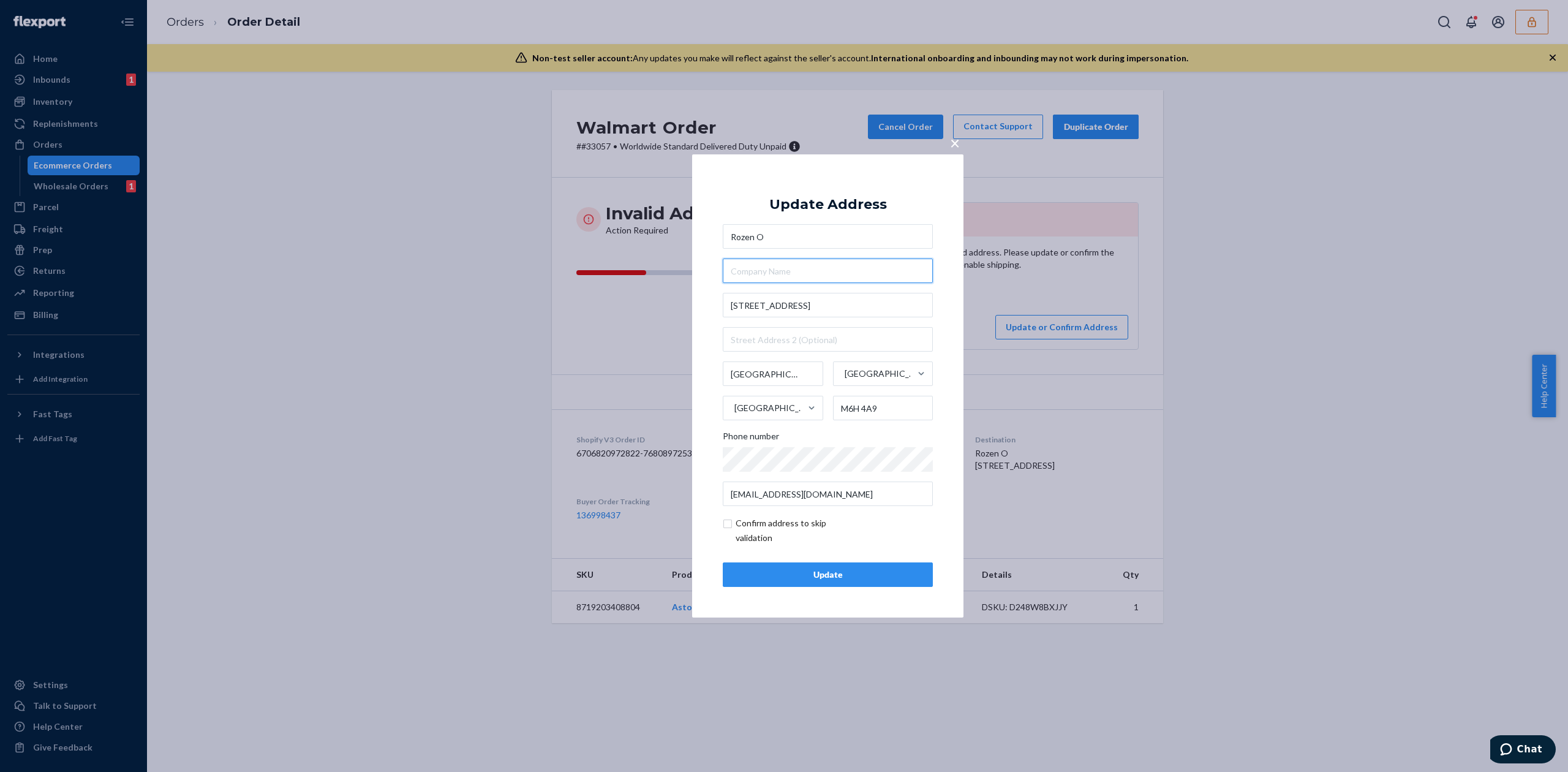
paste input "Walmart Dufferin Mall Supercentre"
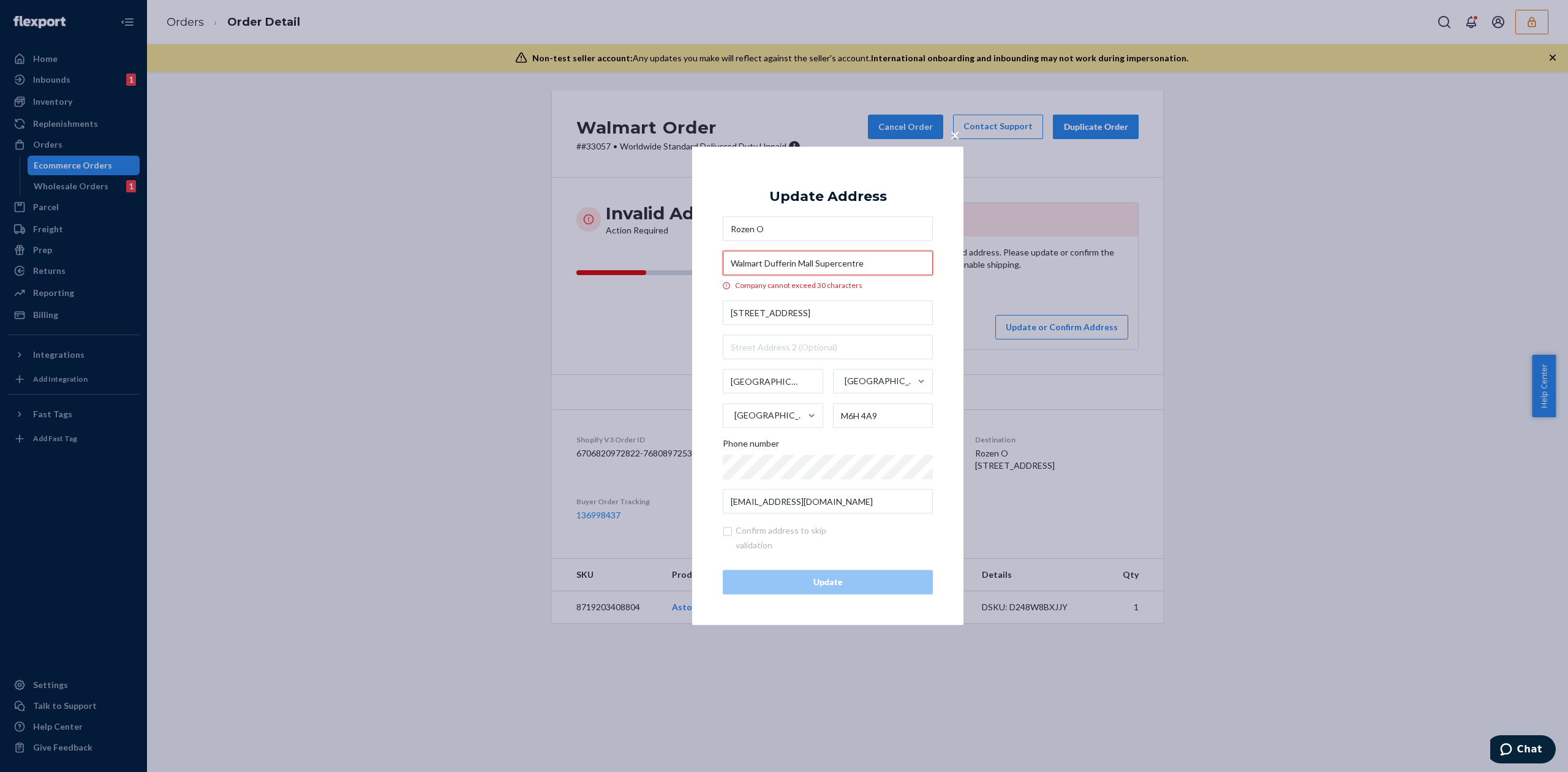
click at [750, 264] on input "Walmart Dufferin Mall Supercentre" at bounding box center [828, 264] width 210 height 25
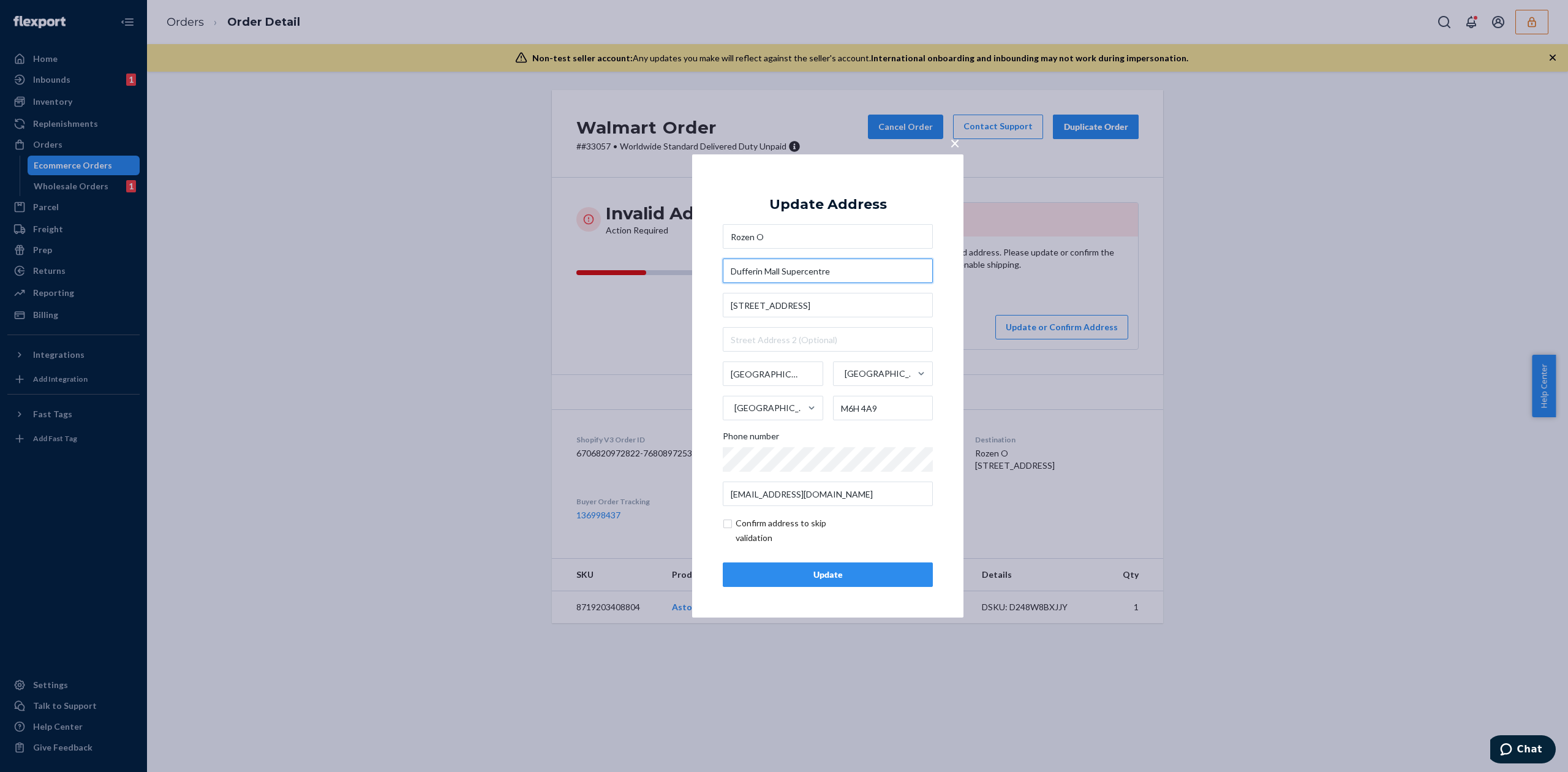
type input "Dufferin Mall Supercentre"
click at [741, 526] on input "checkbox" at bounding box center [793, 530] width 142 height 29
checkbox input "true"
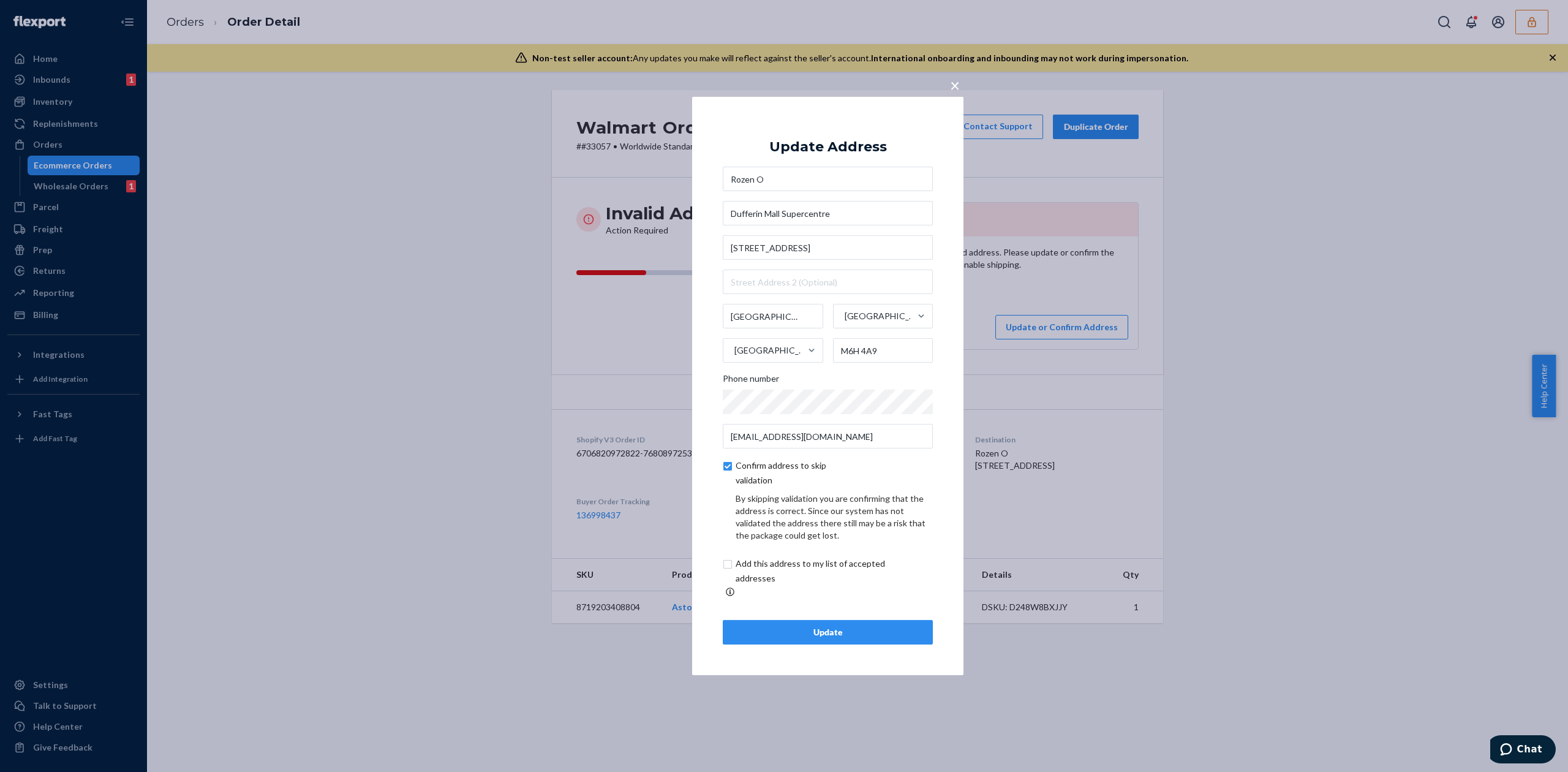
click at [772, 574] on input "checkbox" at bounding box center [824, 571] width 204 height 29
checkbox input "true"
click at [856, 626] on div "Update" at bounding box center [827, 632] width 189 height 12
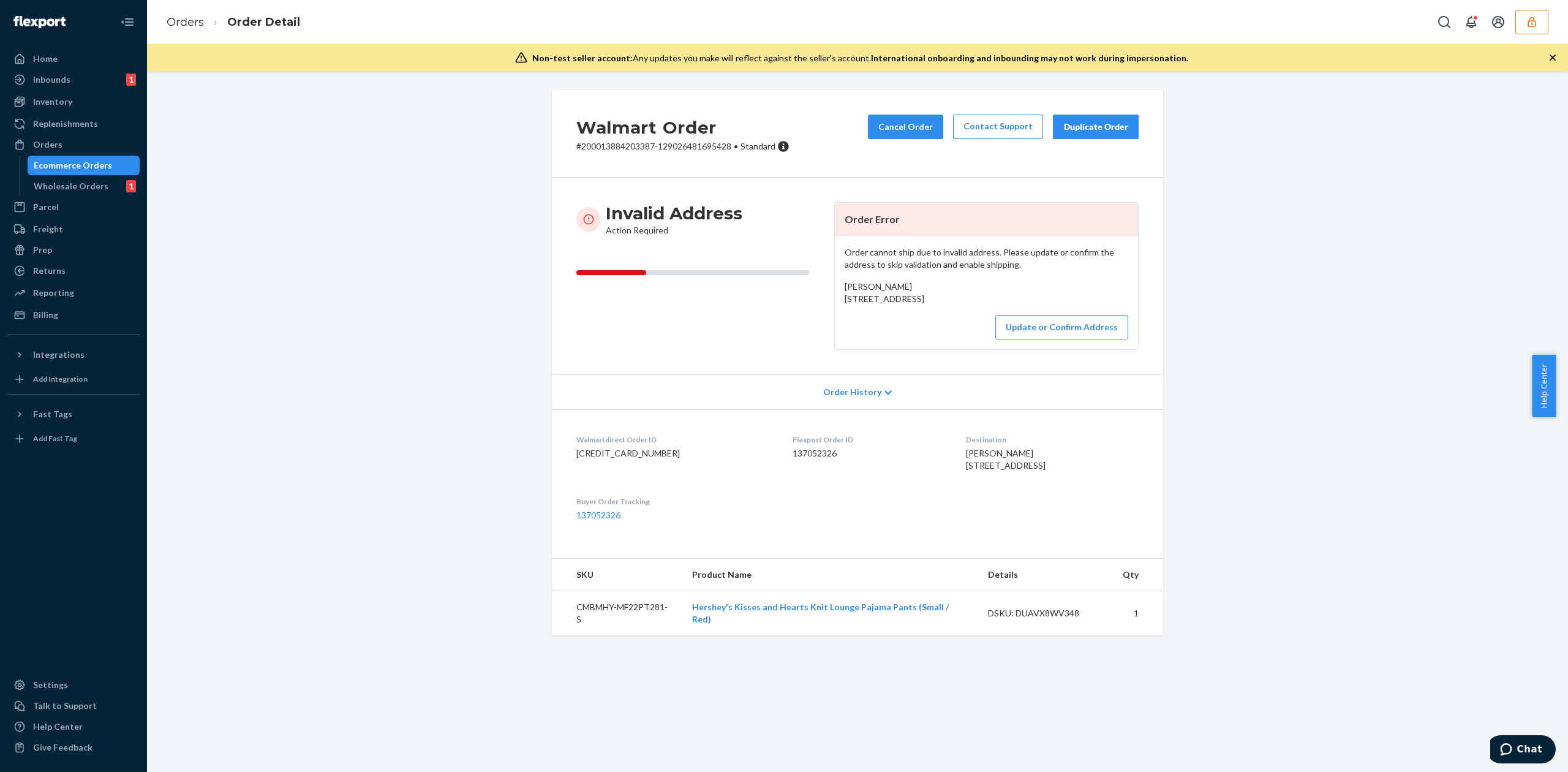
drag, startPoint x: 840, startPoint y: 302, endPoint x: 934, endPoint y: 310, distance: 94.3
click at [934, 305] on div "[PERSON_NAME] [STREET_ADDRESS]" at bounding box center [986, 293] width 283 height 25
copy span "[STREET_ADDRESS]"
click at [1069, 340] on button "Update or Confirm Address" at bounding box center [1061, 327] width 133 height 25
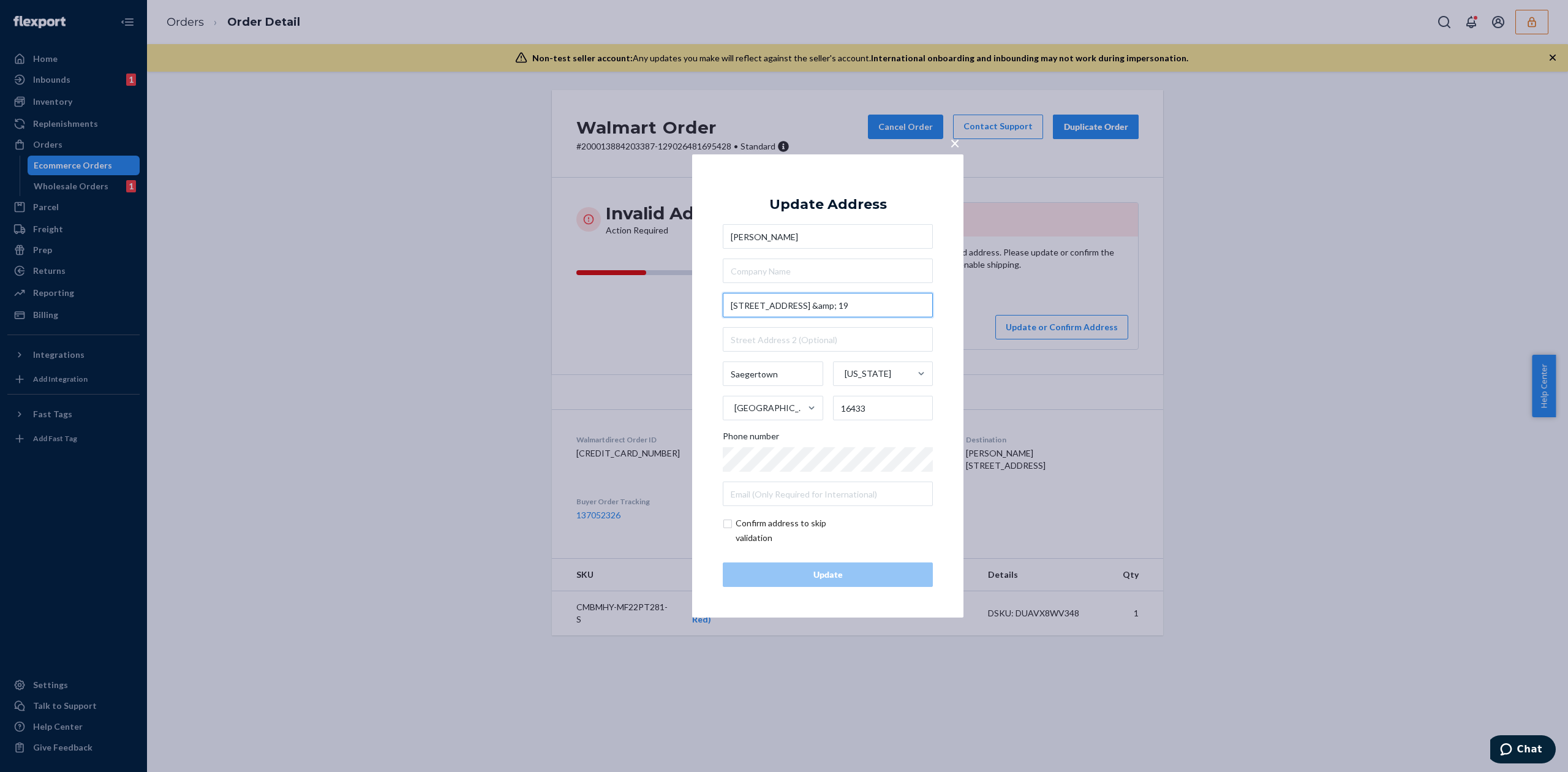
drag, startPoint x: 804, startPoint y: 304, endPoint x: 828, endPoint y: 304, distance: 24.0
click at [828, 304] on input "[STREET_ADDRESS] &amp; 19" at bounding box center [828, 305] width 210 height 25
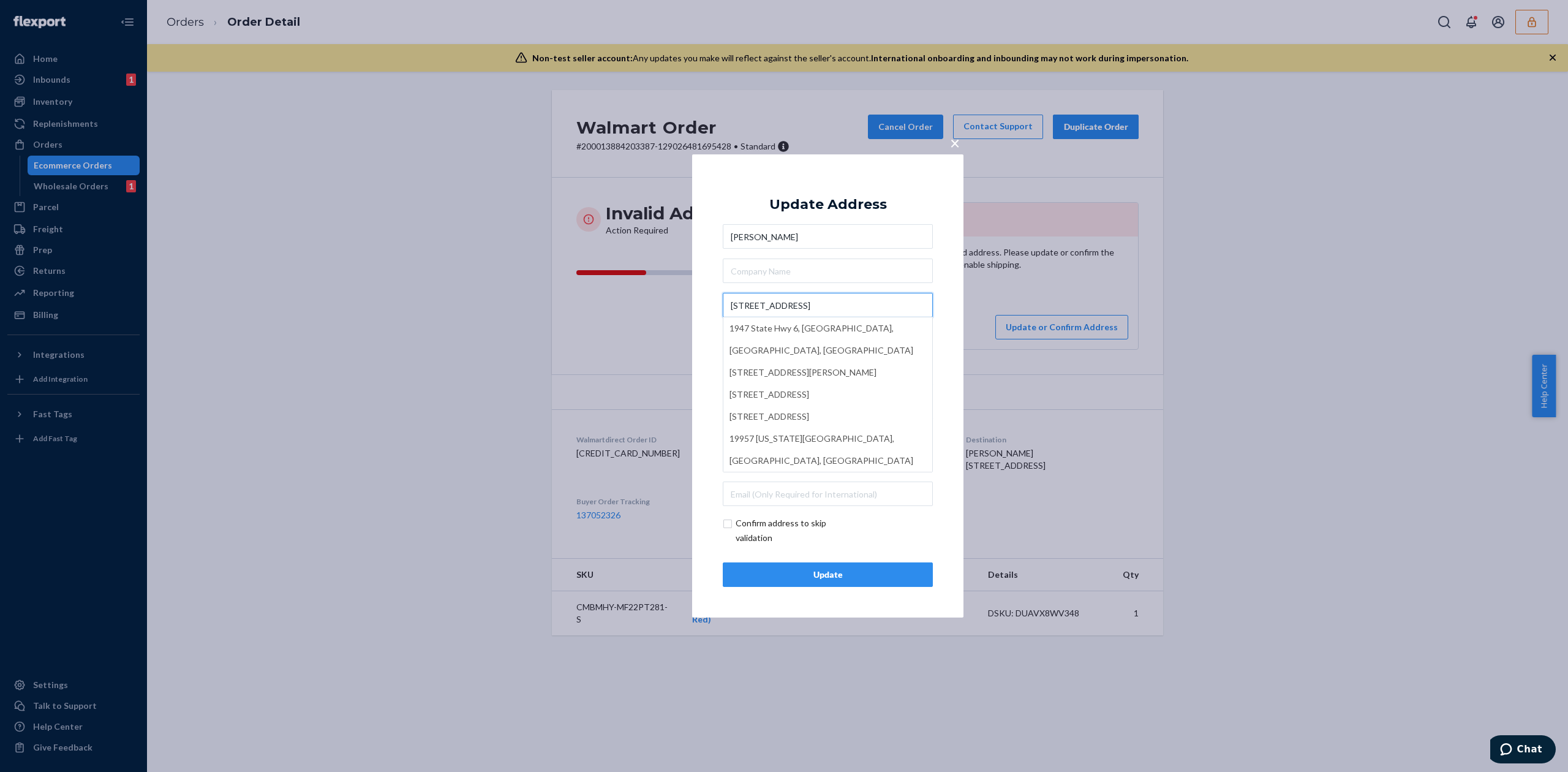
click at [763, 302] on input "[STREET_ADDRESS]" at bounding box center [828, 305] width 210 height 25
type input "[STREET_ADDRESS]"
click at [873, 221] on div "Update Address Lyndie Levesque 16154 Hwy 6 and 19 Saegertown Pennsylvania Unite…" at bounding box center [828, 386] width 210 height 402
click at [869, 575] on div "Update" at bounding box center [827, 575] width 189 height 12
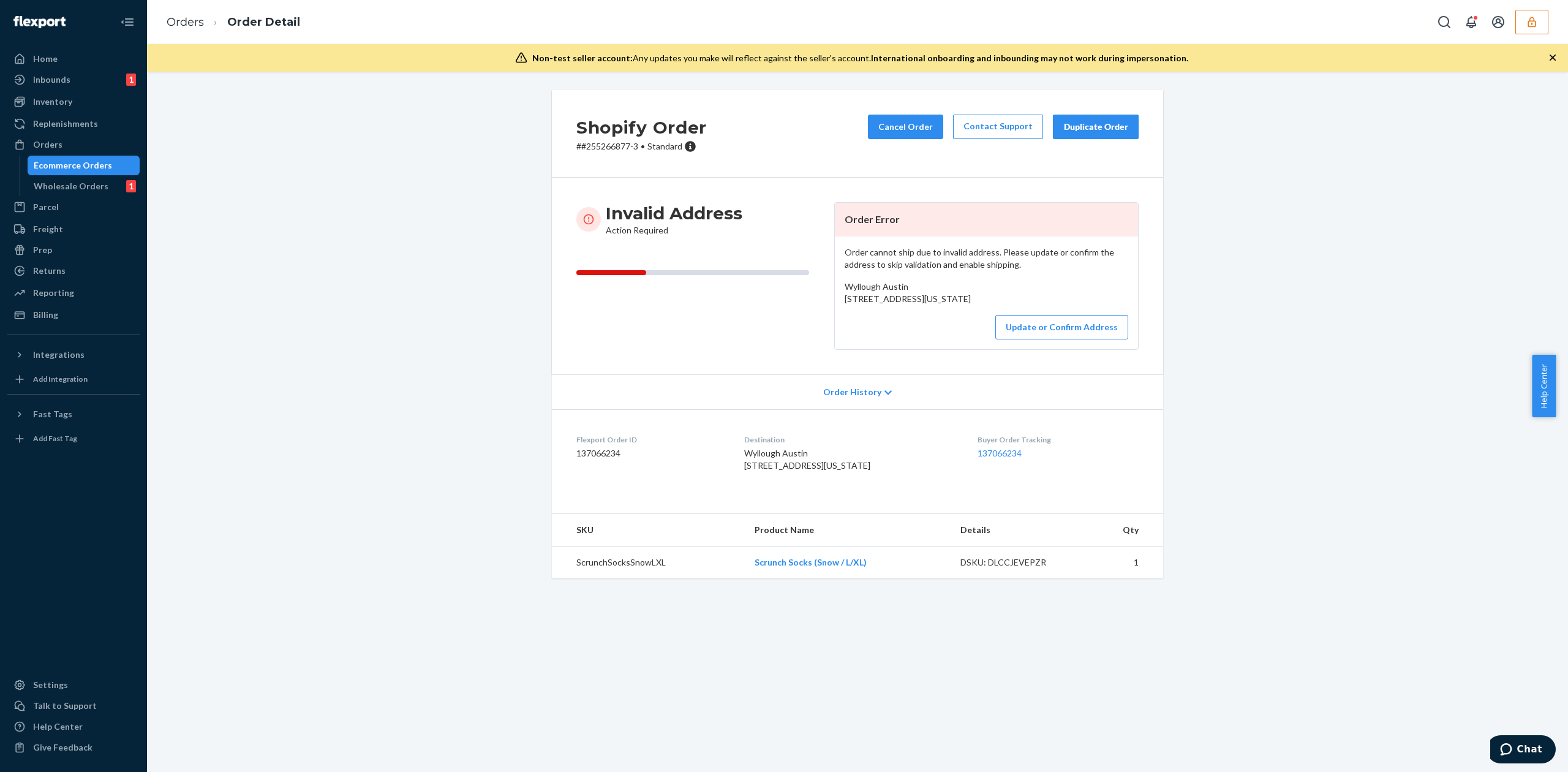
click at [858, 285] on span "Wyllough Austin 4684 Rt. 5 N Passumpsic, Vermont 05861 US" at bounding box center [907, 292] width 126 height 23
copy span "Wyllough Austin"
click at [902, 287] on div "Wyllough Austin 4684 Rt. 5 N Passumpsic, Vermont 05861 US" at bounding box center [986, 293] width 283 height 25
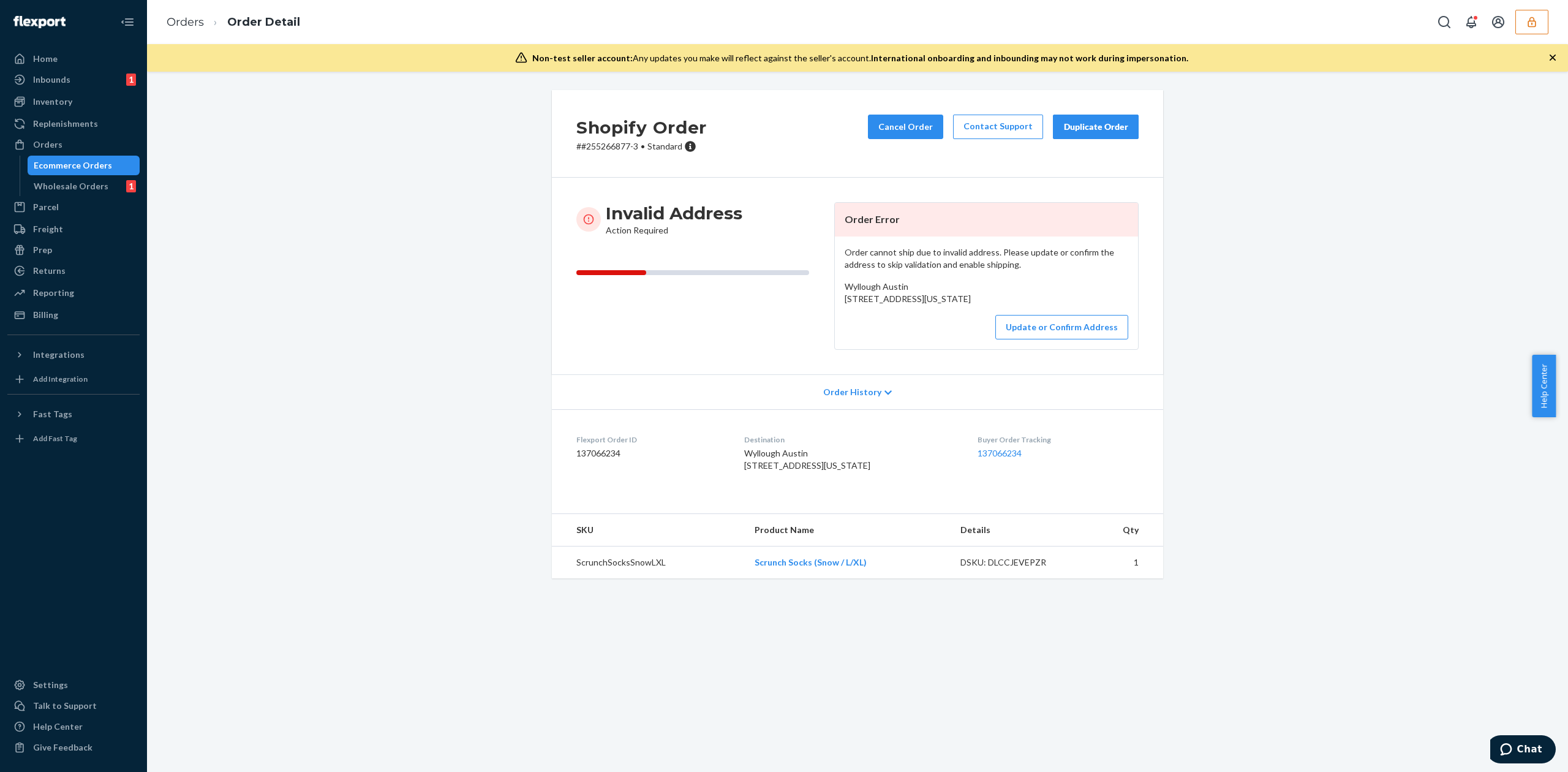
drag, startPoint x: 861, startPoint y: 298, endPoint x: 851, endPoint y: 299, distance: 10.0
click at [860, 298] on span "Wyllough Austin 4684 Rt. 5 N Passumpsic, Vermont 05861 US" at bounding box center [907, 292] width 126 height 23
drag, startPoint x: 838, startPoint y: 302, endPoint x: 947, endPoint y: 313, distance: 109.6
click at [947, 305] on div "Wyllough Austin 4684 Rt. 5 N Passumpsic, Vermont 05861 US" at bounding box center [986, 293] width 283 height 25
copy span "4684 Rt. 5 N Passumpsic, Vermont 05861"
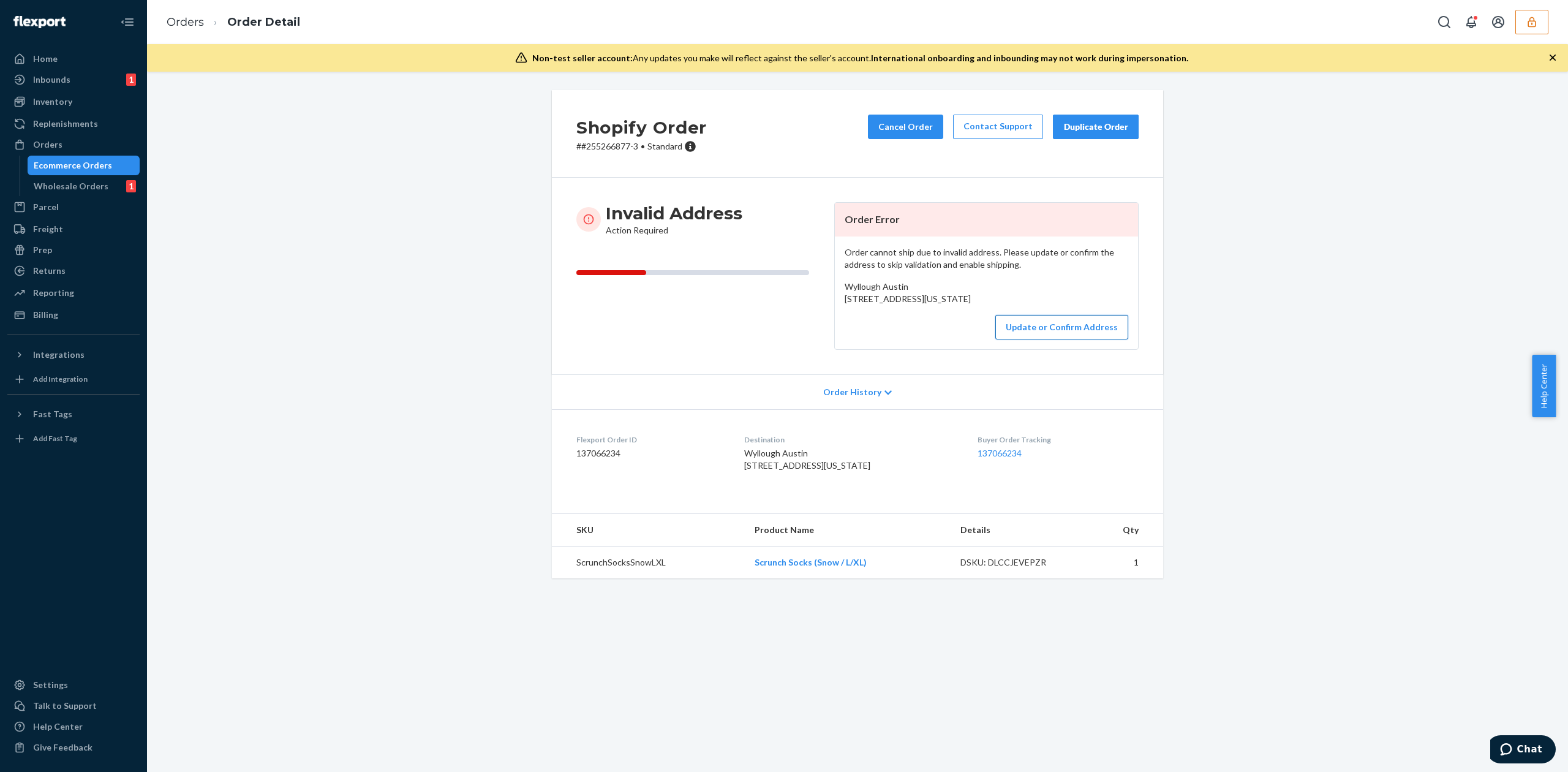
click at [1052, 340] on button "Update or Confirm Address" at bounding box center [1061, 327] width 133 height 25
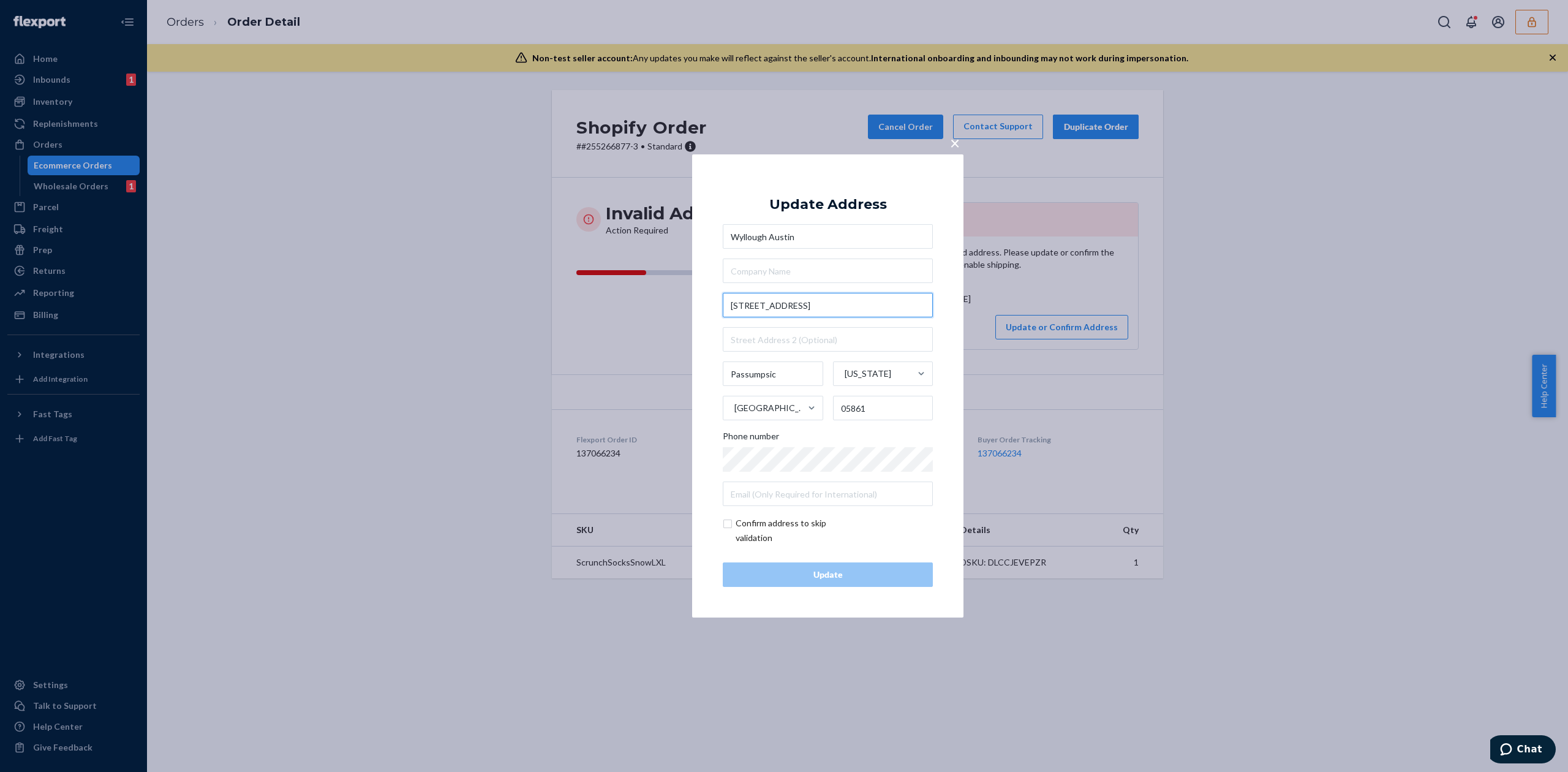
drag, startPoint x: 752, startPoint y: 305, endPoint x: 766, endPoint y: 305, distance: 14.0
click at [766, 305] on input "4684 Rt. 5 N" at bounding box center [828, 305] width 210 height 25
type input "4684 US-5"
click at [865, 207] on div "Update Address" at bounding box center [828, 205] width 118 height 15
click at [779, 375] on input "Passumpsic" at bounding box center [773, 374] width 101 height 25
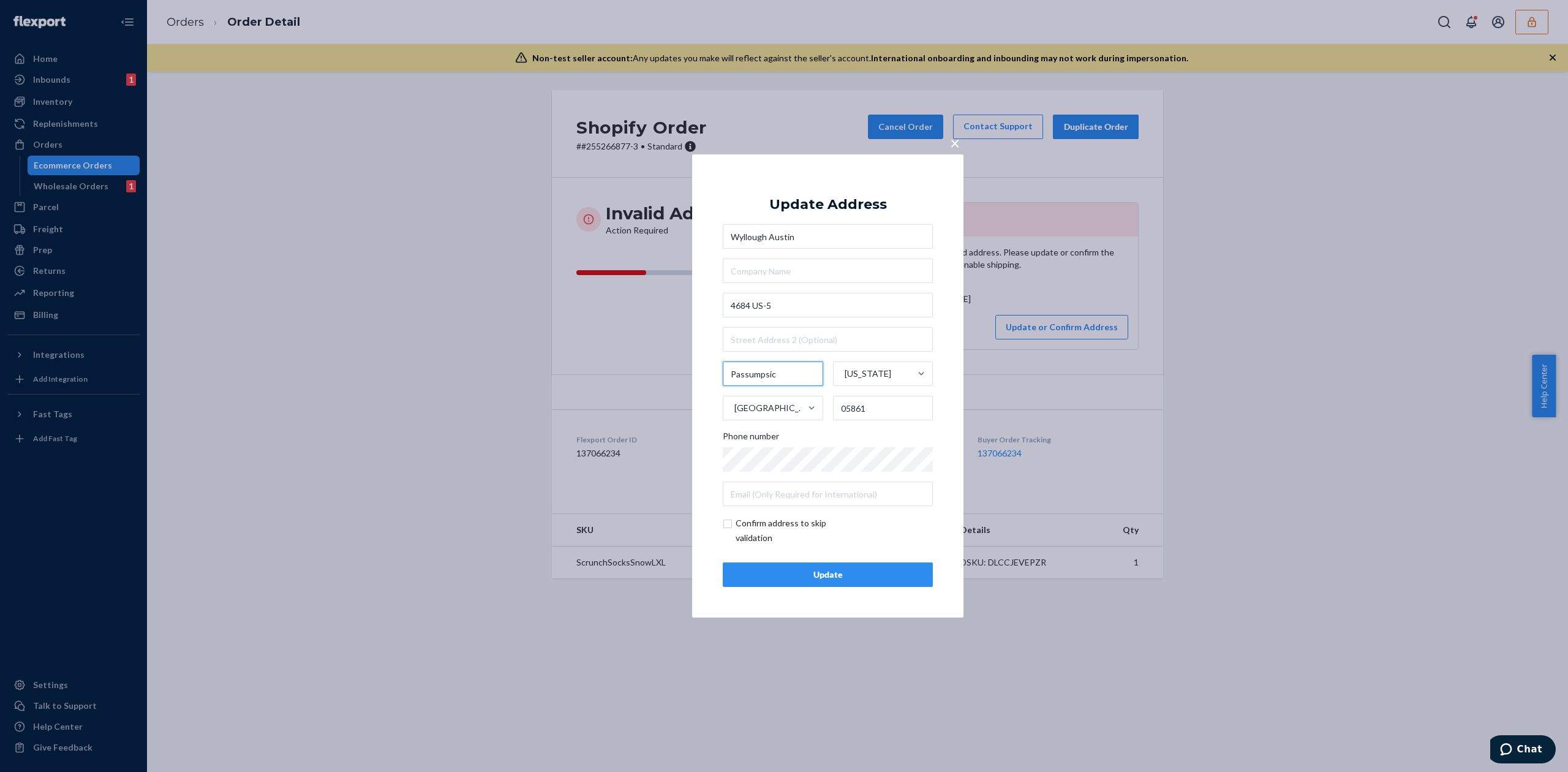
click at [779, 375] on input "Passumpsic" at bounding box center [773, 374] width 101 height 25
type input "St Johnsbury"
drag, startPoint x: 853, startPoint y: 409, endPoint x: 902, endPoint y: 415, distance: 49.4
click at [902, 415] on input "05861" at bounding box center [883, 408] width 101 height 25
type input "05819"
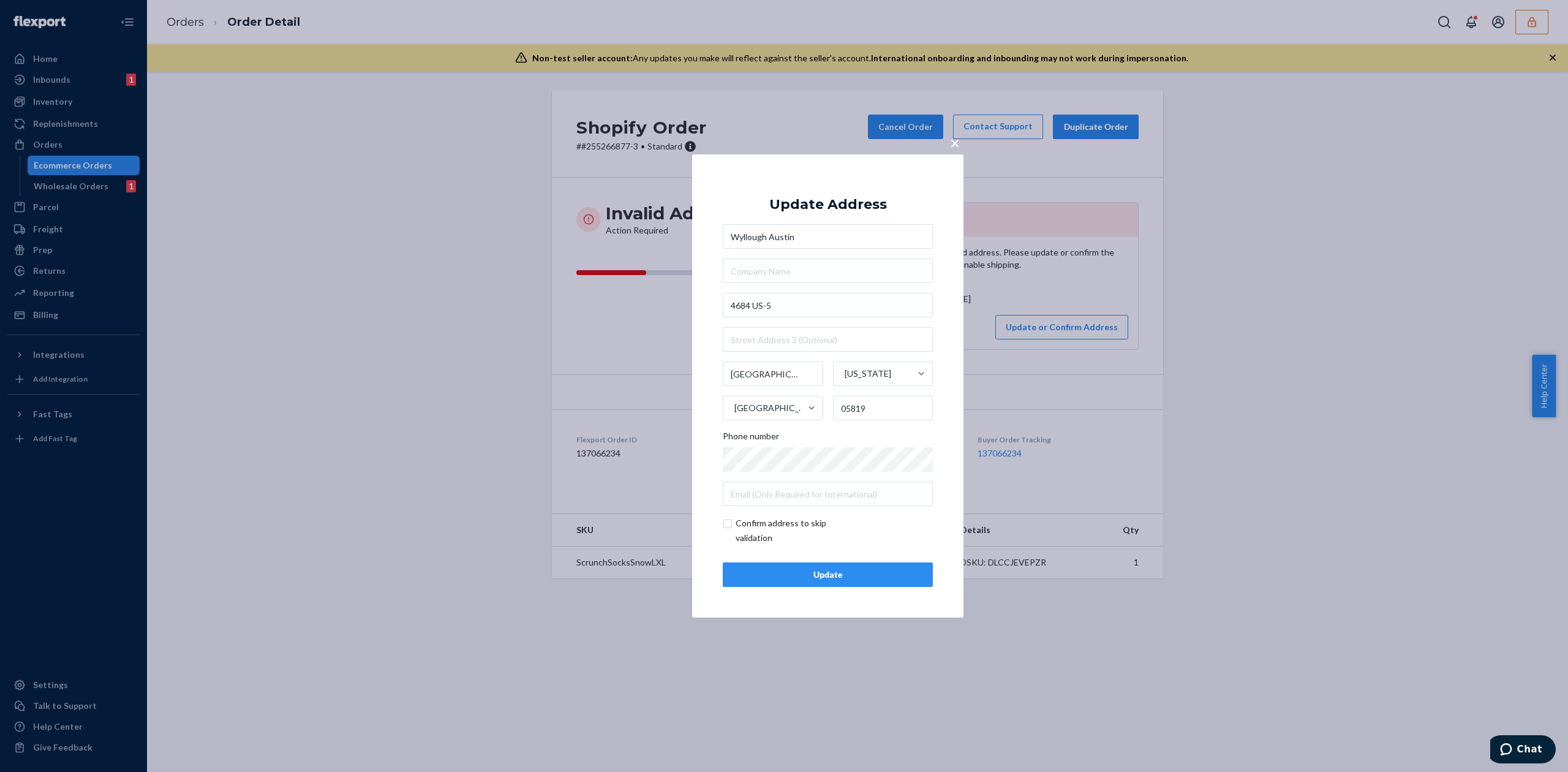
click at [836, 192] on div "Update Address Wyllough Austin 4684 US-5 St Johnsbury Vermont United States 058…" at bounding box center [828, 386] width 210 height 402
click at [808, 233] on input "Wyllough Austin" at bounding box center [828, 237] width 210 height 25
click at [851, 573] on div "Update" at bounding box center [827, 575] width 189 height 12
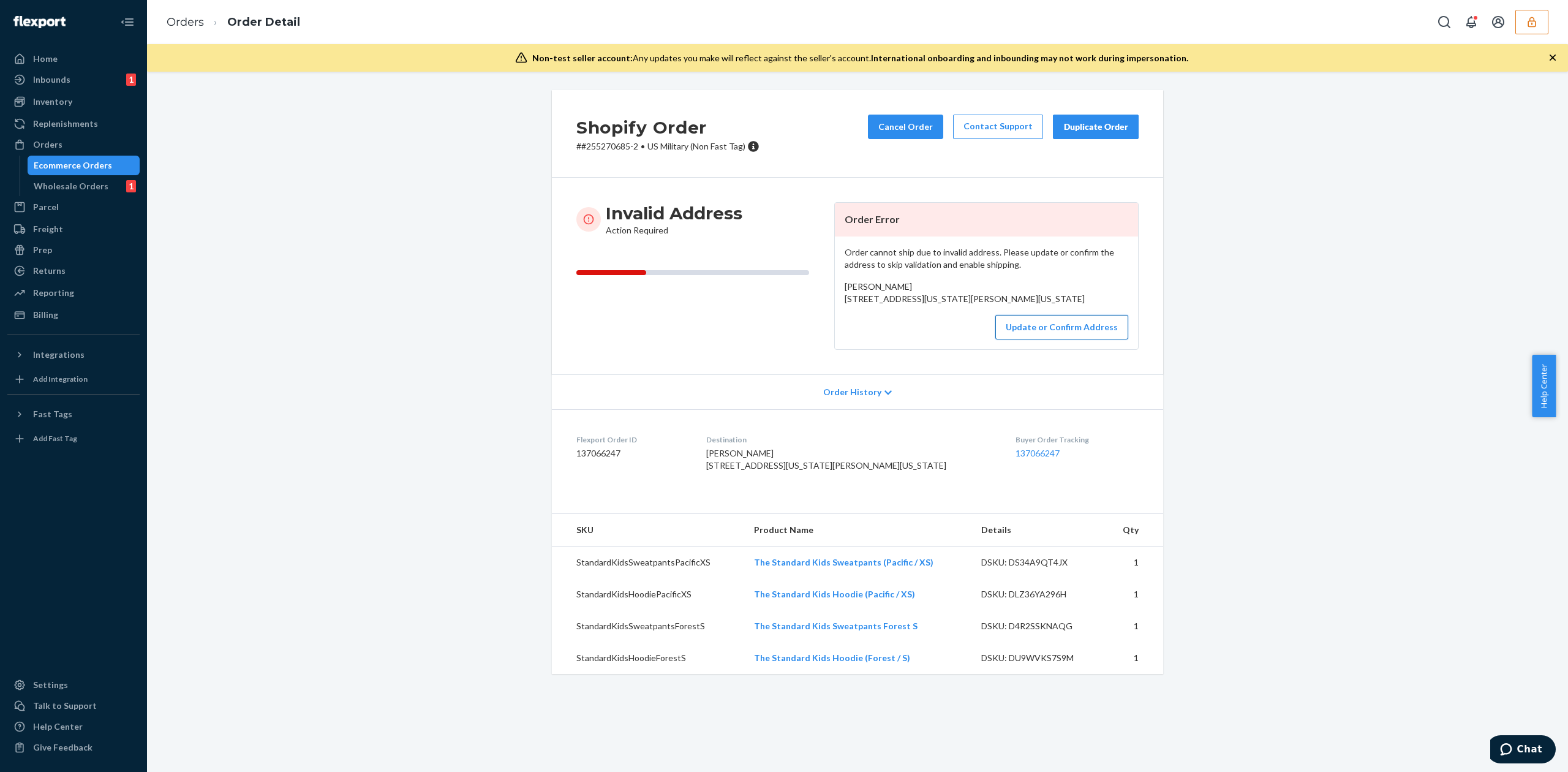
click at [1034, 340] on button "Update or Confirm Address" at bounding box center [1061, 327] width 133 height 25
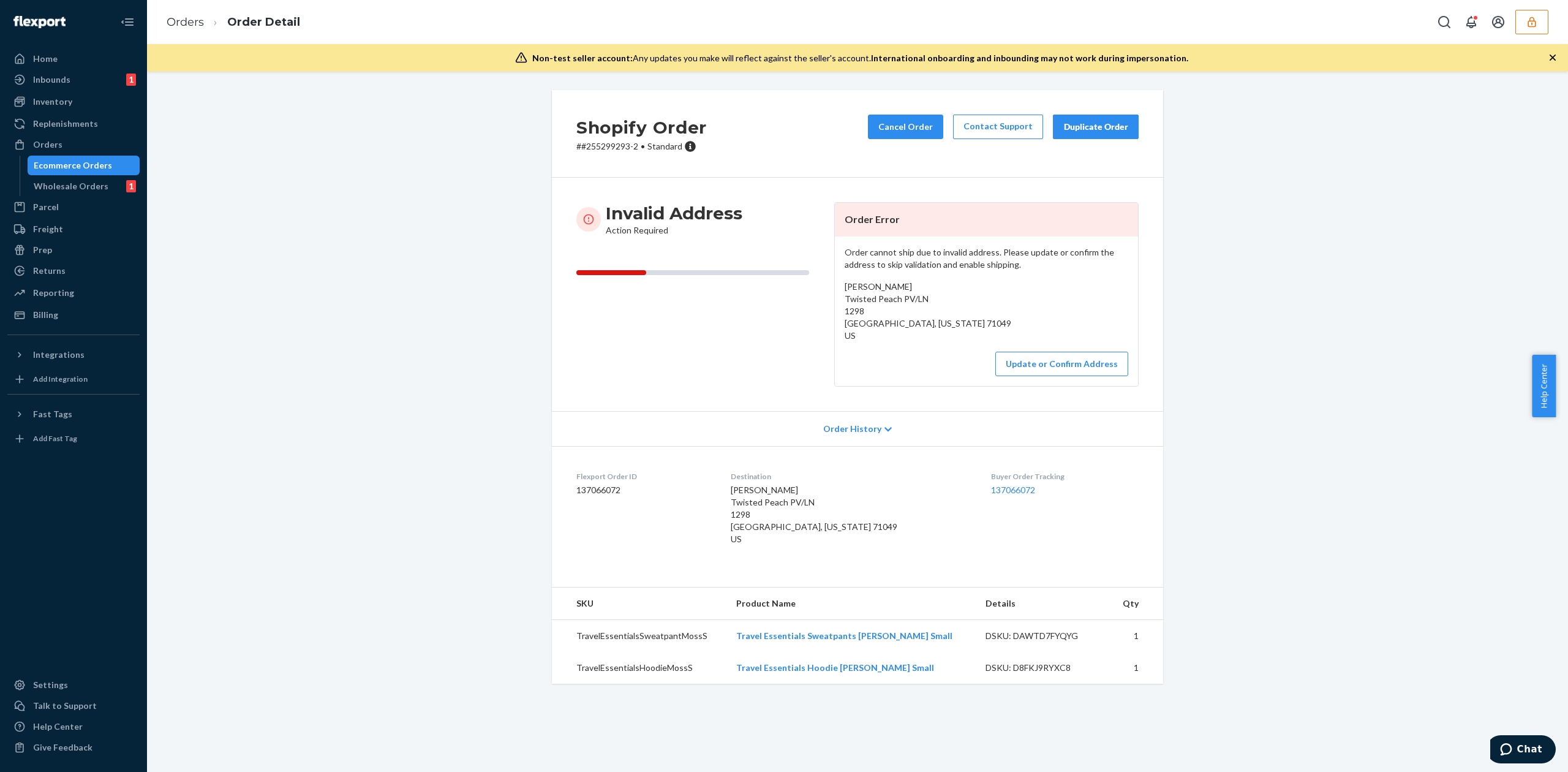
click at [867, 285] on span "[PERSON_NAME] Twisted Peach PV/LN 1298 [GEOGRAPHIC_DATA], [US_STATE] 71049 US" at bounding box center [928, 310] width 166 height 59
copy span "[PERSON_NAME]"
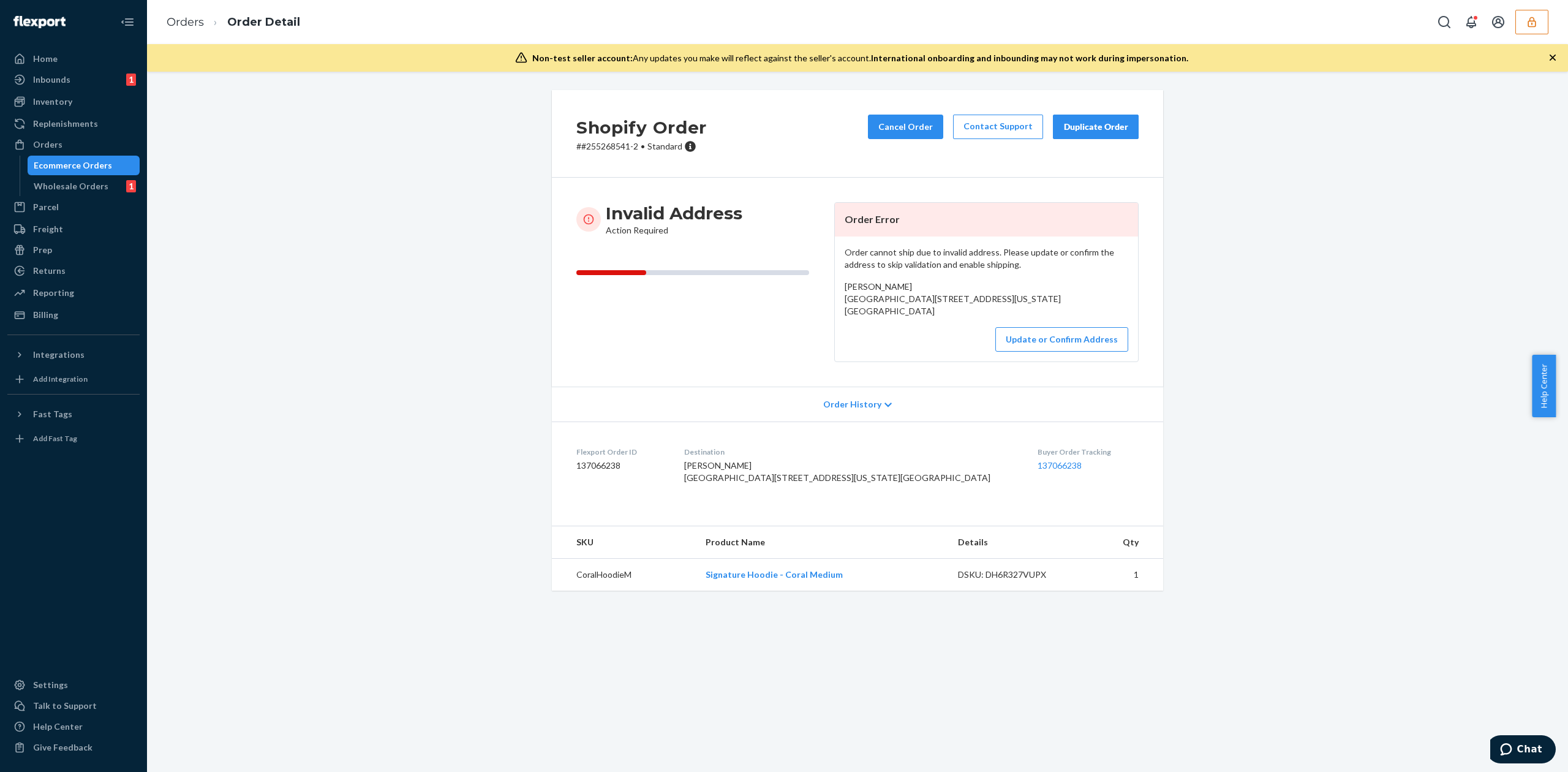
click at [870, 285] on span "[PERSON_NAME] [GEOGRAPHIC_DATA][STREET_ADDRESS][US_STATE][GEOGRAPHIC_DATA]" at bounding box center [953, 299] width 216 height 35
click at [870, 285] on span "Sam Seckman Vine St & N 33rd St Lincoln, Nebraska 68503 US" at bounding box center [953, 299] width 216 height 35
copy span "Sam Seckman"
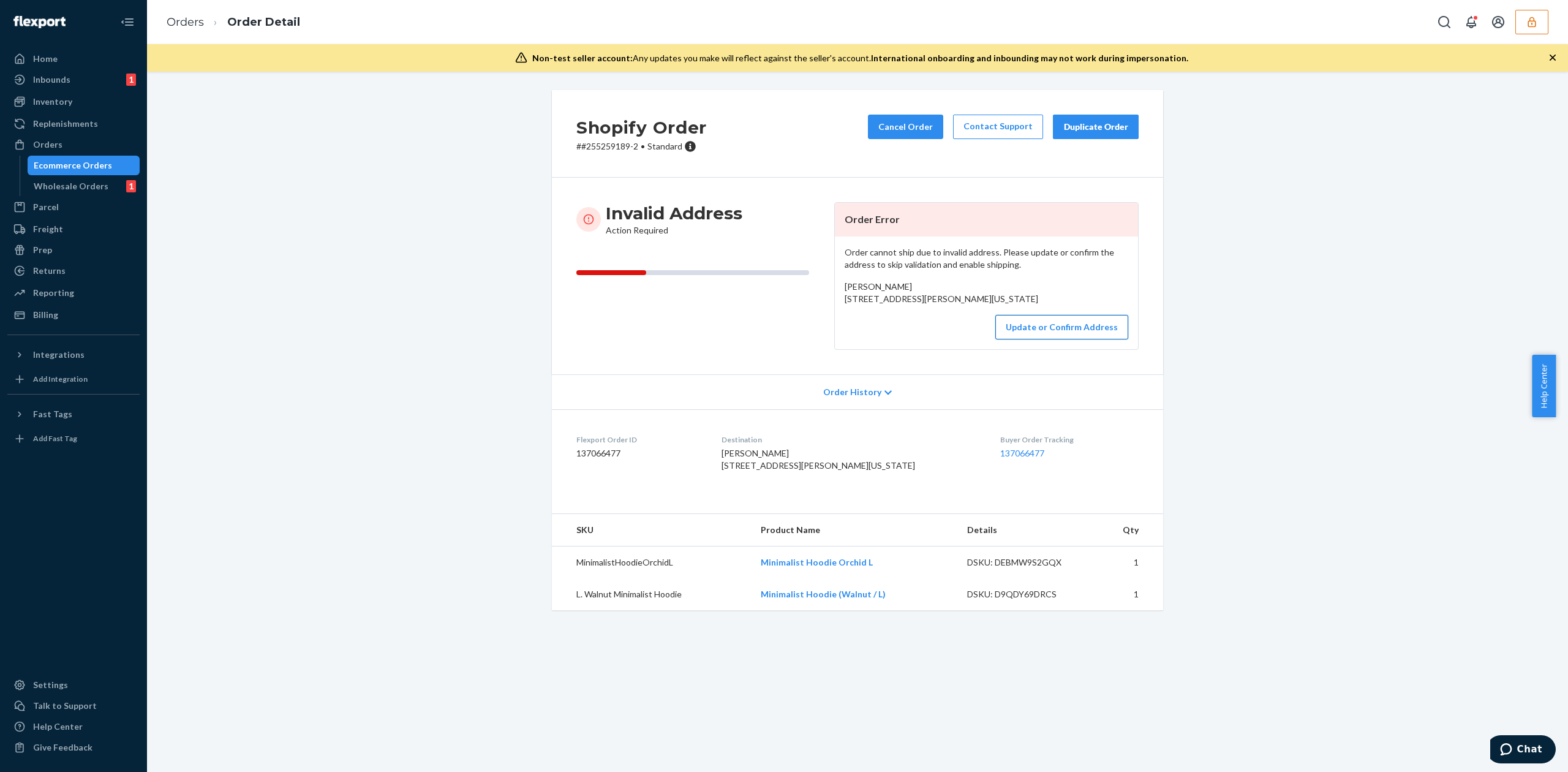
click at [1057, 340] on button "Update or Confirm Address" at bounding box center [1061, 327] width 133 height 25
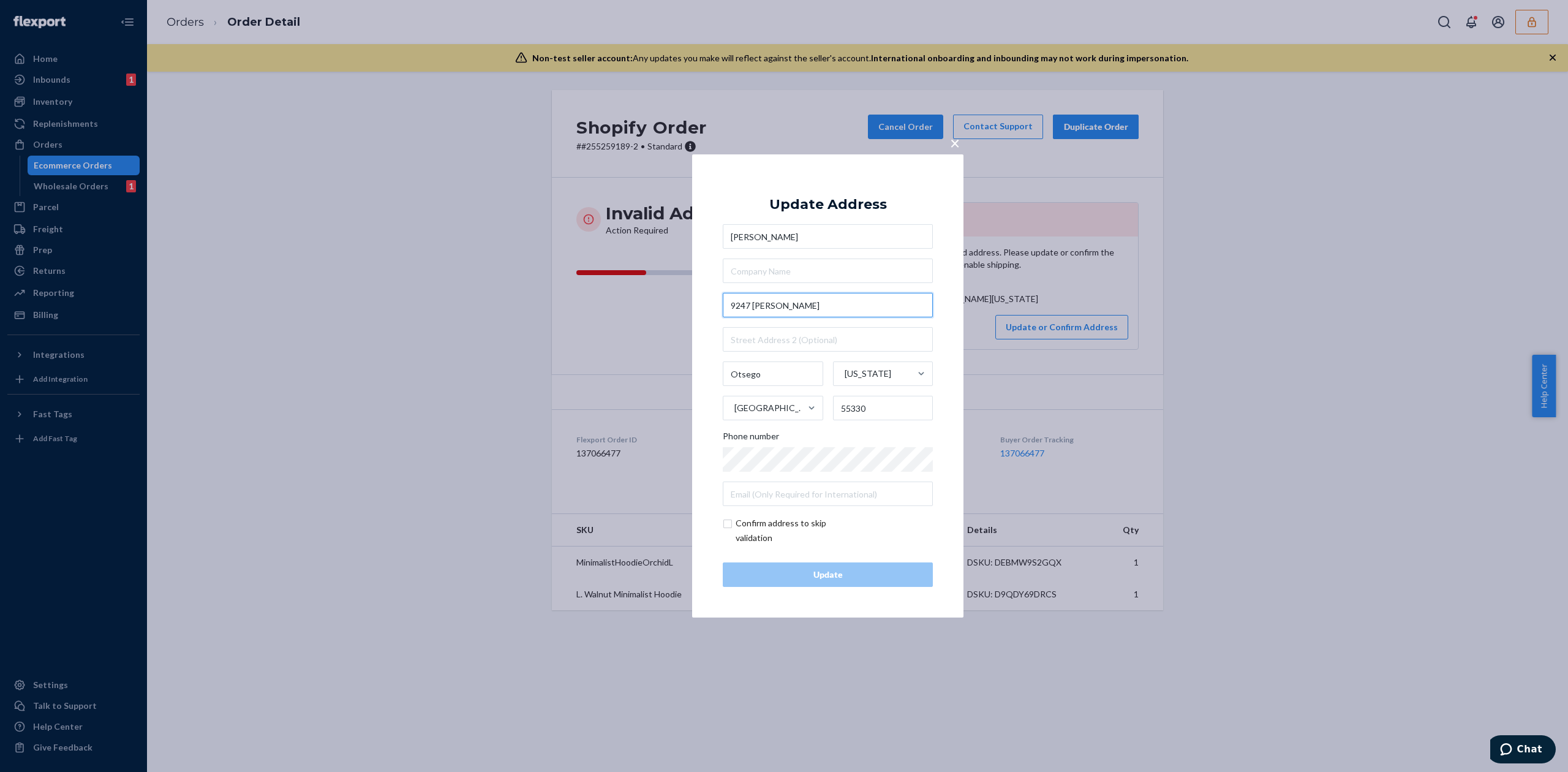
click at [796, 302] on input "9247 [PERSON_NAME]" at bounding box center [828, 305] width 210 height 25
type input "[STREET_ADDRESS]"
click at [848, 191] on div "Update Address Carissa Kisch 9247 Paige Ave 9247 Paige Road, Woodford, VA, USA …" at bounding box center [828, 386] width 210 height 402
click at [868, 576] on div "Update" at bounding box center [827, 575] width 189 height 12
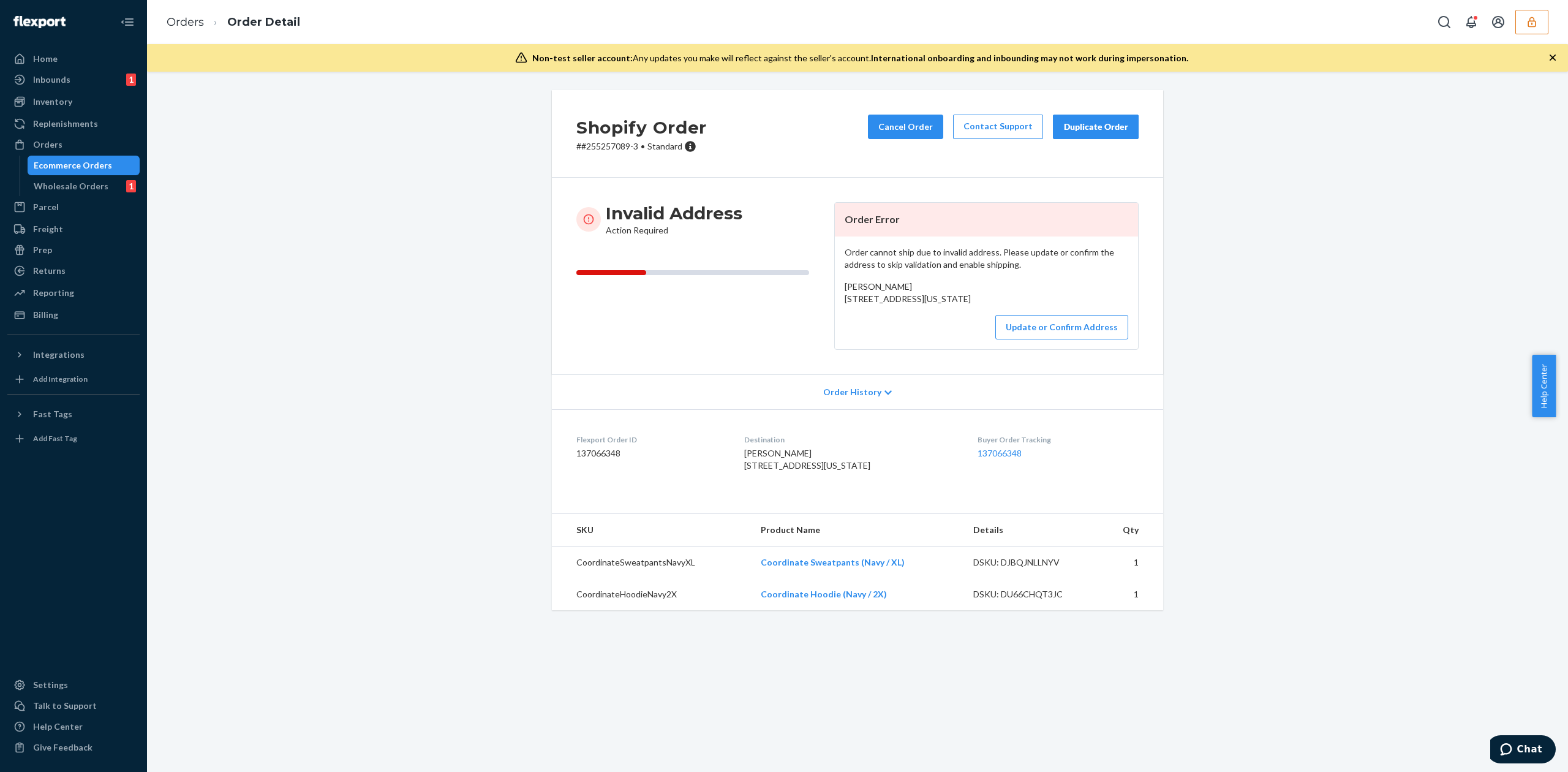
drag, startPoint x: 840, startPoint y: 297, endPoint x: 985, endPoint y: 314, distance: 146.0
click at [985, 305] on div "Hannah Marcella 110 9th St freedom, Pennsylvania 15042 US" at bounding box center [986, 293] width 283 height 25
copy span "110 9th St freedom, Pennsylvania 15042"
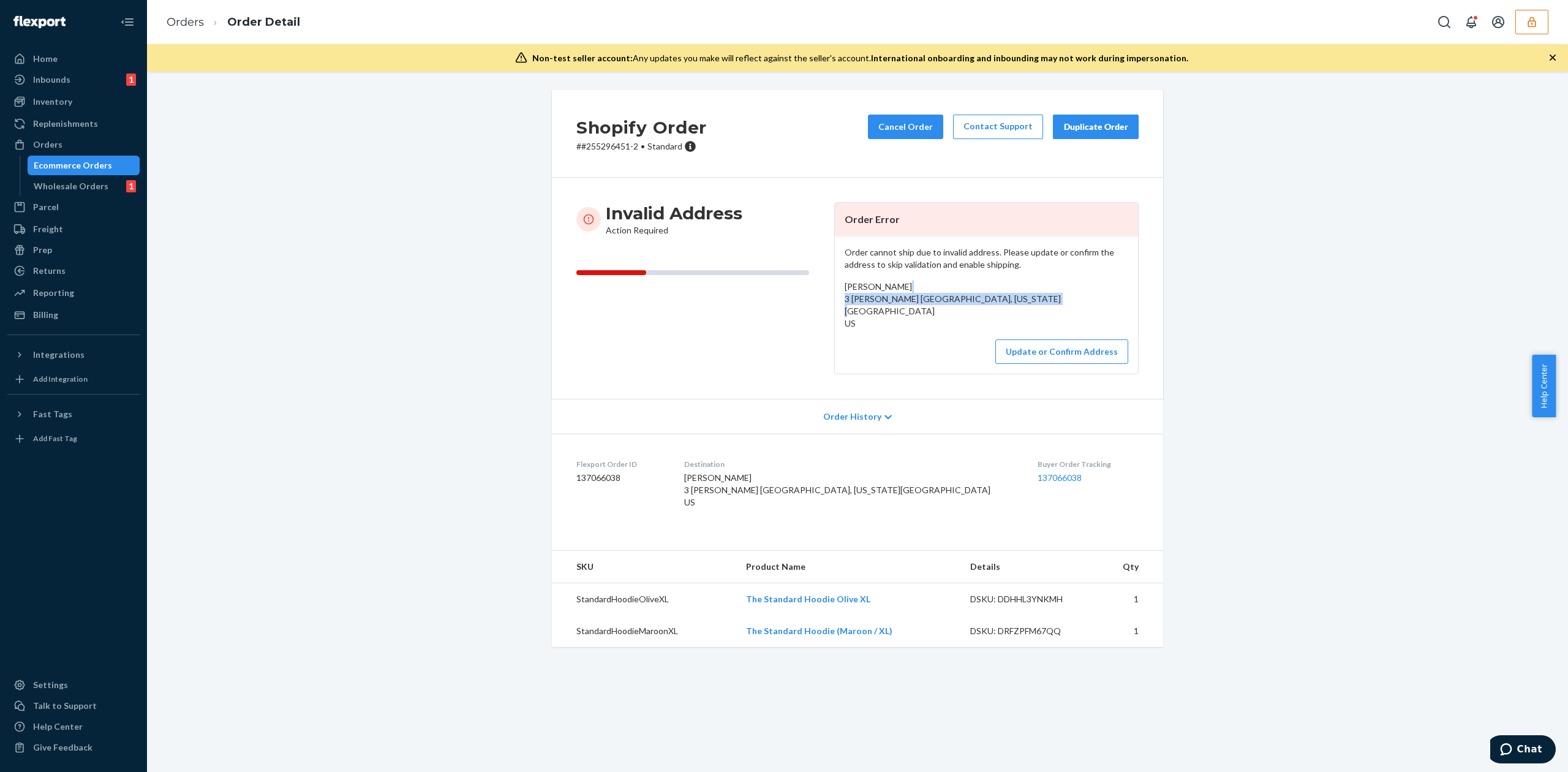
drag, startPoint x: 838, startPoint y: 302, endPoint x: 956, endPoint y: 312, distance: 118.4
click at [956, 312] on div "Janet Levins 3 Gary Mcmahon Court kings park, New York 11754 US" at bounding box center [986, 305] width 283 height 49
copy span "3 Gary Mcmahon Court kings park, New York 11754"
click at [872, 280] on div "Janet Levins 3 Gary Mcmahon Court kings park, New York 11754 US" at bounding box center [986, 305] width 283 height 49
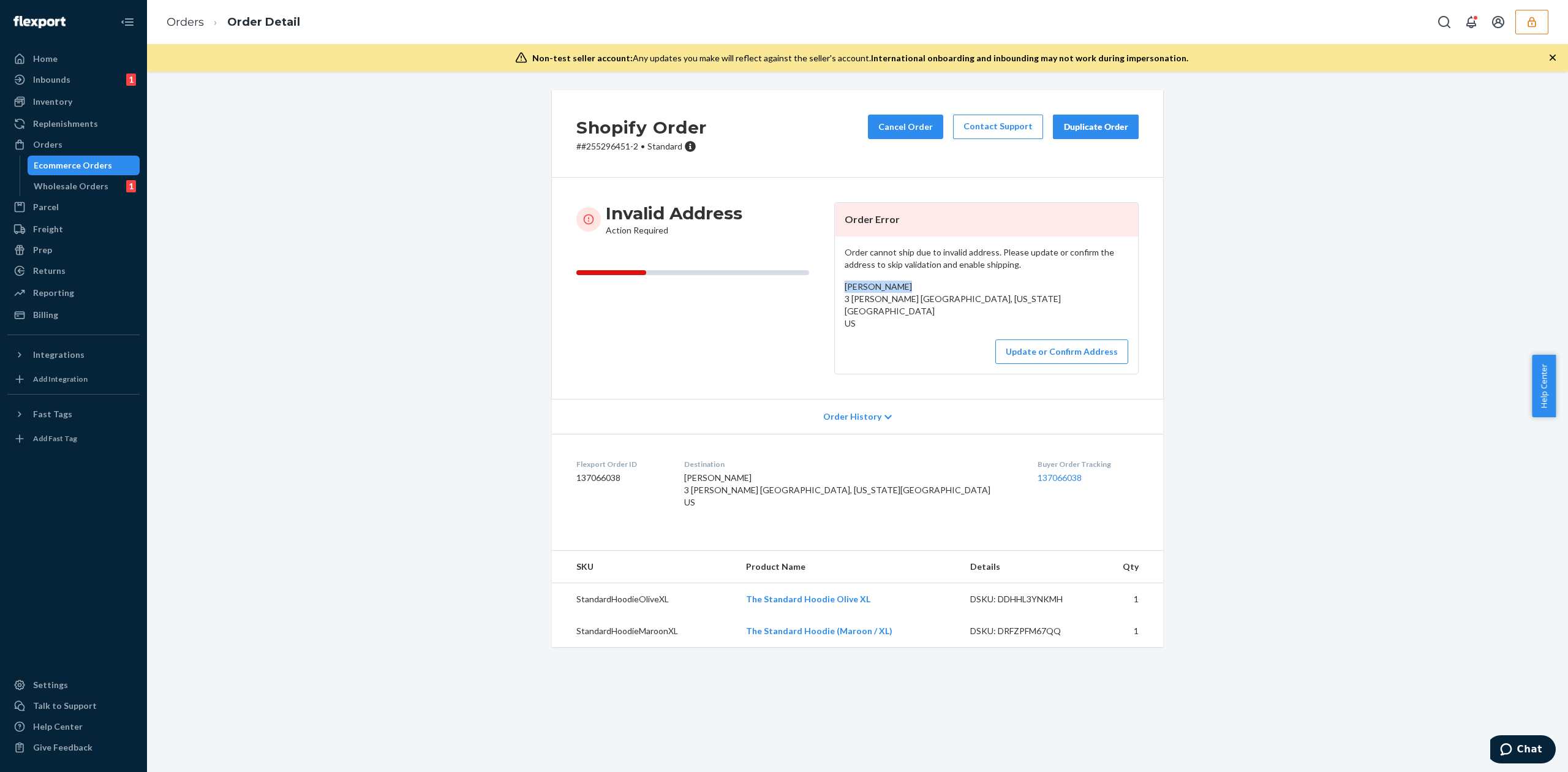
click at [872, 280] on div "Janet Levins 3 Gary Mcmahon Court kings park, New York 11754 US" at bounding box center [986, 305] width 283 height 49
copy span "Janet Levins"
click at [1058, 352] on button "Update or Confirm Address" at bounding box center [1061, 352] width 133 height 25
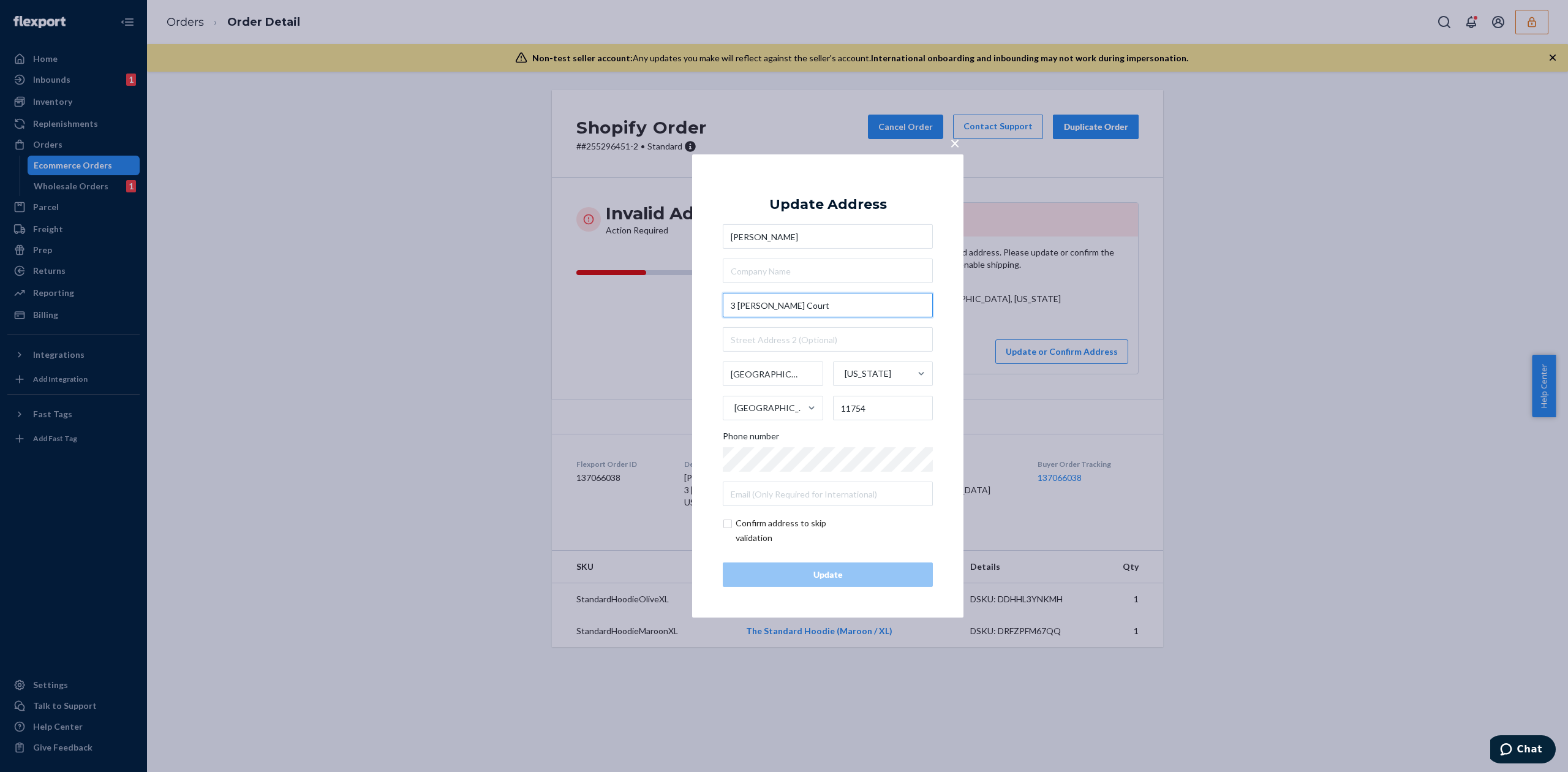
click at [737, 304] on input "3 Gary Mcmahon Court" at bounding box center [828, 305] width 210 height 25
click at [794, 306] on input "3 Mcmahon Court" at bounding box center [828, 305] width 210 height 25
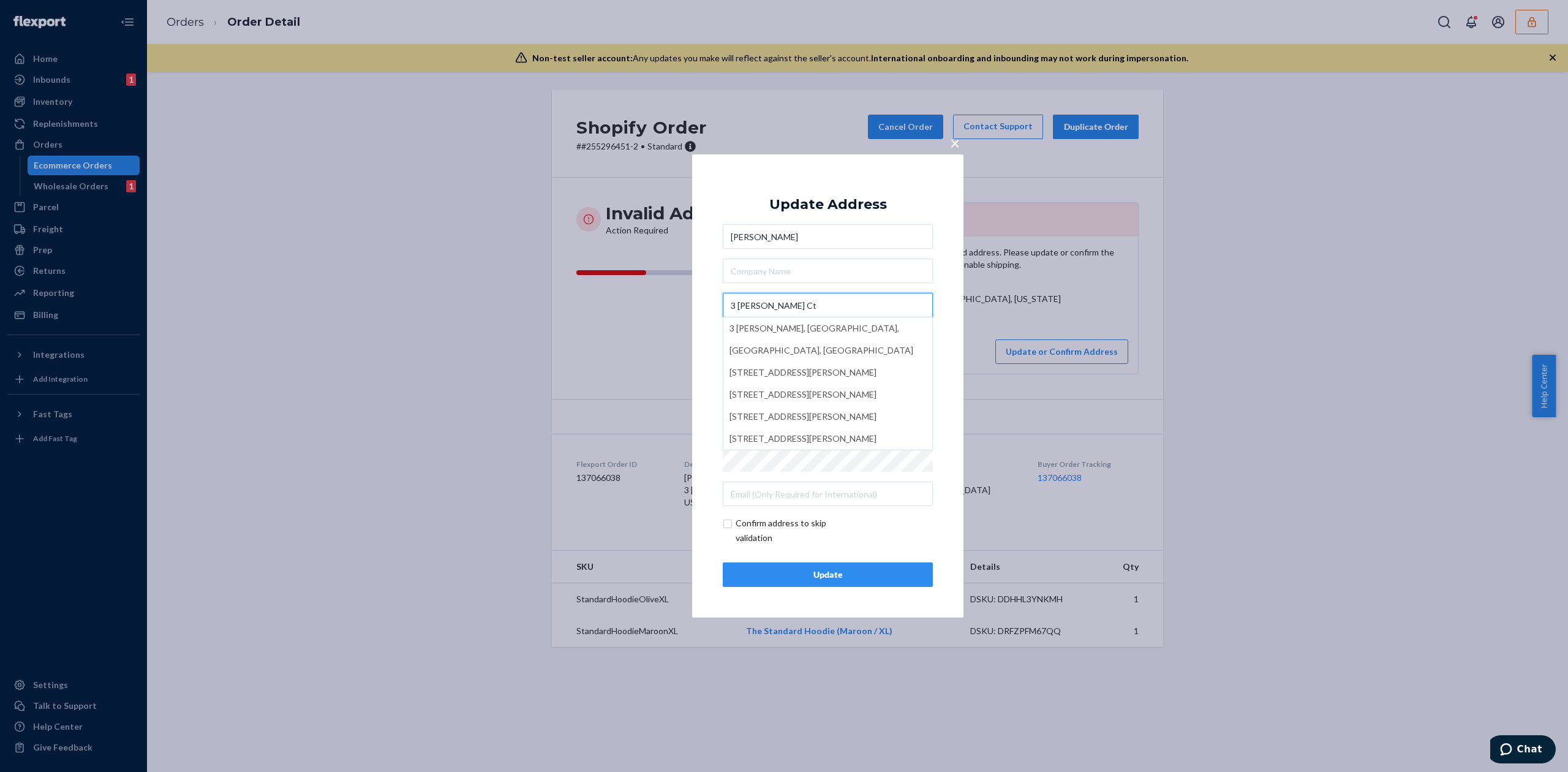
type input "3 Mcmahon Ct"
click at [841, 184] on div "× Update Address Janet Levins 3 Mcmahon Ct 3 Mcmahon Lane, Westport, CT, USA 3 …" at bounding box center [828, 386] width 272 height 463
click at [861, 576] on div "Update" at bounding box center [827, 575] width 189 height 12
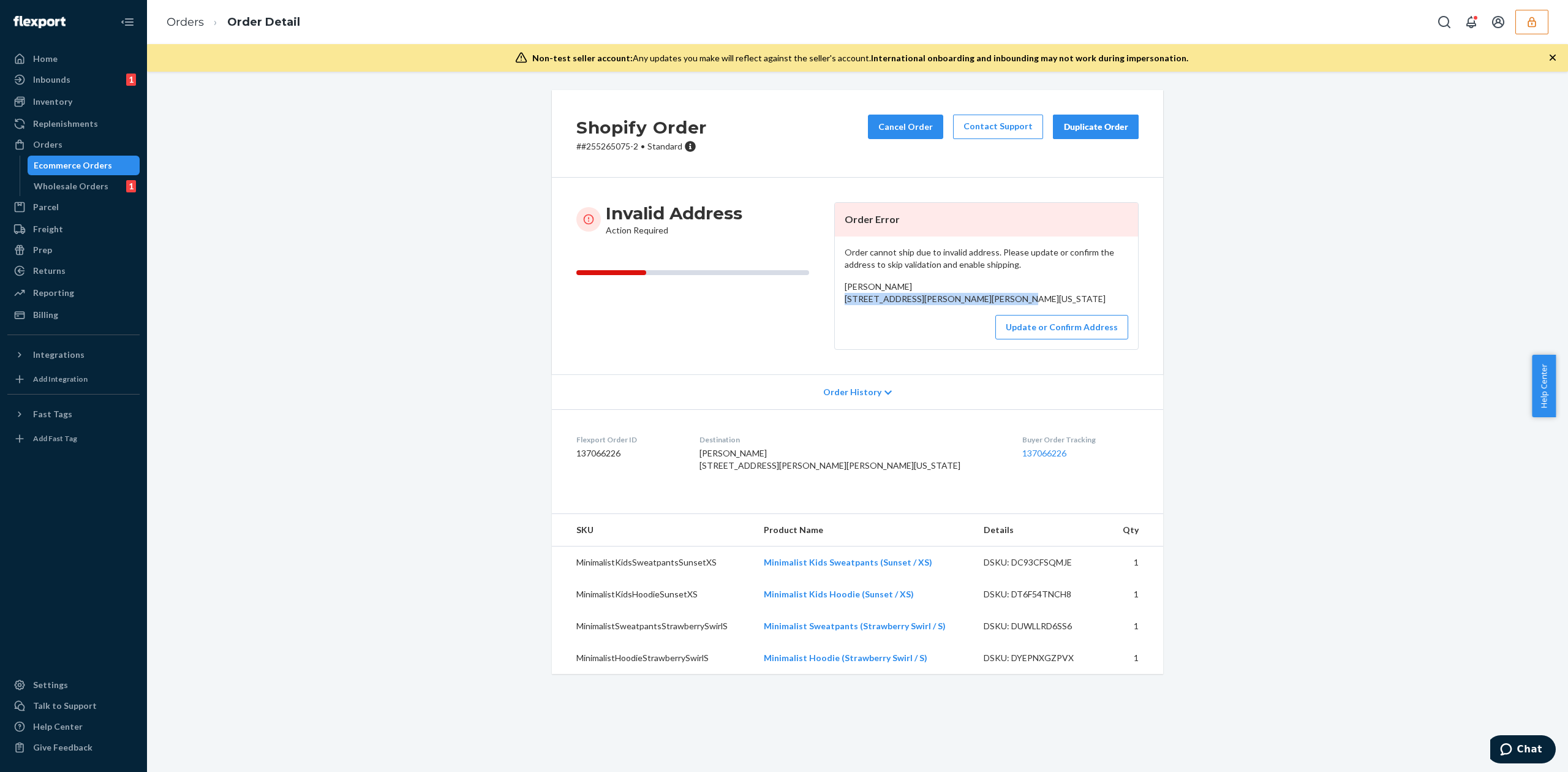
drag, startPoint x: 839, startPoint y: 302, endPoint x: 915, endPoint y: 324, distance: 79.1
click at [915, 305] on div "Ruth Bjorkman 9085 W Mills Rd #250 Levan, Utah 84639 US" at bounding box center [986, 293] width 283 height 25
copy span "9085 W Mills Rd #250 Levan, Utah 84639"
click at [1020, 340] on button "Update or Confirm Address" at bounding box center [1061, 327] width 133 height 25
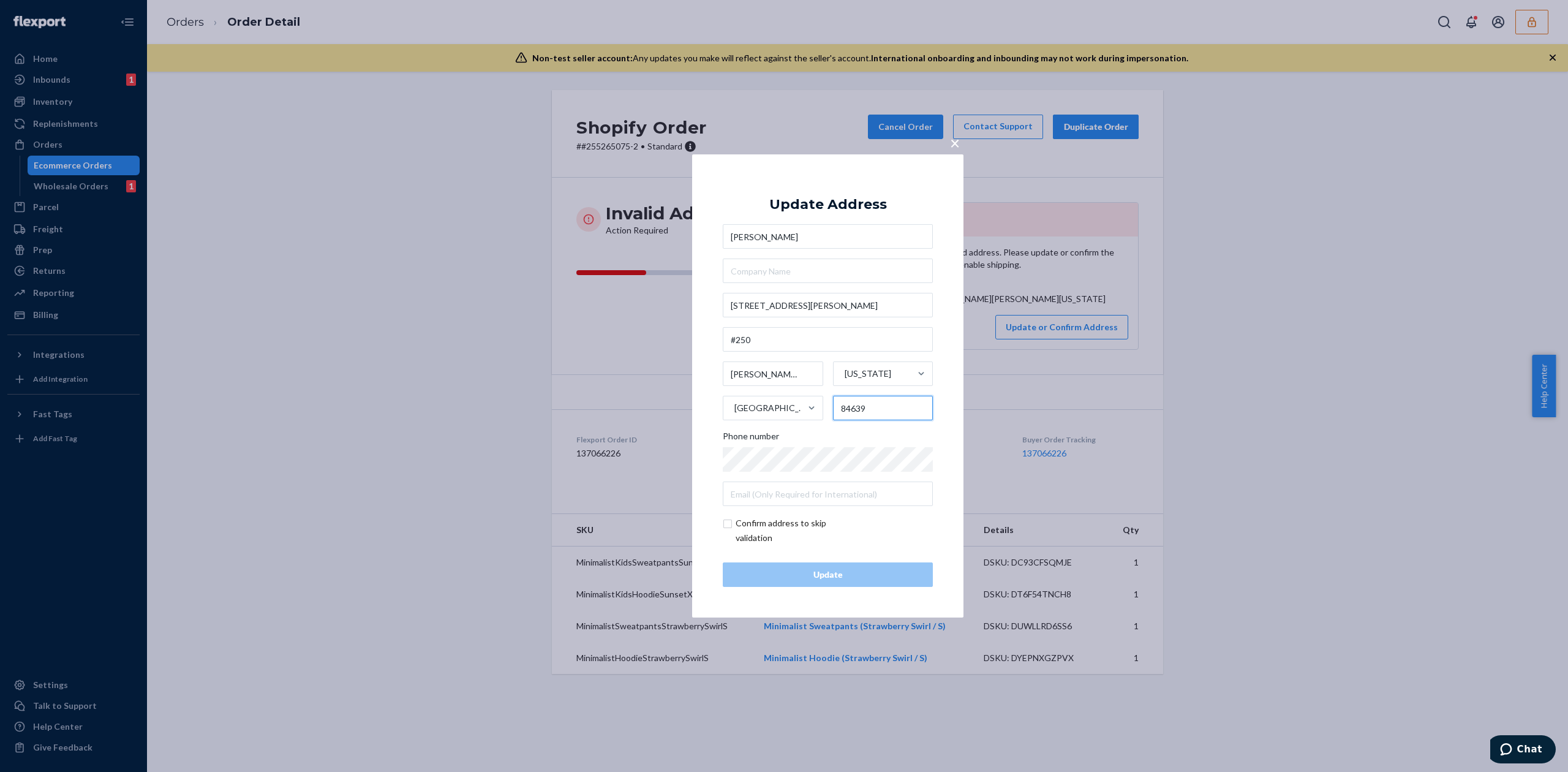
drag, startPoint x: 857, startPoint y: 410, endPoint x: 878, endPoint y: 408, distance: 21.1
click at [878, 408] on input "84639" at bounding box center [883, 408] width 101 height 25
type input "84648"
click at [742, 376] on input "Levan" at bounding box center [773, 374] width 101 height 25
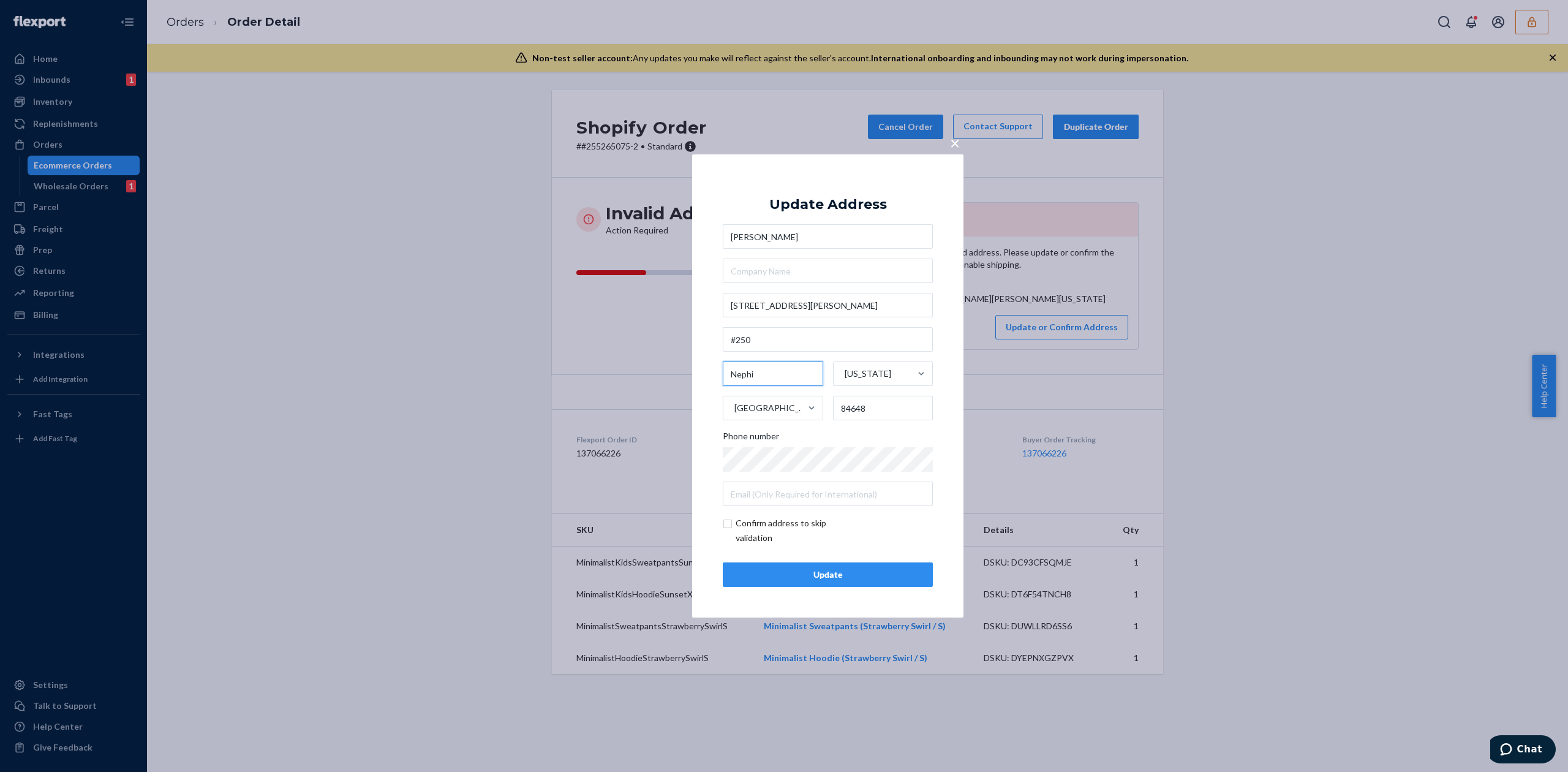
type input "Nephi"
click at [767, 237] on input "Ruth Bjorkman" at bounding box center [828, 237] width 210 height 25
click at [857, 581] on div "Update" at bounding box center [827, 575] width 189 height 12
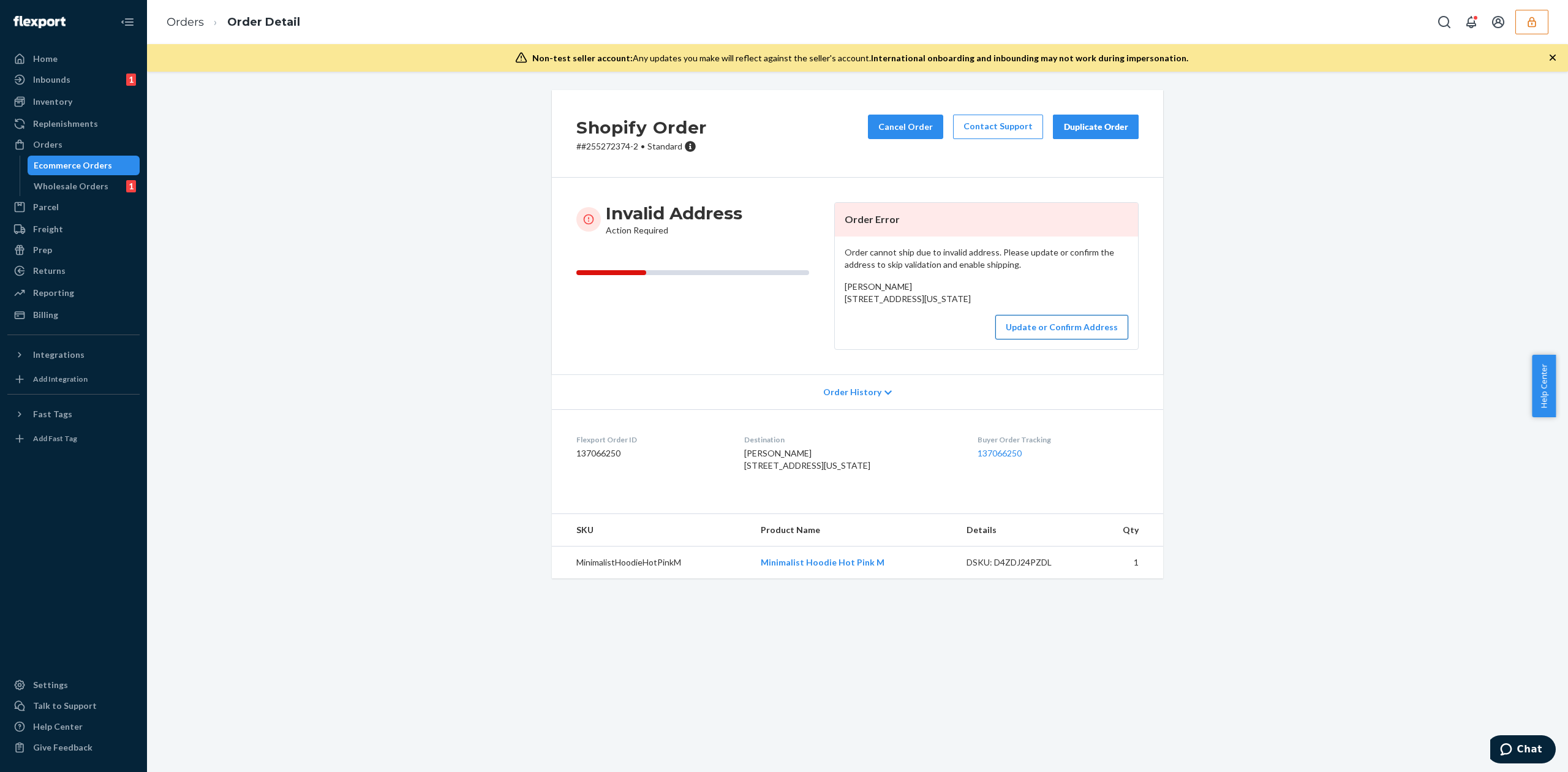
click at [1015, 340] on button "Update or Confirm Address" at bounding box center [1061, 327] width 133 height 25
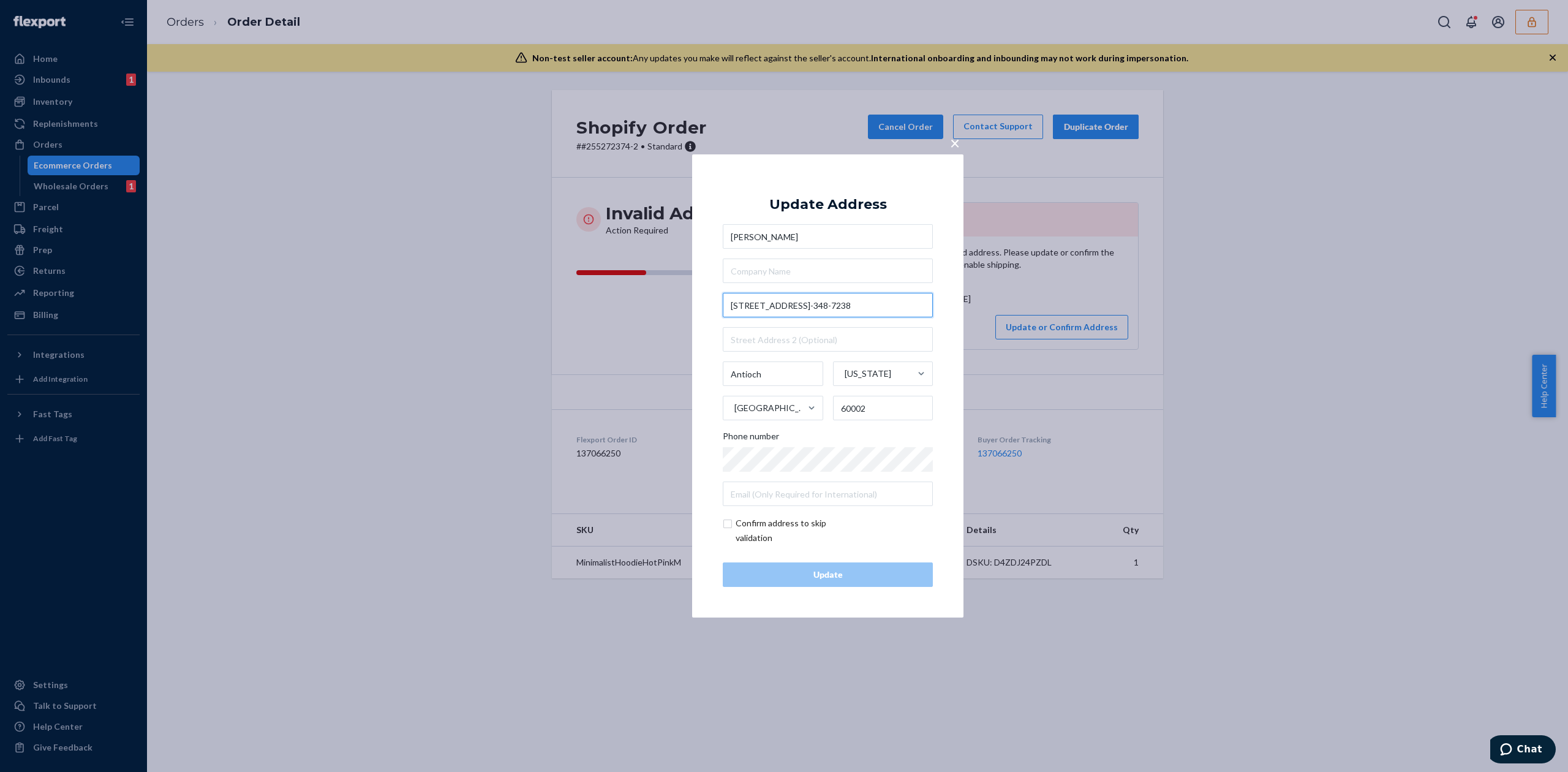
drag, startPoint x: 807, startPoint y: 305, endPoint x: 882, endPoint y: 302, distance: 75.1
click at [882, 302] on input "291 Oakwood Drive262-348-7238" at bounding box center [828, 305] width 210 height 25
type input "291 Oakwood Dr"
click at [858, 194] on div "Update Address Audra Marre 291 Oakwood Dr Antioch Illinois United States 60002 …" at bounding box center [828, 386] width 210 height 402
click at [775, 340] on input "text" at bounding box center [828, 340] width 210 height 25
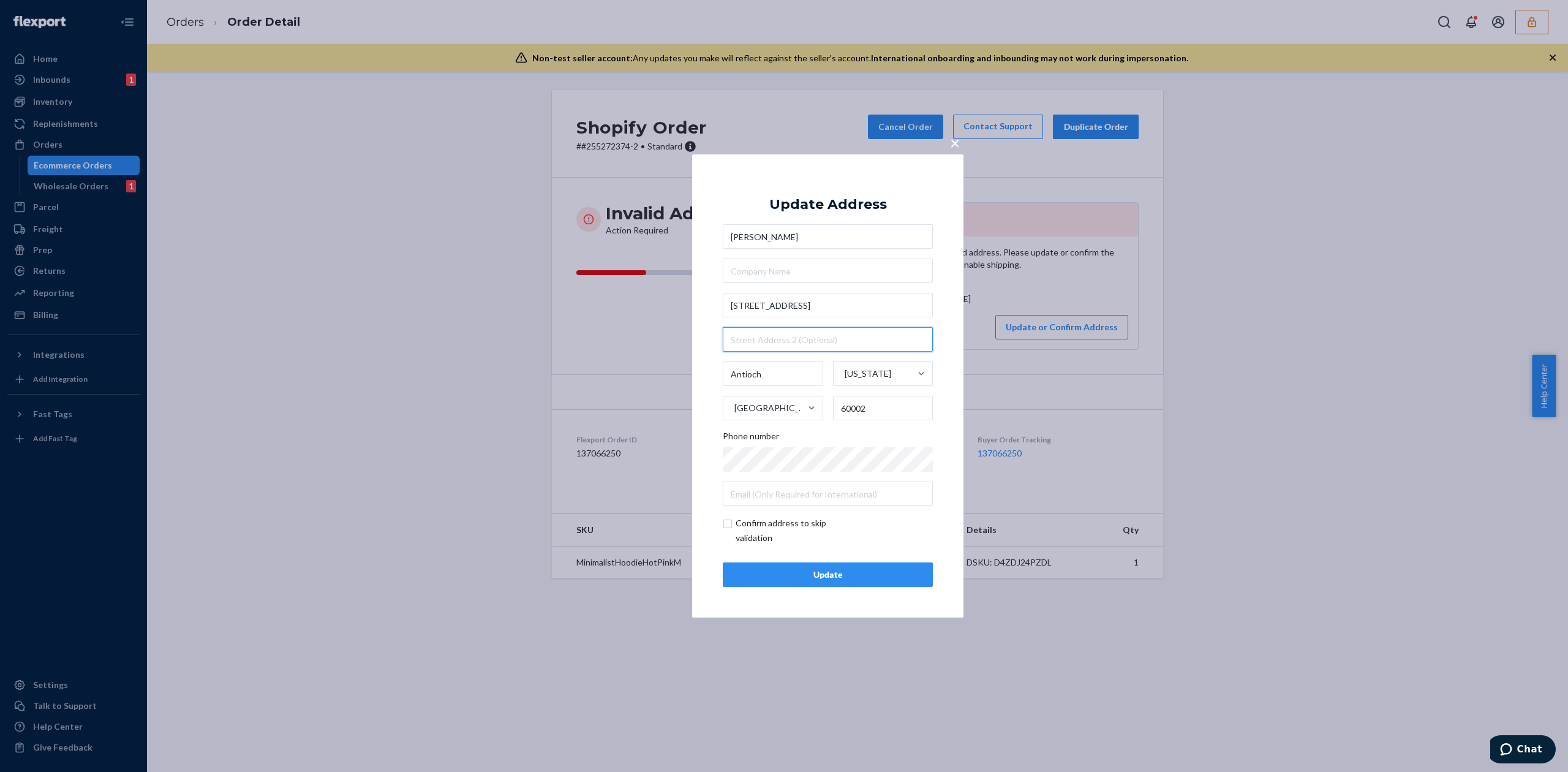
paste input "262-348-7238"
type input "262-348-7238"
click at [873, 570] on div "Update" at bounding box center [827, 575] width 189 height 12
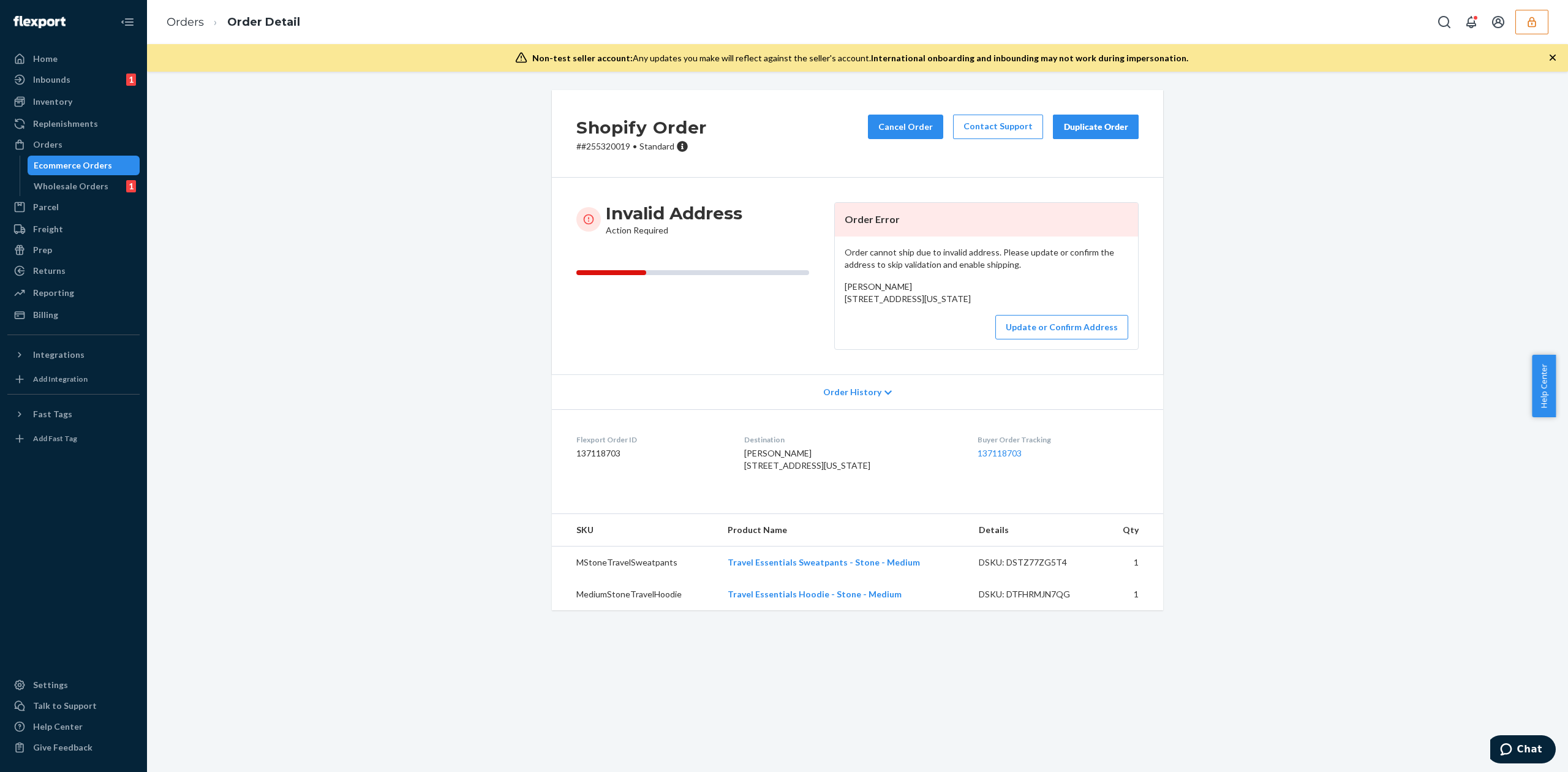
drag, startPoint x: 837, startPoint y: 298, endPoint x: 942, endPoint y: 312, distance: 105.9
click at [942, 312] on div "Order cannot ship due to invalid address. Please update or confirm the address …" at bounding box center [985, 293] width 303 height 112
copy span "[STREET_ADDRESS][US_STATE]"
click at [1039, 340] on button "Update or Confirm Address" at bounding box center [1061, 327] width 133 height 25
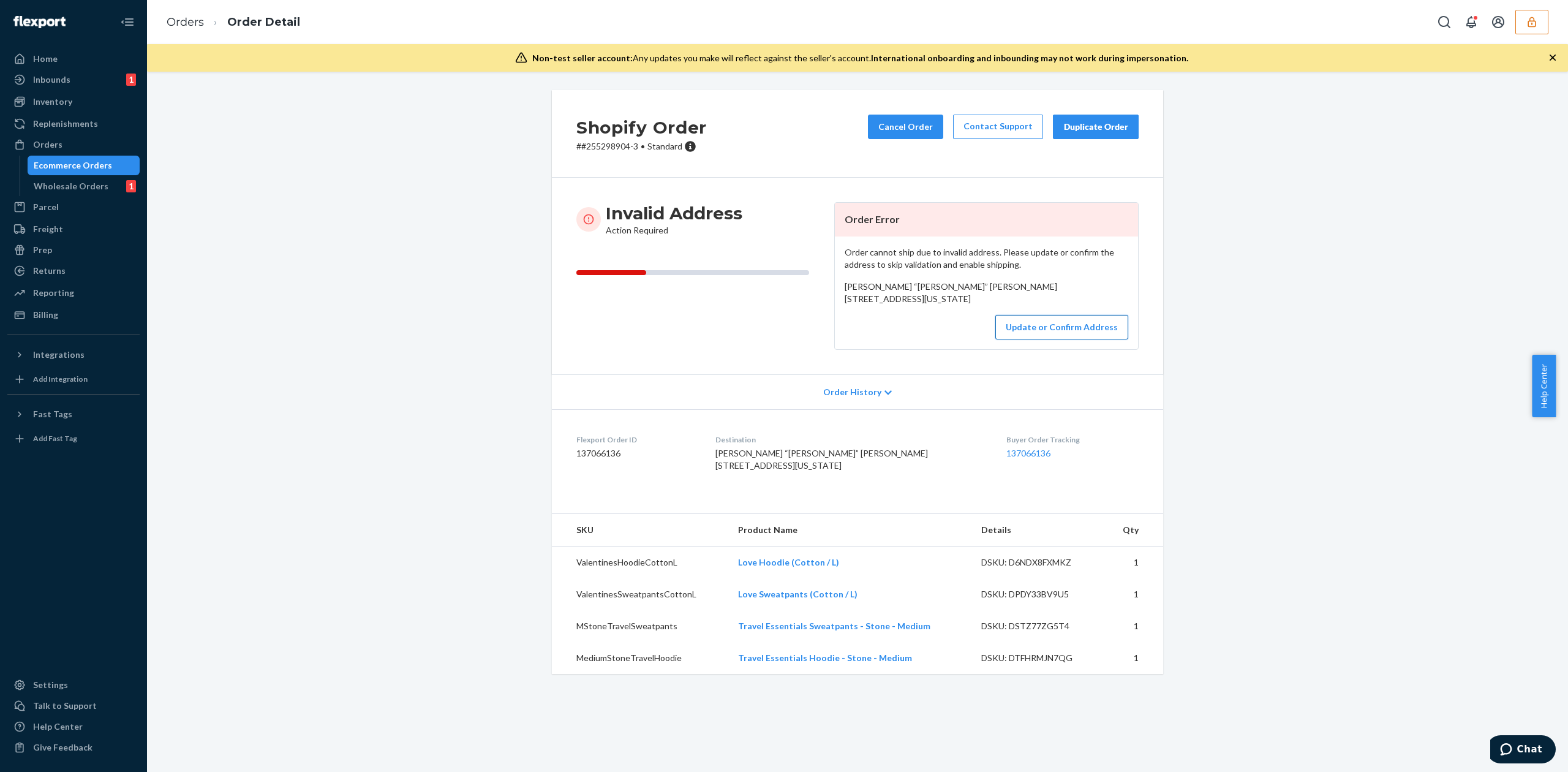
click at [1013, 340] on button "Update or Confirm Address" at bounding box center [1061, 327] width 133 height 25
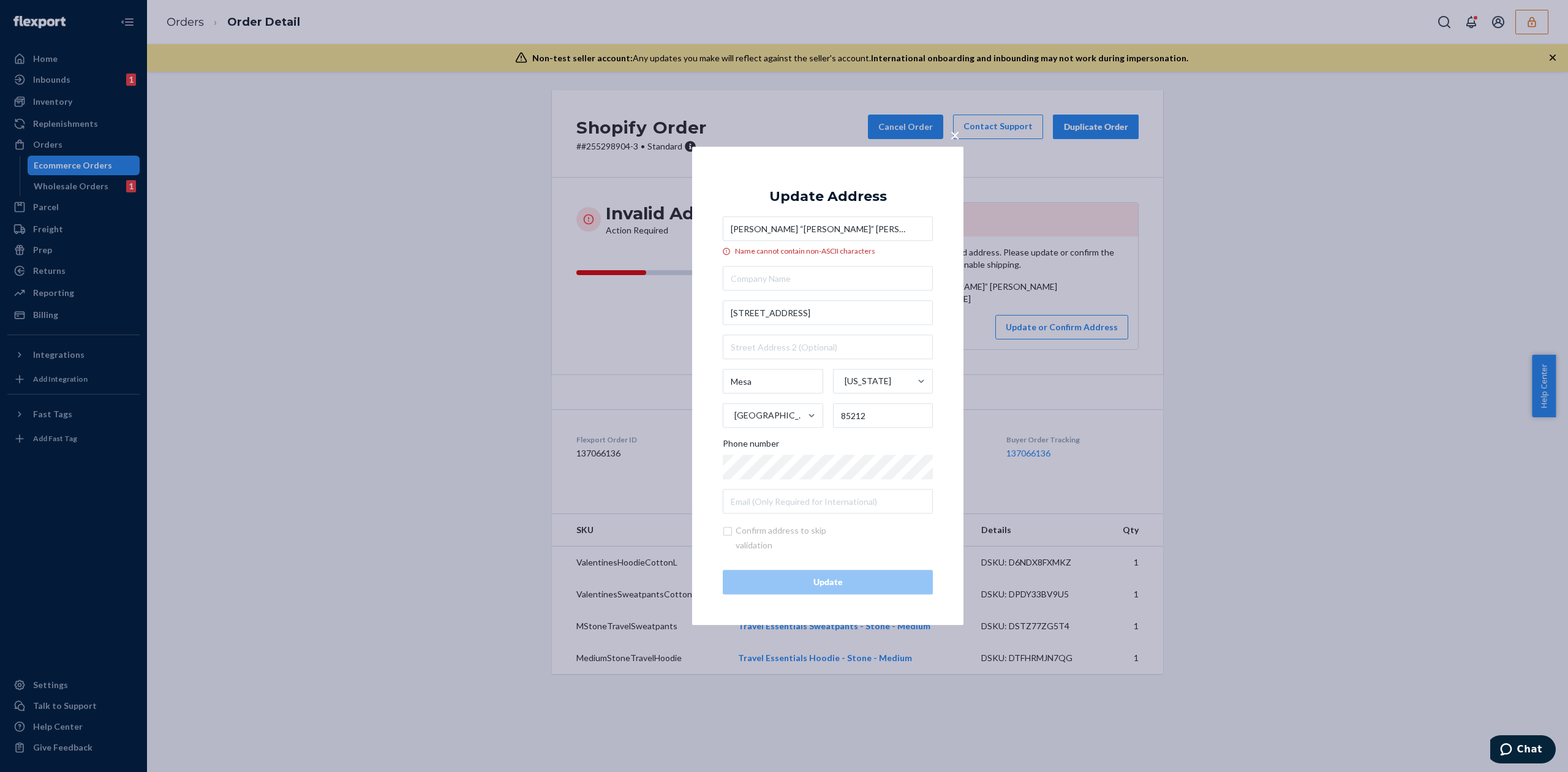
click at [780, 226] on input "Kaitlyn “Kati” Caffrey" at bounding box center [828, 229] width 210 height 25
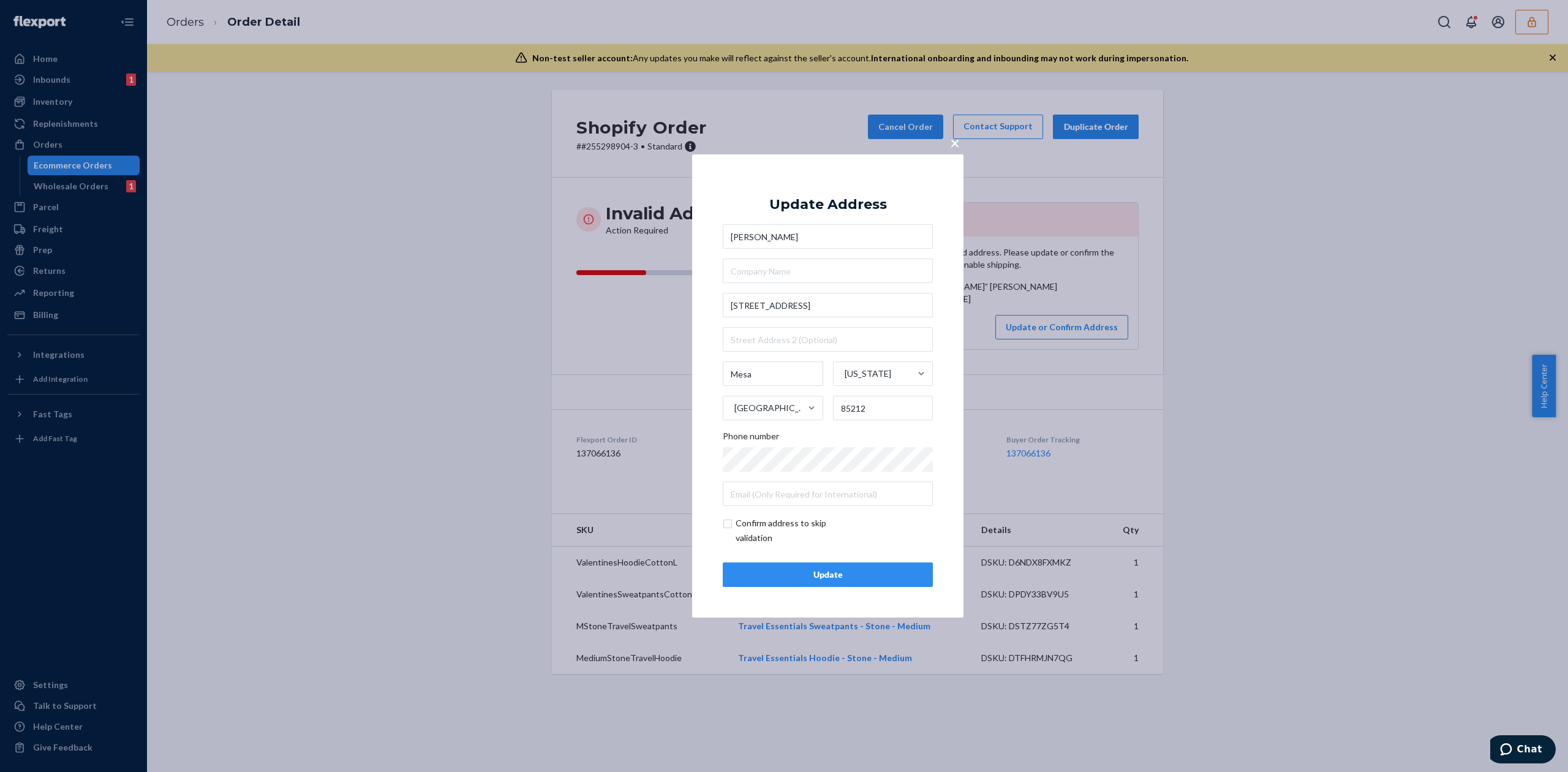
type input "Kaitlyn Caffrey"
click at [831, 192] on div "Update Address Kaitlyn Caffrey 11448 E Pronghorn Ave Mesa Arizona United States…" at bounding box center [828, 386] width 210 height 402
click at [842, 581] on button "Update" at bounding box center [828, 575] width 210 height 25
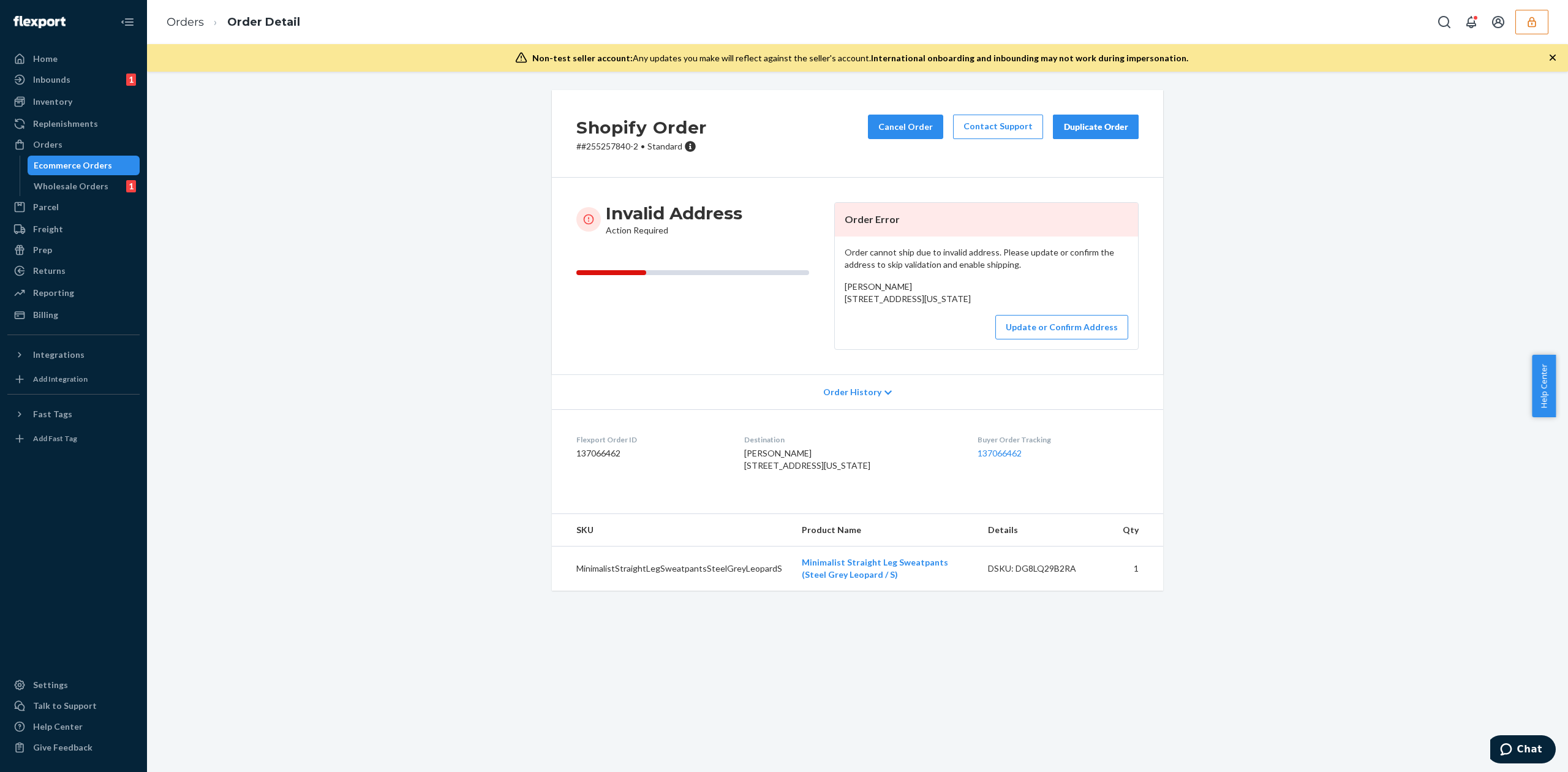
drag, startPoint x: 841, startPoint y: 304, endPoint x: 938, endPoint y: 326, distance: 99.5
click at [938, 305] on div "Tera Butler 1534 Cardinal Ln House Pinedale, Arizona 85934 US" at bounding box center [986, 293] width 283 height 25
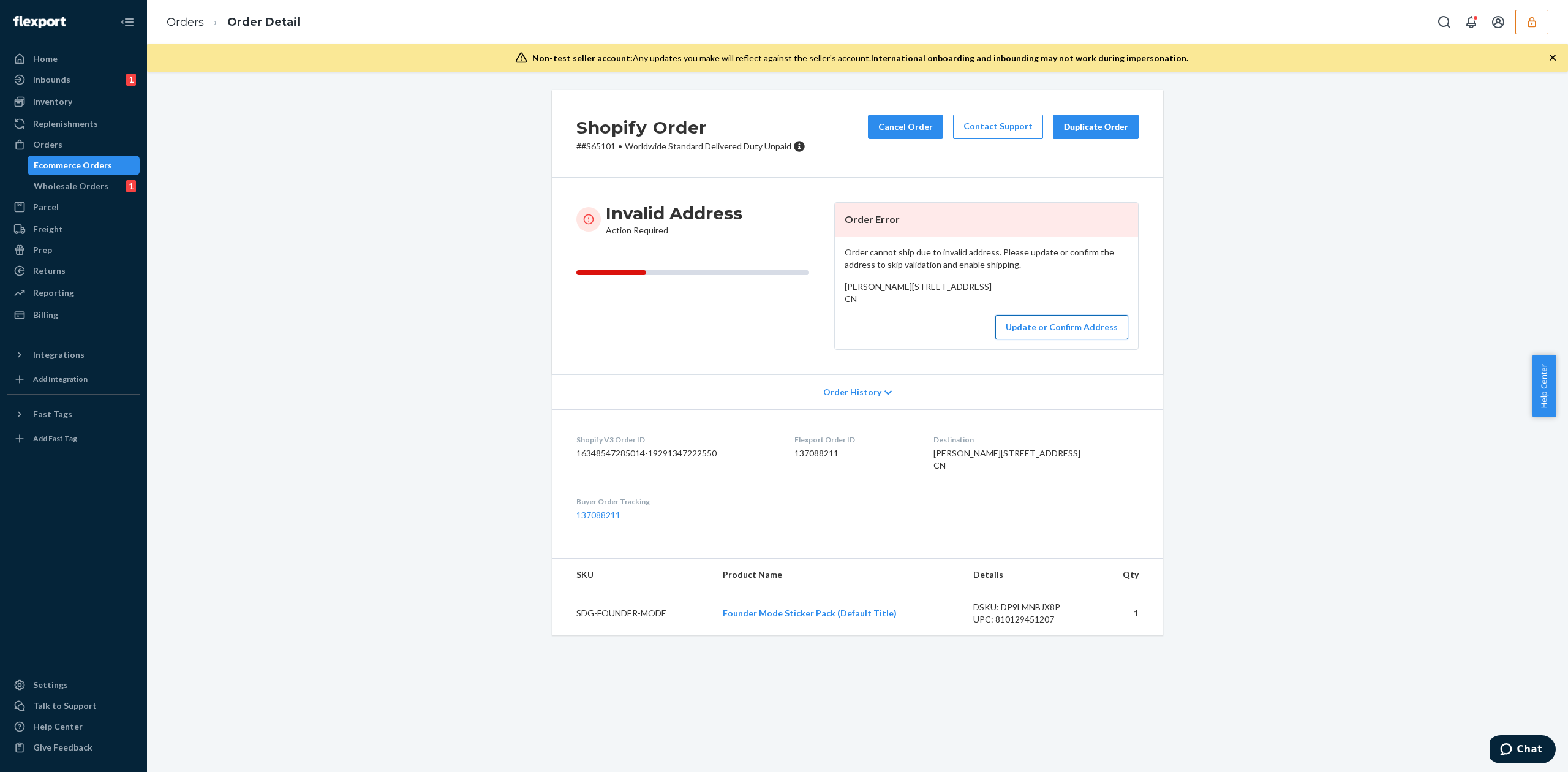
click at [1049, 340] on button "Update or Confirm Address" at bounding box center [1061, 327] width 133 height 25
click at [1054, 340] on button "Update or Confirm Address" at bounding box center [1061, 327] width 133 height 25
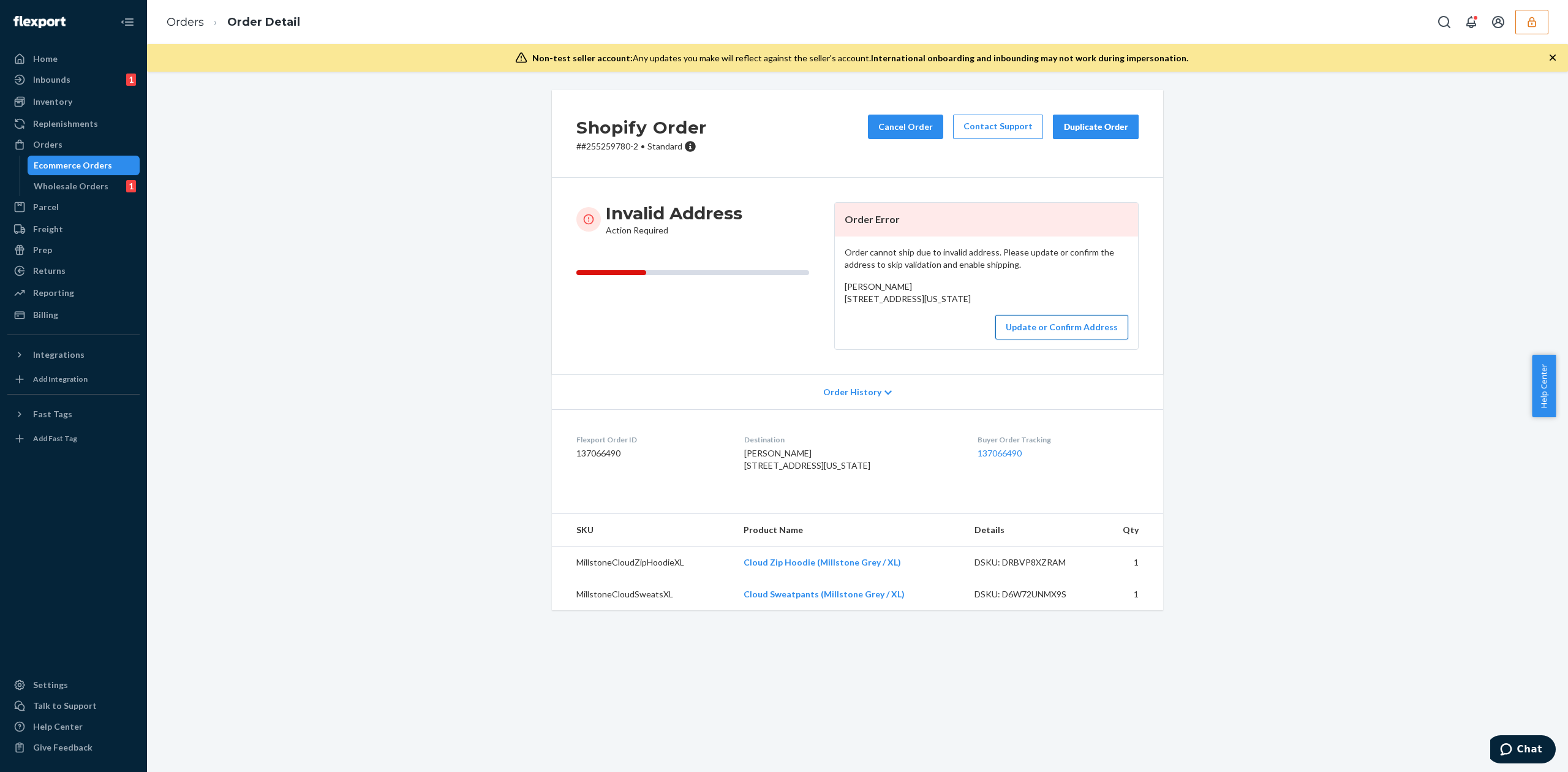
click at [1041, 340] on button "Update or Confirm Address" at bounding box center [1061, 327] width 133 height 25
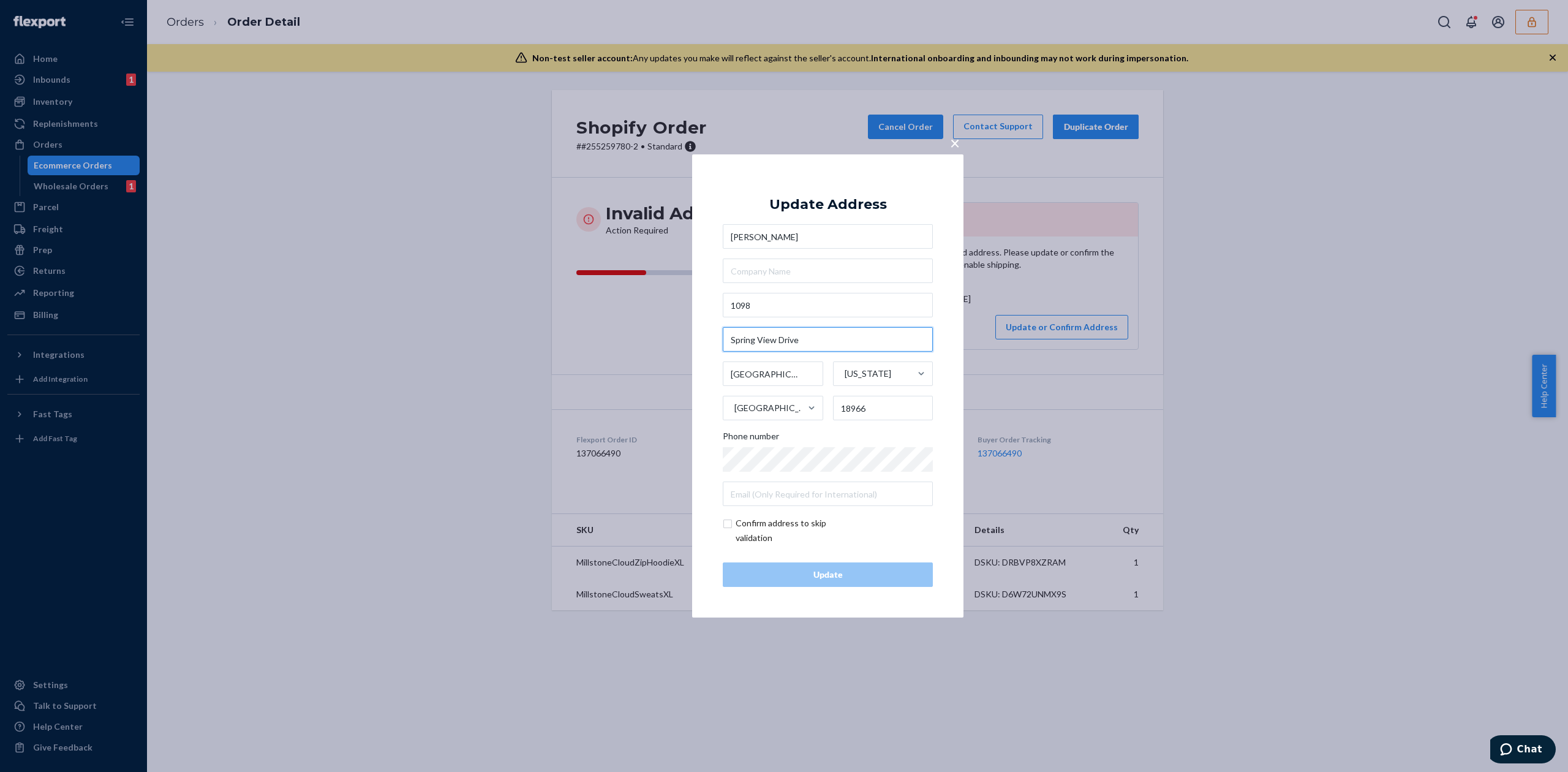
click at [745, 329] on input "Spring View Drive" at bounding box center [828, 340] width 210 height 25
click at [815, 305] on input "1098" at bounding box center [828, 305] width 210 height 25
paste input "Spring View Drive"
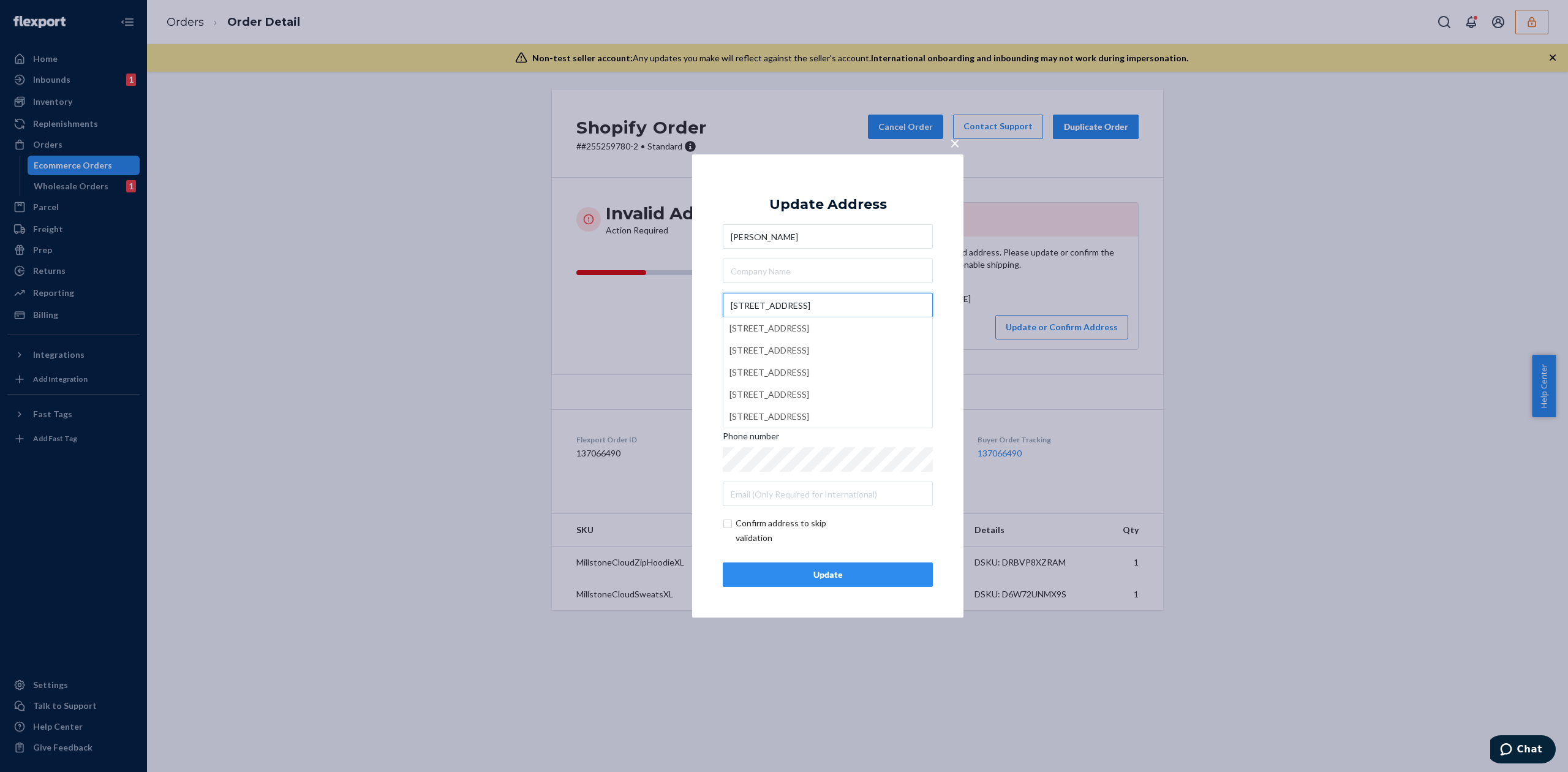
type input "1098 Spring View Dr"
click at [851, 192] on div "Update Address Lisa Crouthamel 1098 Spring View Dr Southampton Pennsylvania Uni…" at bounding box center [828, 386] width 210 height 402
click at [872, 577] on div "Update" at bounding box center [827, 575] width 189 height 12
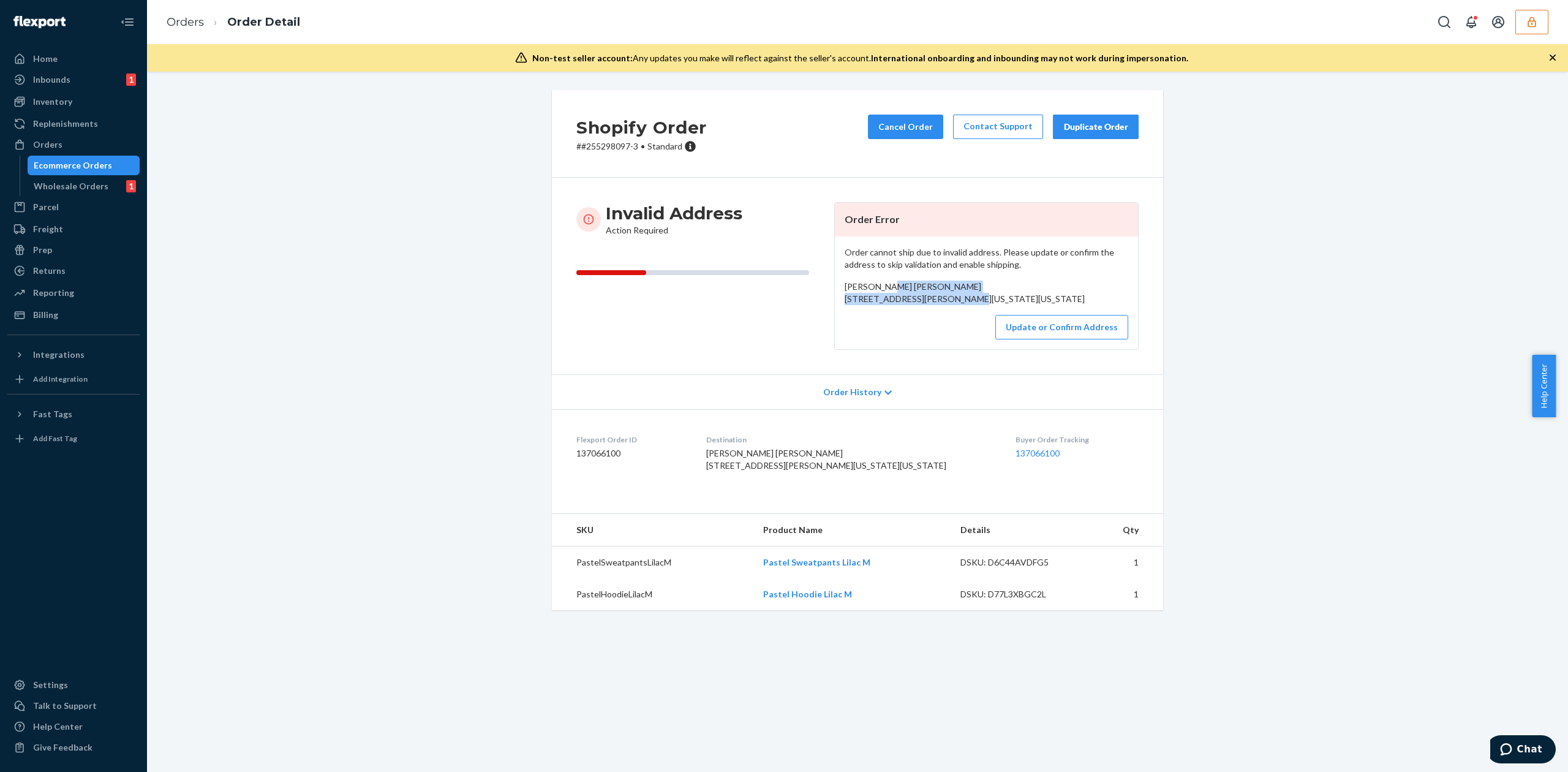
copy span "[STREET_ADDRESS][US_STATE][US_STATE]"
drag, startPoint x: 838, startPoint y: 295, endPoint x: 981, endPoint y: 309, distance: 143.7
click at [981, 309] on div "Order cannot ship due to invalid address. Please update or confirm the address …" at bounding box center [985, 293] width 303 height 112
click at [1025, 340] on button "Update or Confirm Address" at bounding box center [1061, 327] width 133 height 25
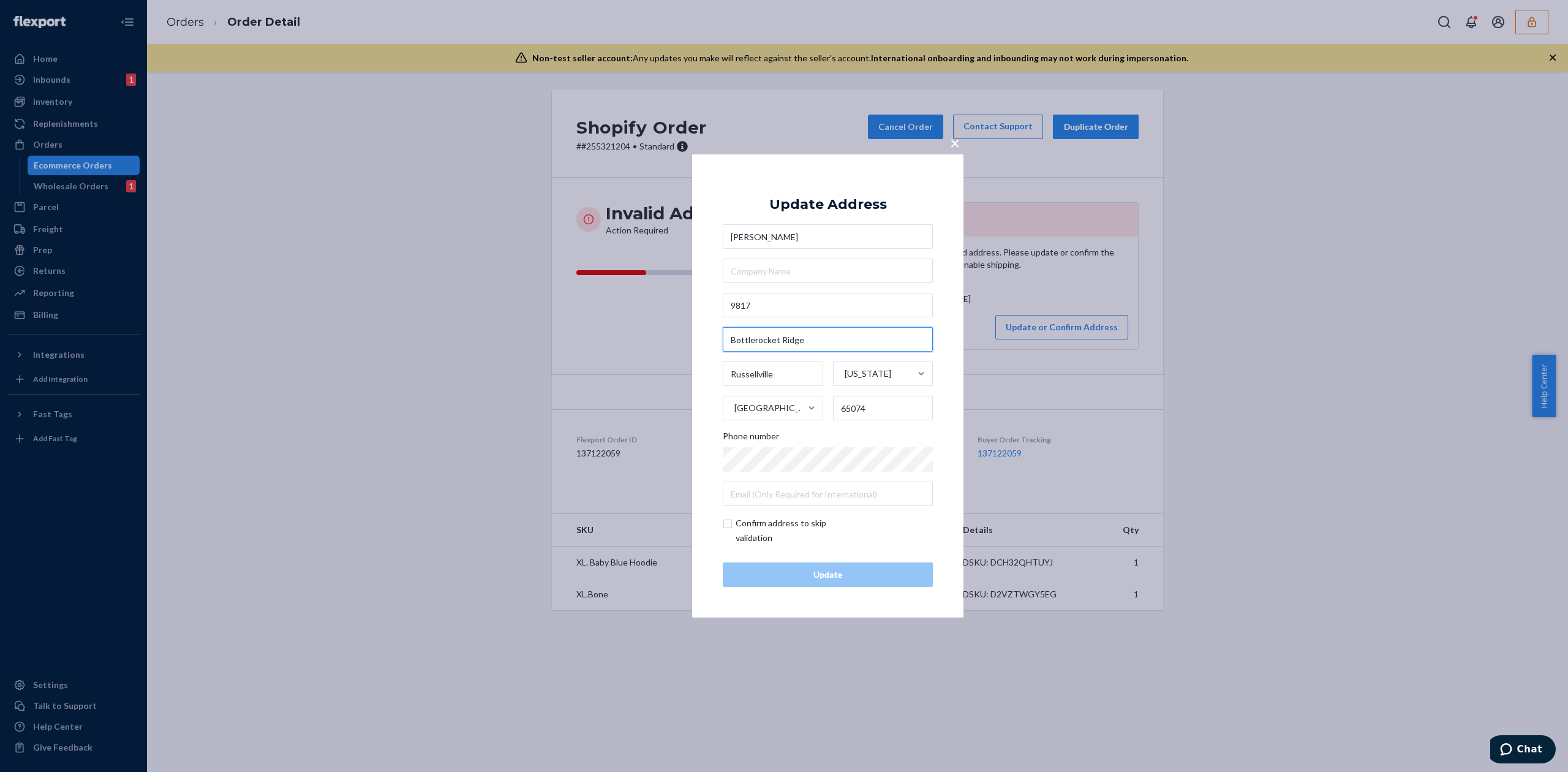
click at [779, 332] on input "Bottlerocket Ridge" at bounding box center [828, 340] width 210 height 25
click at [791, 295] on input "9817" at bounding box center [828, 305] width 210 height 25
paste input "Bottlerocket Ridge"
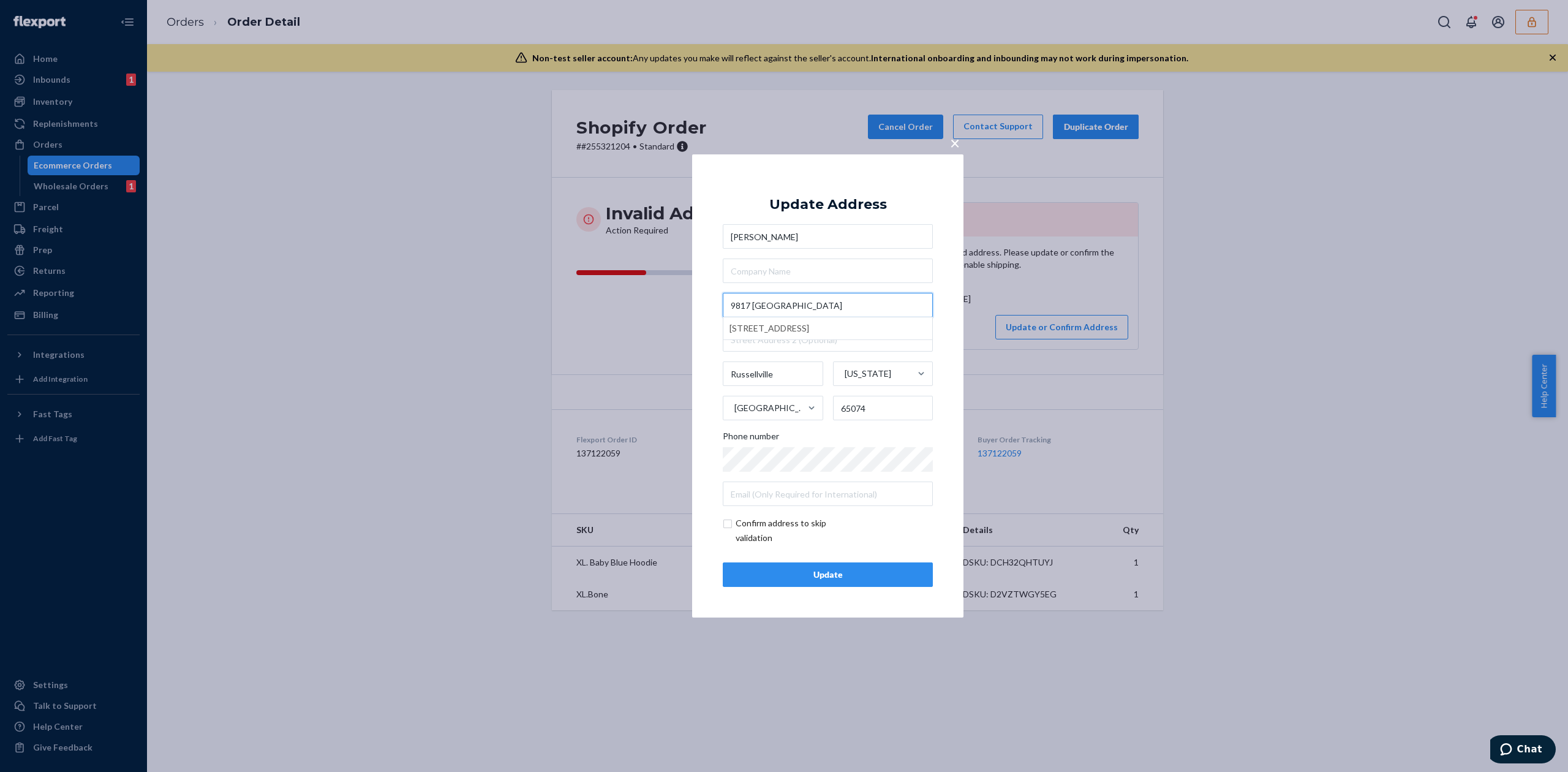
type input "9817 Bottlerocket Ridge"
click at [841, 194] on div "Update Address Cori Stewart 9817 Bottlerocket Ridge 9817 Bottlerocket Rdg, Russ…" at bounding box center [828, 386] width 210 height 402
click at [747, 522] on input "checkbox" at bounding box center [793, 530] width 142 height 29
checkbox input "true"
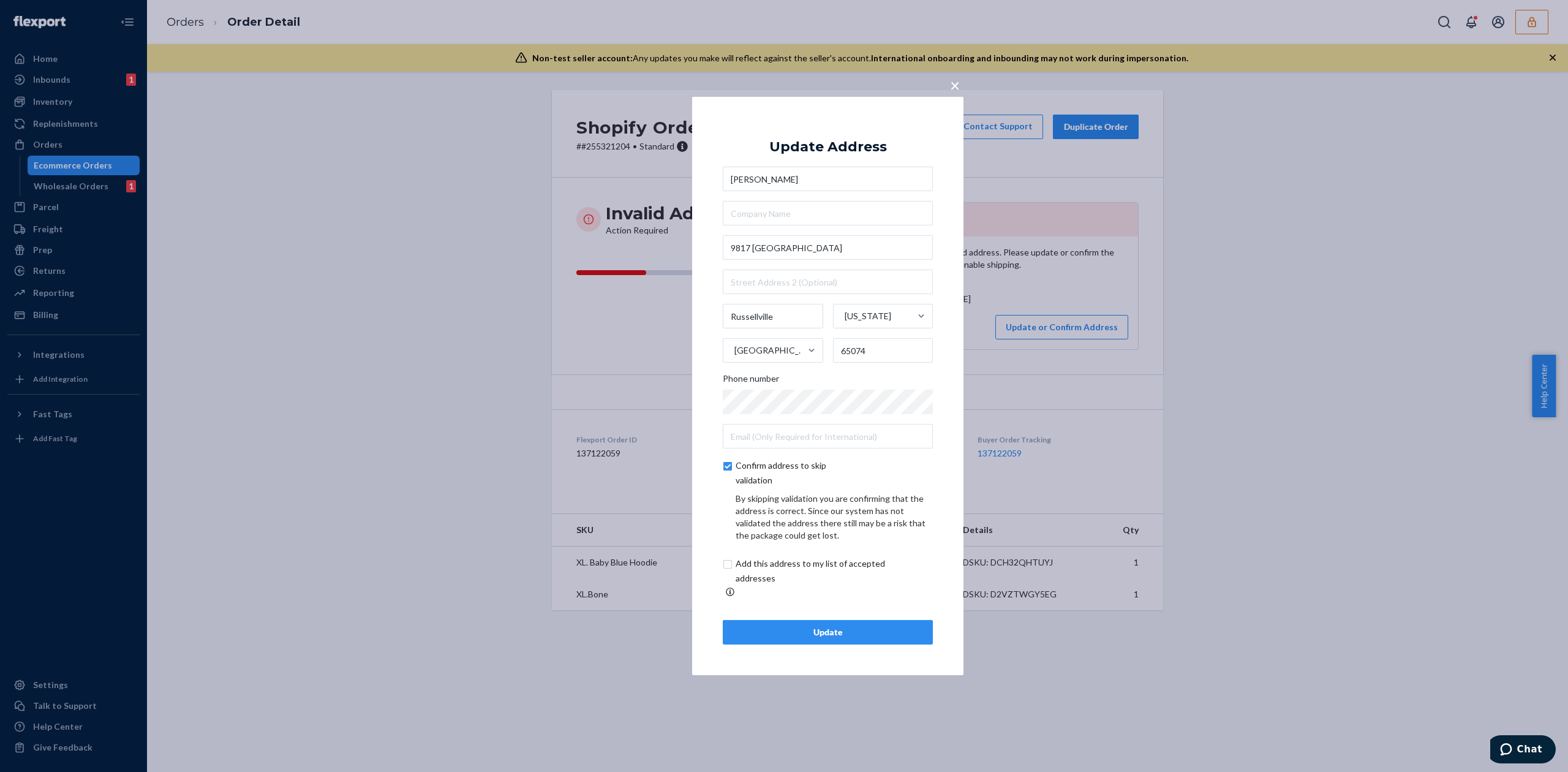
click at [836, 626] on div "Update" at bounding box center [827, 632] width 189 height 12
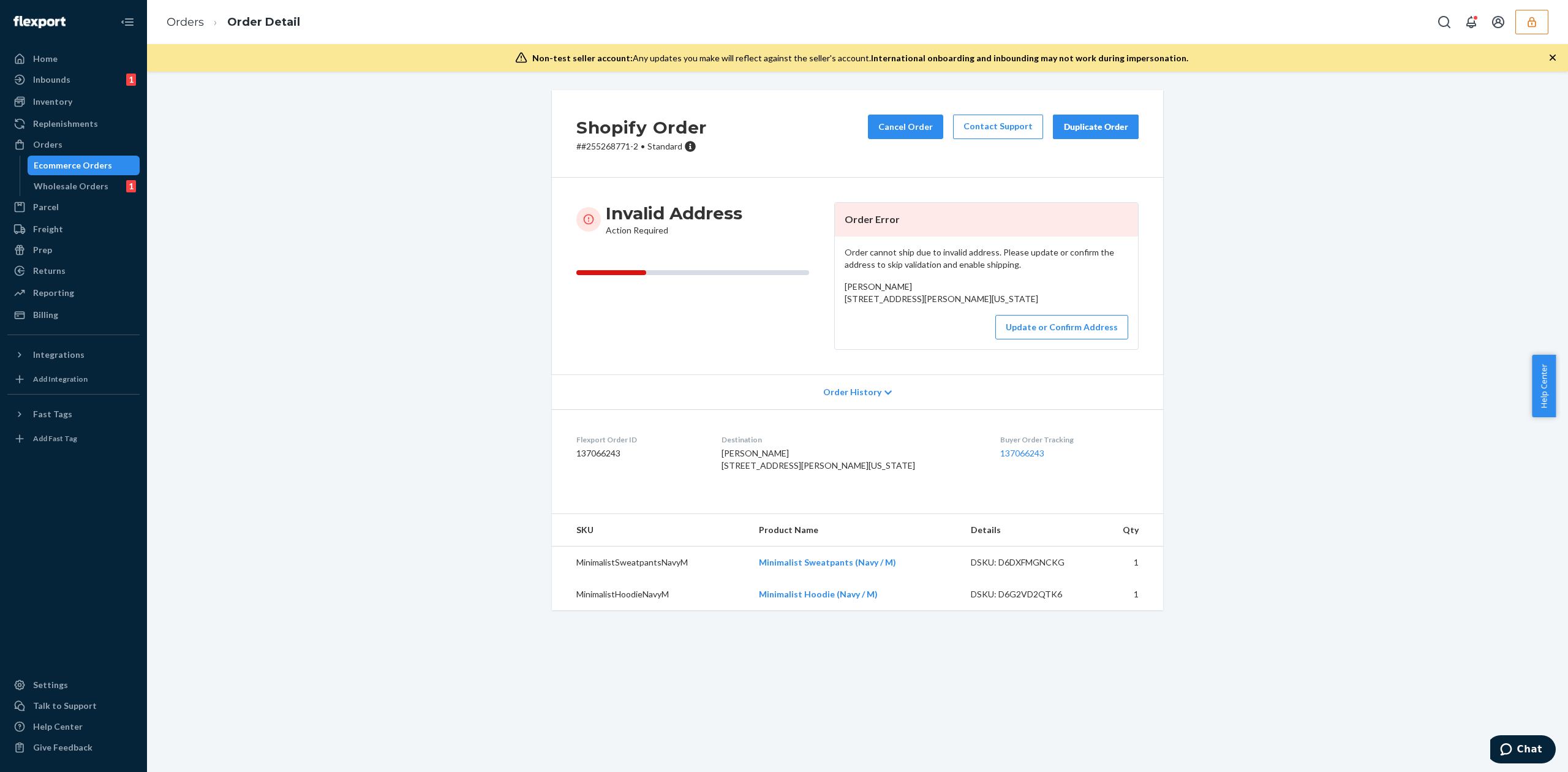
drag, startPoint x: 839, startPoint y: 298, endPoint x: 985, endPoint y: 324, distance: 148.3
click at [985, 305] on div "Shequietta Levine 1823 14th ave 101 Langley park, Maryland 20783 US" at bounding box center [986, 293] width 283 height 25
copy span "1823 14th ave 101 Langley park, Maryland 20783"
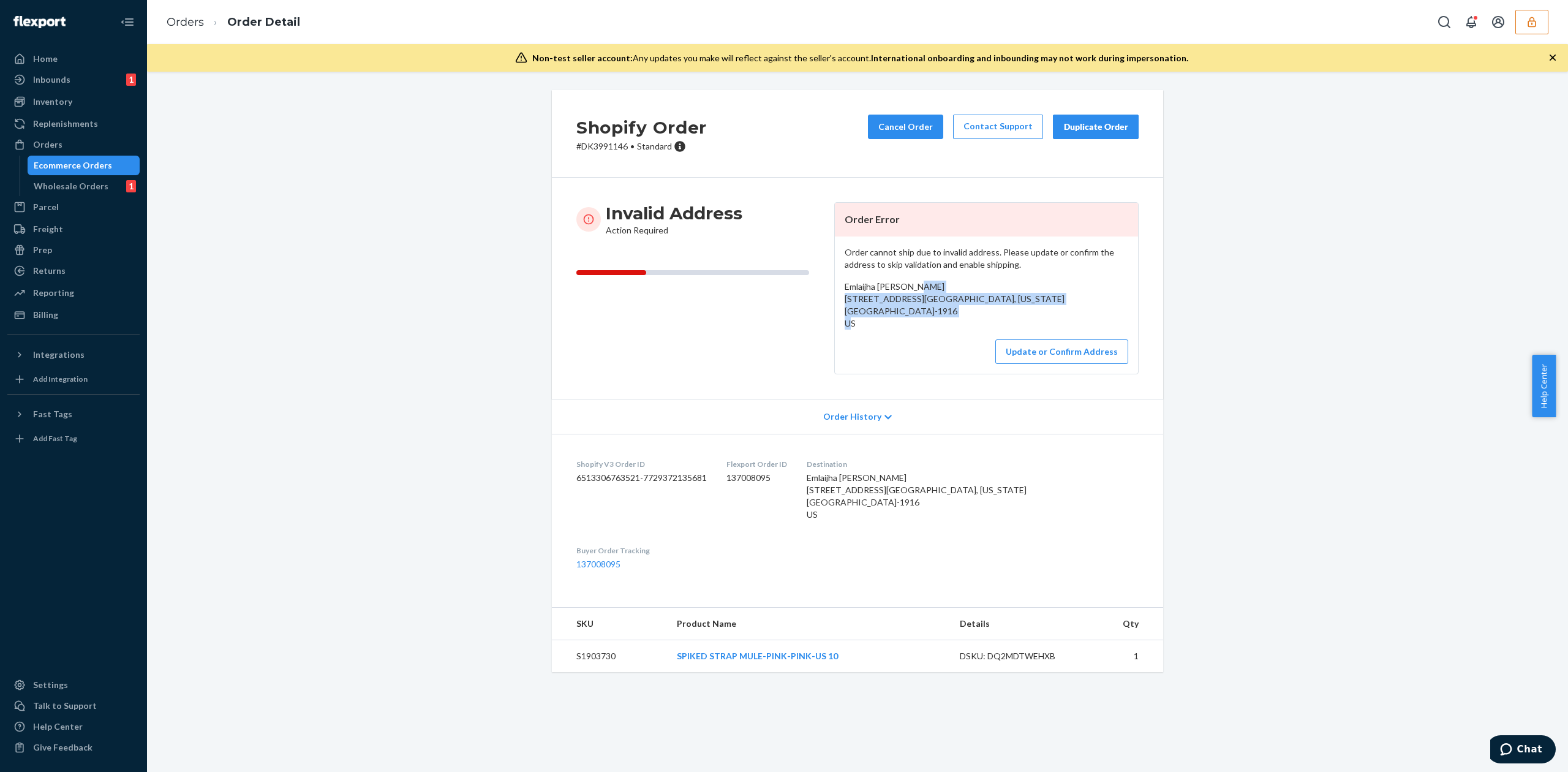
drag, startPoint x: 838, startPoint y: 302, endPoint x: 1025, endPoint y: 329, distance: 188.9
click at [1025, 329] on div "Emlaijha Chandler 2050 A 2nd St SE PO Box 372 Kirtland Air Force Base, New Mexi…" at bounding box center [986, 305] width 283 height 49
copy span "2050 A 2nd St SE PO Box 372 Kirtland Air Force Base, New Mexico 87117-1916"
click at [1051, 364] on button "Update or Confirm Address" at bounding box center [1061, 352] width 133 height 25
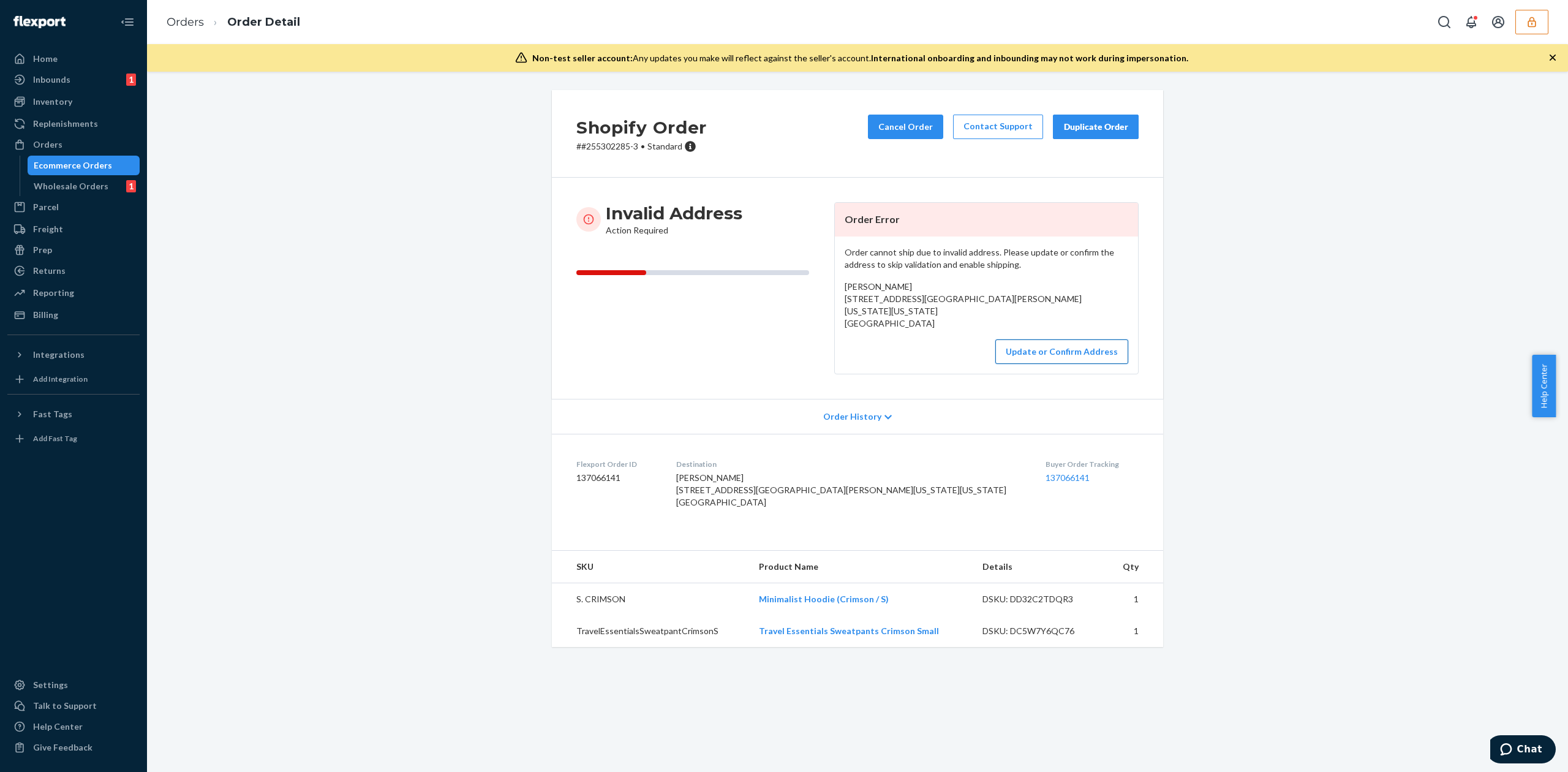
click at [1045, 347] on button "Update or Confirm Address" at bounding box center [1061, 352] width 133 height 25
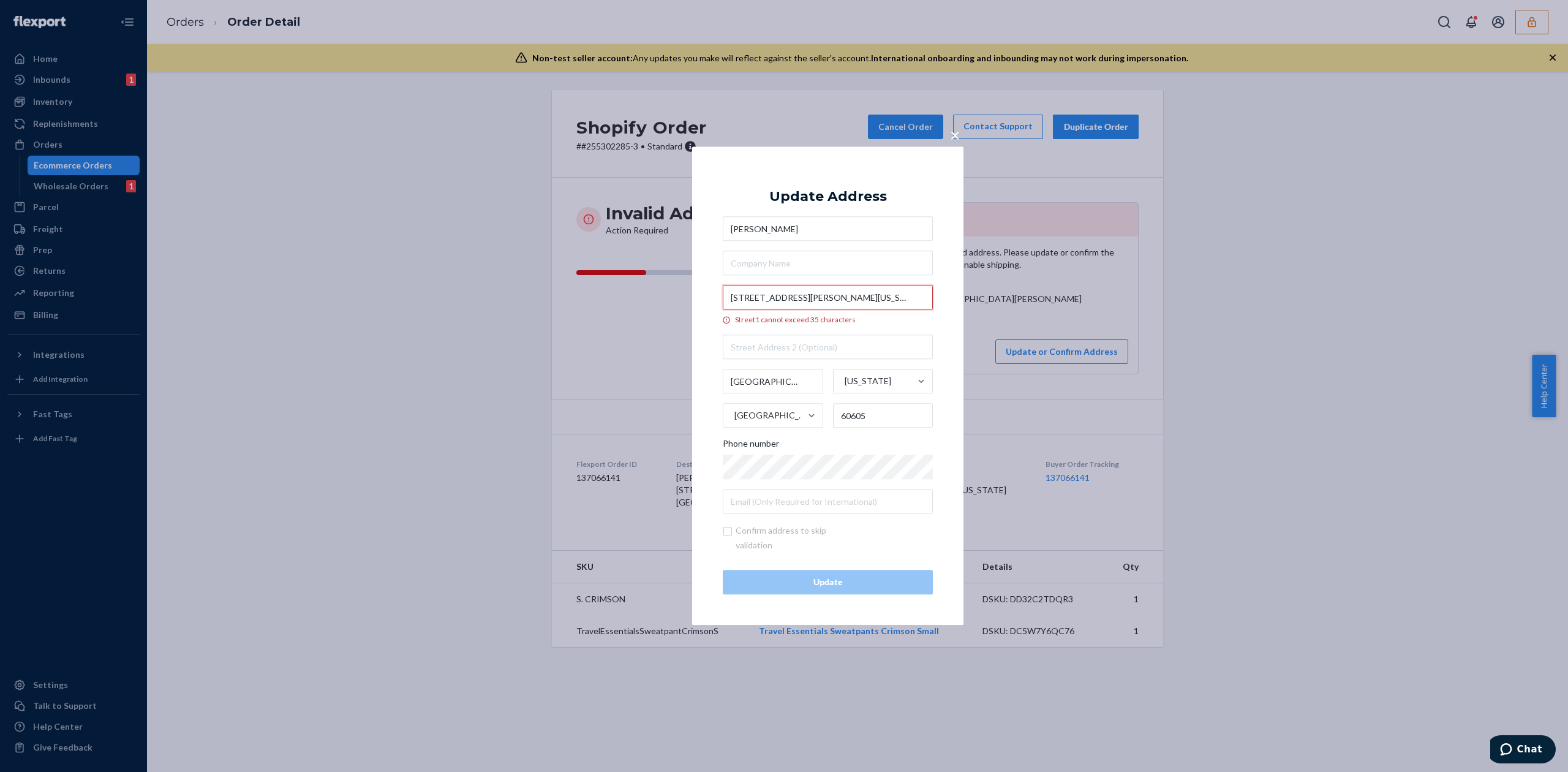
scroll to position [0, 29]
drag, startPoint x: 795, startPoint y: 302, endPoint x: 922, endPoint y: 304, distance: 127.0
click at [922, 304] on input "9648 S Eggleston, Chicago Illinois 60628, United States" at bounding box center [828, 298] width 210 height 25
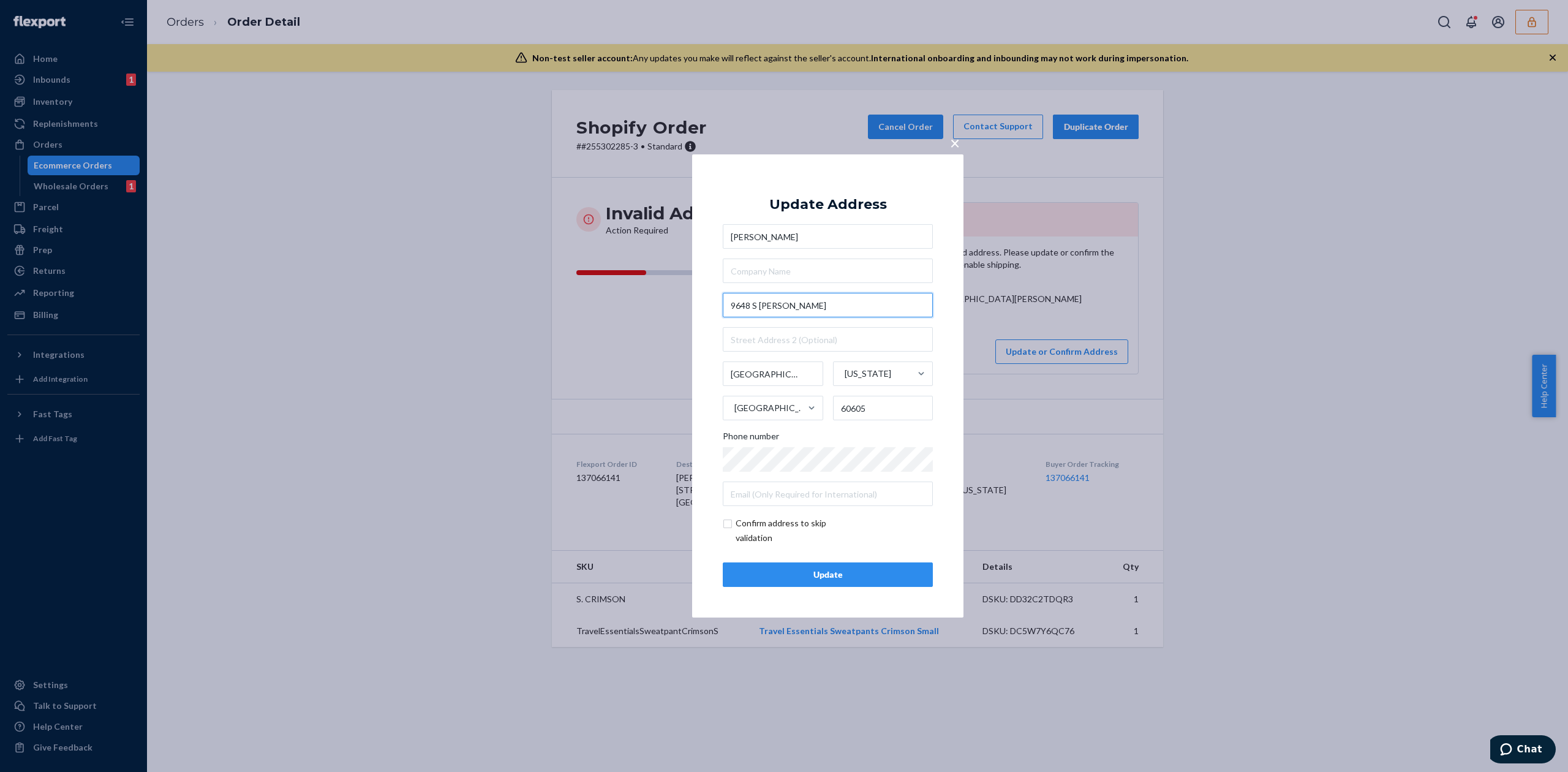
scroll to position [0, 0]
click at [861, 211] on div "Update Address" at bounding box center [828, 205] width 118 height 15
click at [801, 307] on input "9648 S Eggleston" at bounding box center [828, 305] width 210 height 25
type input "9648 S Eggleston Ave"
click at [833, 191] on div "Update Address Kim Doss-Patterson 9648 S Eggleston Ave 9648 South Eggleston Ave…" at bounding box center [828, 386] width 210 height 402
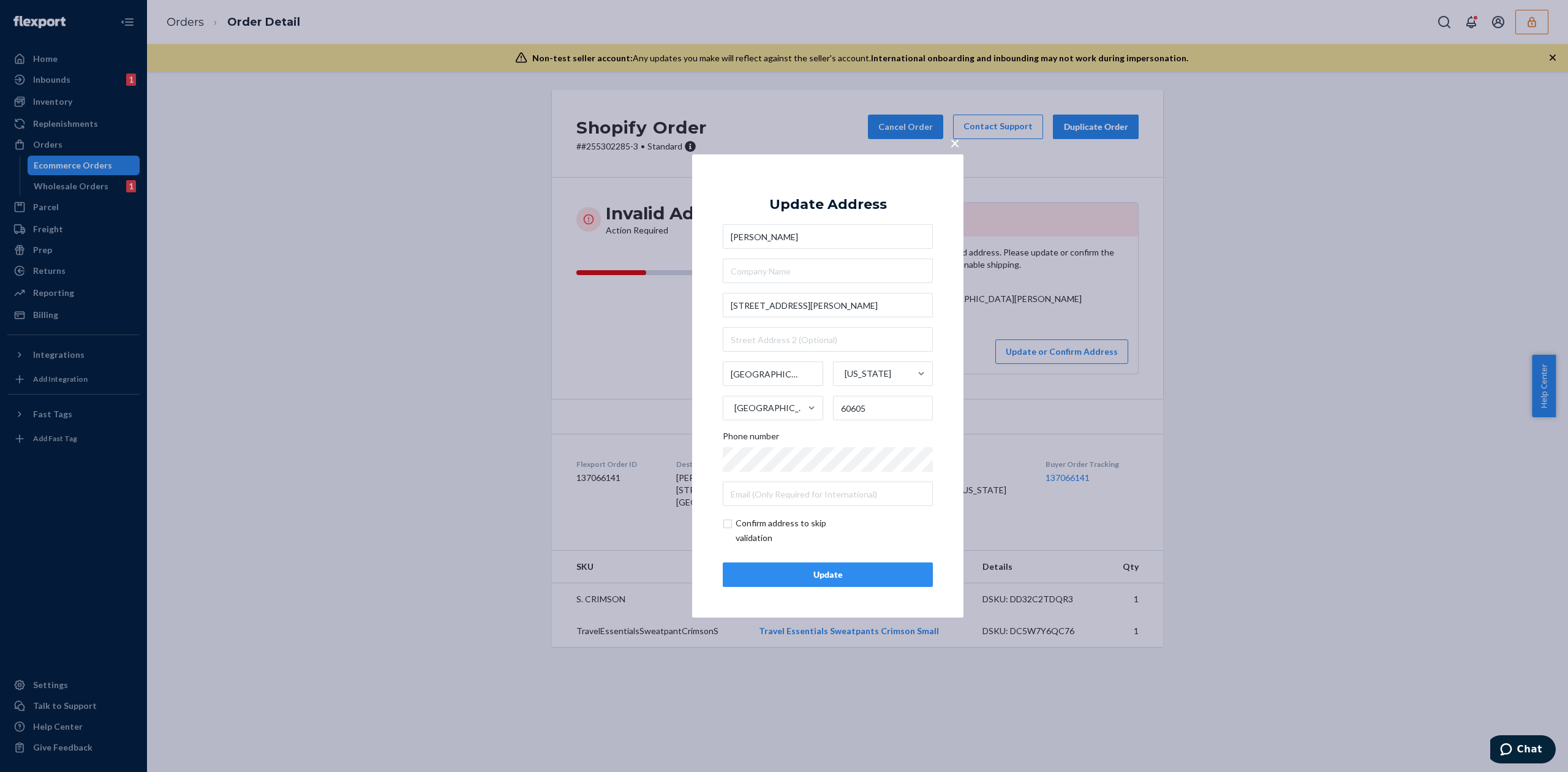
click at [877, 576] on div "Update" at bounding box center [827, 575] width 189 height 12
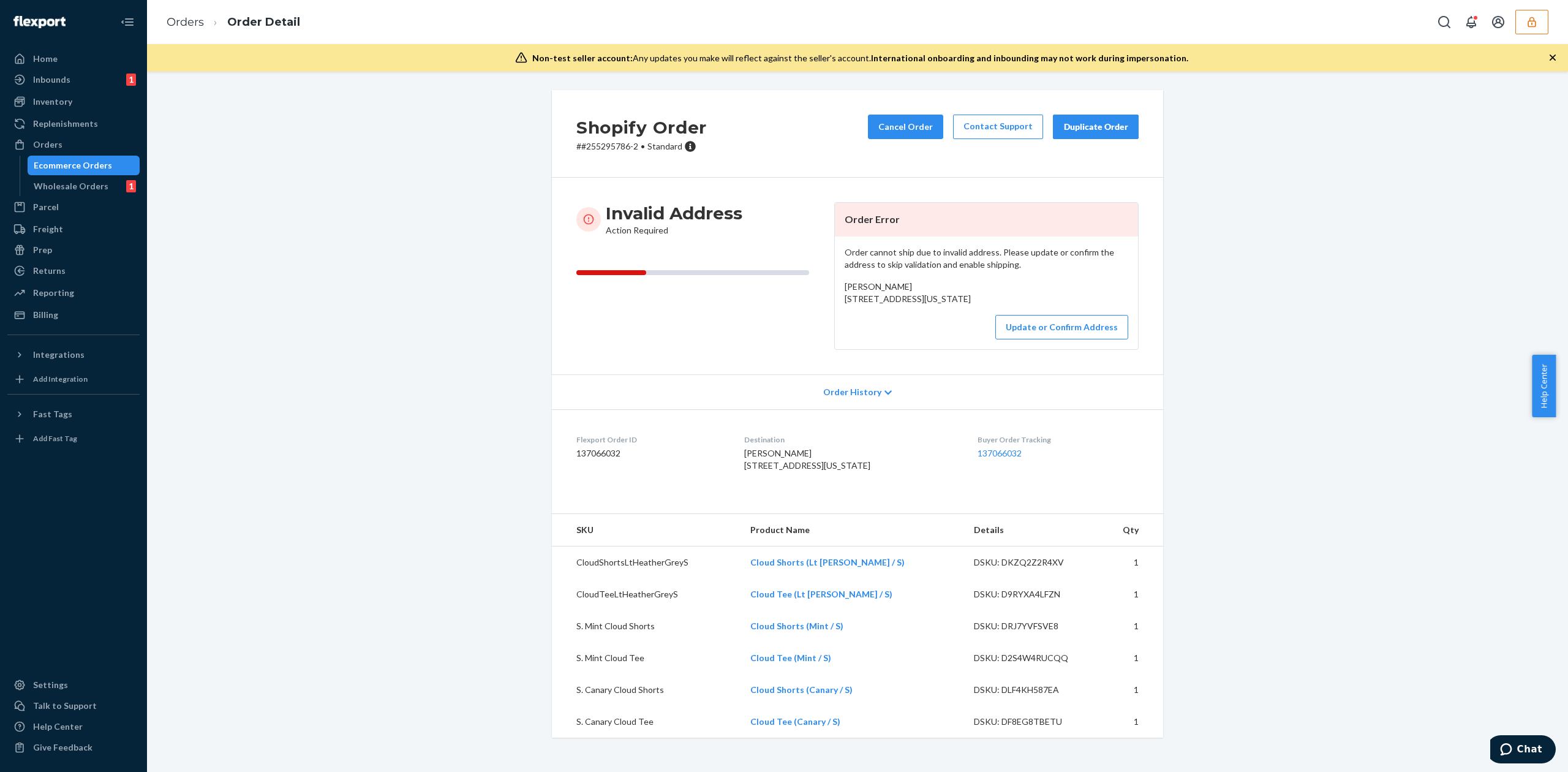
drag, startPoint x: 838, startPoint y: 297, endPoint x: 953, endPoint y: 318, distance: 116.9
click at [953, 318] on div "Order cannot ship due to invalid address. Please update or confirm the address …" at bounding box center [985, 293] width 303 height 112
copy span "551 N County Road 600 E Mill Creek, Indiana 46365"
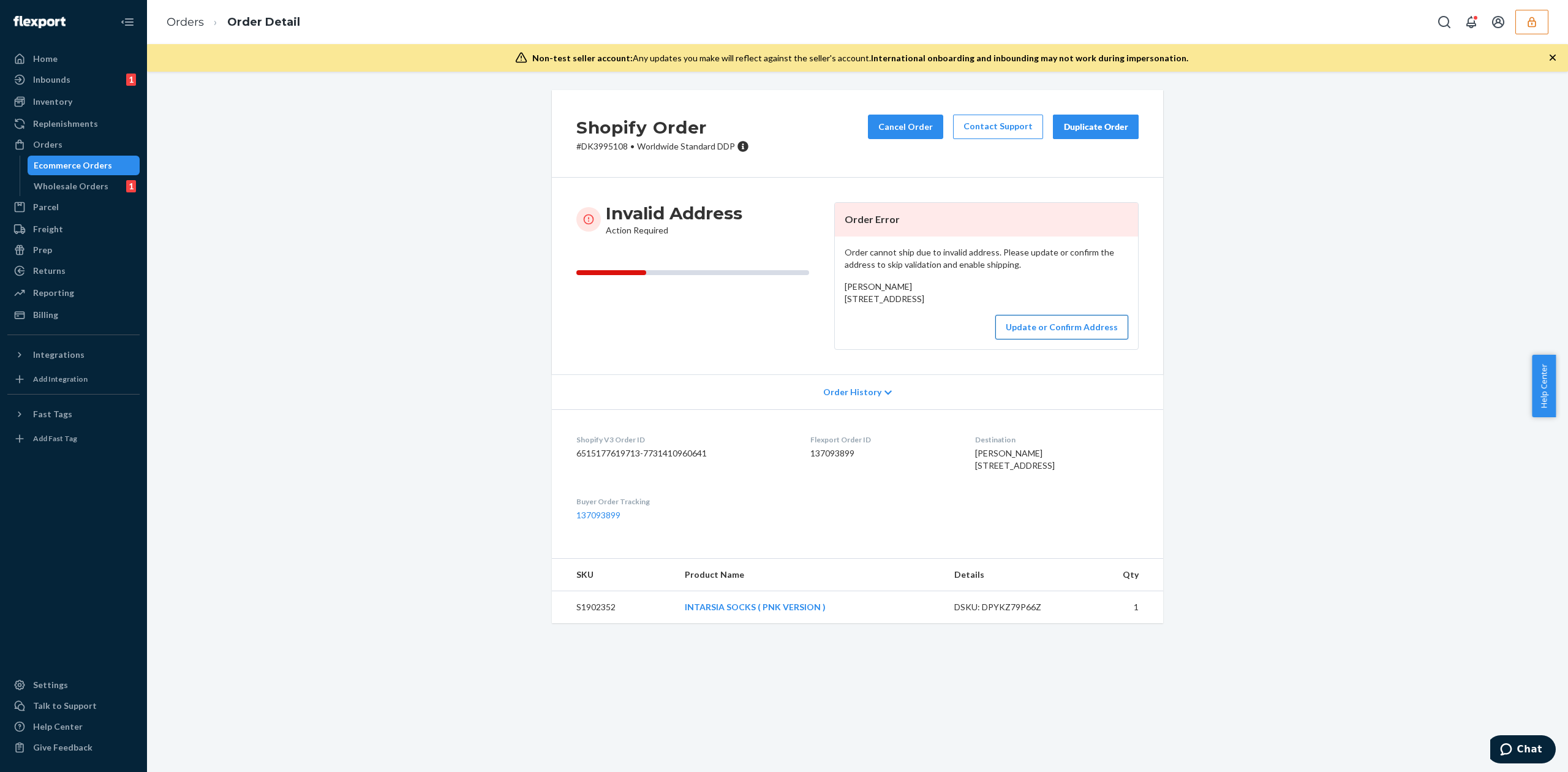
click at [1052, 340] on button "Update or Confirm Address" at bounding box center [1061, 327] width 133 height 25
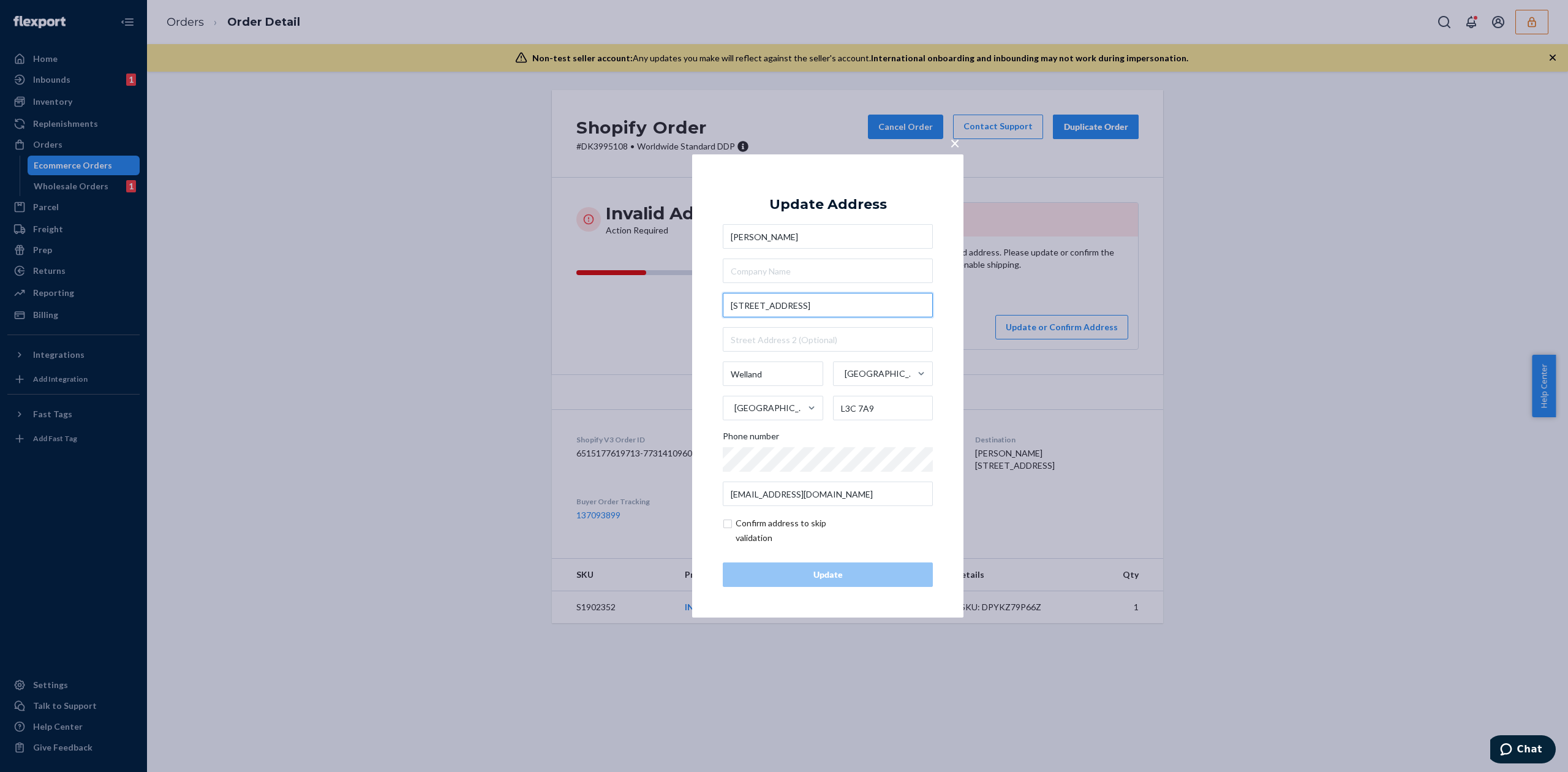
drag, startPoint x: 802, startPoint y: 304, endPoint x: 844, endPoint y: 305, distance: 42.0
click at [844, 305] on input "[STREET_ADDRESS]" at bounding box center [828, 305] width 210 height 25
type input "[STREET_ADDRESS]"
click at [827, 219] on div "Update Address [GEOGRAPHIC_DATA][STREET_ADDRESS] Phone number [EMAIL_ADDRESS][D…" at bounding box center [828, 386] width 210 height 402
click at [786, 349] on input "text" at bounding box center [828, 340] width 210 height 25
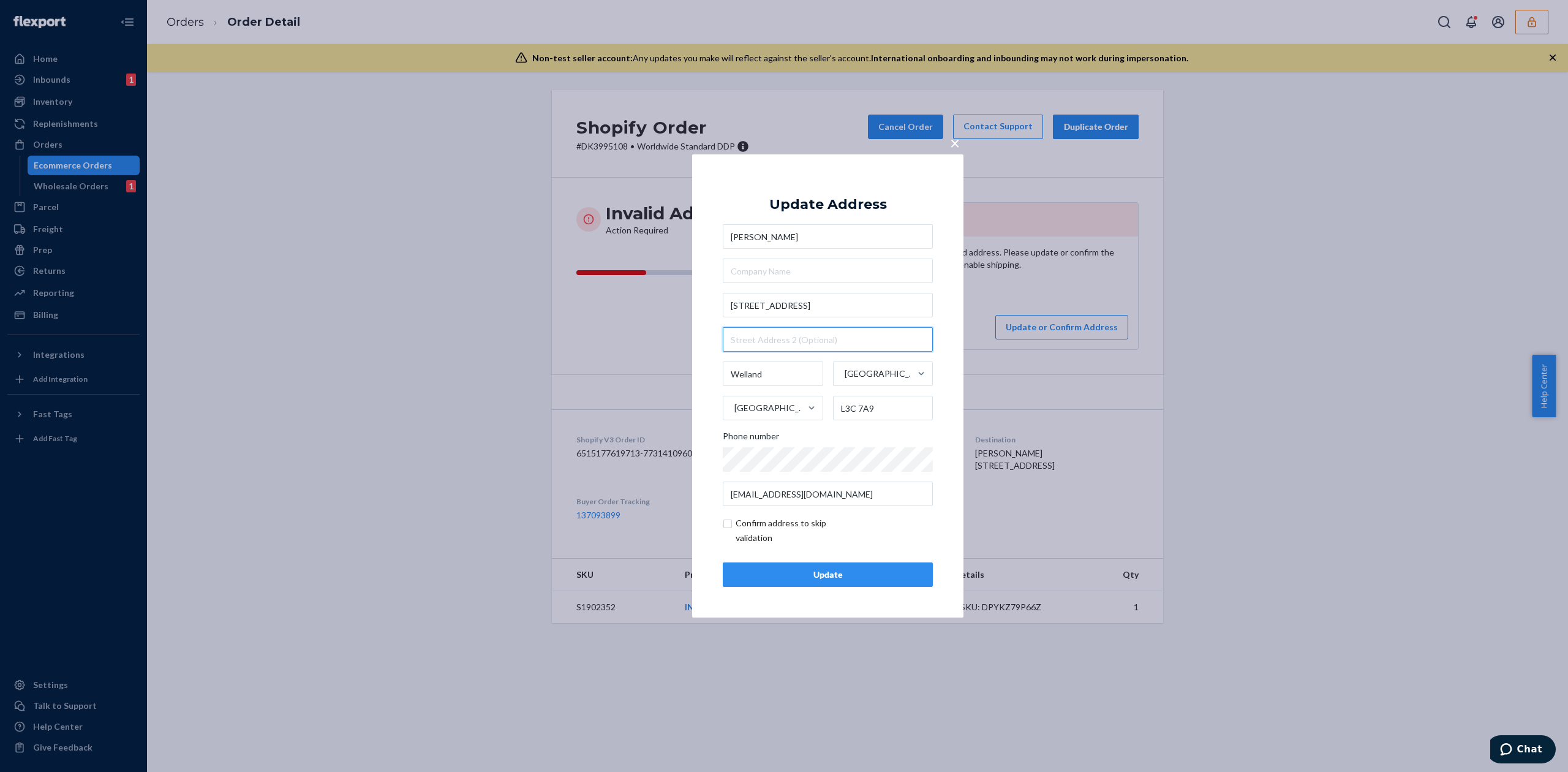
paste input "#118"
type input "#118"
click at [813, 312] on input "[STREET_ADDRESS]" at bounding box center [828, 305] width 210 height 25
type input "[STREET_ADDRESS]"
click at [858, 197] on div "Update Address" at bounding box center [828, 205] width 118 height 15
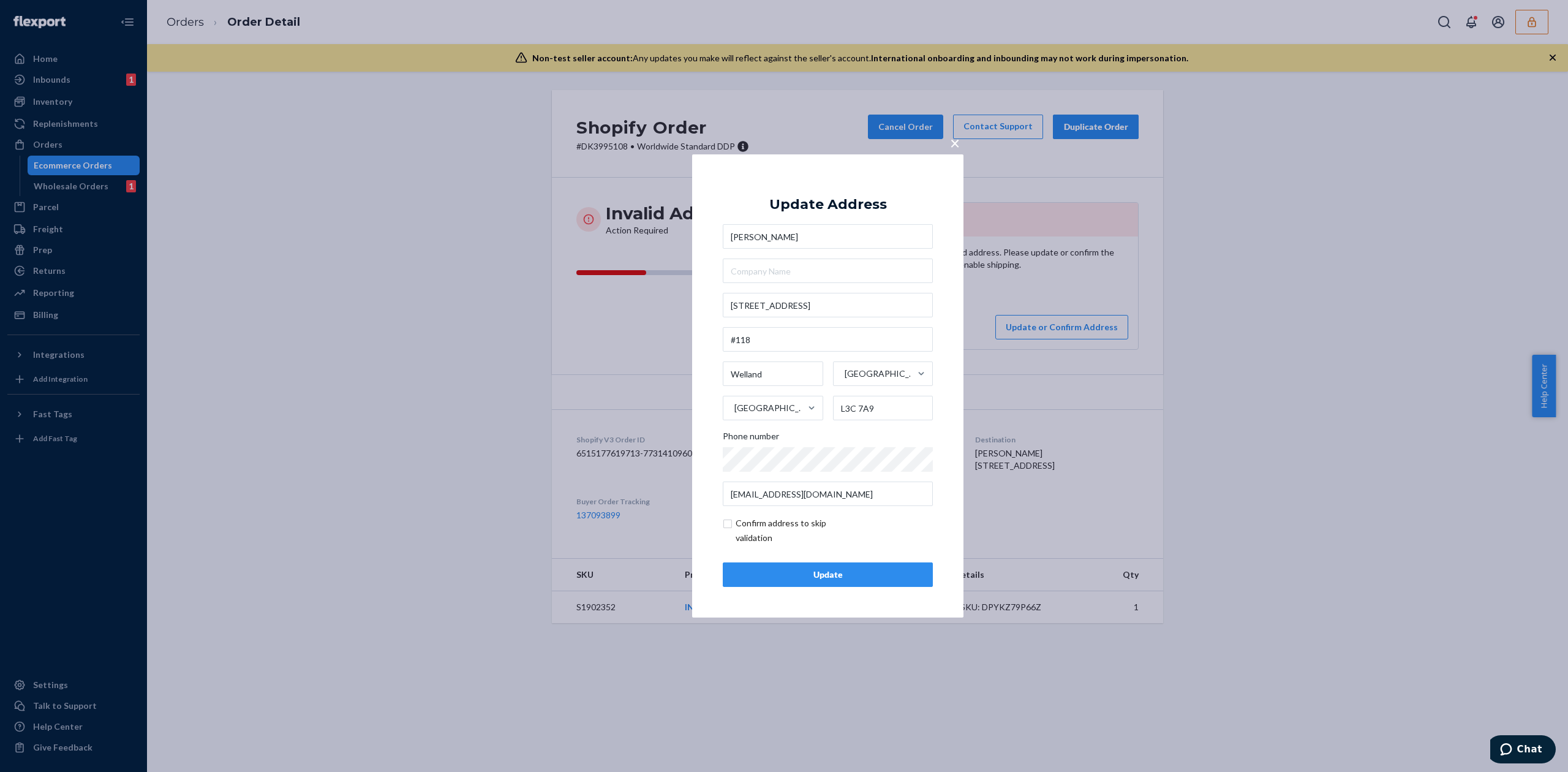
click at [846, 571] on div "Update" at bounding box center [827, 575] width 189 height 12
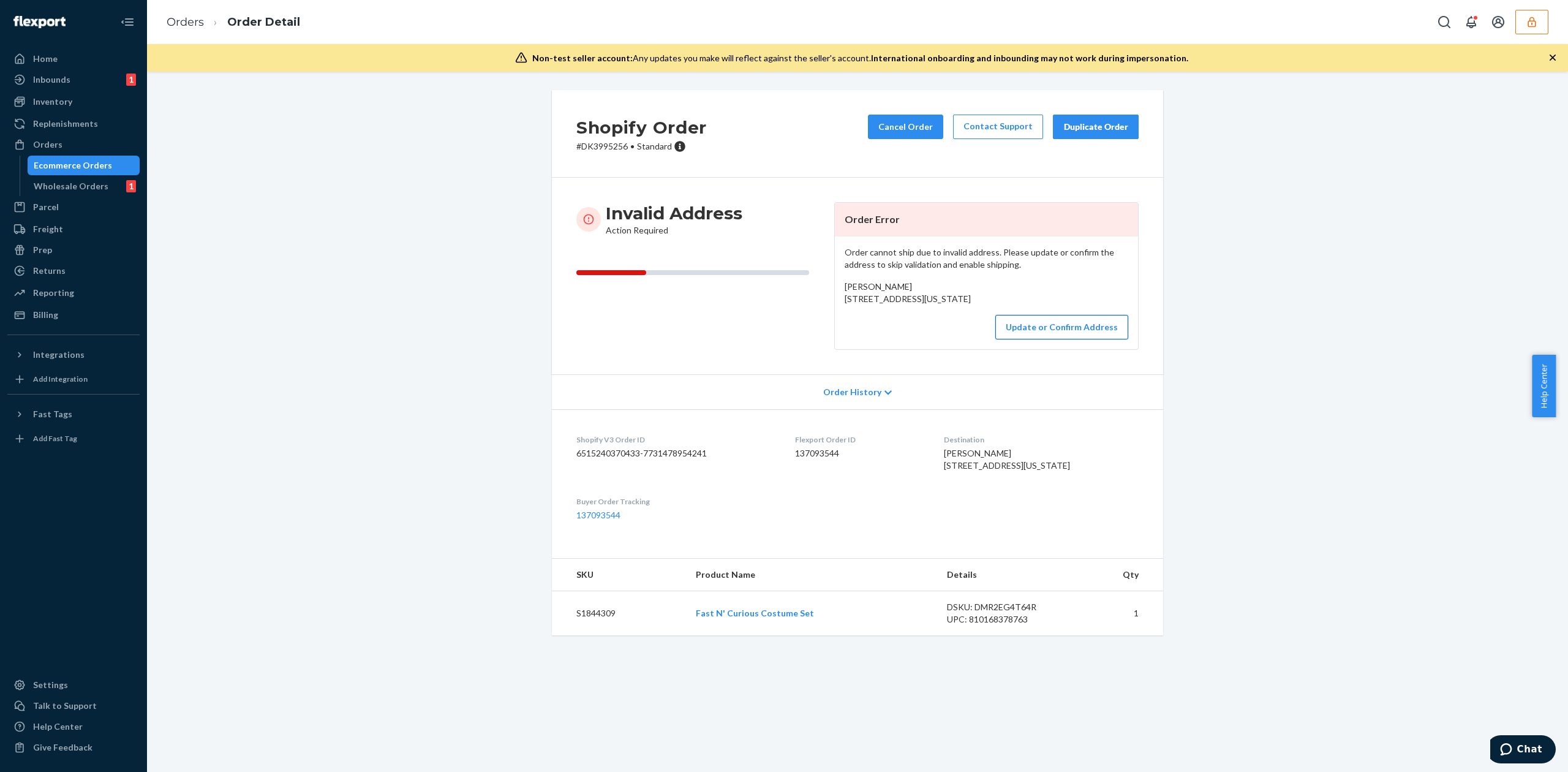
click at [1058, 340] on button "Update or Confirm Address" at bounding box center [1061, 327] width 133 height 25
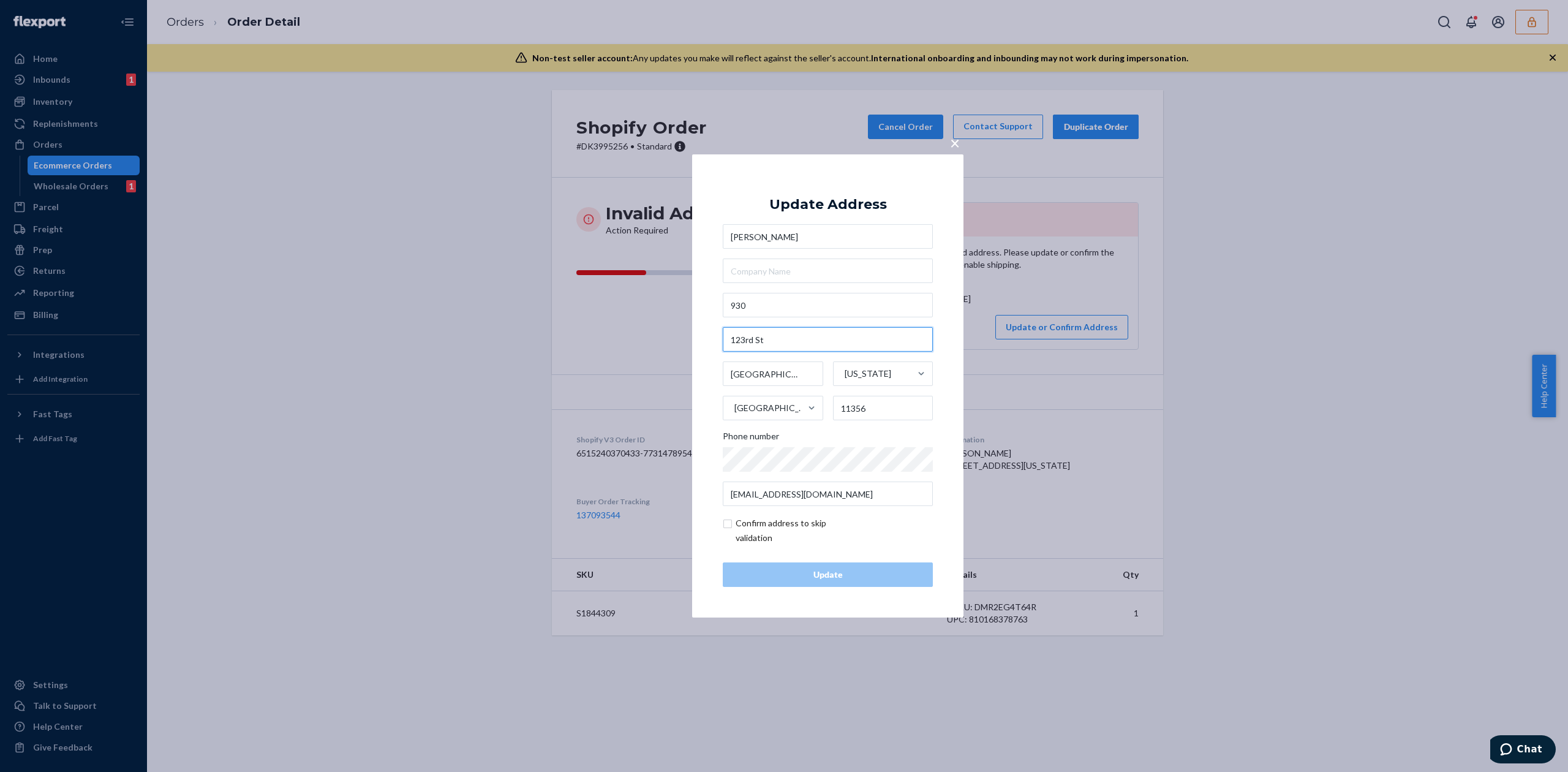
click at [773, 339] on input "123rd St" at bounding box center [828, 340] width 210 height 25
click at [787, 307] on input "930" at bounding box center [828, 305] width 210 height 25
paste input "123rd St"
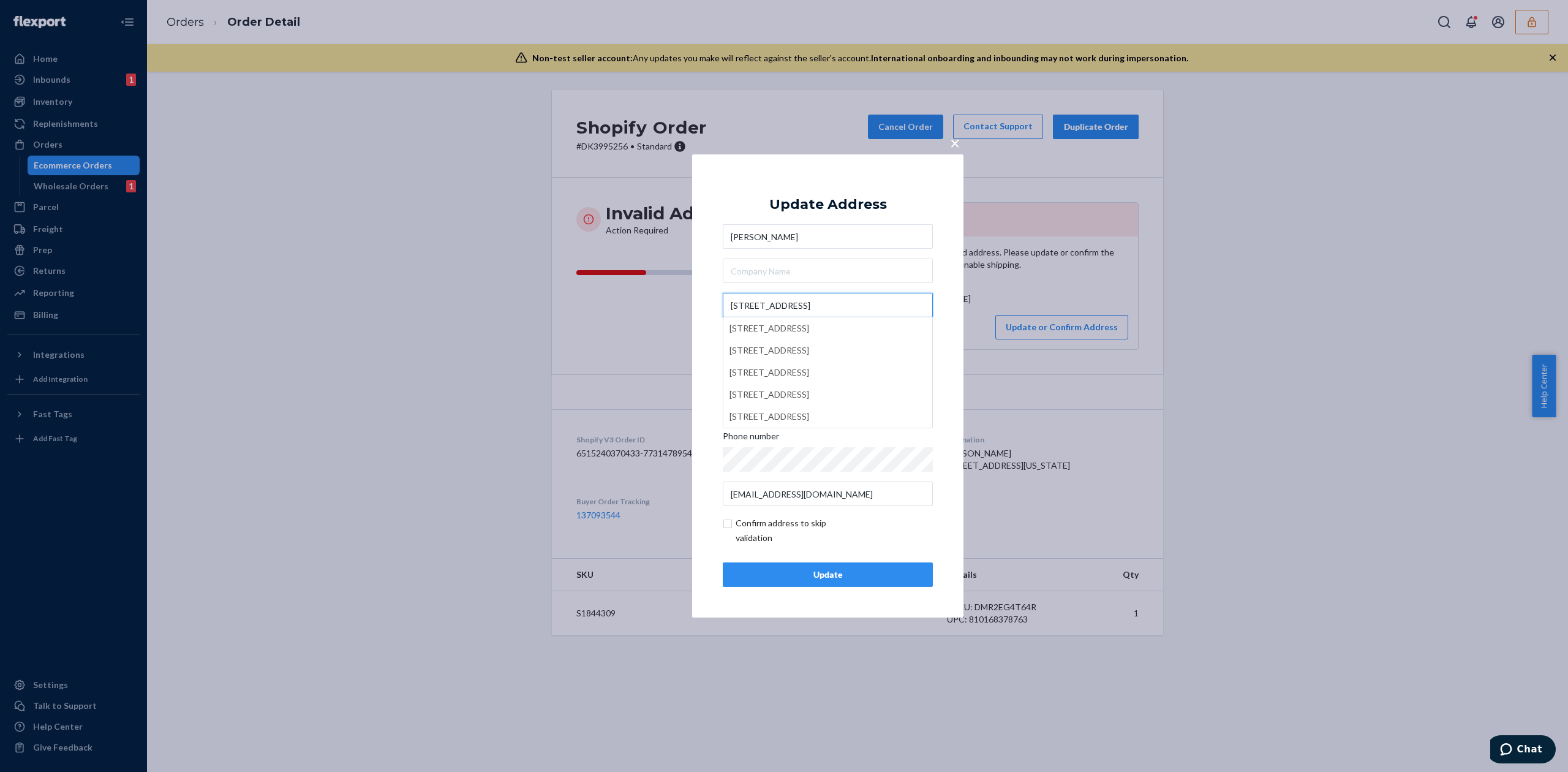
type input "930 123rd St"
click at [834, 207] on div "Update Address" at bounding box center [828, 205] width 118 height 15
click at [853, 571] on div "Update" at bounding box center [827, 575] width 189 height 12
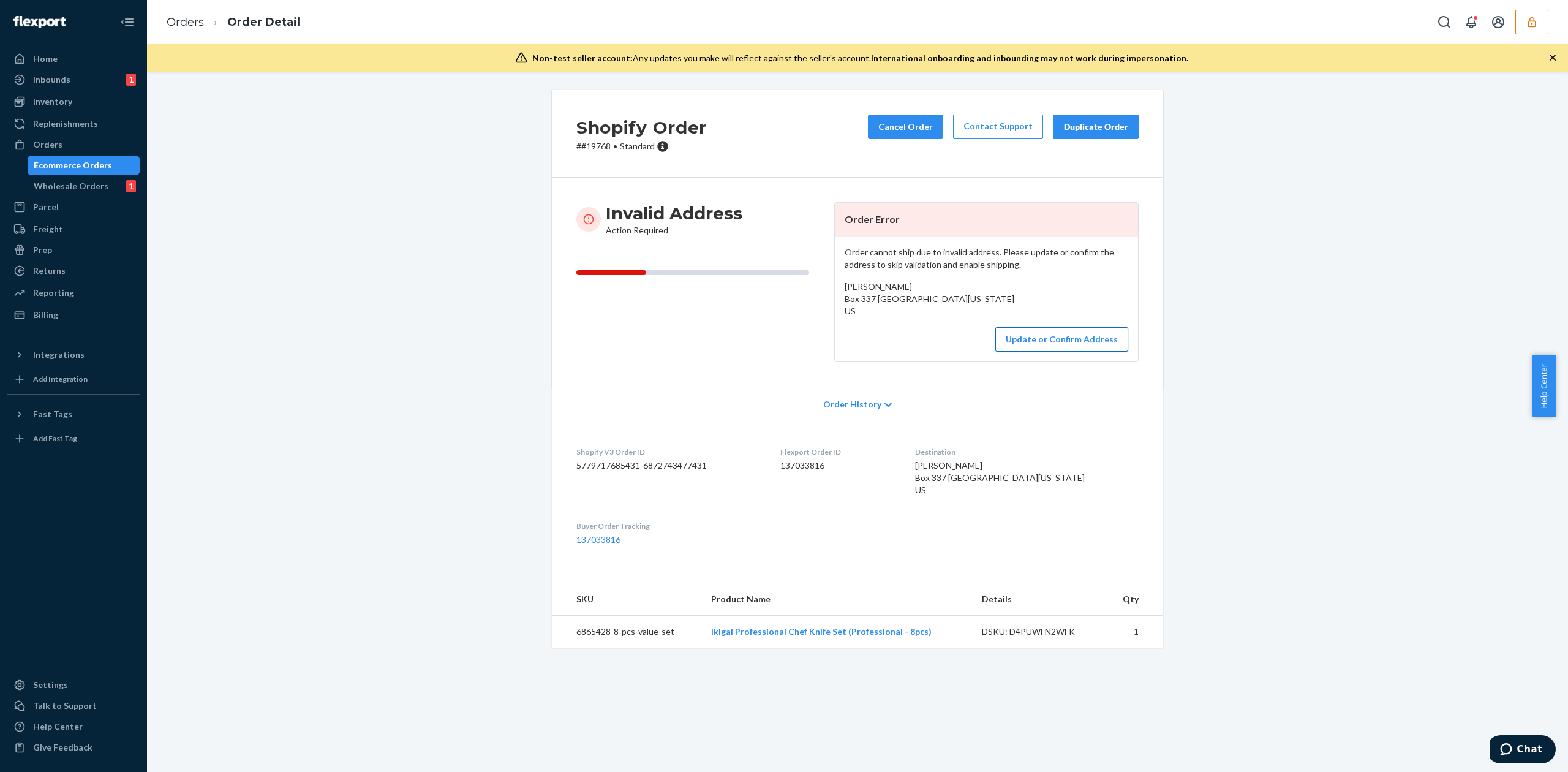
click at [1015, 348] on button "Update or Confirm Address" at bounding box center [1061, 340] width 133 height 25
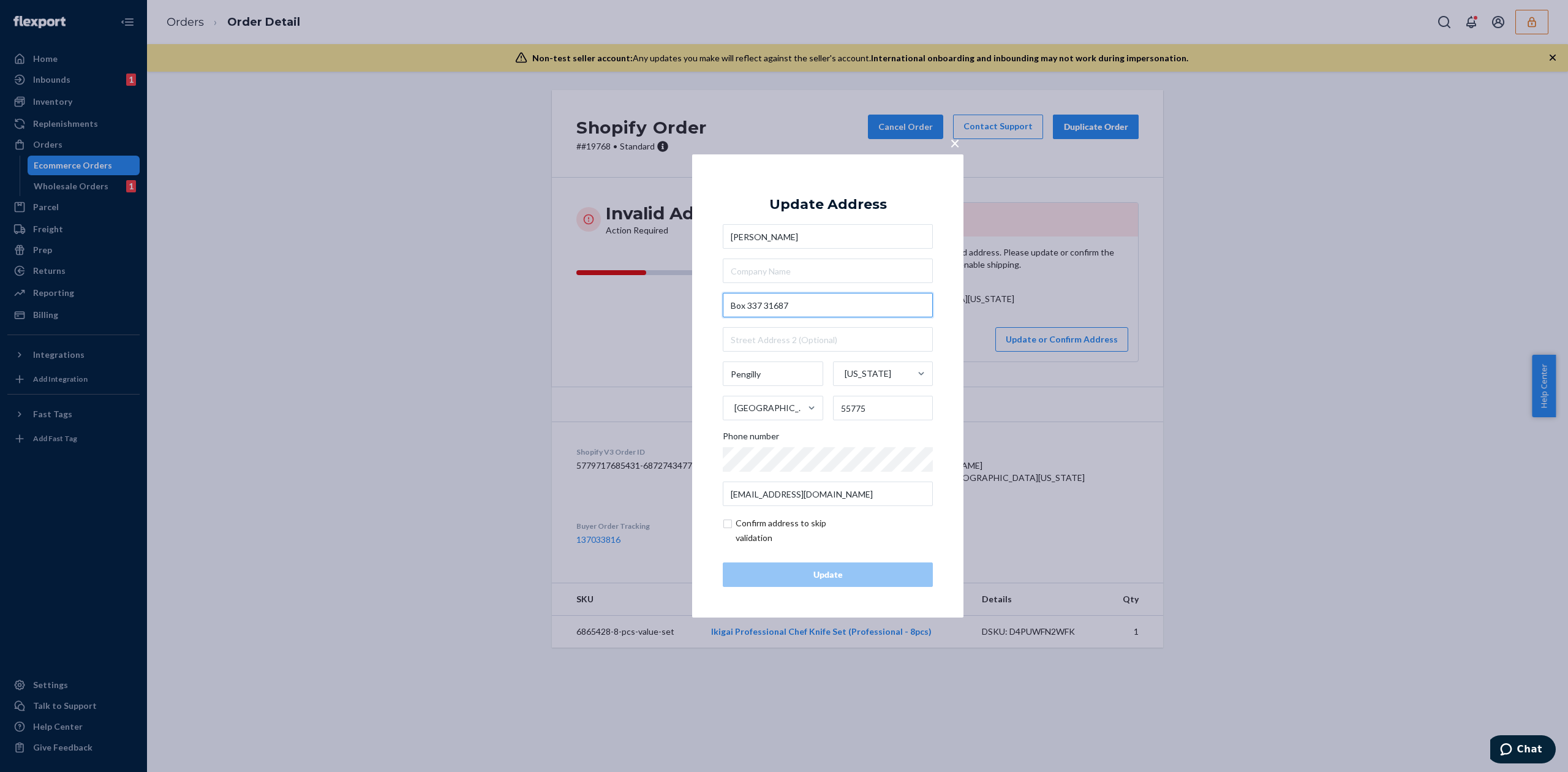
click at [732, 306] on input "Box 337 31687" at bounding box center [828, 305] width 210 height 25
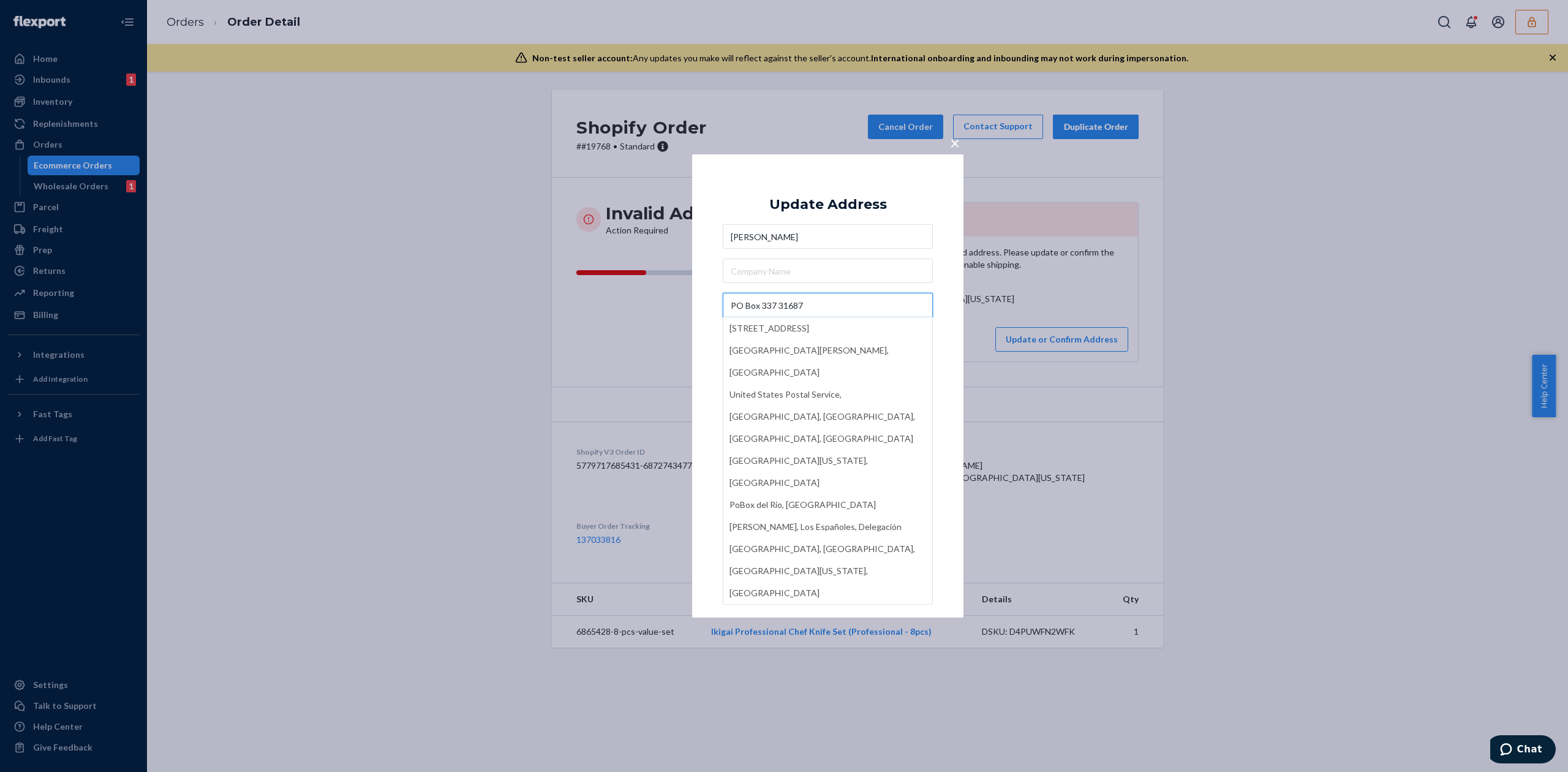
type input "PO Box 337 31687"
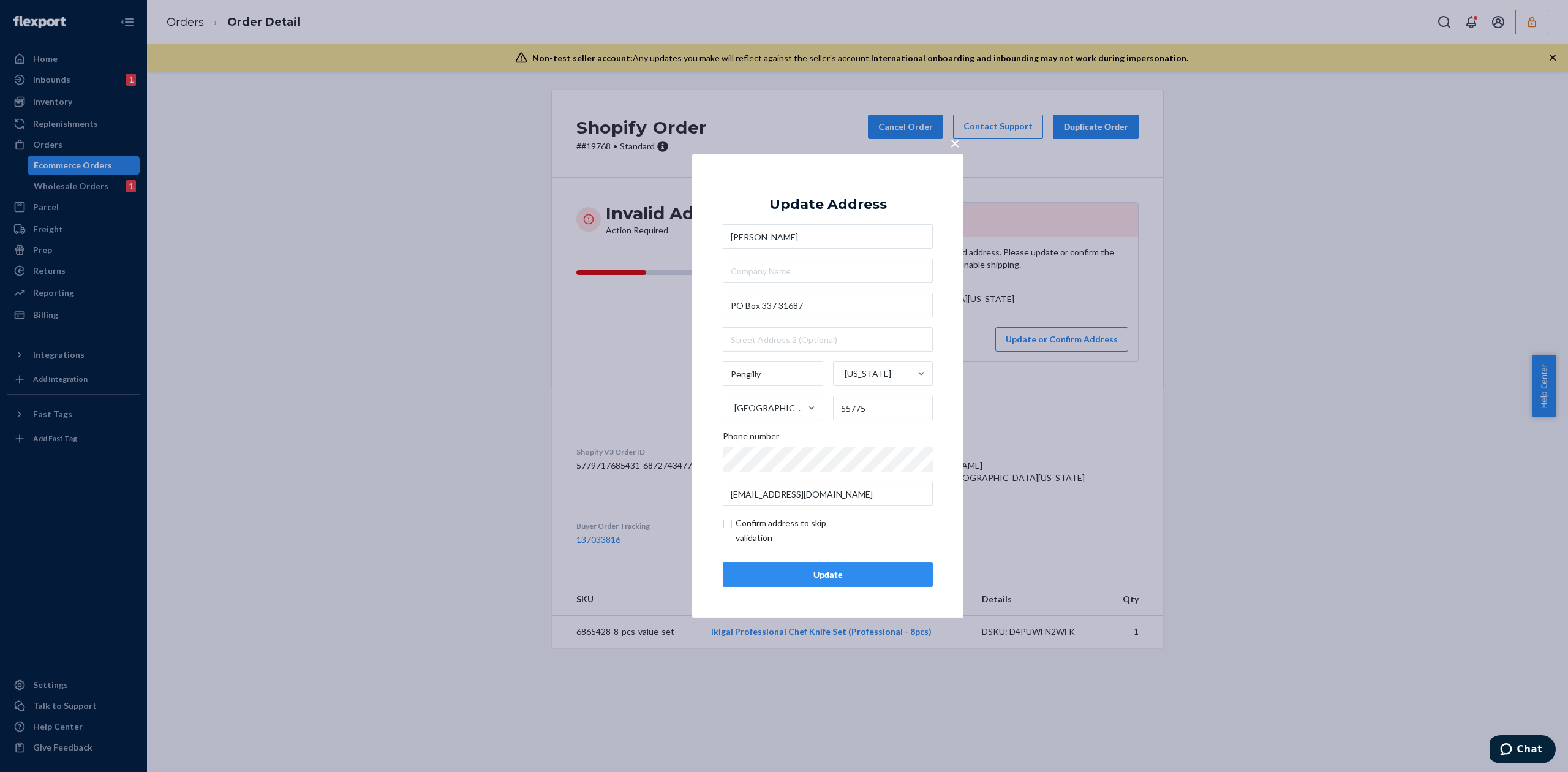
click at [856, 211] on div "Update Address" at bounding box center [828, 205] width 118 height 15
click at [839, 572] on div "Update" at bounding box center [827, 575] width 189 height 12
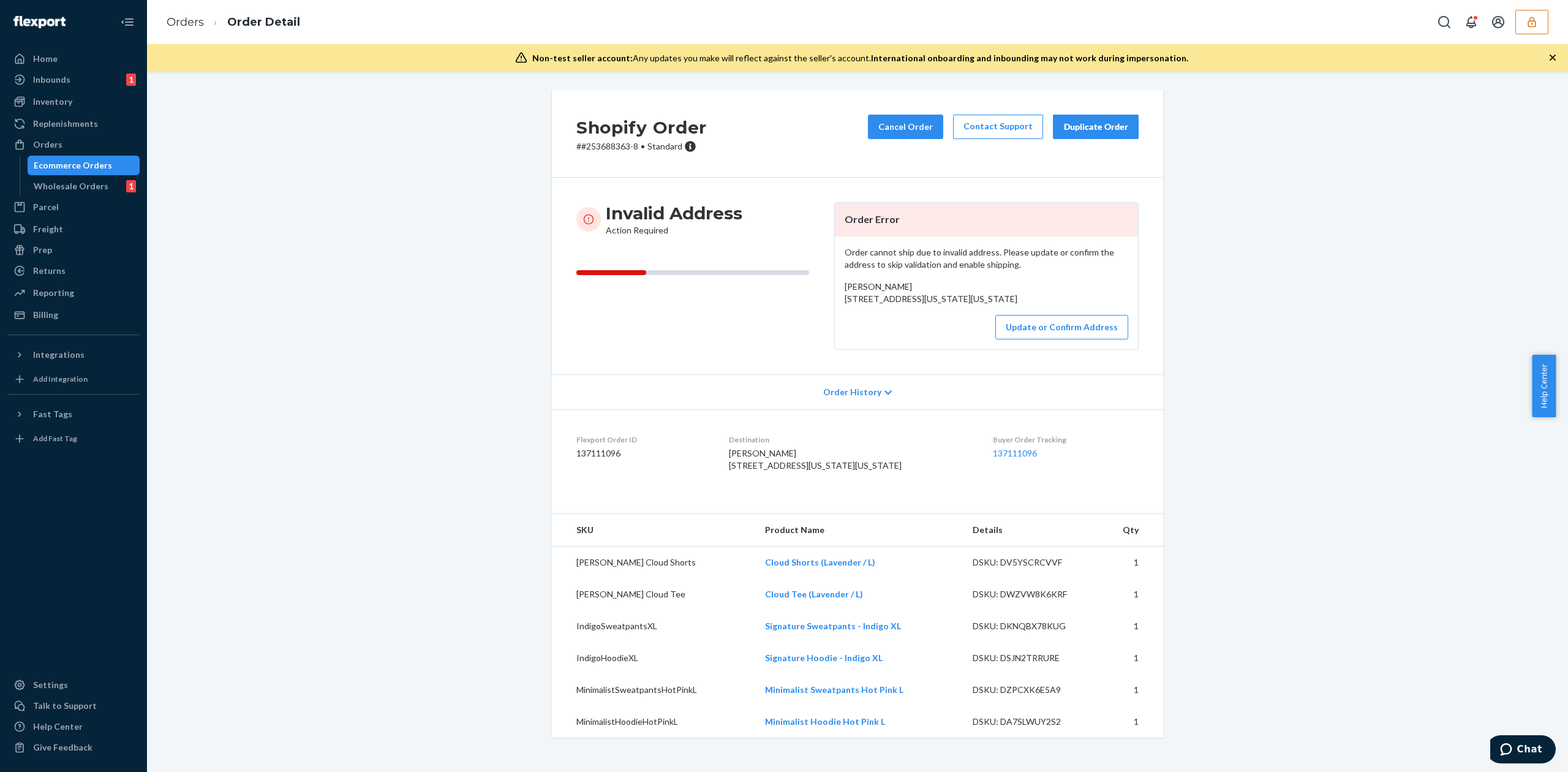
drag, startPoint x: 834, startPoint y: 299, endPoint x: 960, endPoint y: 307, distance: 126.3
click at [960, 307] on div "Order cannot ship due to invalid address. Please update or confirm the address …" at bounding box center [985, 293] width 303 height 112
copy span "[STREET_ADDRESS][US_STATE][US_STATE]"
click at [878, 280] on div "Order cannot ship due to invalid address. Please update or confirm the address …" at bounding box center [985, 293] width 303 height 112
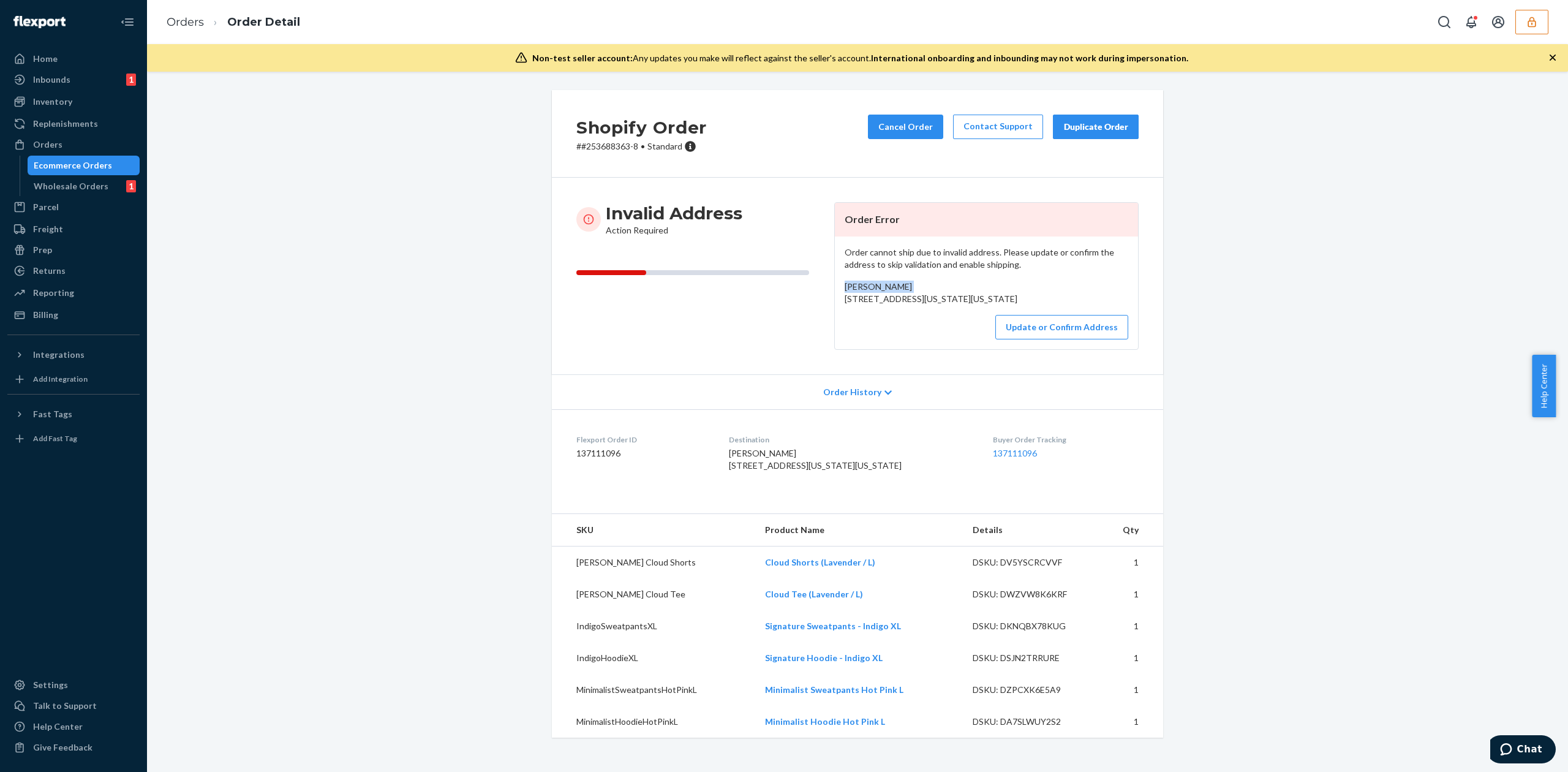
click at [878, 280] on div "Order cannot ship due to invalid address. Please update or confirm the address …" at bounding box center [985, 293] width 303 height 112
copy span "Leslie Kelley"
click at [845, 300] on span "Leslie Kelley N2695 Wisconsin St Watertown, Wisconsin 53094 US" at bounding box center [931, 292] width 173 height 23
drag, startPoint x: 838, startPoint y: 302, endPoint x: 967, endPoint y: 316, distance: 129.8
click at [967, 316] on div "Order cannot ship due to invalid address. Please update or confirm the address …" at bounding box center [985, 293] width 303 height 112
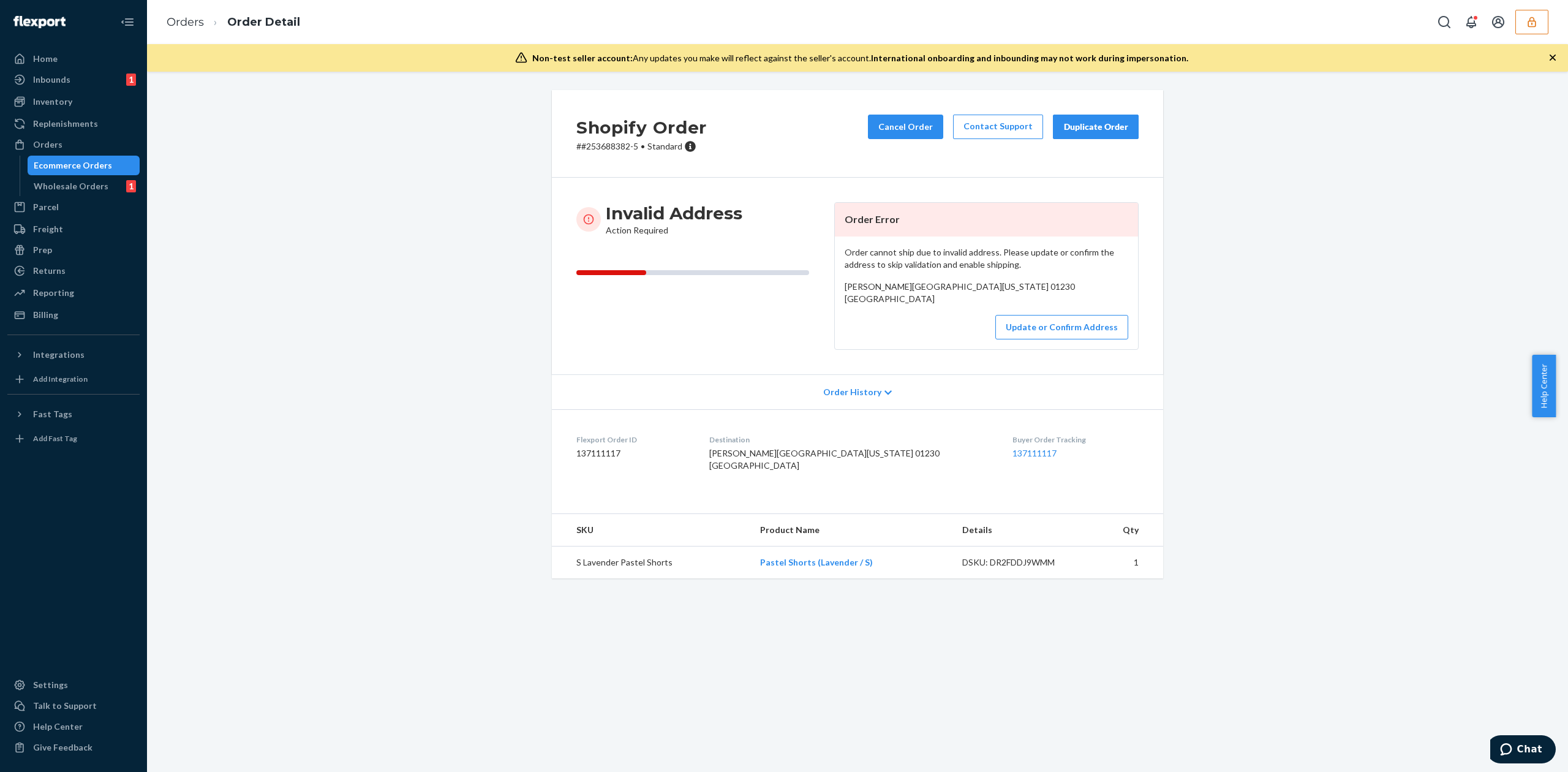
click at [865, 282] on span "[PERSON_NAME][GEOGRAPHIC_DATA][US_STATE] 01230 [GEOGRAPHIC_DATA]" at bounding box center [959, 292] width 230 height 23
copy span "[PERSON_NAME]"
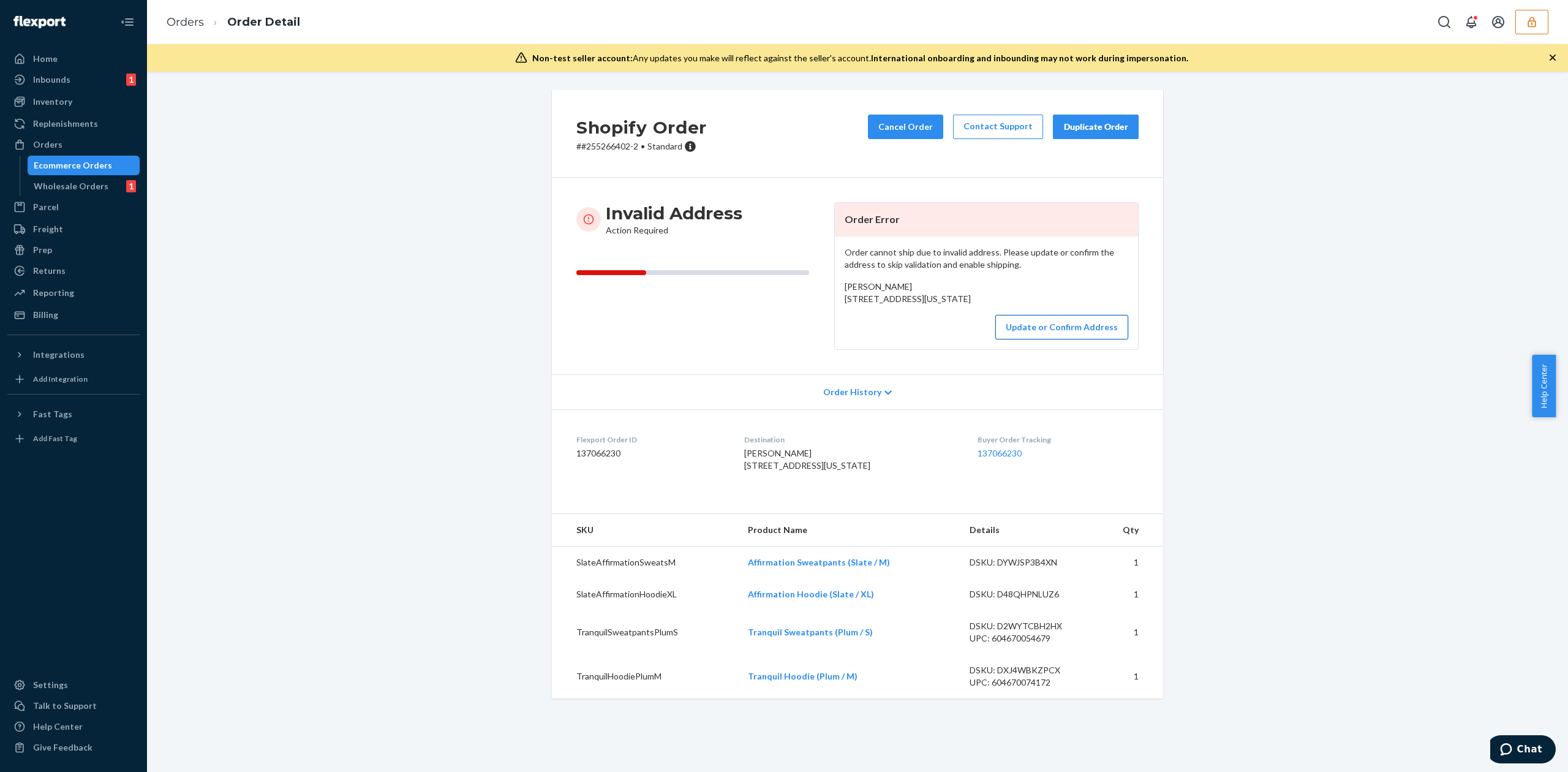
click at [1010, 340] on button "Update or Confirm Address" at bounding box center [1061, 327] width 133 height 25
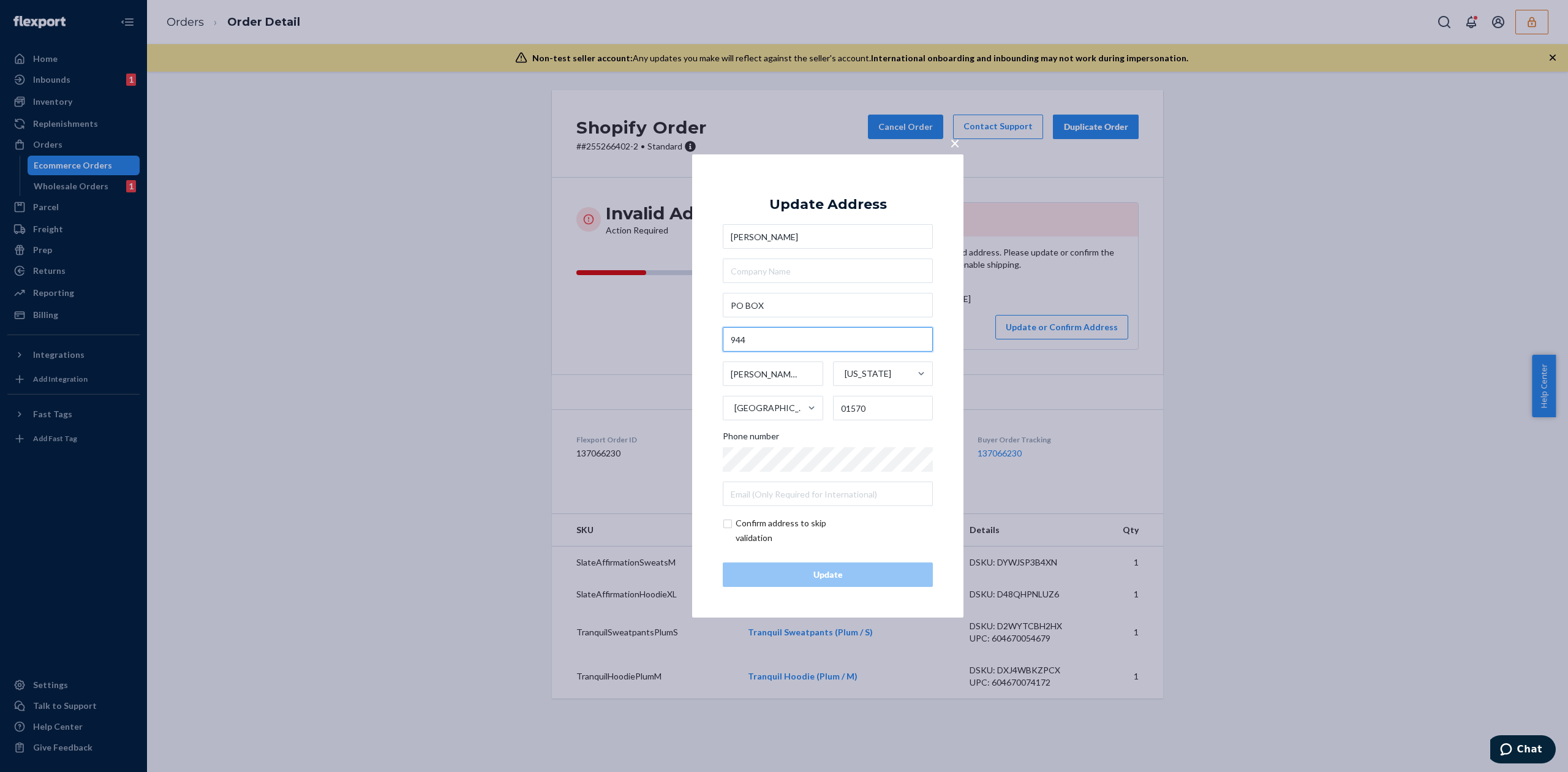
click at [741, 340] on input "944" at bounding box center [828, 340] width 210 height 25
click at [800, 305] on input "PO BOX" at bounding box center [828, 305] width 210 height 25
paste input "944"
type input "PO BOX 944"
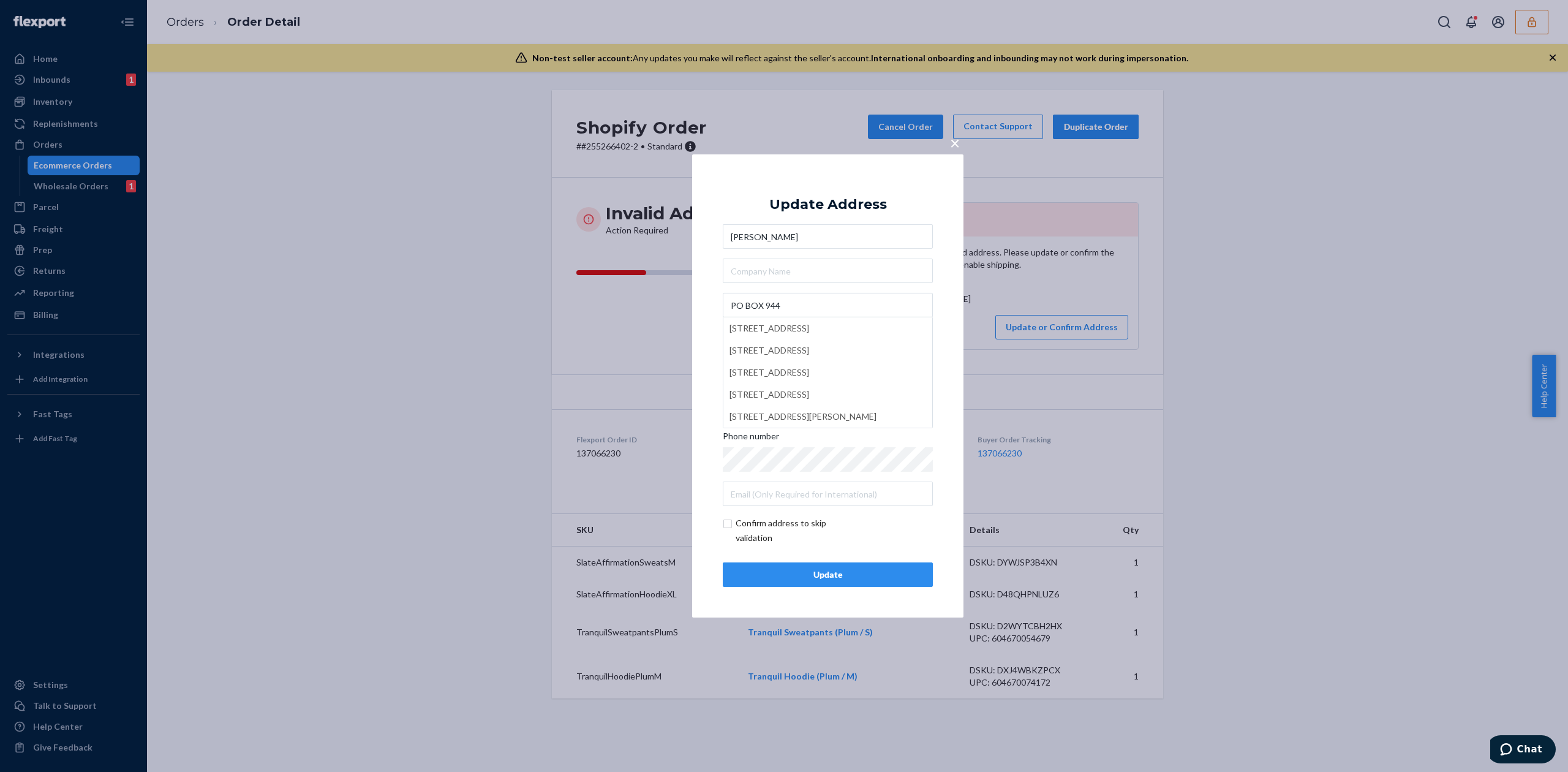
click at [807, 206] on div "Update Address" at bounding box center [828, 205] width 118 height 15
click at [850, 571] on div "Update" at bounding box center [827, 575] width 189 height 12
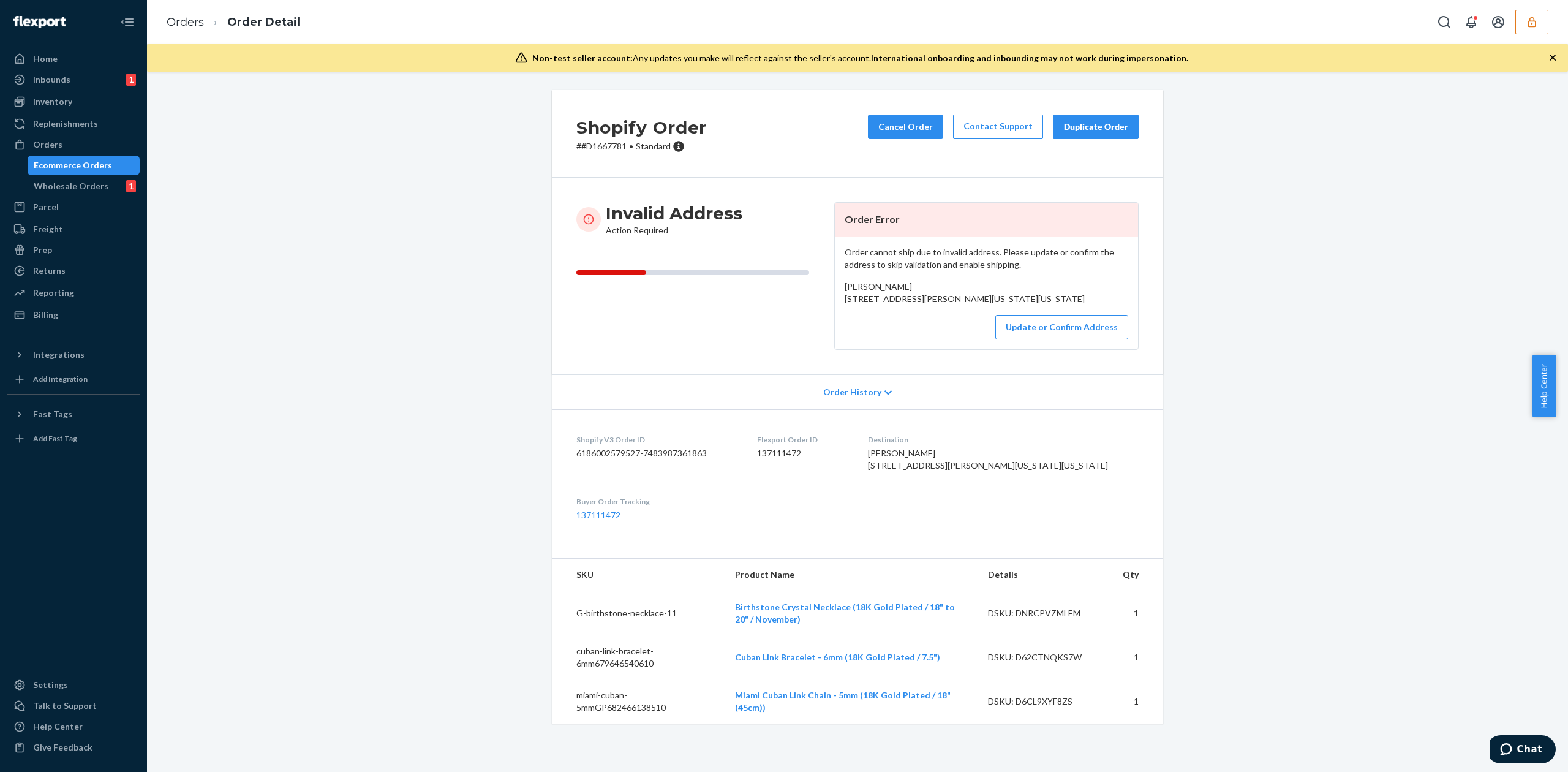
click at [866, 278] on div "Order cannot ship due to invalid address. Please update or confirm the address …" at bounding box center [985, 293] width 303 height 112
click at [893, 297] on span "Suzette Webb 778 Thomas S Boyland 1 New York, New York 11212 US" at bounding box center [964, 292] width 240 height 23
drag, startPoint x: 838, startPoint y: 302, endPoint x: 944, endPoint y: 321, distance: 107.7
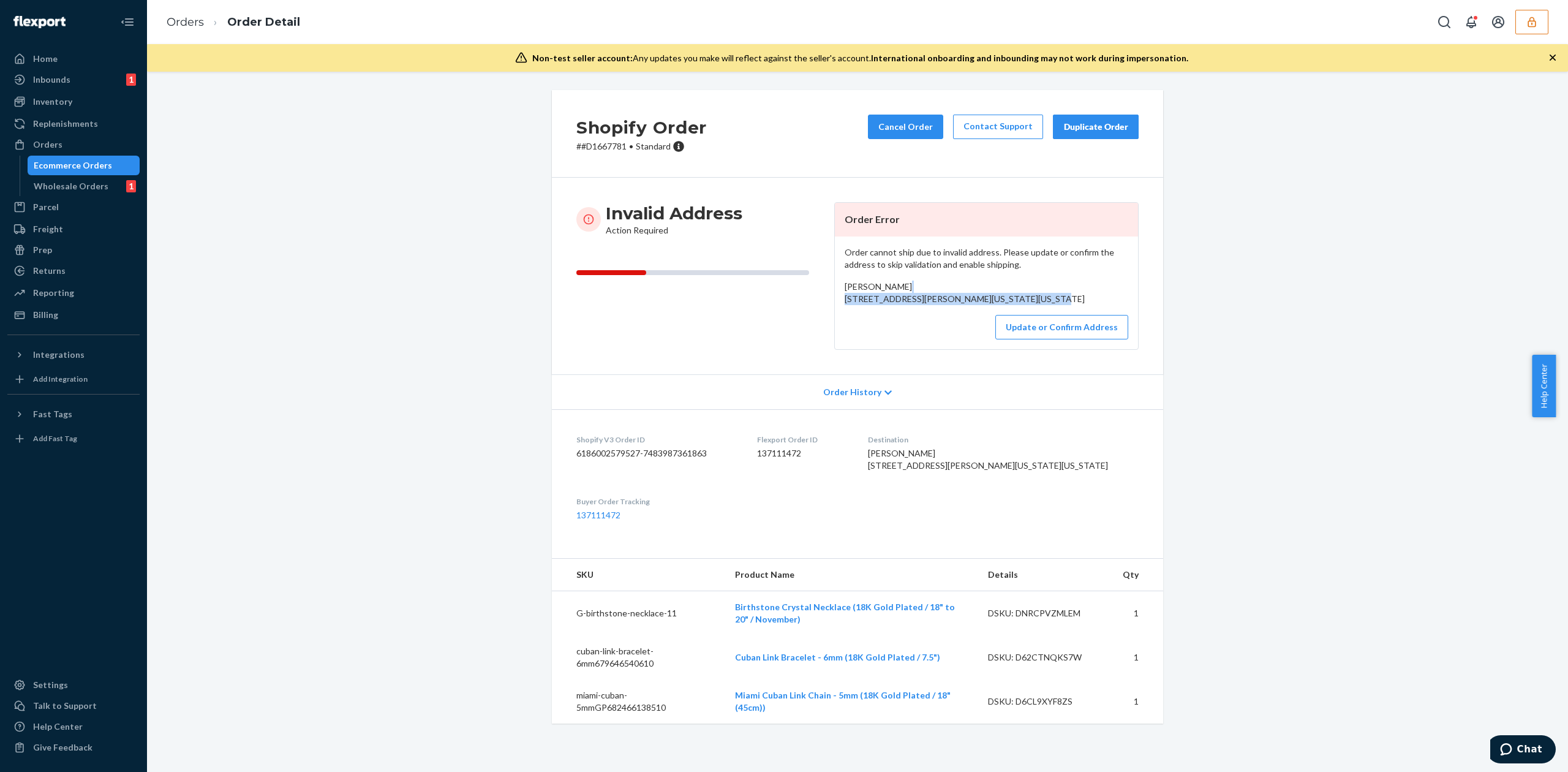
click at [944, 305] on div "Suzette Webb 778 Thomas S Boyland 1 New York, New York 11212 US" at bounding box center [986, 293] width 283 height 25
copy span "778 Thomas S Boyland 1 New York, New York 11212"
click at [1089, 340] on button "Update or Confirm Address" at bounding box center [1061, 327] width 133 height 25
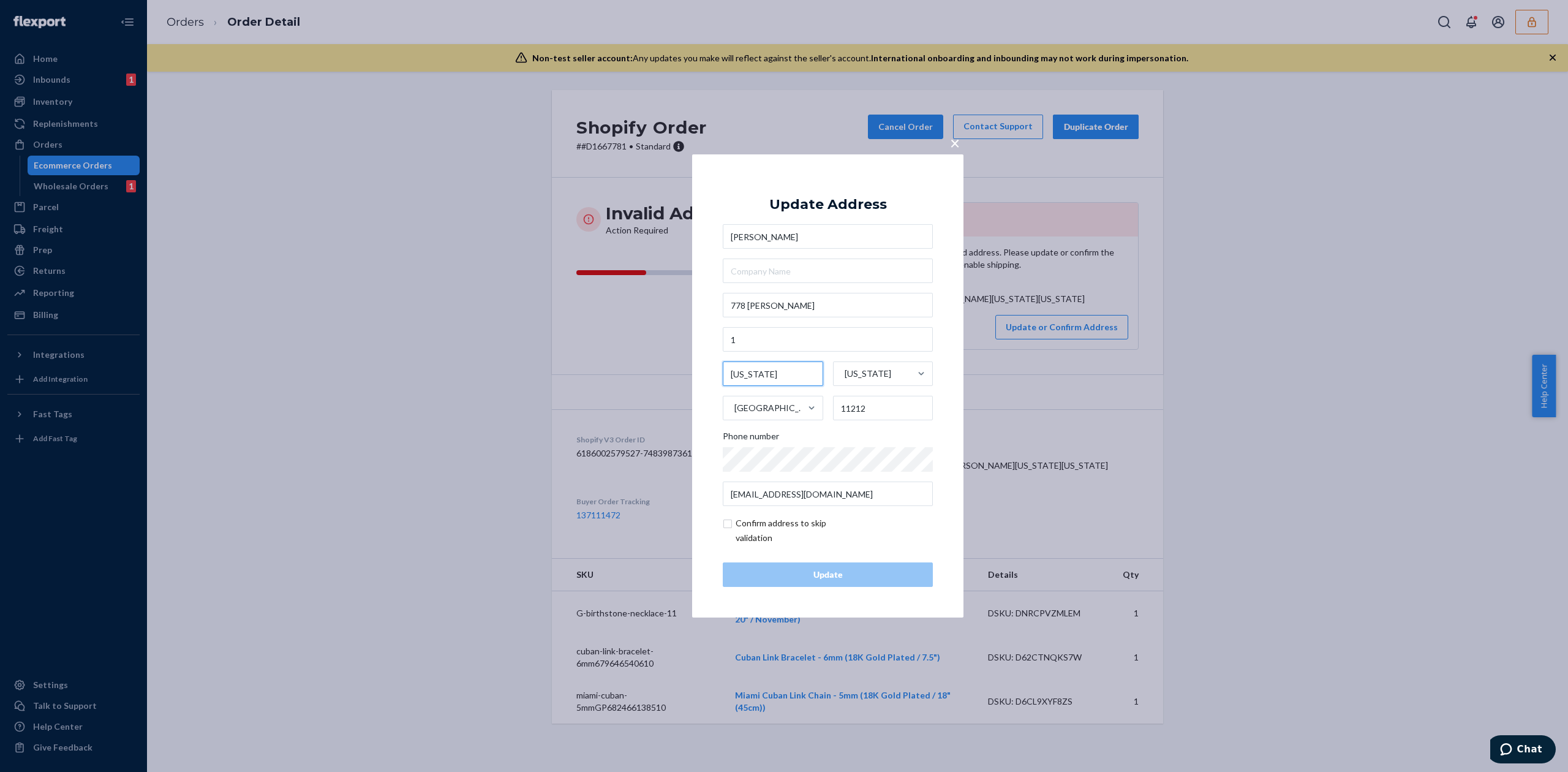
click at [739, 382] on input "New York" at bounding box center [773, 374] width 101 height 25
type input "Brooklyn"
click at [820, 299] on input "778 Thomas S Boyland" at bounding box center [828, 305] width 210 height 25
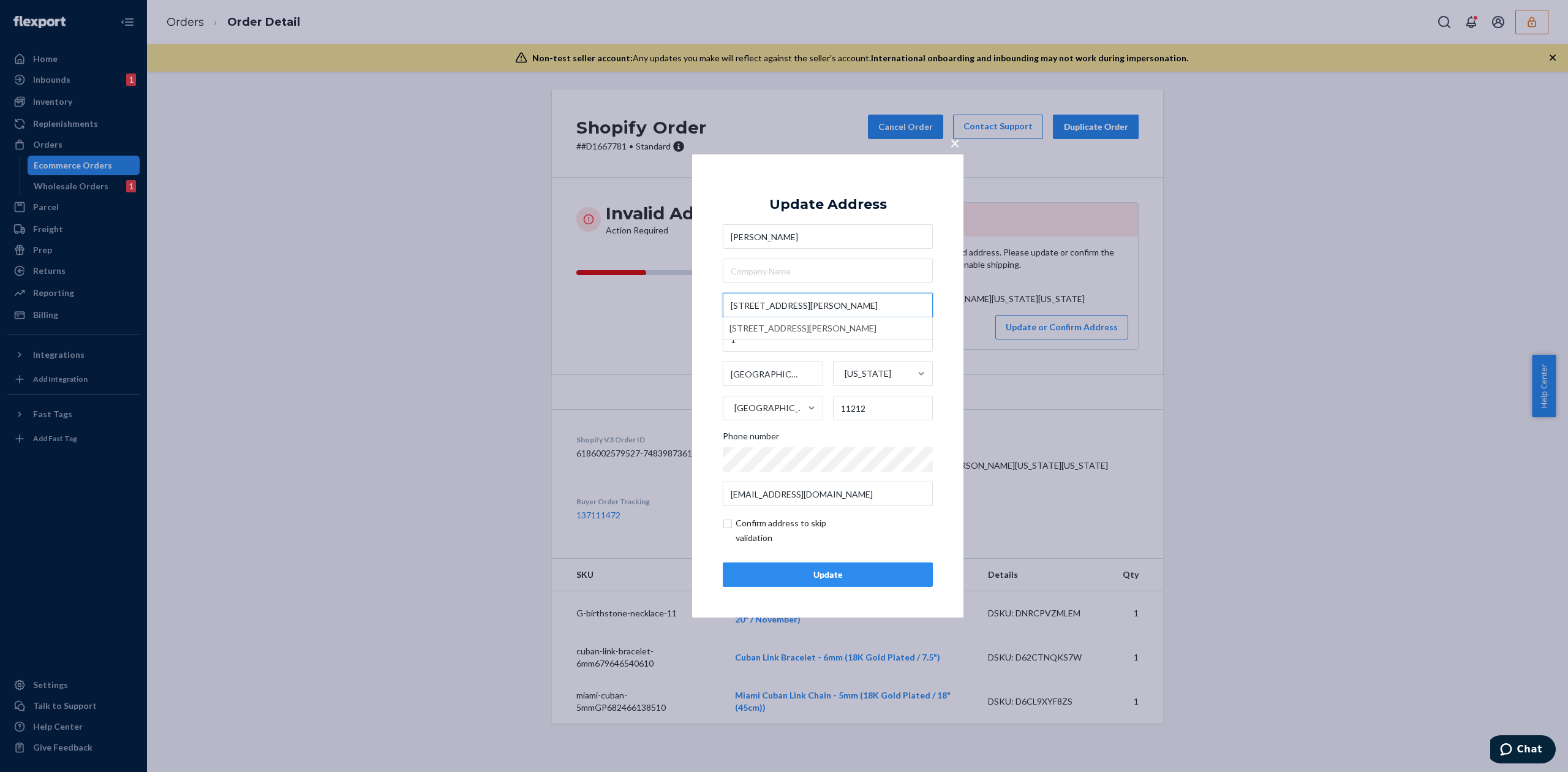
type input "778 Thomas S Boyland St"
click at [867, 190] on div "Update Address Suzette Webb 778 Thomas S Boyland St 1 Brooklyn New York United …" at bounding box center [828, 386] width 210 height 402
click at [768, 530] on input "checkbox" at bounding box center [793, 530] width 142 height 29
checkbox input "true"
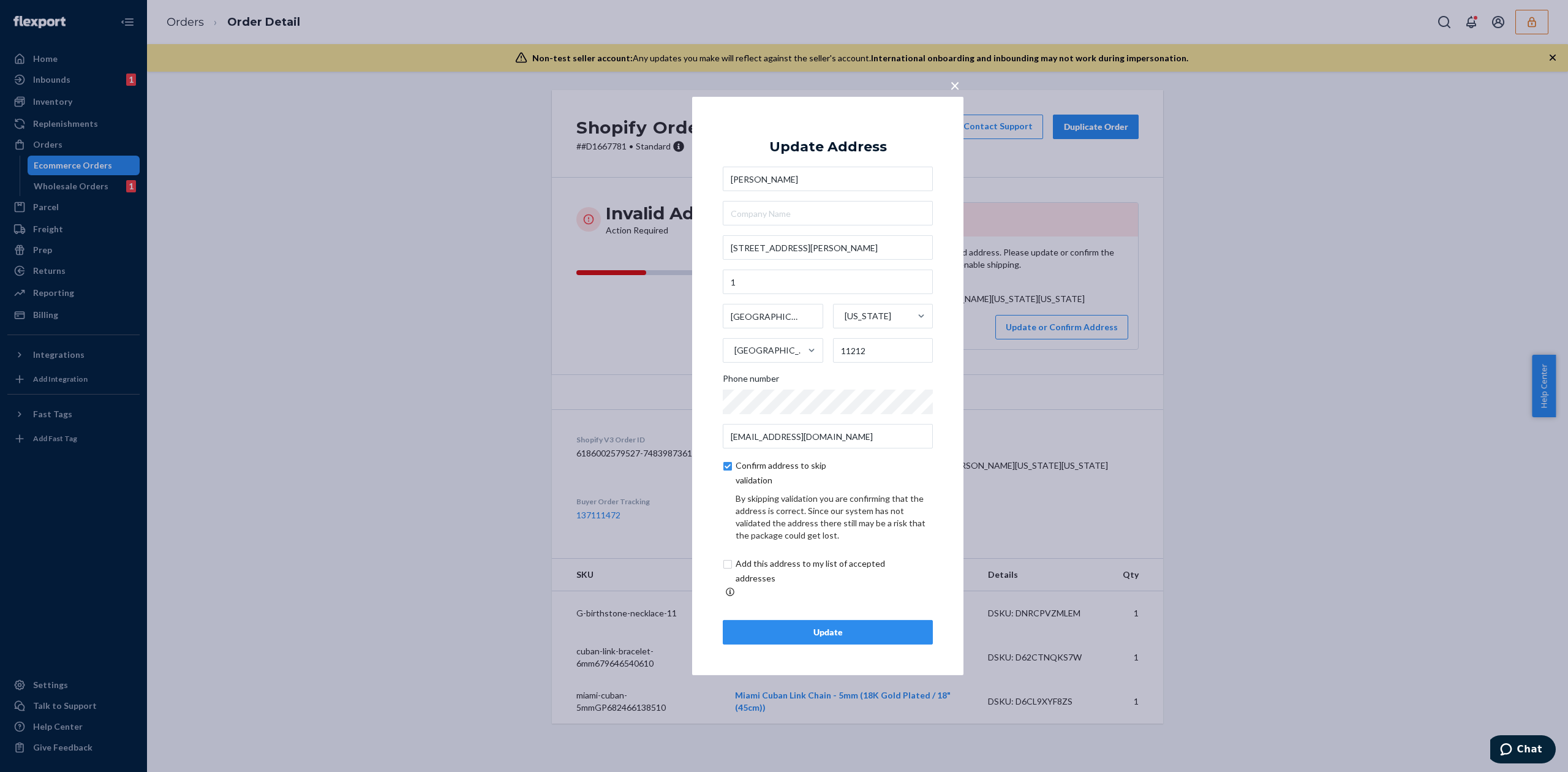
click at [865, 609] on div "Update Address Suzette Webb 778 Thomas S Boyland St 1 Brooklyn New York United …" at bounding box center [828, 386] width 210 height 517
click at [867, 626] on div "Update" at bounding box center [827, 632] width 189 height 12
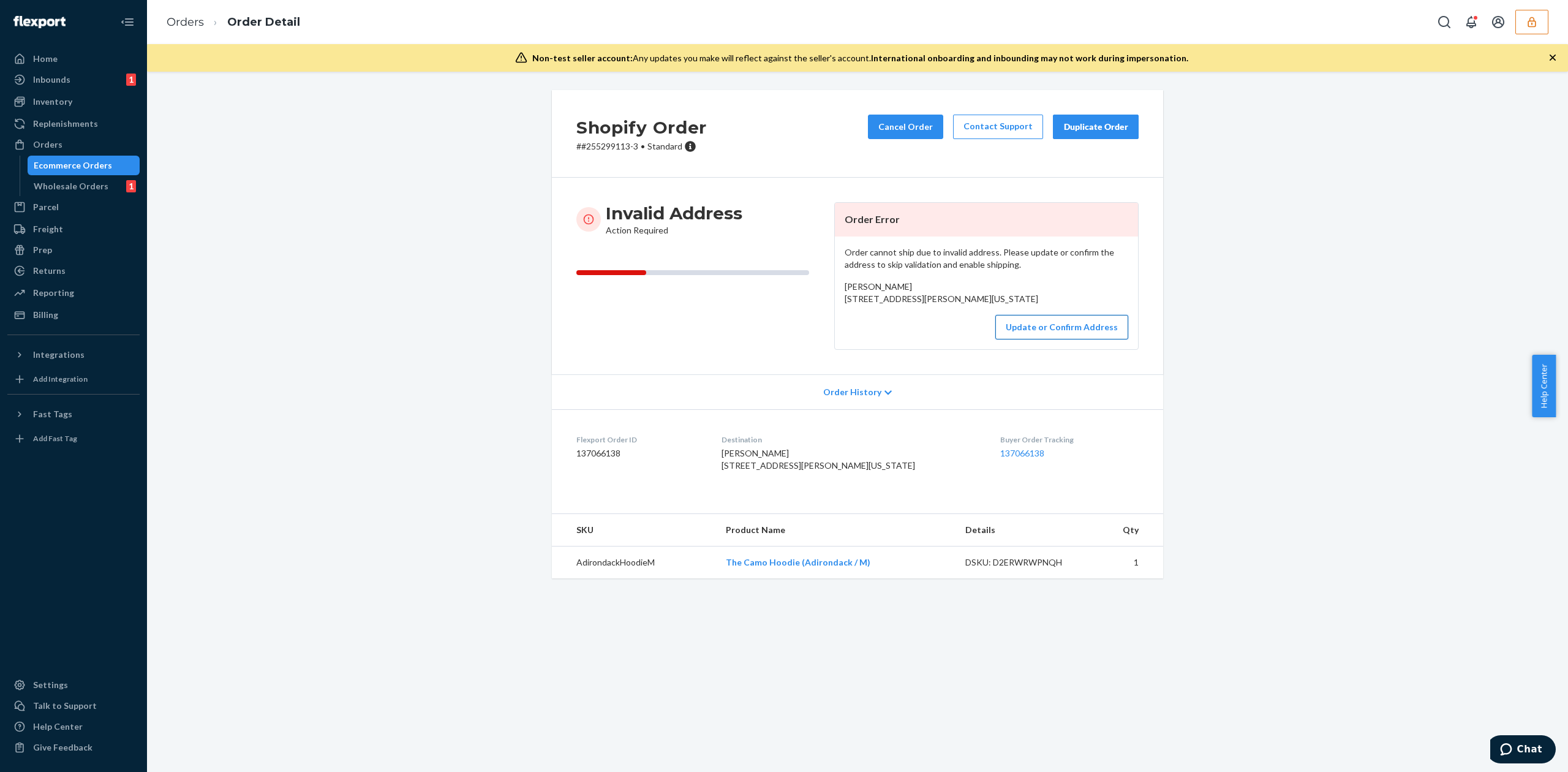
click at [1052, 340] on button "Update or Confirm Address" at bounding box center [1061, 327] width 133 height 25
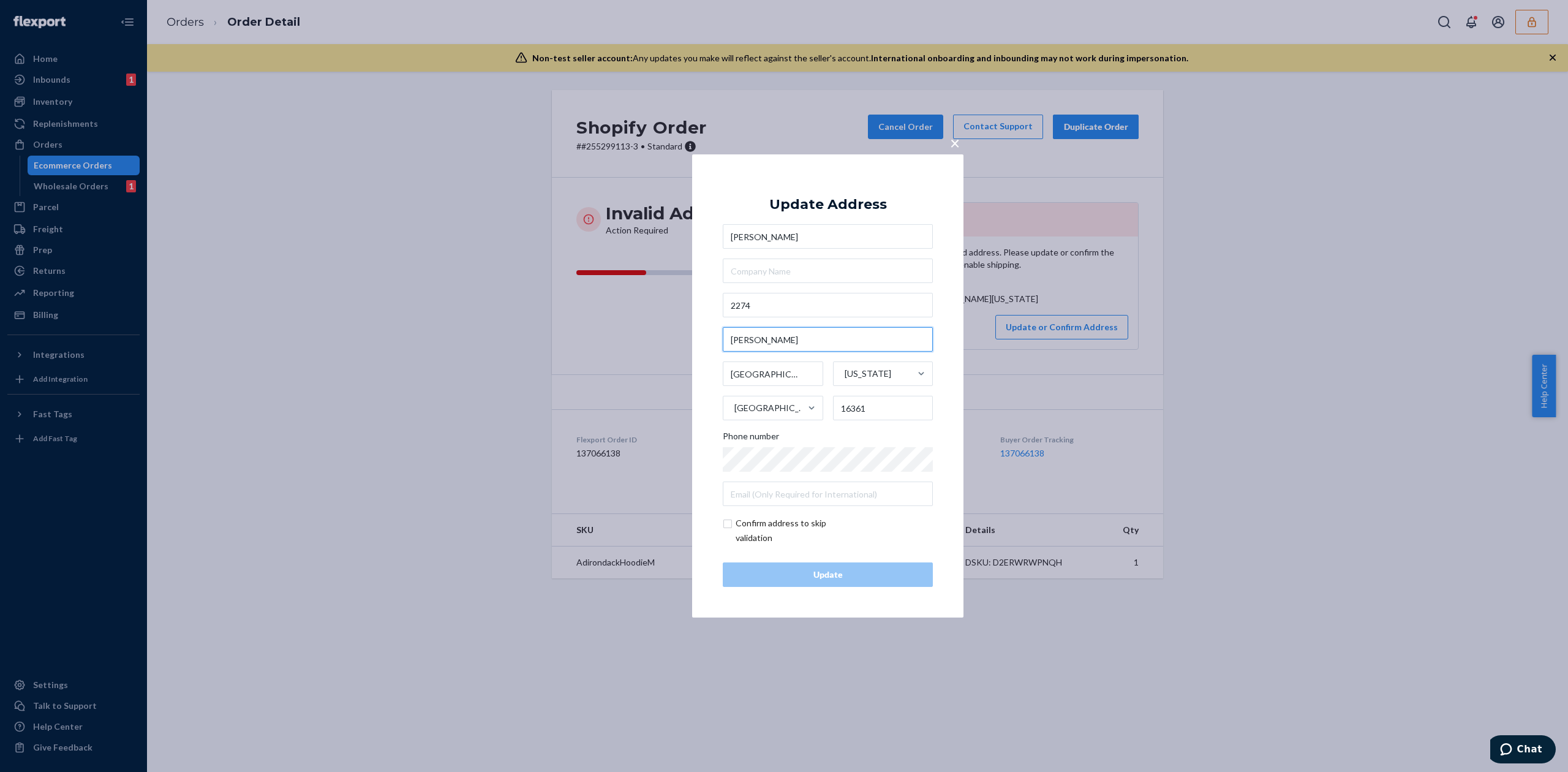
click at [759, 339] on input "Putnam Rd" at bounding box center [828, 340] width 210 height 25
click at [784, 302] on input "2274" at bounding box center [828, 305] width 210 height 25
paste input "Putnam Rd"
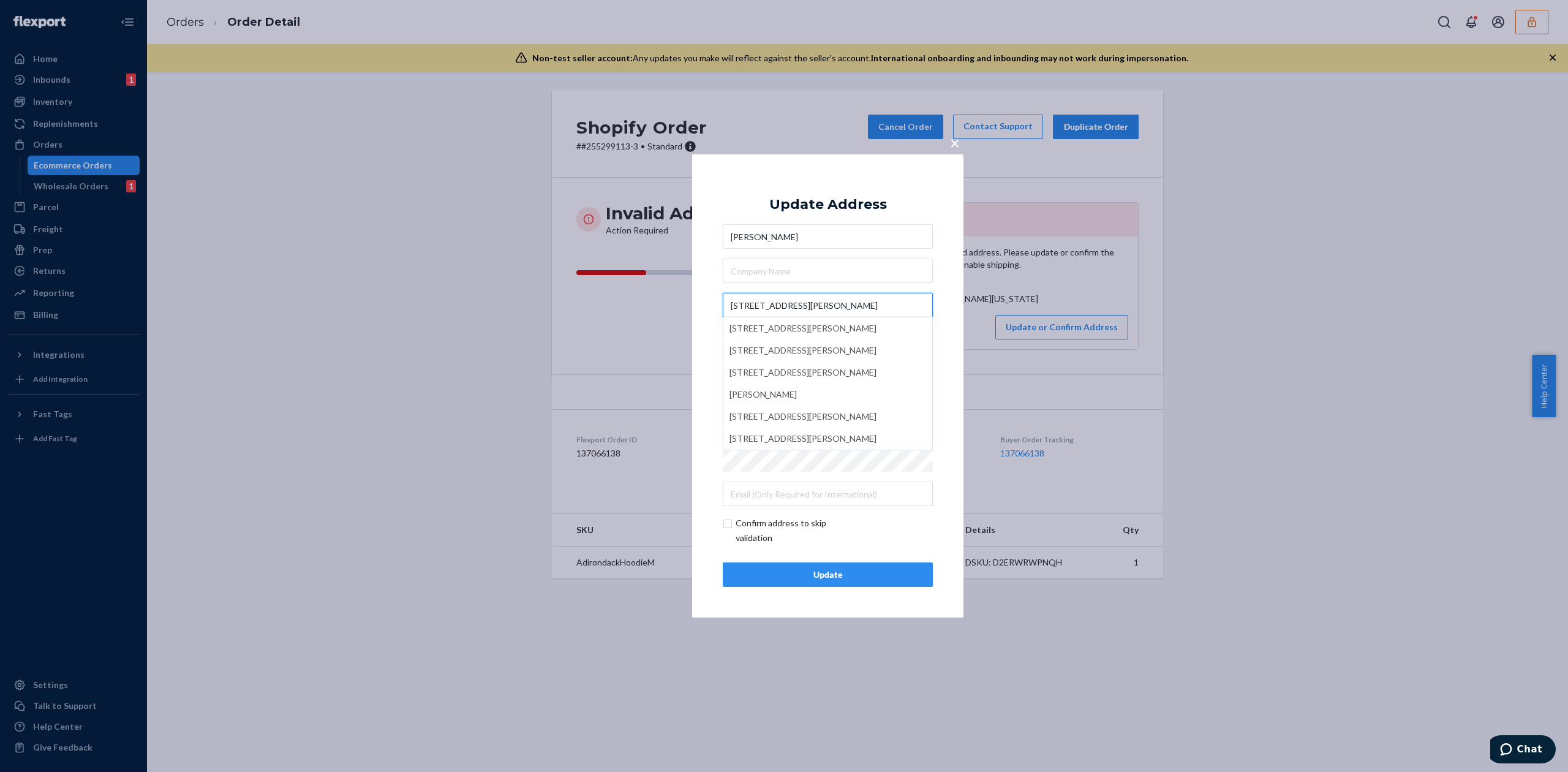
type input "2274 Putnam Rd"
click at [839, 202] on div "Update Address" at bounding box center [828, 205] width 118 height 15
click at [851, 580] on div "Update" at bounding box center [827, 575] width 189 height 12
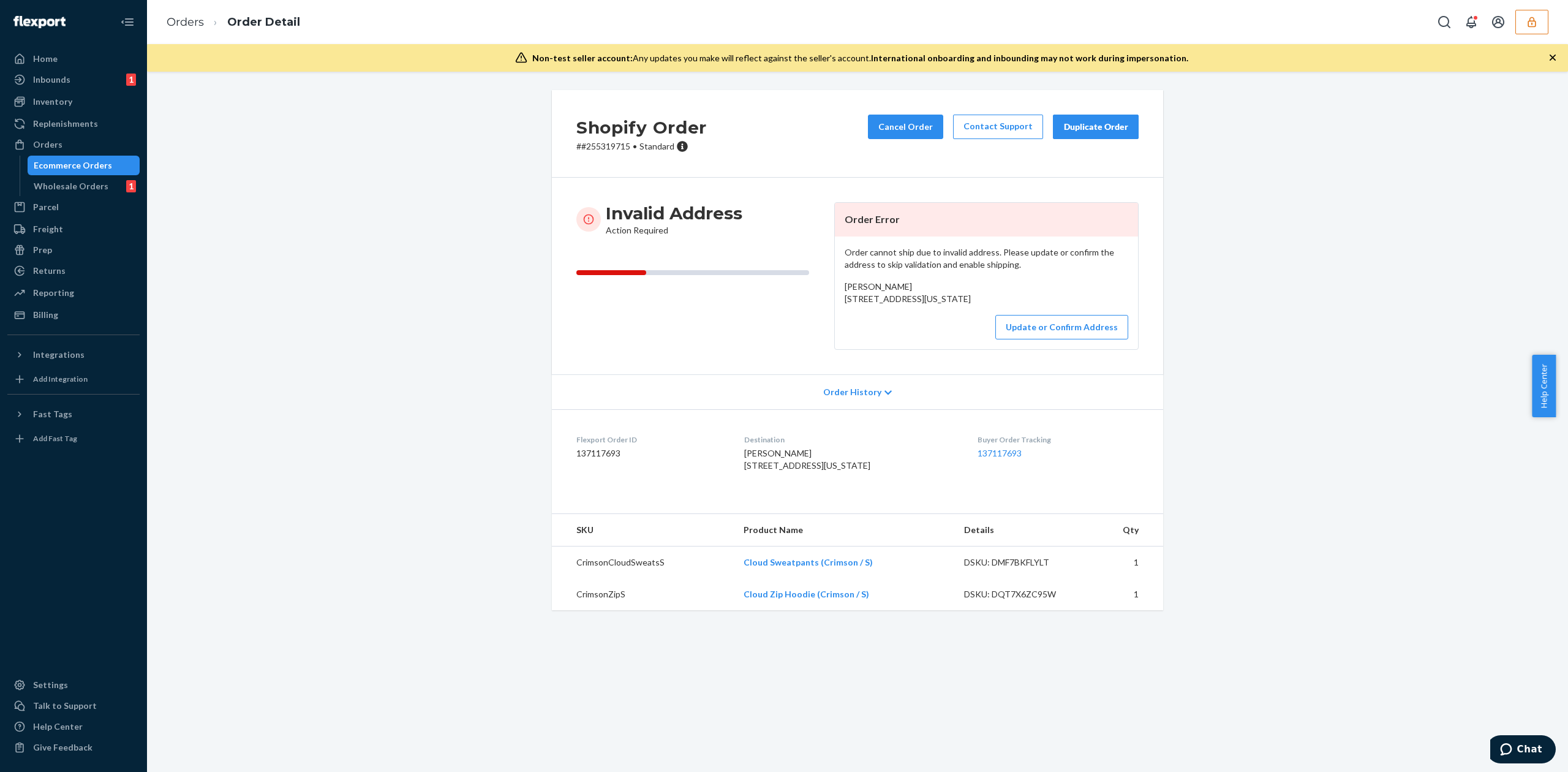
drag, startPoint x: 838, startPoint y: 299, endPoint x: 951, endPoint y: 318, distance: 114.6
click at [951, 318] on div "Order cannot ship due to invalid address. Please update or confirm the address …" at bounding box center [985, 293] width 303 height 112
copy span "[STREET_ADDRESS][US_STATE]"
click at [1029, 340] on button "Update or Confirm Address" at bounding box center [1061, 327] width 133 height 25
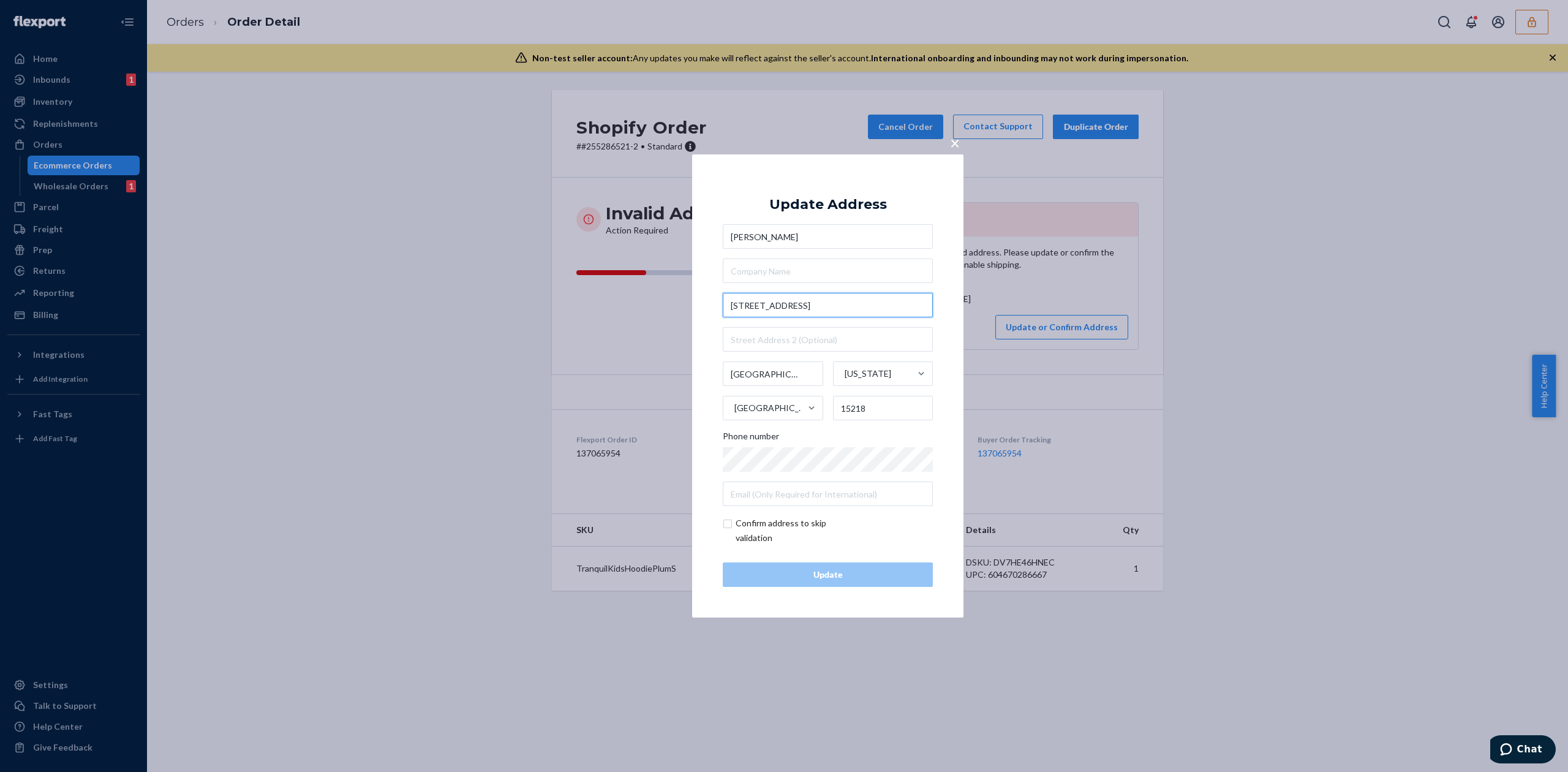
drag, startPoint x: 814, startPoint y: 305, endPoint x: 834, endPoint y: 305, distance: 20.0
click at [834, 305] on input "321 East 18th Avenue # 1" at bounding box center [828, 305] width 210 height 25
click at [845, 210] on div "Update Address" at bounding box center [828, 205] width 118 height 15
click at [762, 309] on input "321 East 18th Ave" at bounding box center [828, 305] width 210 height 25
type input "321 E 18th Ave"
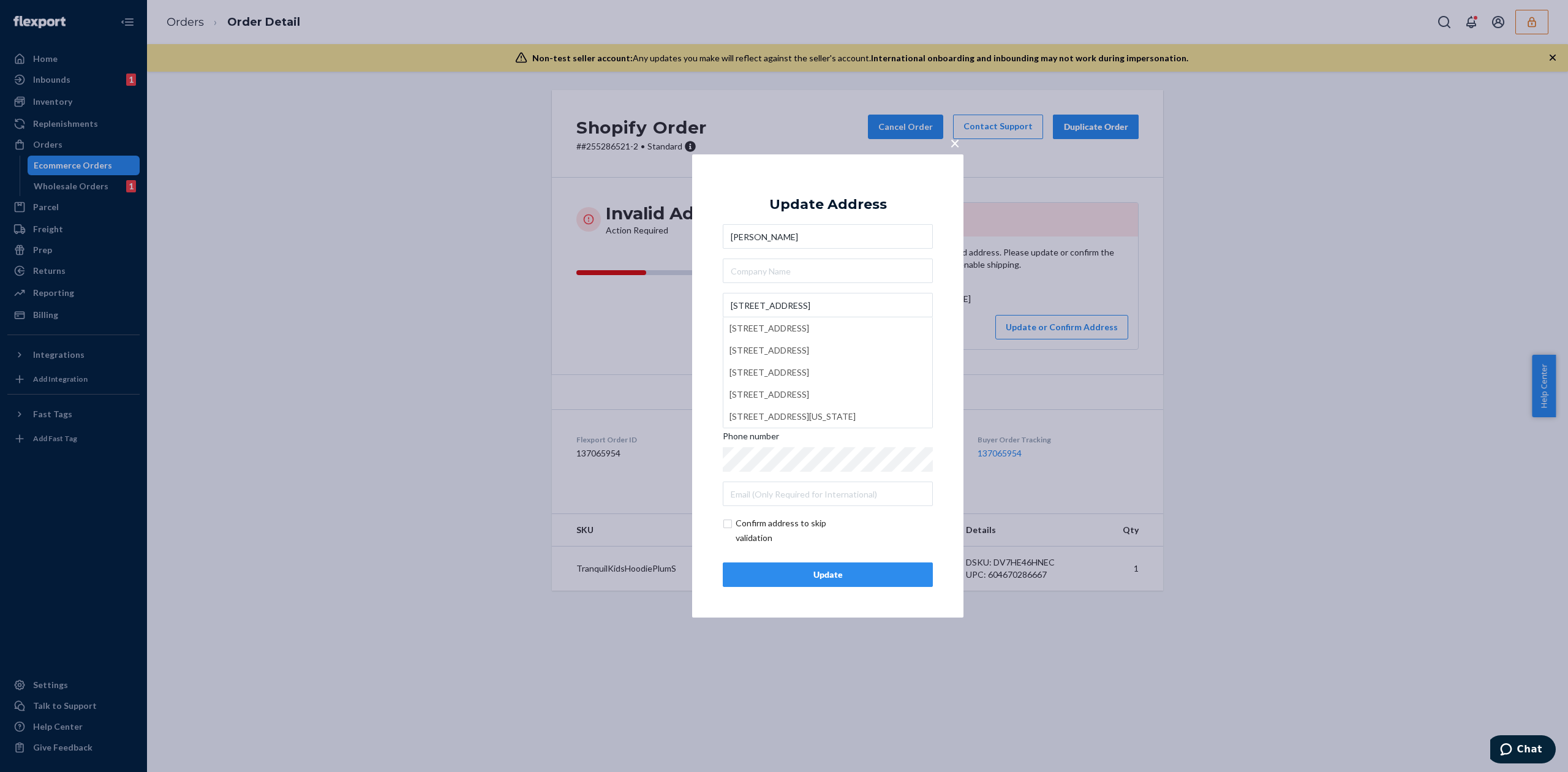
click at [848, 218] on div "Update Address Michelle Jackson 321 E 18th Ave 321 East 18th Avenue, Denver, CO…" at bounding box center [828, 386] width 210 height 402
click at [799, 339] on input "text" at bounding box center [828, 340] width 210 height 25
paste input "# 1"
type input "# 1"
click at [829, 572] on div "Update" at bounding box center [827, 575] width 189 height 12
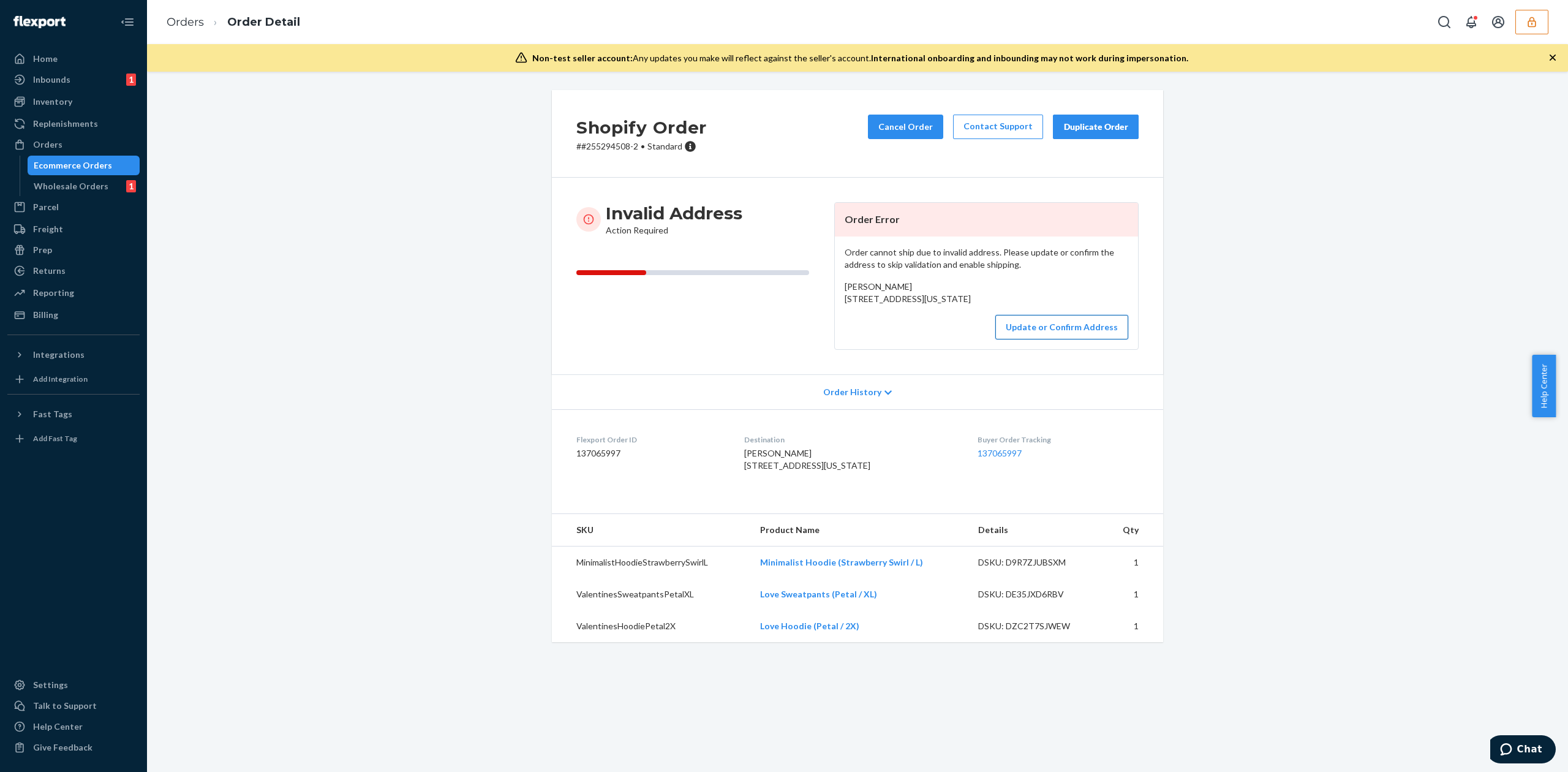
click at [1015, 340] on button "Update or Confirm Address" at bounding box center [1061, 327] width 133 height 25
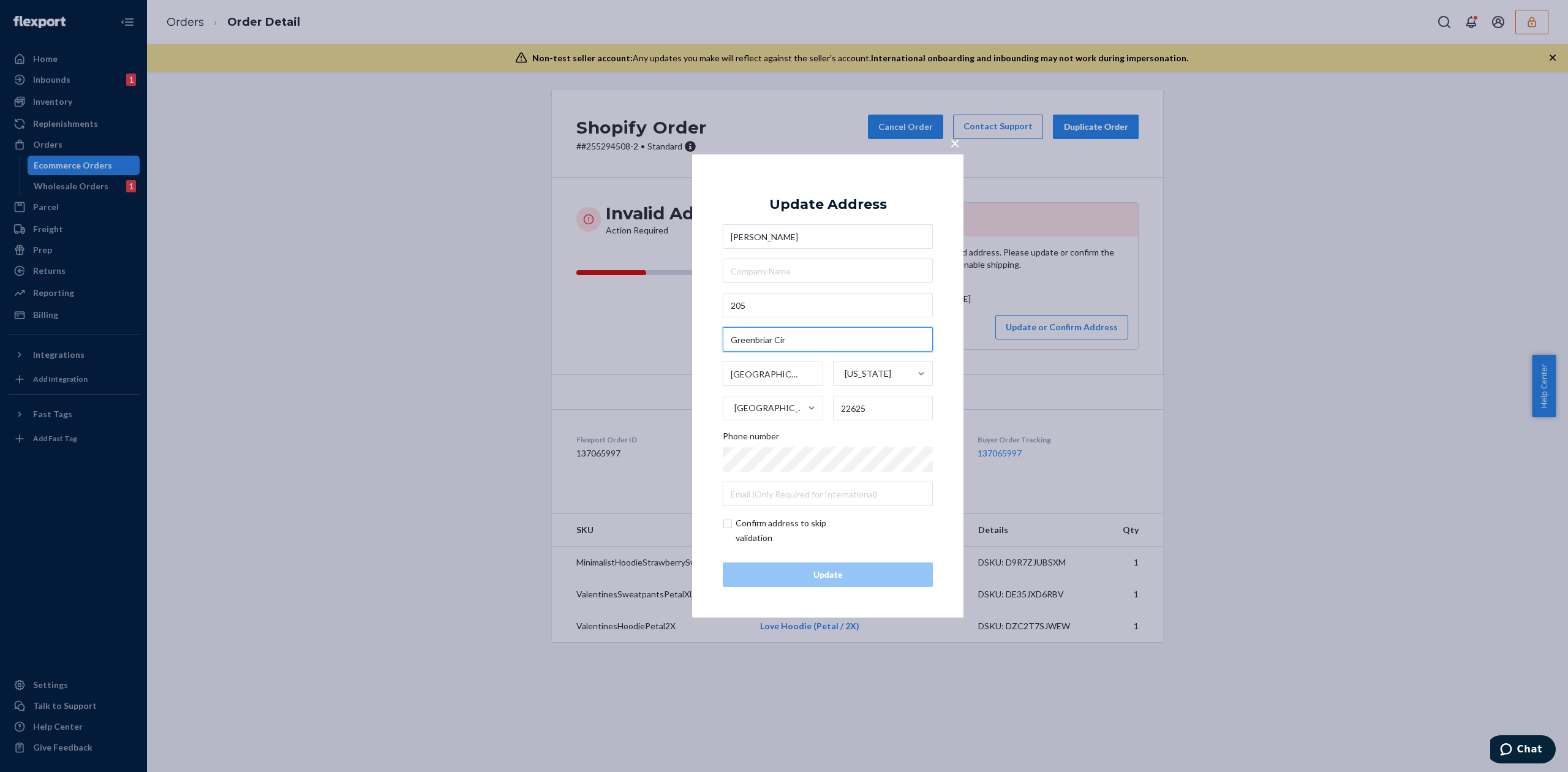
click at [772, 336] on input "Greenbriar Cir" at bounding box center [828, 340] width 210 height 25
click at [791, 305] on input "205" at bounding box center [828, 305] width 210 height 25
paste input "Greenbriar Cir"
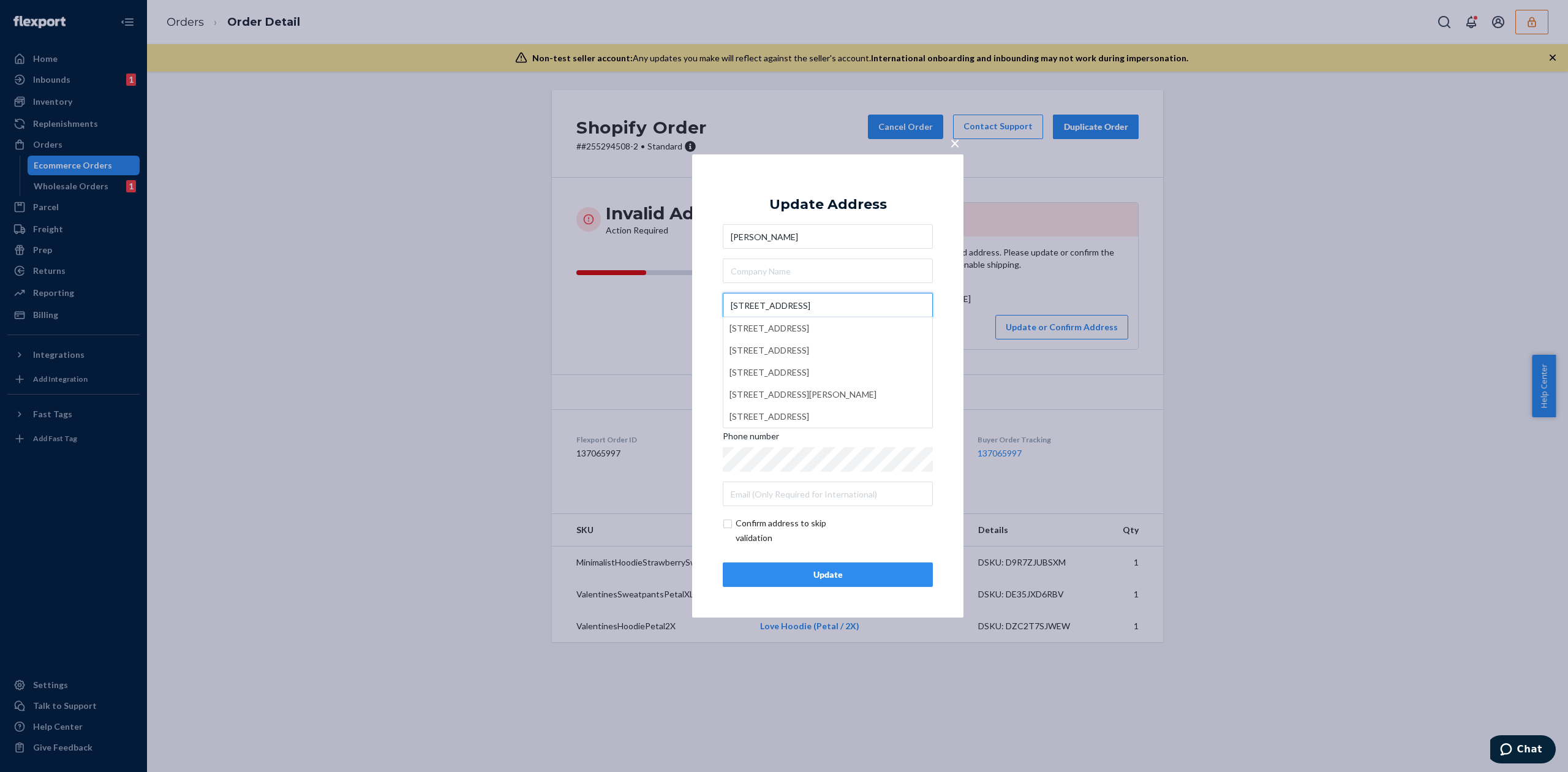
type input "[STREET_ADDRESS]"
click at [823, 207] on div "Update Address" at bounding box center [828, 205] width 118 height 15
click at [858, 581] on button "Update" at bounding box center [828, 575] width 210 height 25
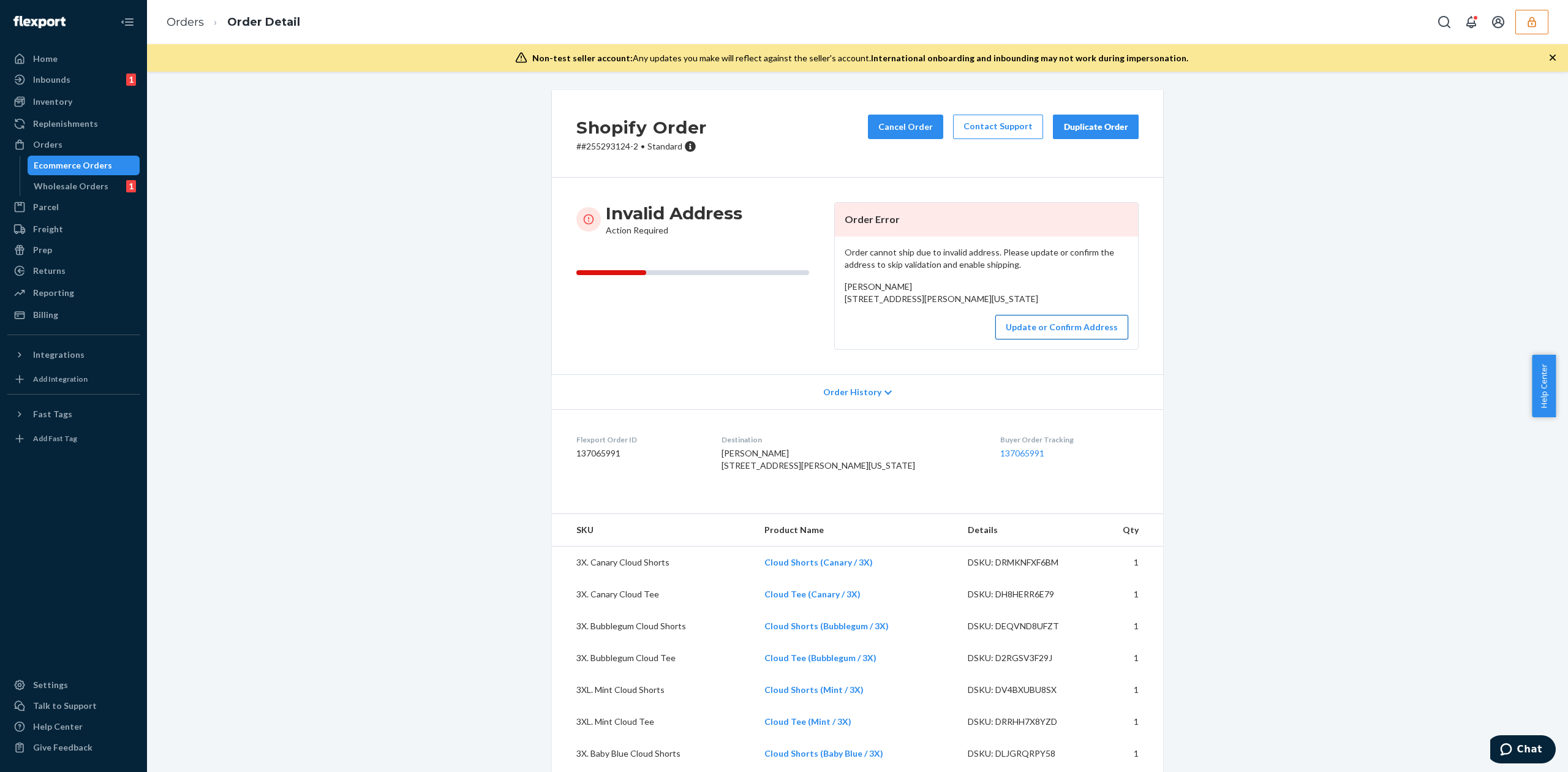
click at [1039, 340] on button "Update or Confirm Address" at bounding box center [1061, 327] width 133 height 25
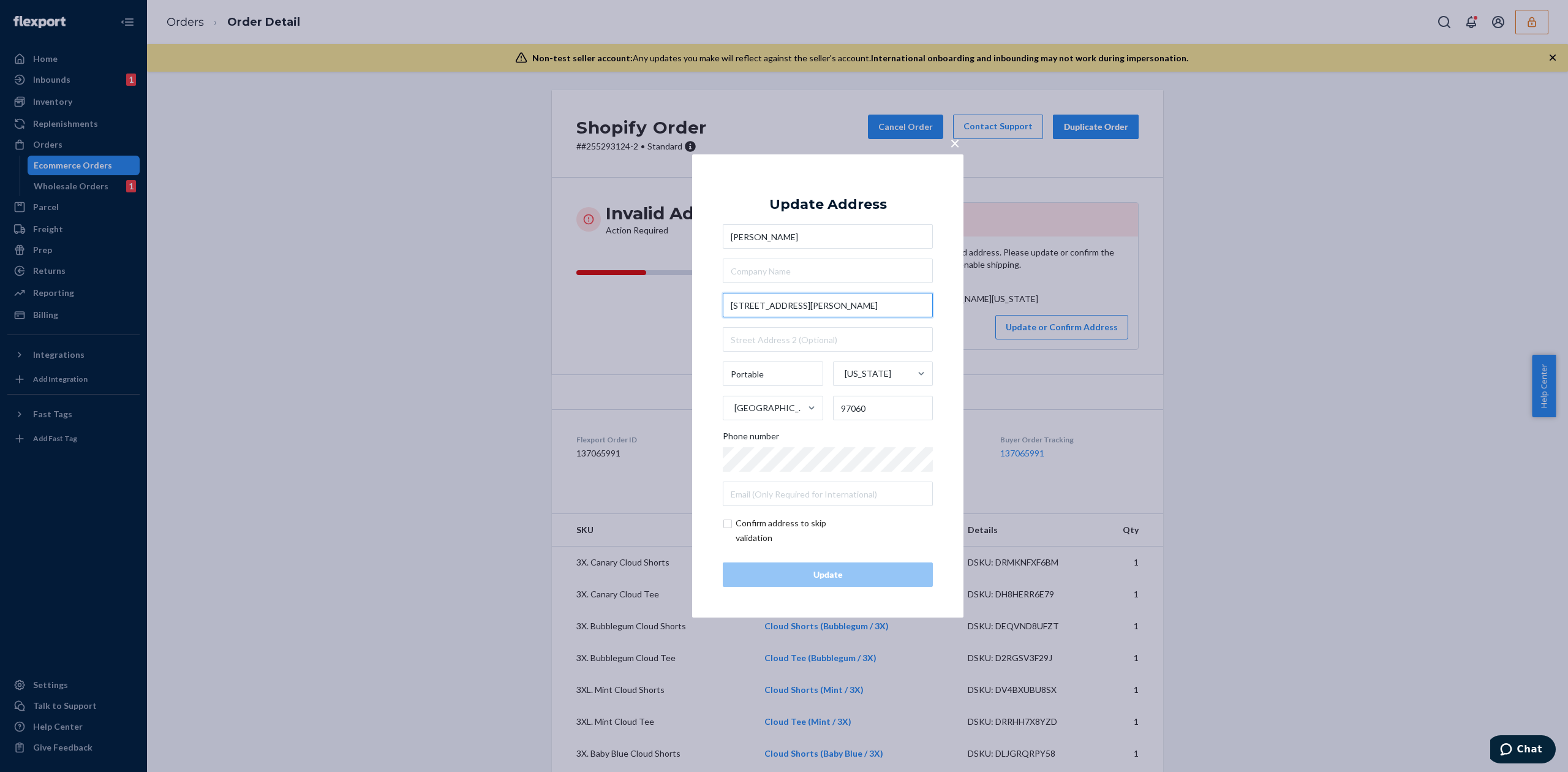
click at [759, 302] on input "8059 se henry St" at bounding box center [828, 305] width 210 height 25
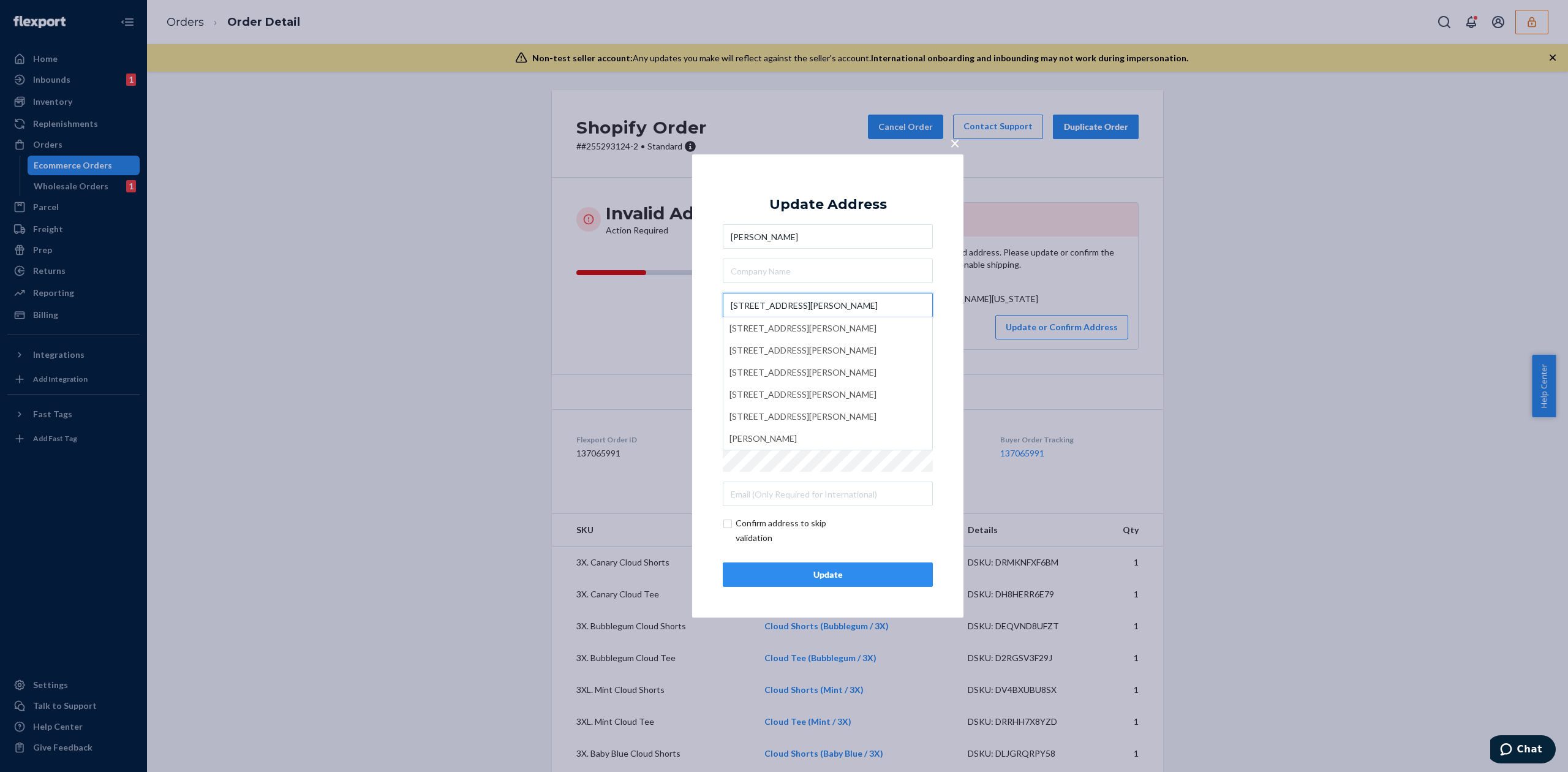
type input "8059 SE henry St"
click at [831, 191] on div "Update Address Jenniffer Anderson 8059 SE henry St 8059 Southeast Henry Street,…" at bounding box center [828, 386] width 210 height 402
drag, startPoint x: 748, startPoint y: 373, endPoint x: 777, endPoint y: 373, distance: 29.0
click at [777, 373] on input "Portable" at bounding box center [773, 374] width 101 height 25
type input "Portland"
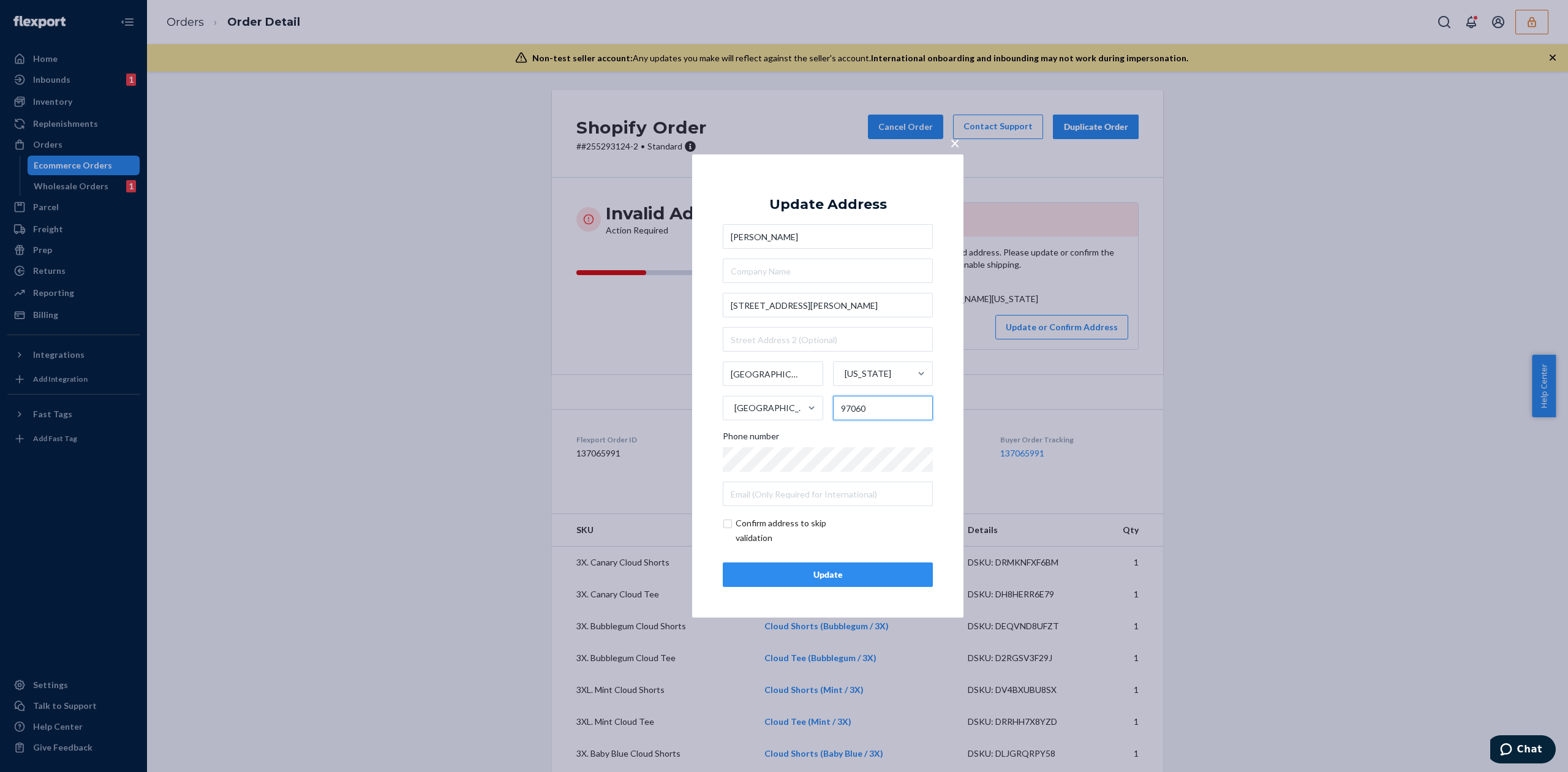
click at [871, 410] on input "97060" at bounding box center [883, 408] width 101 height 25
type input "97206"
click at [884, 207] on div "Update Address Jenniffer Anderson 8059 SE henry St Portland Oregon United State…" at bounding box center [828, 386] width 210 height 402
click at [762, 539] on input "checkbox" at bounding box center [793, 530] width 142 height 29
checkbox input "true"
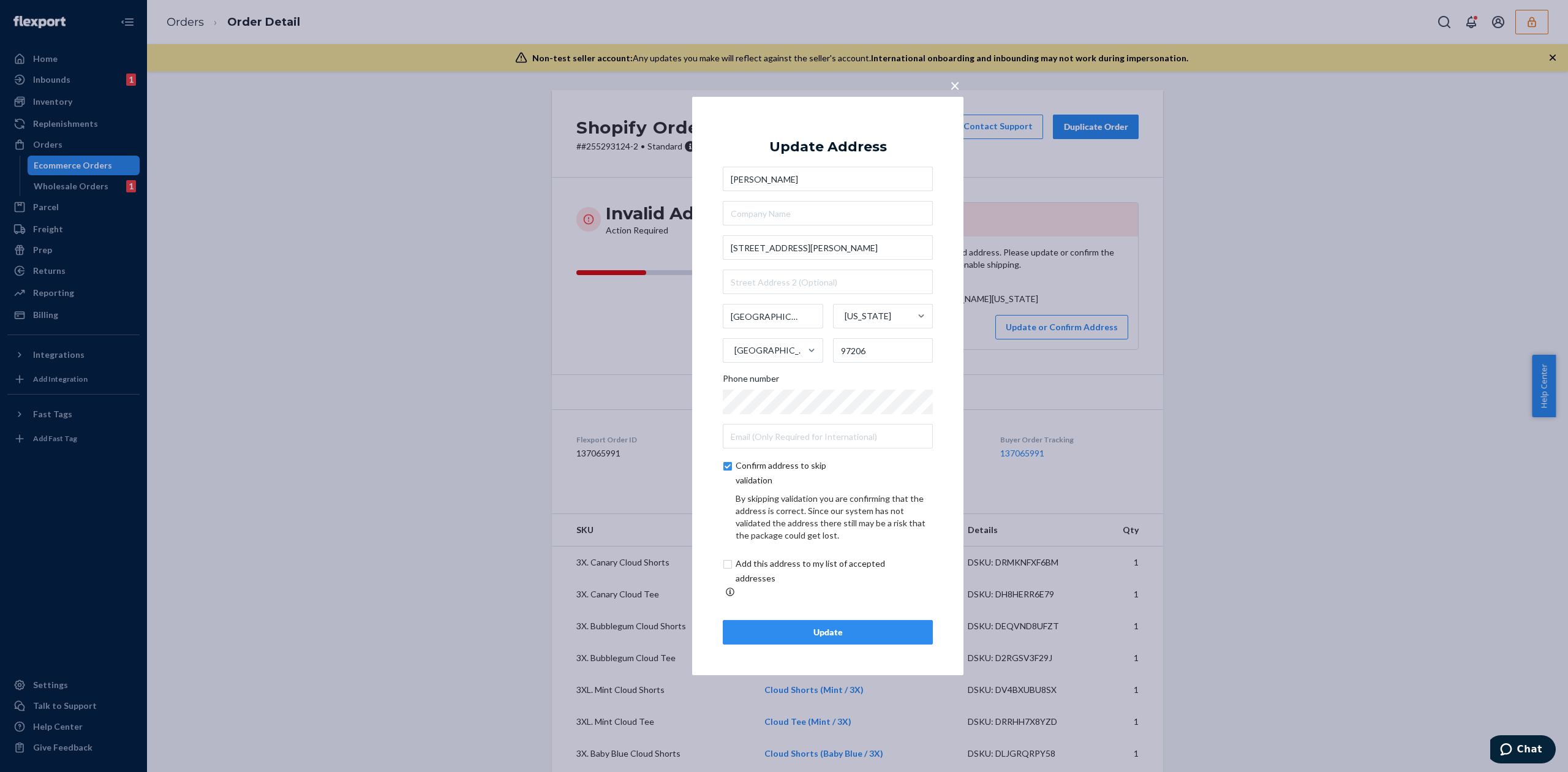
click at [797, 586] on input "checkbox" at bounding box center [824, 571] width 204 height 29
checkbox input "true"
click at [855, 626] on div "Update" at bounding box center [827, 632] width 189 height 12
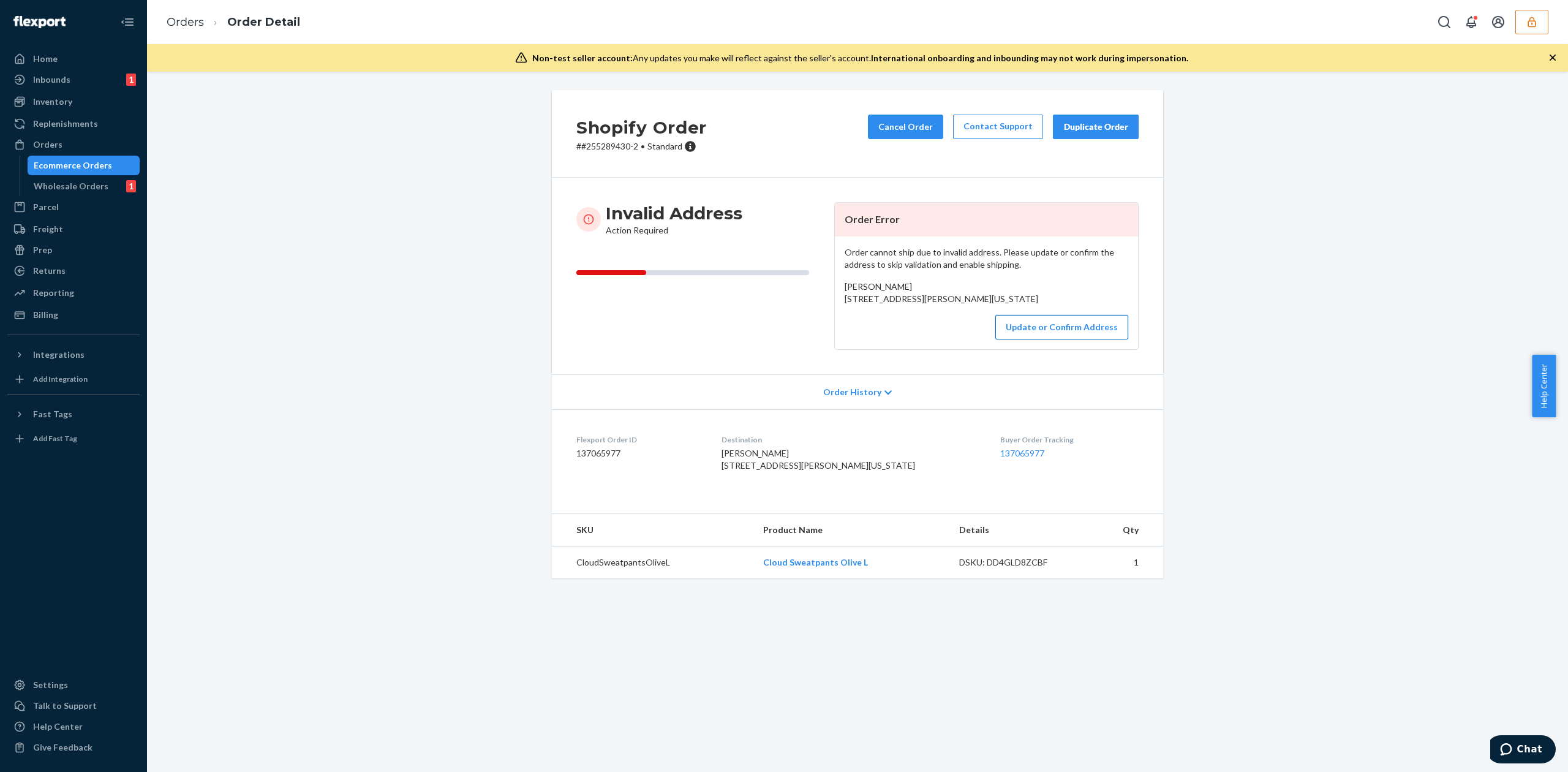
click at [1037, 340] on button "Update or Confirm Address" at bounding box center [1061, 327] width 133 height 25
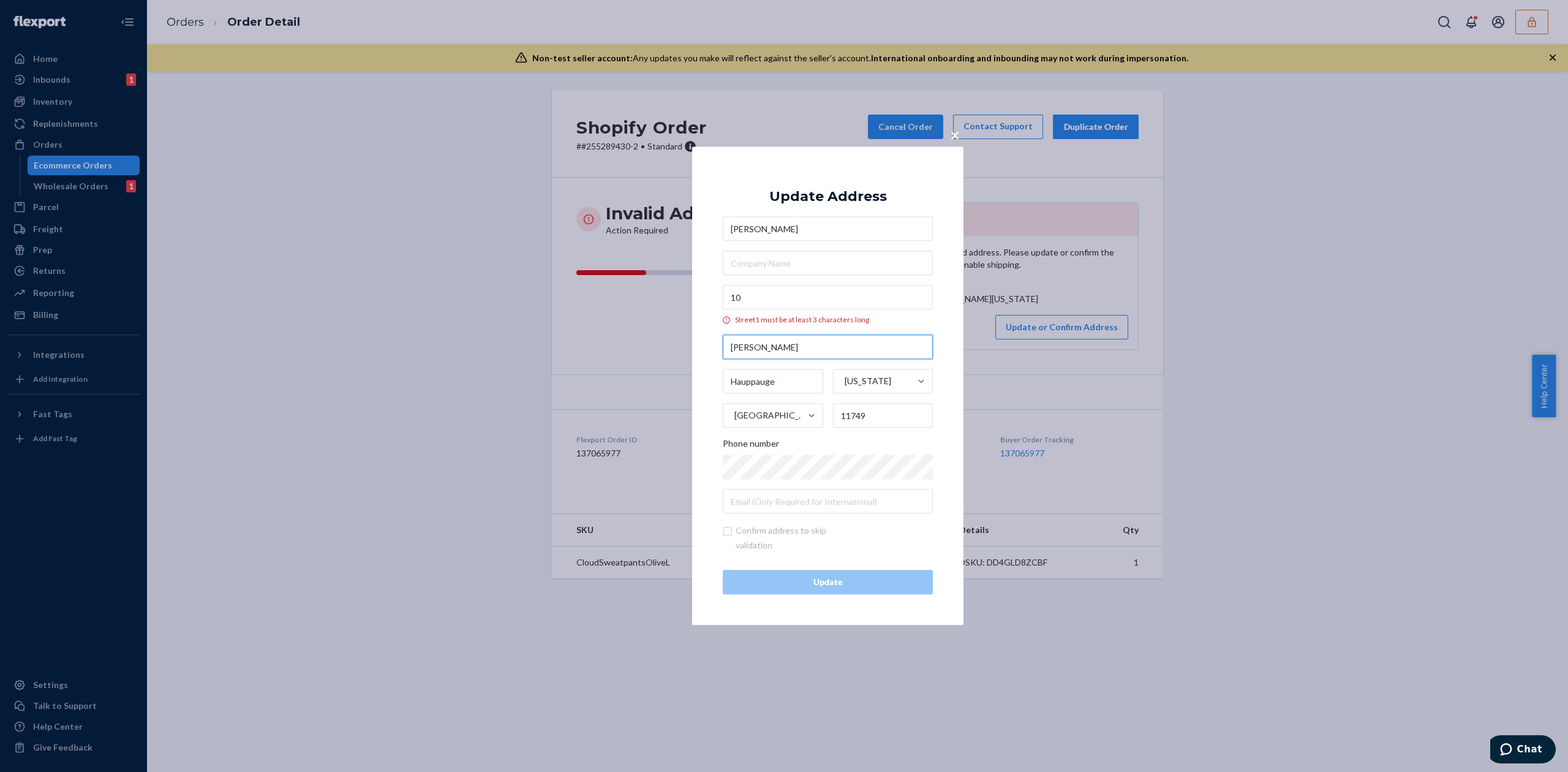
click at [728, 344] on input "Ursula Ct" at bounding box center [828, 348] width 210 height 25
click at [802, 307] on input "10" at bounding box center [828, 298] width 210 height 25
paste input "Ursula Ct"
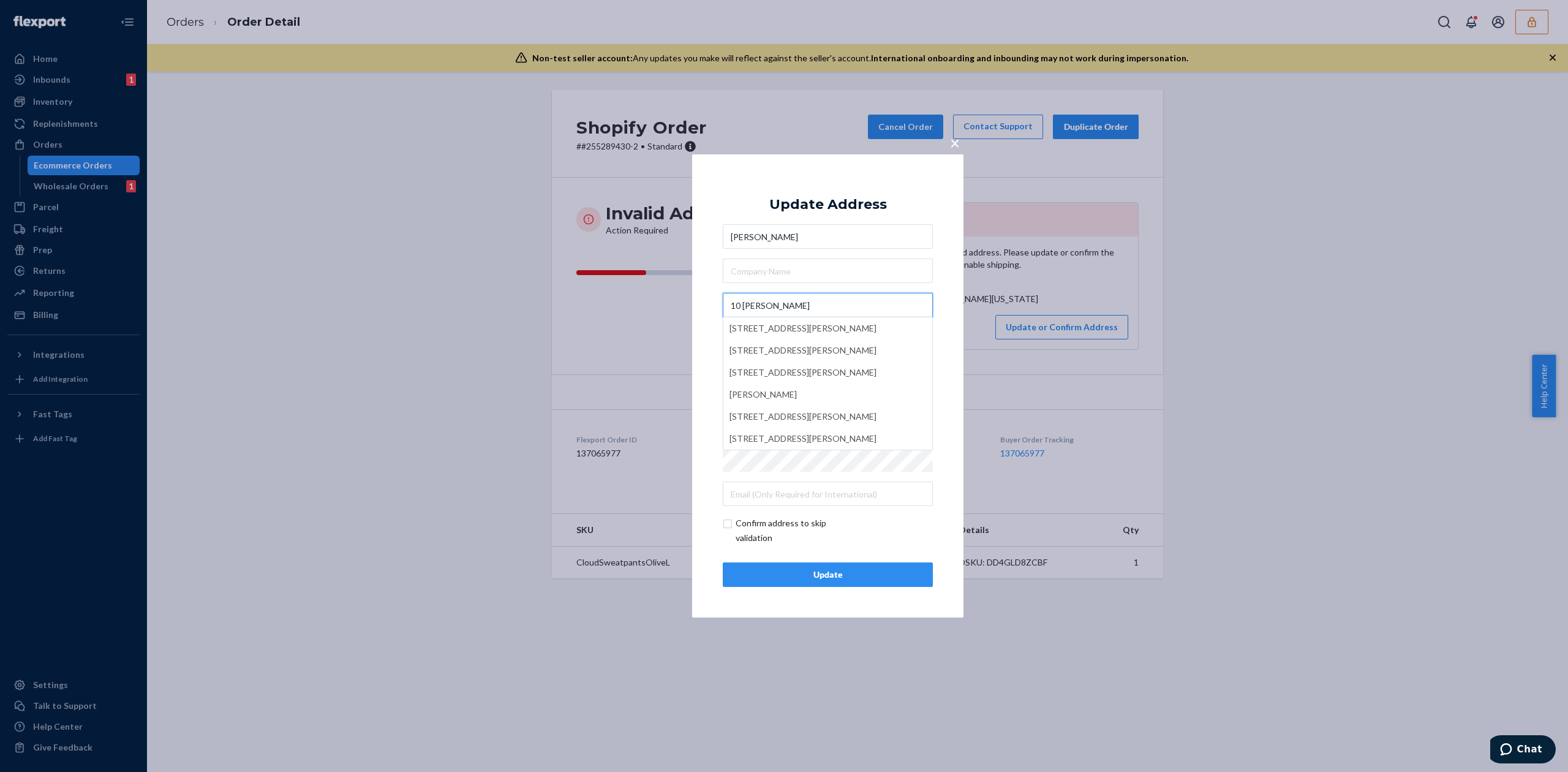
type input "10 Ursula Ct"
click at [829, 211] on div "Update Address" at bounding box center [828, 205] width 118 height 15
click at [826, 584] on button "Update" at bounding box center [828, 575] width 210 height 25
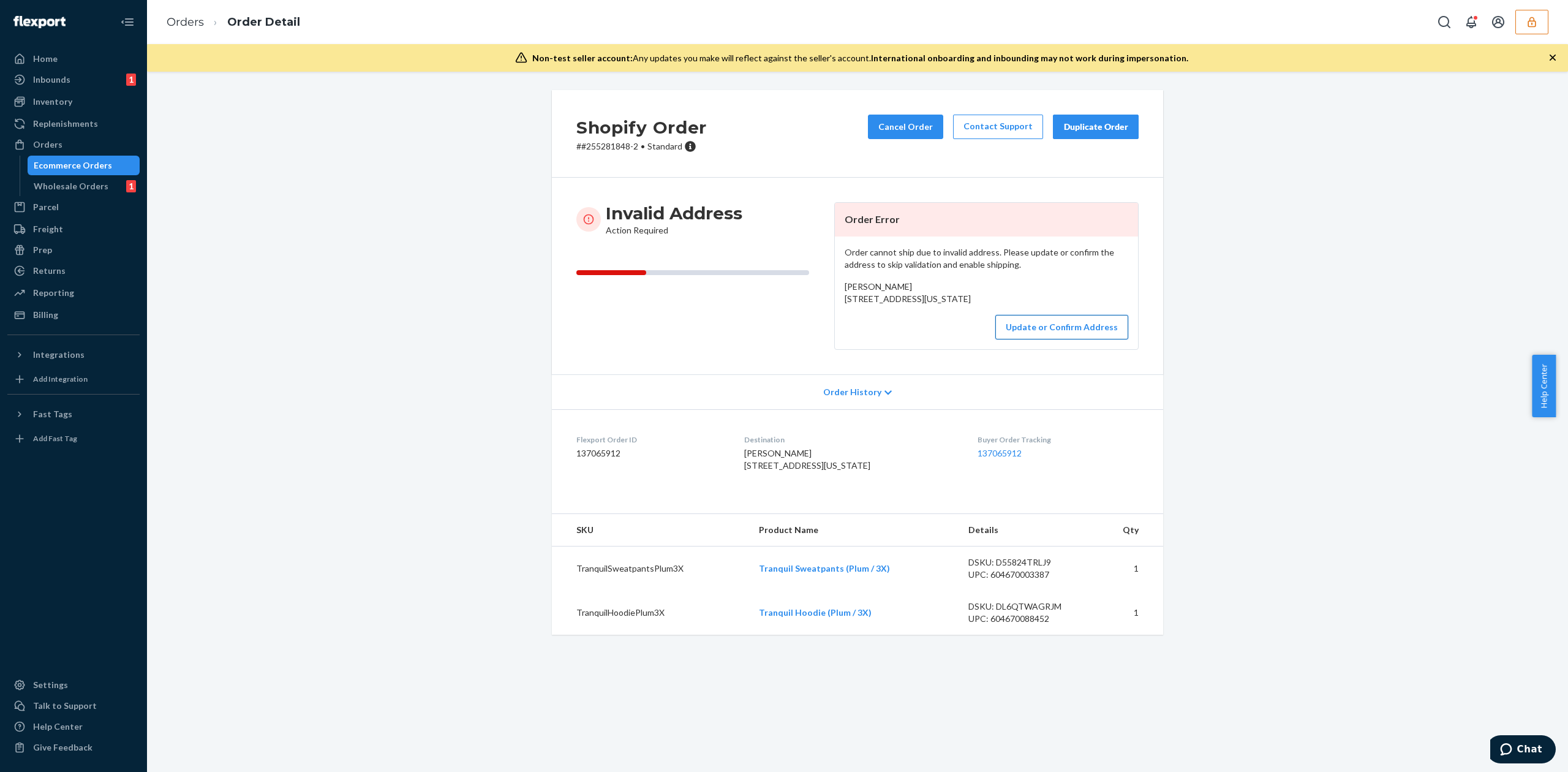
click at [1037, 340] on button "Update or Confirm Address" at bounding box center [1061, 327] width 133 height 25
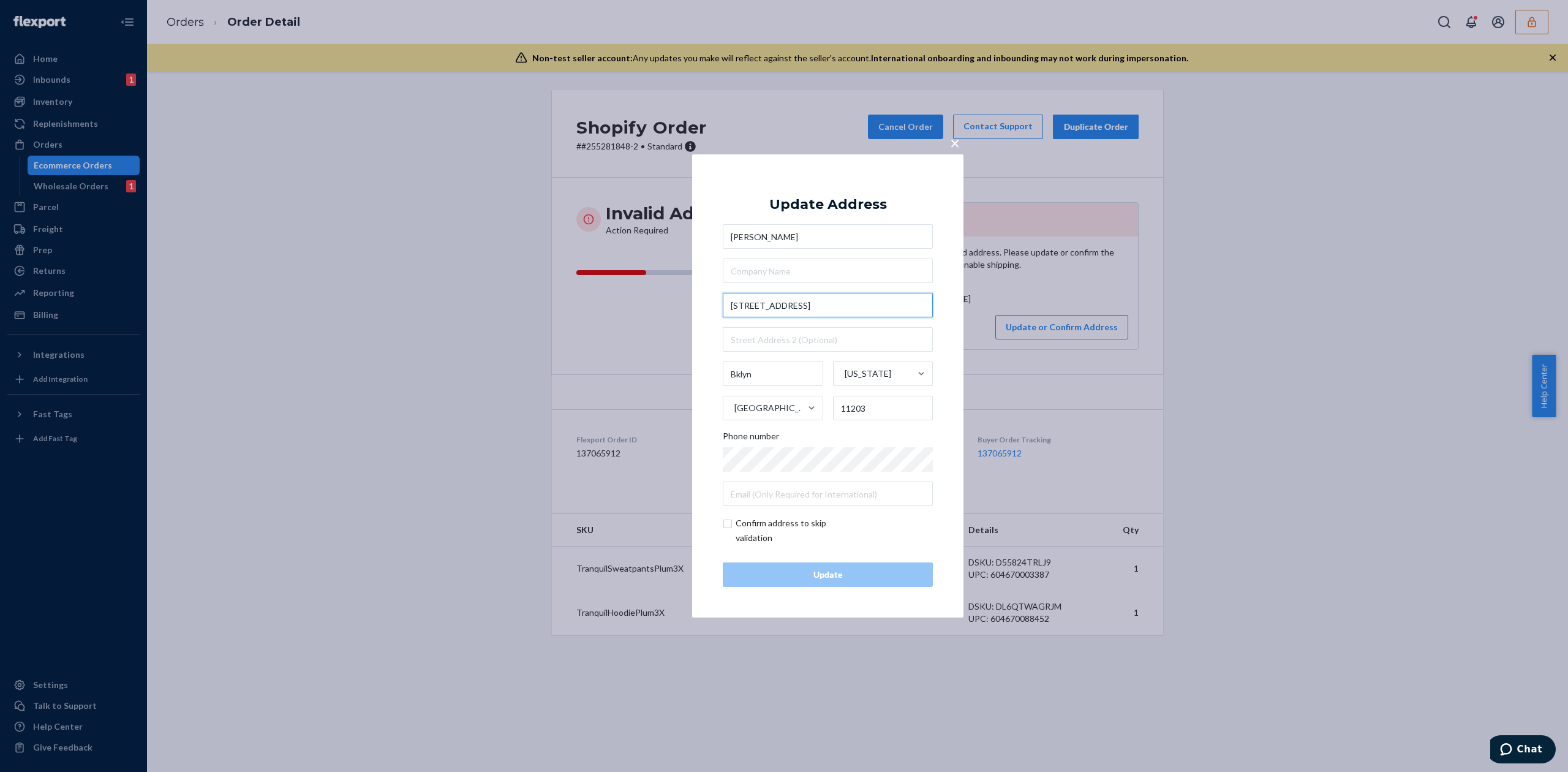
drag, startPoint x: 785, startPoint y: 305, endPoint x: 834, endPoint y: 305, distance: 49.0
click at [834, 305] on input "823 bklyn ave apt 7a" at bounding box center [828, 305] width 210 height 25
type input "823 bklyn ave"
click at [808, 211] on div "Update Address" at bounding box center [828, 205] width 118 height 15
click at [767, 336] on input "text" at bounding box center [828, 340] width 210 height 25
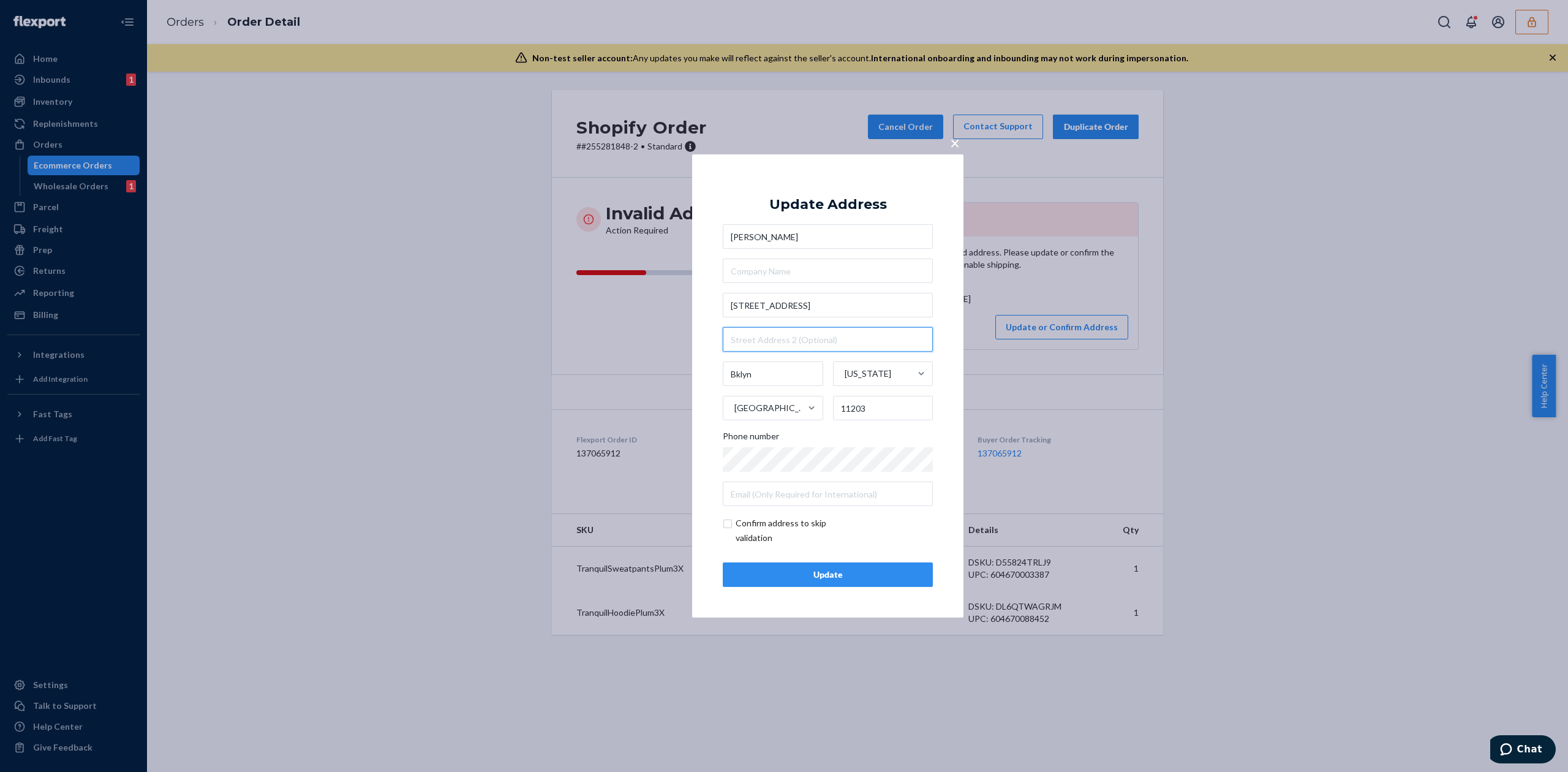
paste input "apt 7a"
type input "apt 7a"
click at [856, 575] on div "Update" at bounding box center [827, 575] width 189 height 12
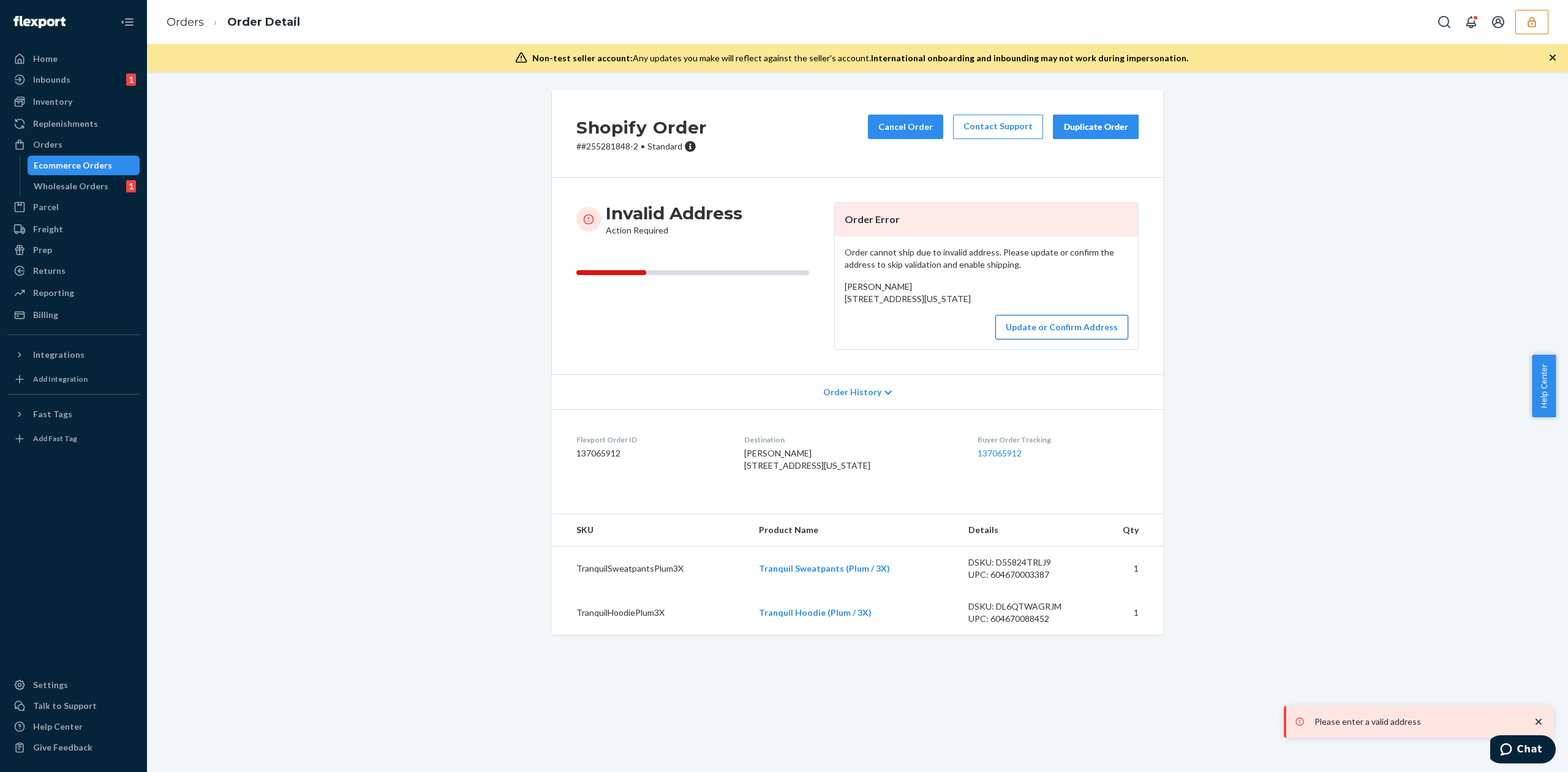
click at [1027, 340] on button "Update or Confirm Address" at bounding box center [1061, 327] width 133 height 25
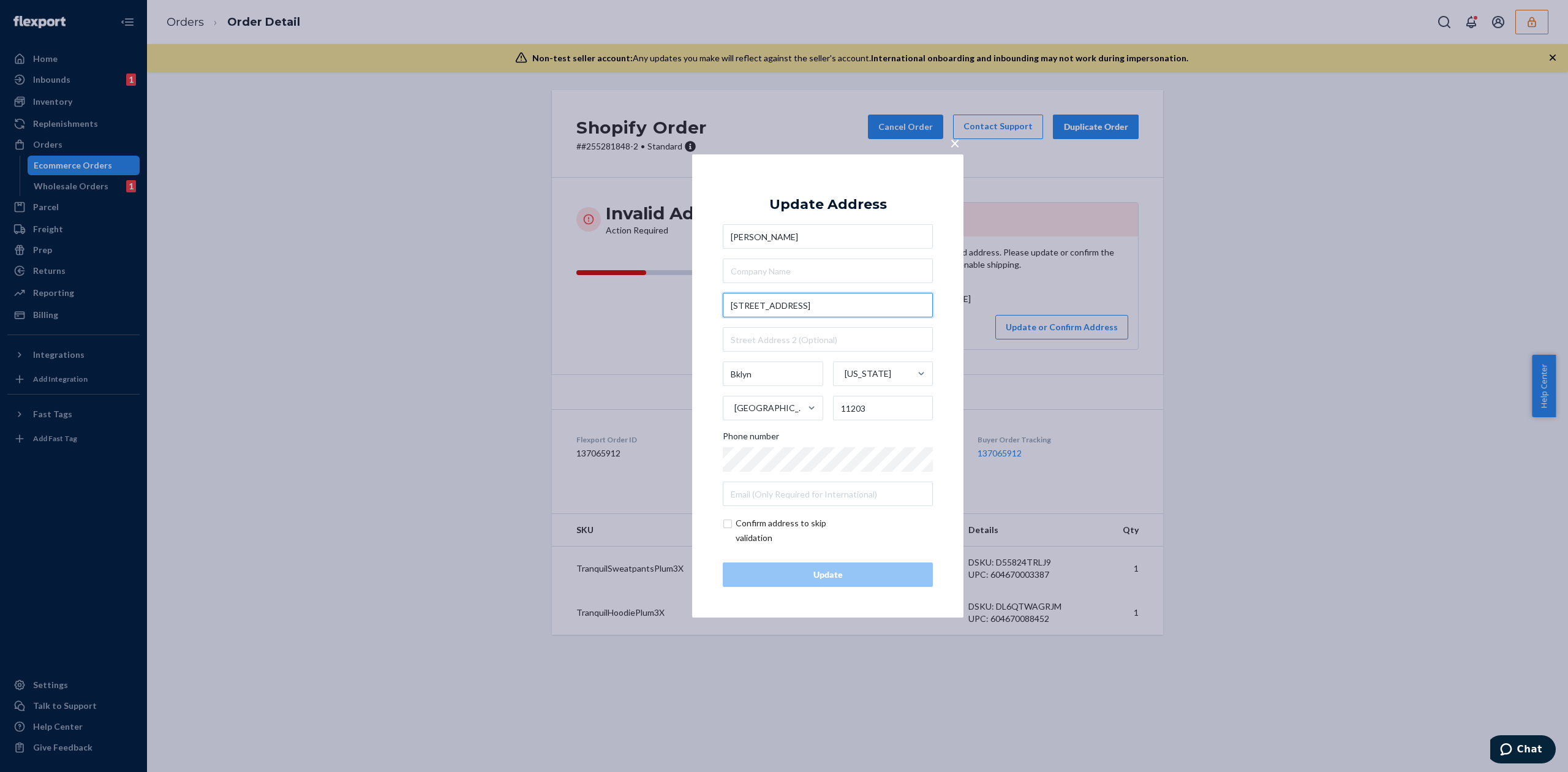
click at [750, 307] on input "823 bklyn ave apt 7a" at bounding box center [828, 305] width 210 height 25
drag, startPoint x: 800, startPoint y: 305, endPoint x: 853, endPoint y: 305, distance: 53.0
click at [853, 305] on input "823 brooklyn ave apt 7a" at bounding box center [828, 305] width 210 height 25
click at [783, 304] on input "823 brooklyn ave" at bounding box center [828, 305] width 210 height 25
type input "823 brooklyn ave"
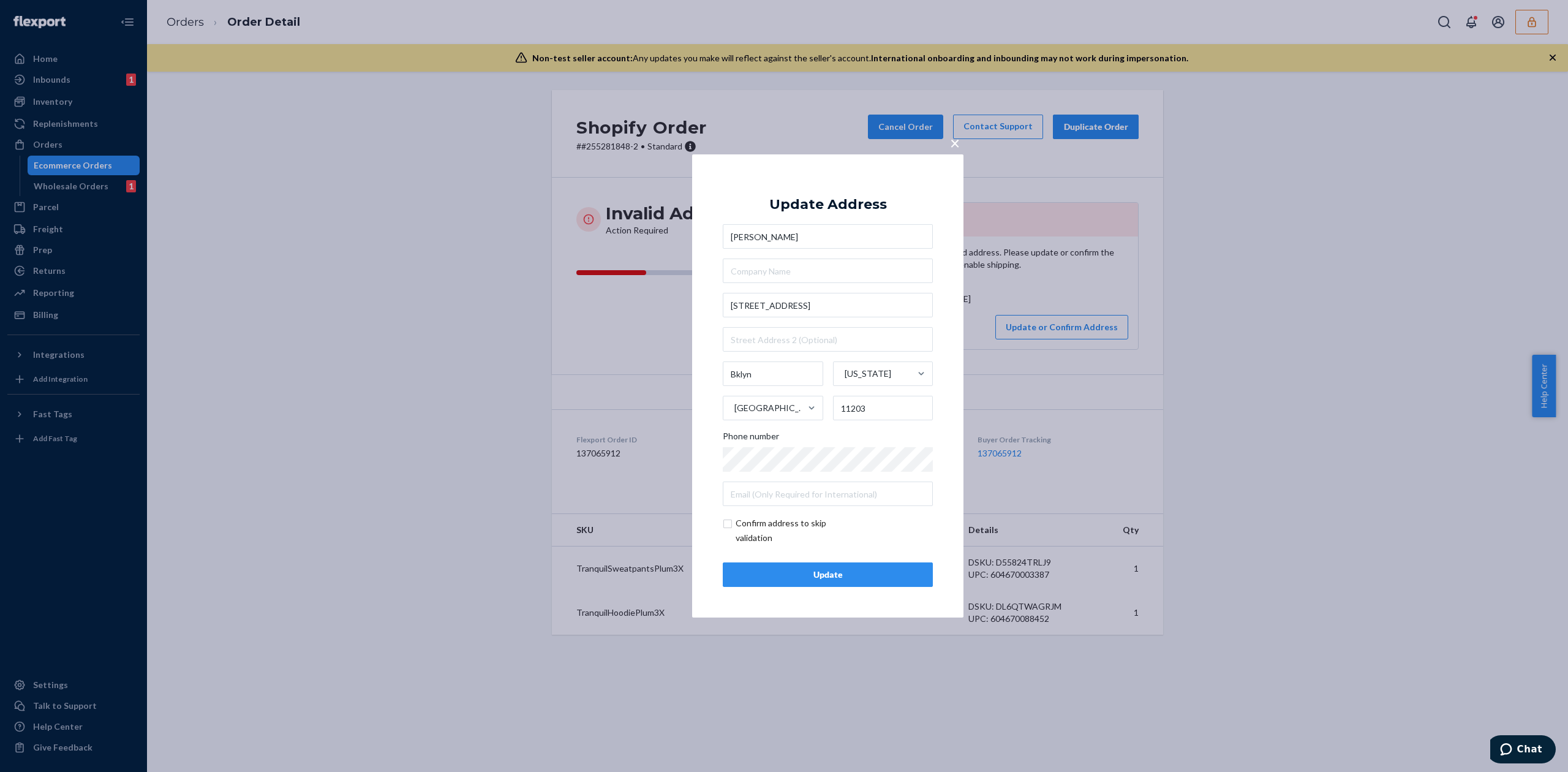
click at [801, 168] on div "× Update Address Velita Brathwaite 823 brooklyn ave Bklyn New York United State…" at bounding box center [828, 386] width 272 height 463
click at [789, 345] on input "text" at bounding box center [828, 340] width 210 height 25
click at [793, 337] on input "text" at bounding box center [828, 340] width 210 height 25
paste input "apt 7a"
type input "apt 7a"
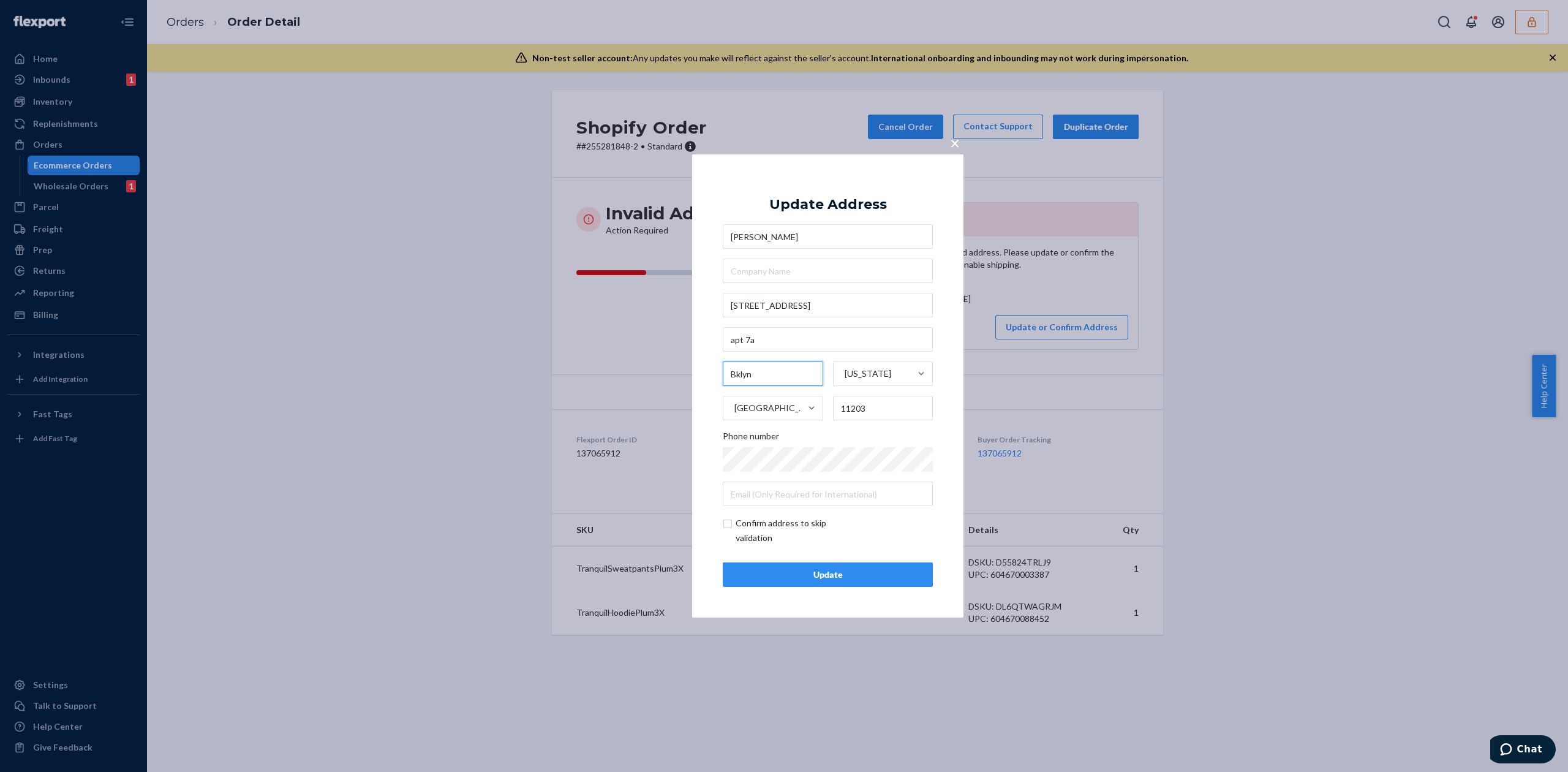
click at [738, 374] on input "Bklyn" at bounding box center [773, 374] width 101 height 25
type input "Brooklyn"
click at [838, 216] on div "Update Address Velita Brathwaite 823 brooklyn ave apt 7a Brooklyn New York Unit…" at bounding box center [828, 386] width 210 height 402
click at [757, 523] on input "checkbox" at bounding box center [793, 530] width 142 height 29
checkbox input "true"
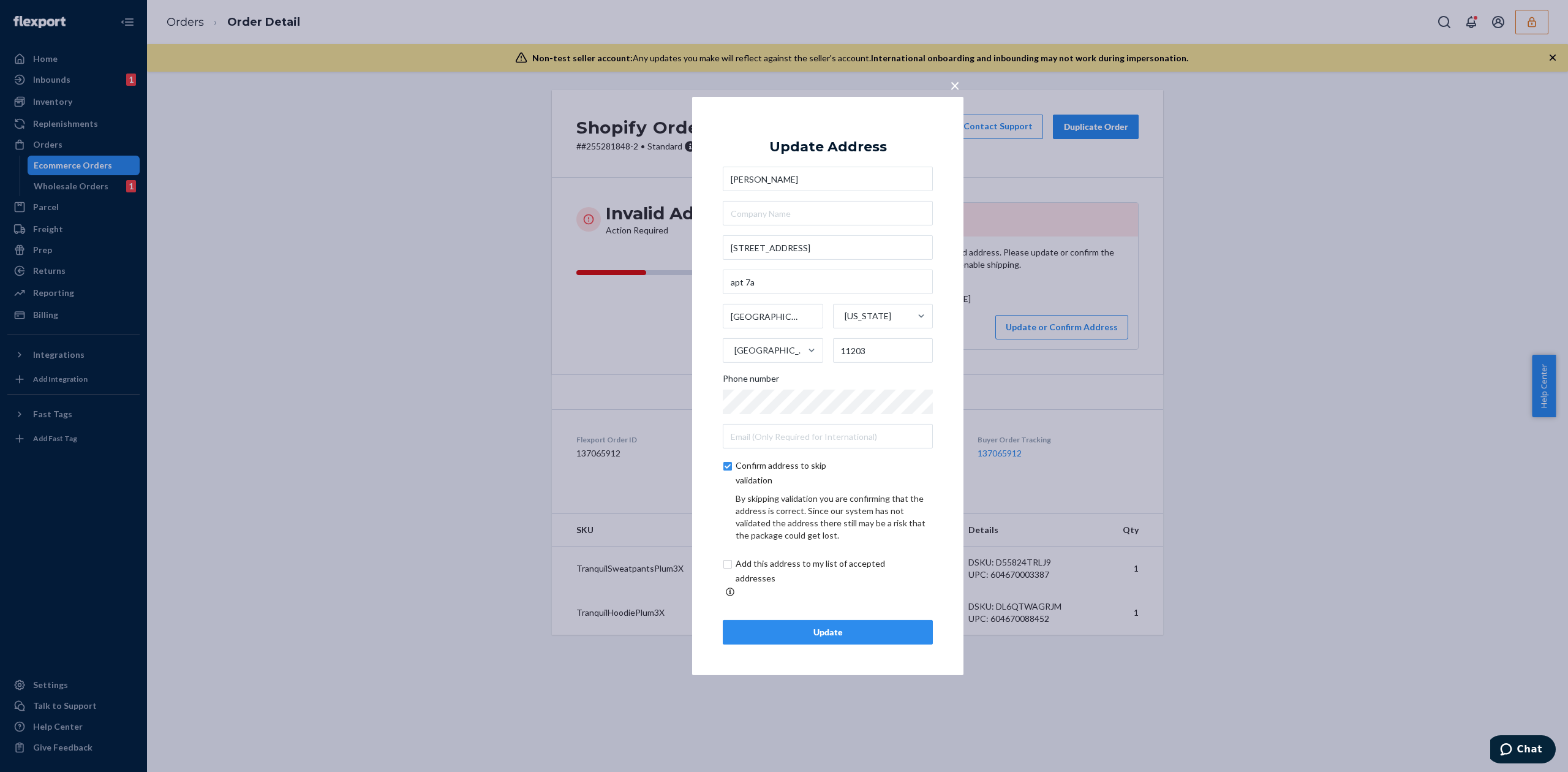
click at [850, 576] on input "checkbox" at bounding box center [824, 571] width 204 height 29
checkbox input "true"
click at [883, 626] on div "Update" at bounding box center [827, 632] width 189 height 12
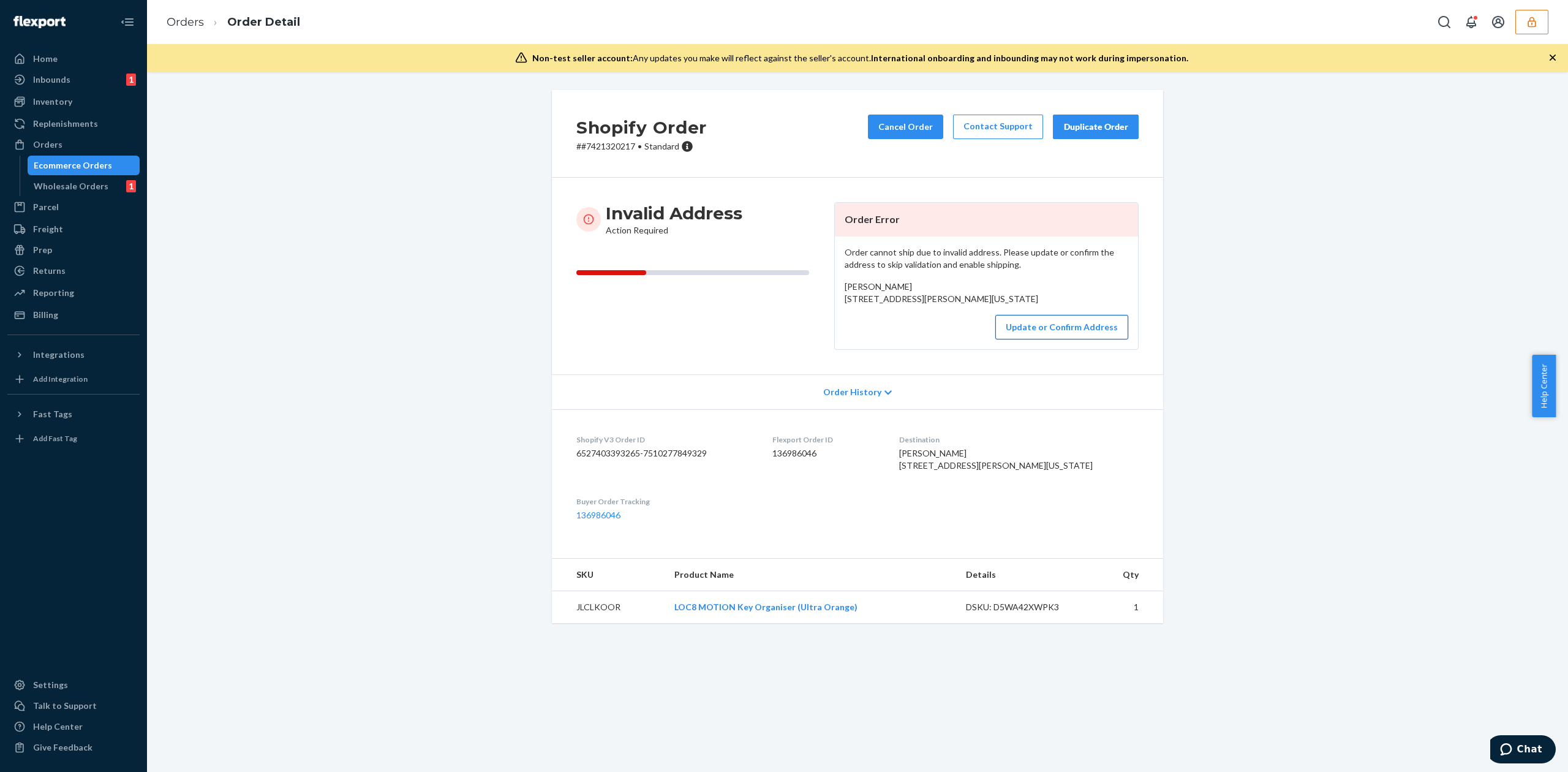
click at [1058, 340] on button "Update or Confirm Address" at bounding box center [1061, 327] width 133 height 25
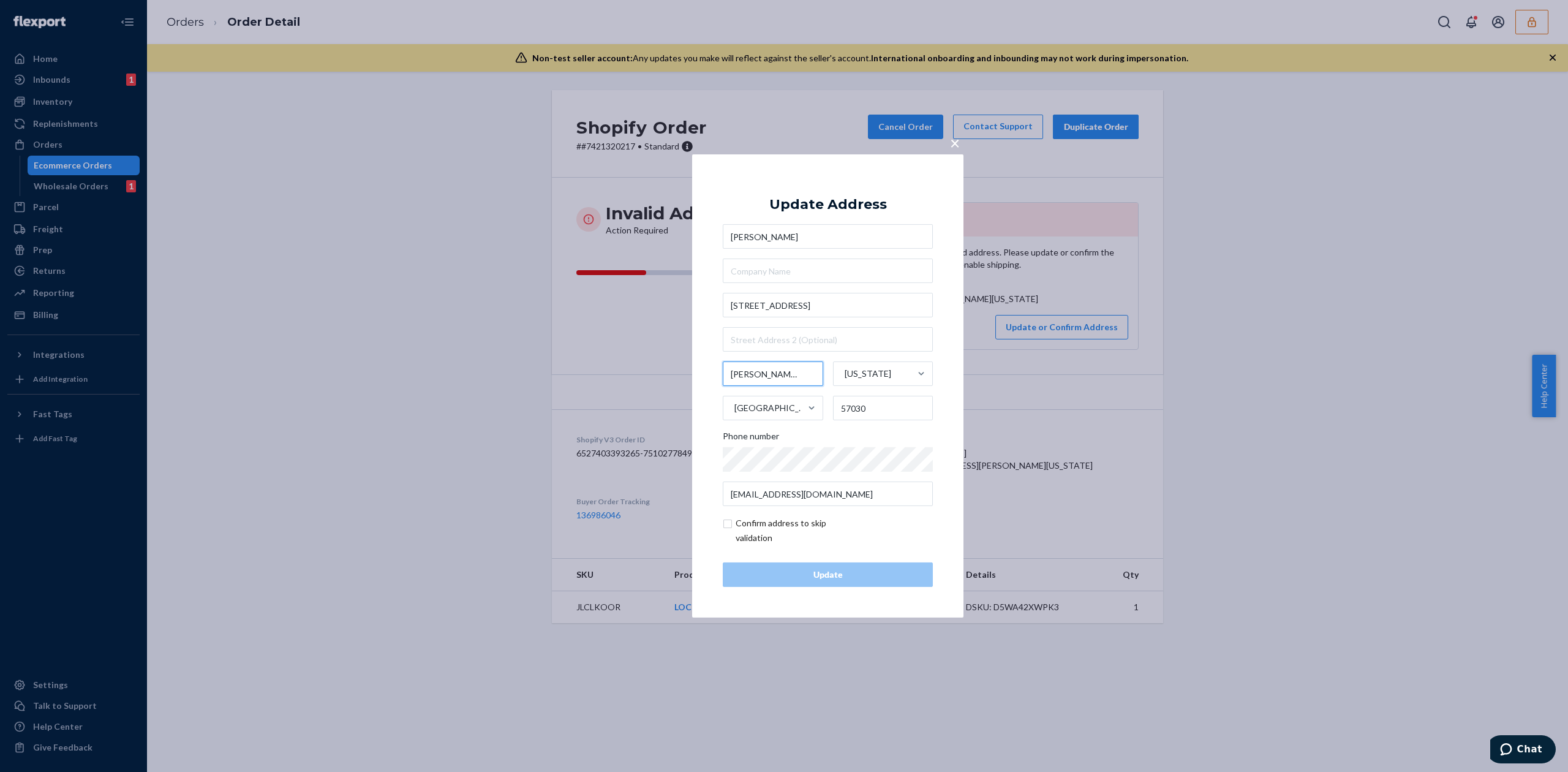
click at [742, 372] on input "Garretson" at bounding box center [773, 374] width 101 height 25
type input "Brandon"
drag, startPoint x: 850, startPoint y: 410, endPoint x: 873, endPoint y: 407, distance: 23.2
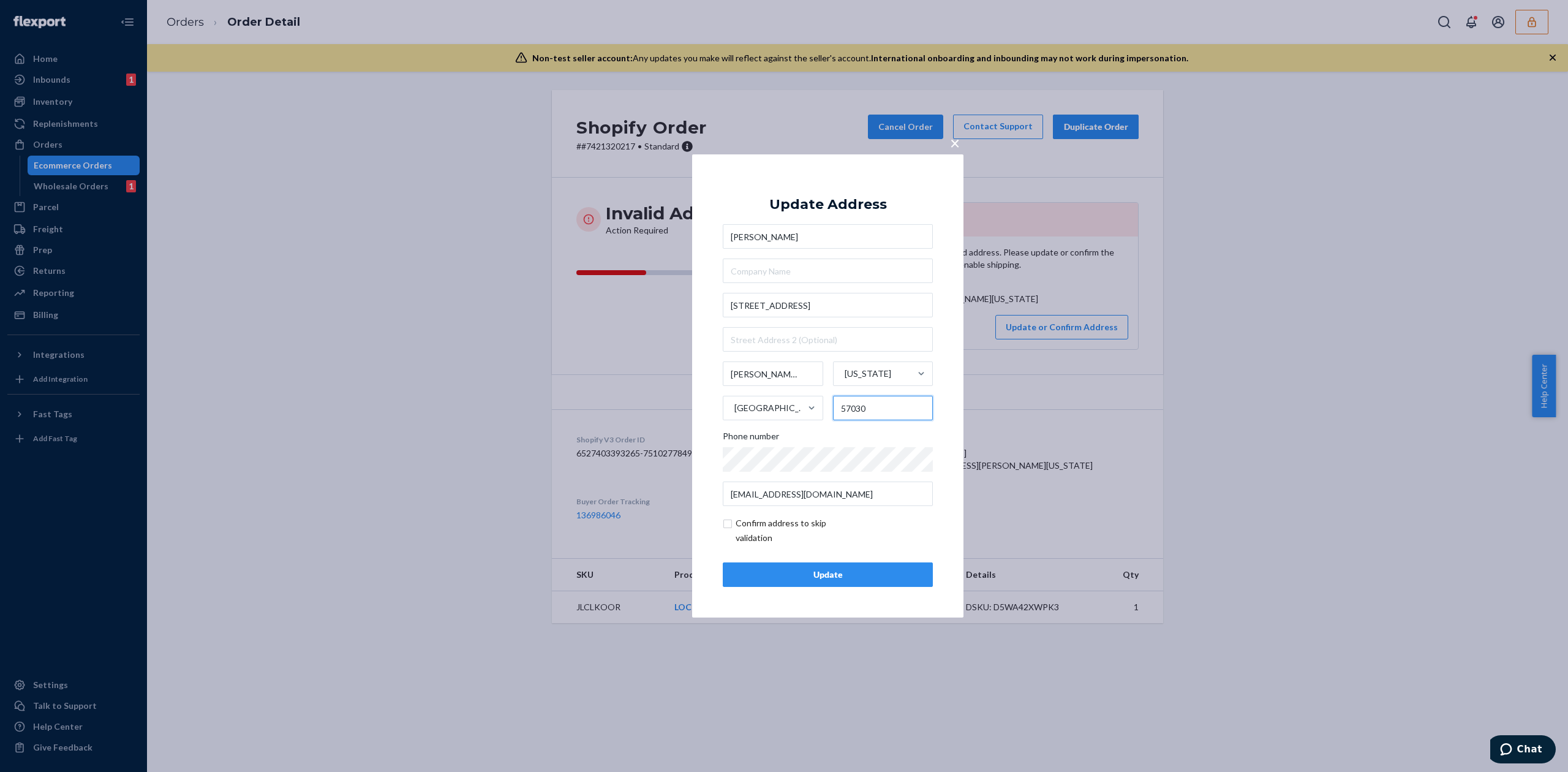
click at [873, 407] on input "57030" at bounding box center [883, 408] width 101 height 25
type input "57005"
click at [840, 586] on button "Update" at bounding box center [828, 575] width 210 height 25
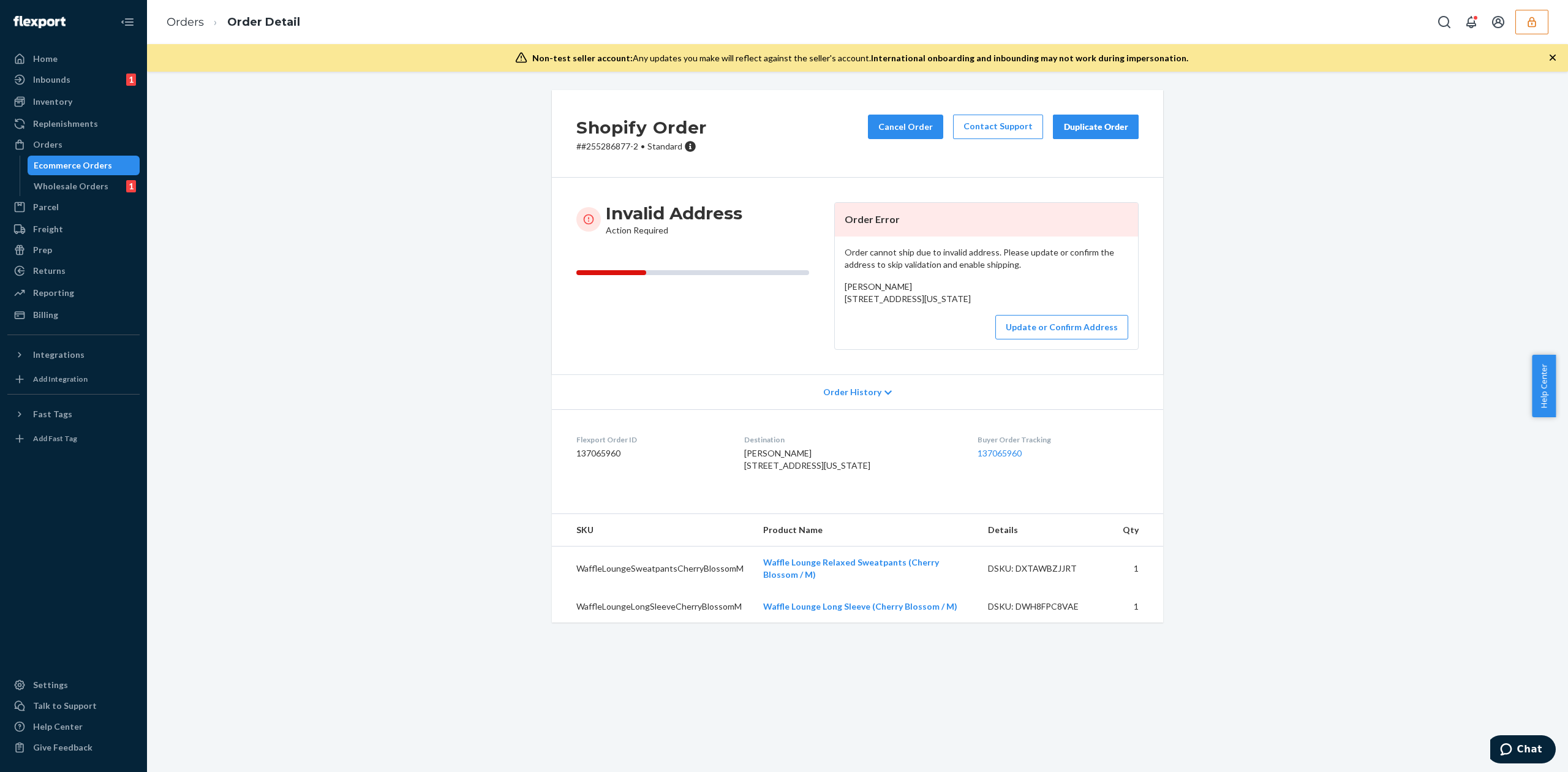
click at [865, 282] on span "[PERSON_NAME] [STREET_ADDRESS][US_STATE]" at bounding box center [907, 292] width 126 height 23
copy span "[PERSON_NAME]"
click at [1067, 340] on button "Update or Confirm Address" at bounding box center [1061, 327] width 133 height 25
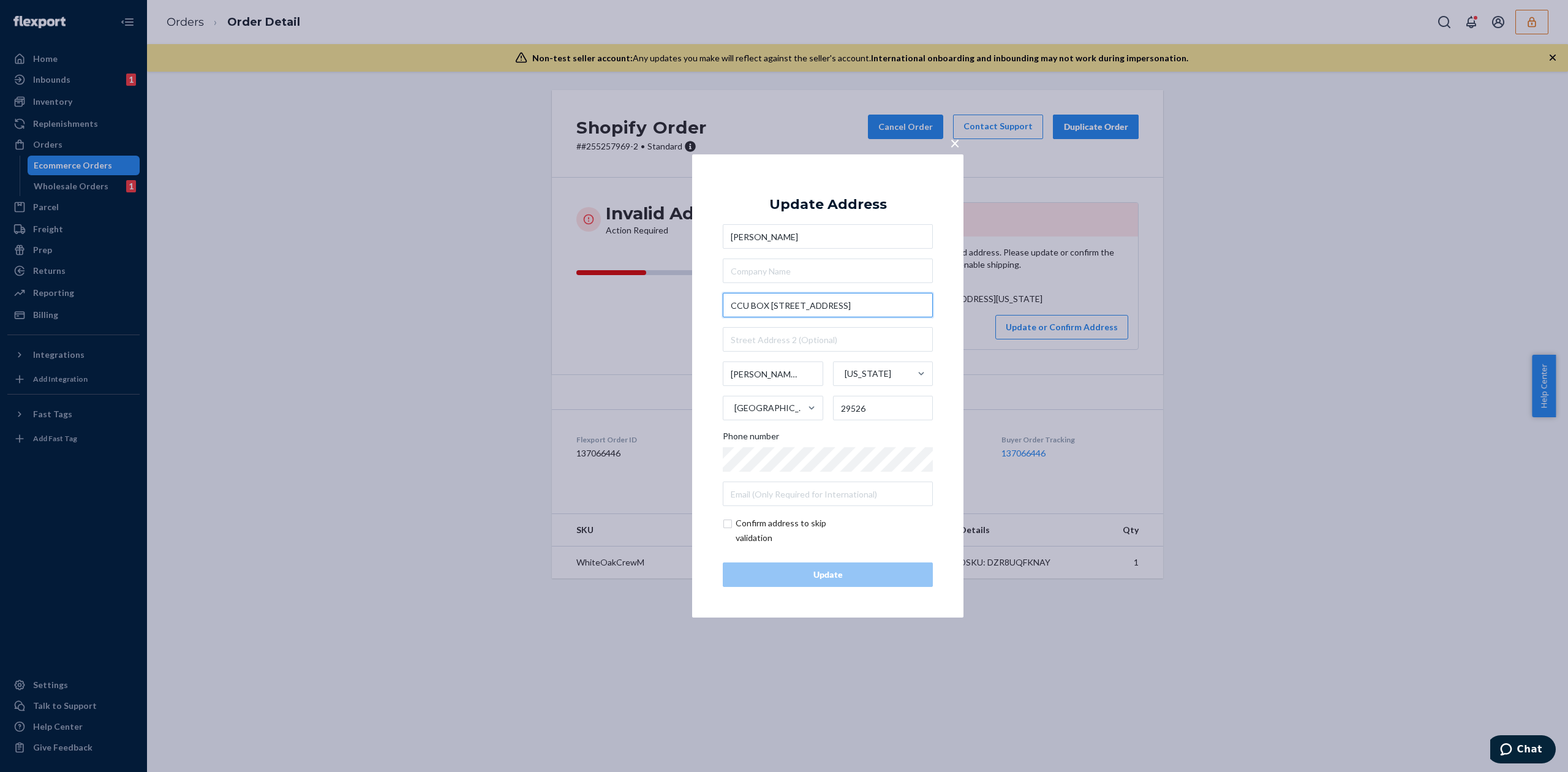
drag, startPoint x: 799, startPoint y: 305, endPoint x: 710, endPoint y: 307, distance: 89.0
click at [710, 307] on div "× Update Address [PERSON_NAME] CCU BOX 221369 [STREET_ADDRESS][US_STATE] Phone …" at bounding box center [828, 386] width 272 height 463
click at [827, 310] on input "[STREET_ADDRESS]" at bounding box center [828, 305] width 210 height 25
type input "107 founders dr"
click at [848, 206] on div "Update Address" at bounding box center [828, 205] width 118 height 15
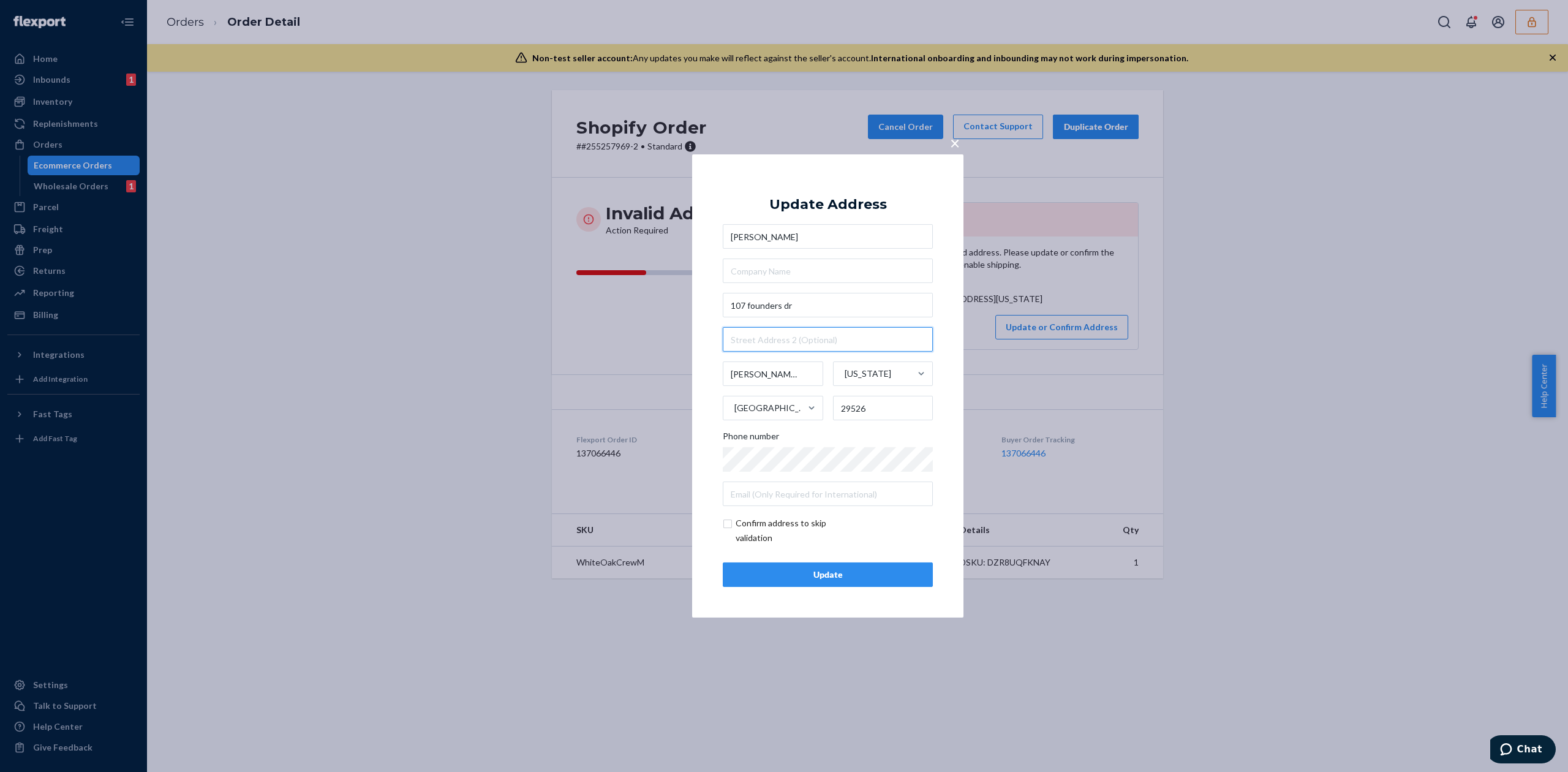
click at [770, 337] on input "text" at bounding box center [828, 340] width 210 height 25
paste input "CCU BOX 221369"
type input "CCU BOX 221369"
click at [829, 573] on div "Update" at bounding box center [827, 575] width 189 height 12
